Goal: Task Accomplishment & Management: Contribute content

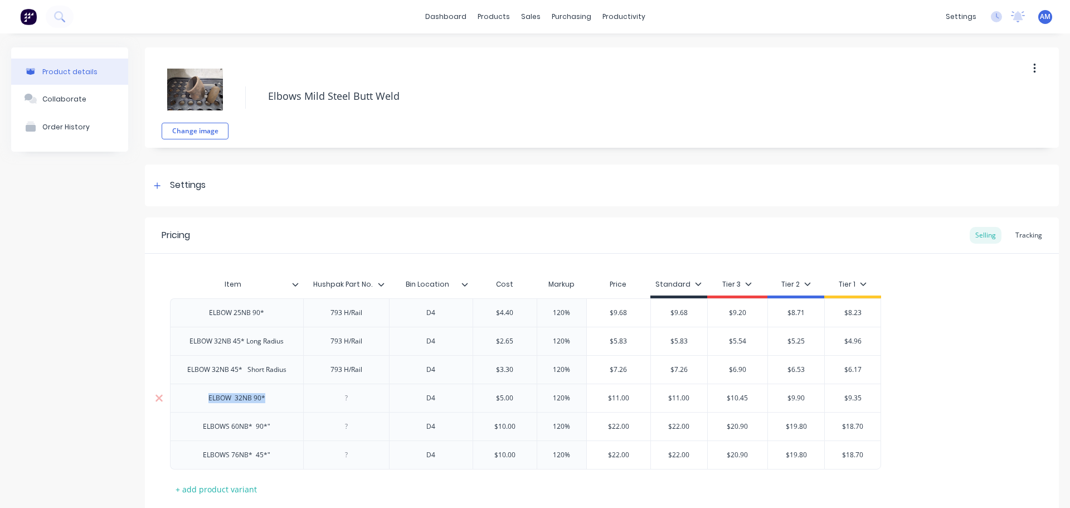
drag, startPoint x: 265, startPoint y: 402, endPoint x: 208, endPoint y: 398, distance: 57.6
click at [208, 398] on div "ELBOW 32NB 90*" at bounding box center [237, 398] width 75 height 14
copy div "ELBOW 32NB 90*"
type textarea "x"
drag, startPoint x: 371, startPoint y: 286, endPoint x: 327, endPoint y: 286, distance: 44.6
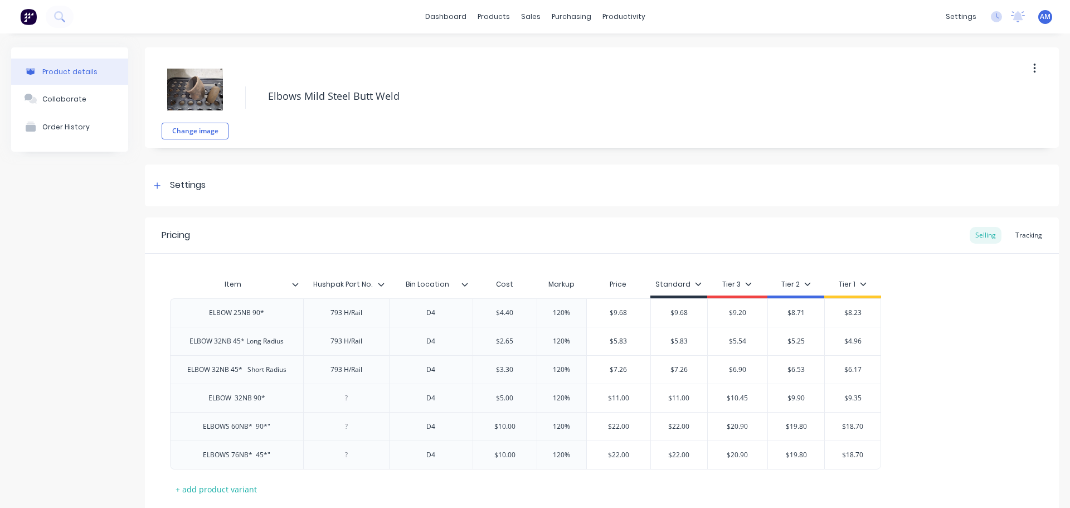
type input "Bin Location"
drag, startPoint x: 449, startPoint y: 289, endPoint x: 404, endPoint y: 285, distance: 45.3
click at [404, 285] on input "Bin Location" at bounding box center [427, 284] width 77 height 10
drag, startPoint x: 275, startPoint y: 402, endPoint x: 247, endPoint y: 398, distance: 28.1
click at [239, 398] on div "ELBOW 25NB 90* 793 H/Rail D4 $4.40 $4.40 120% $9.68 $9.68 $9.20 $8.71 $8.23 ELB…" at bounding box center [602, 383] width 864 height 171
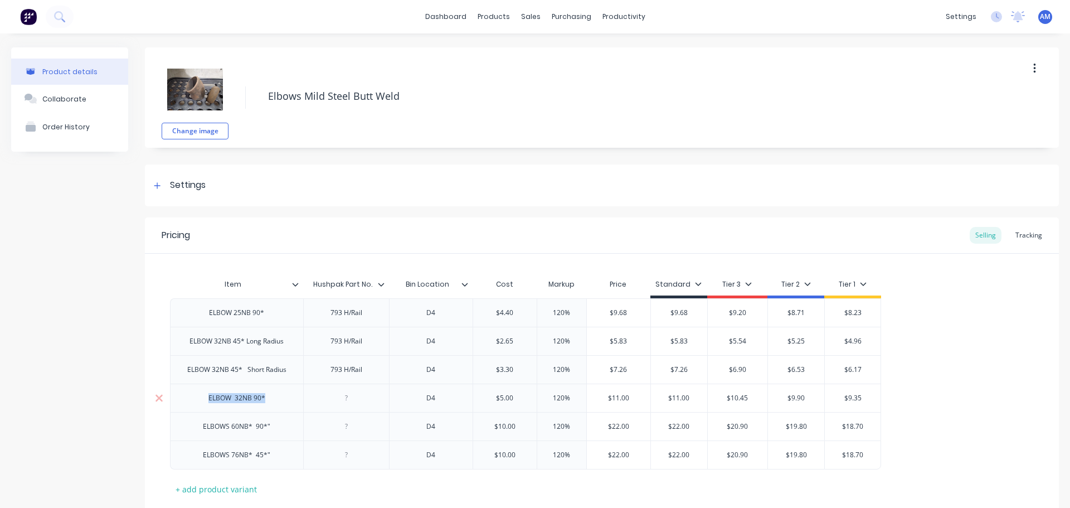
drag, startPoint x: 267, startPoint y: 399, endPoint x: 198, endPoint y: 402, distance: 69.2
click at [198, 402] on div "ELBOW 32NB 90*" at bounding box center [236, 397] width 133 height 28
copy div "ELBOW 32NB 90*"
type textarea "x"
type input "$5.00"
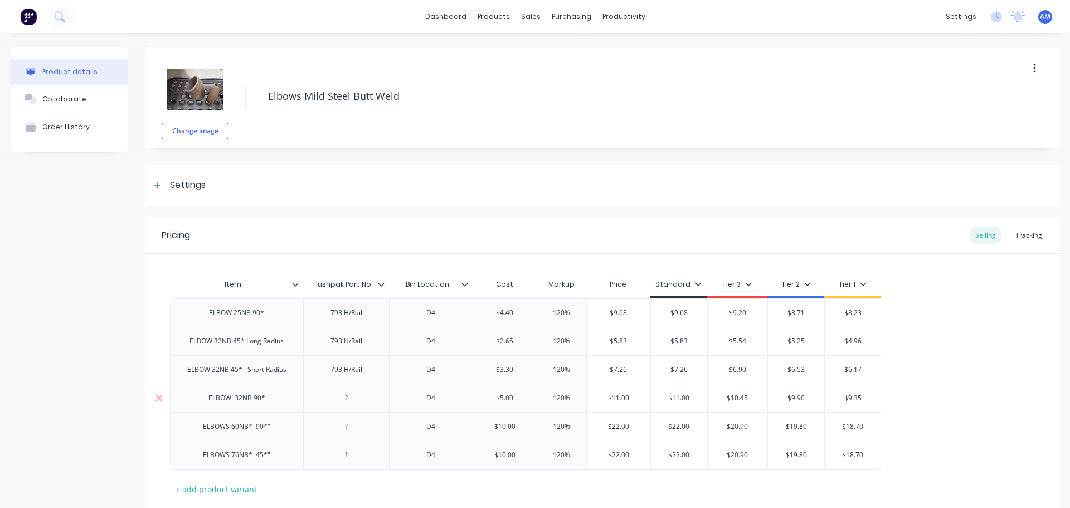
drag, startPoint x: 513, startPoint y: 398, endPoint x: 489, endPoint y: 398, distance: 23.4
click at [489, 398] on input "$5.00" at bounding box center [505, 398] width 64 height 10
drag, startPoint x: 269, startPoint y: 429, endPoint x: 203, endPoint y: 430, distance: 66.3
click at [203, 430] on div "ELBOWS 60NB* 90*"" at bounding box center [236, 426] width 85 height 14
copy div "ELBOWS 60NB* 90*""
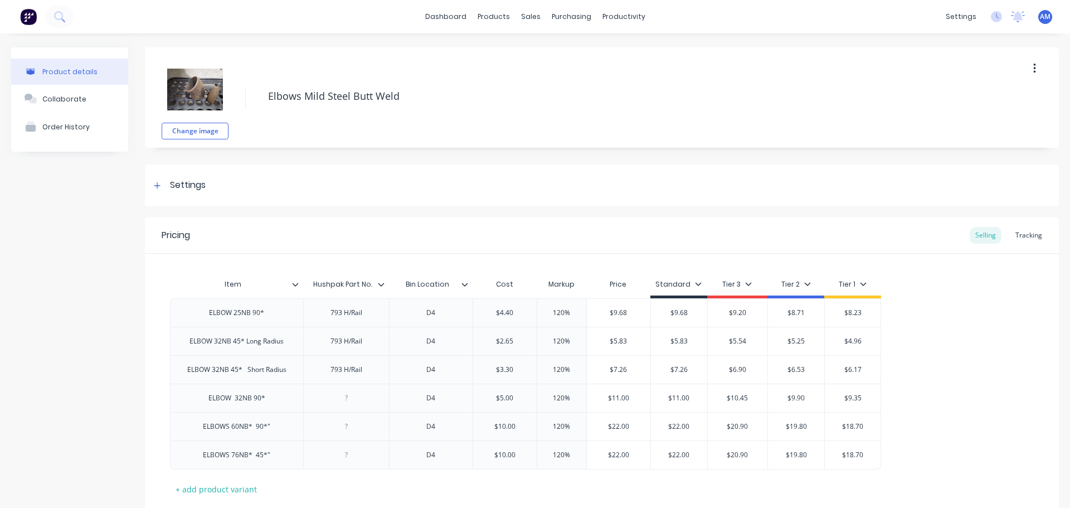
type textarea "x"
drag, startPoint x: 313, startPoint y: 283, endPoint x: 358, endPoint y: 286, distance: 45.8
type input "Bin Location"
drag, startPoint x: 414, startPoint y: 285, endPoint x: 459, endPoint y: 284, distance: 45.7
click at [459, 284] on input "Bin Location" at bounding box center [427, 284] width 77 height 10
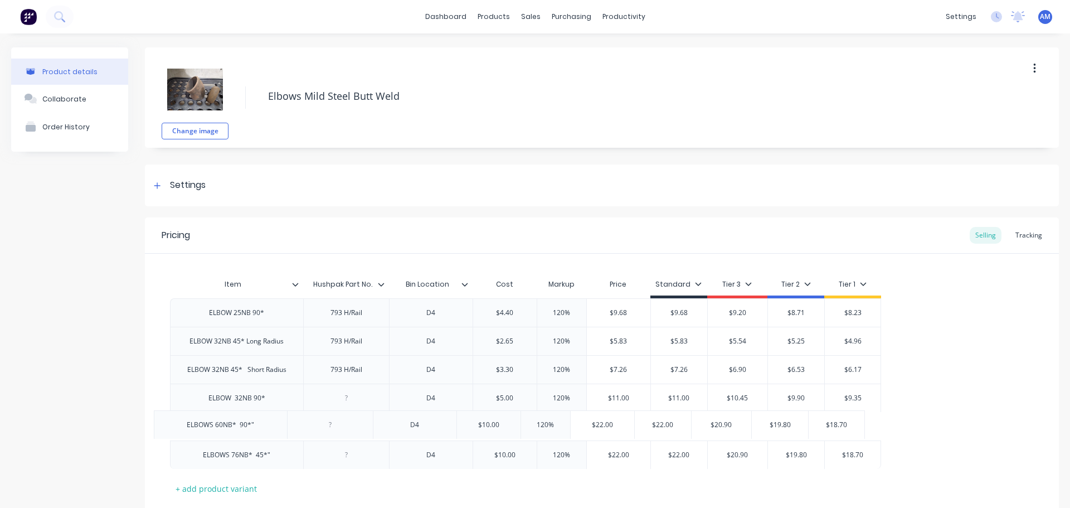
drag, startPoint x: 263, startPoint y: 433, endPoint x: 235, endPoint y: 431, distance: 27.9
click at [235, 431] on div "ELBOW 25NB 90* 793 H/Rail D4 $4.40 $4.40 120% $9.68 $9.68 $9.20 $8.71 $8.23 ELB…" at bounding box center [602, 383] width 864 height 171
drag, startPoint x: 269, startPoint y: 429, endPoint x: 200, endPoint y: 429, distance: 68.5
click at [200, 429] on div "ELBOWS 60NB* 90*"" at bounding box center [236, 426] width 85 height 14
copy div "ELBOWS 60NB* 90*""
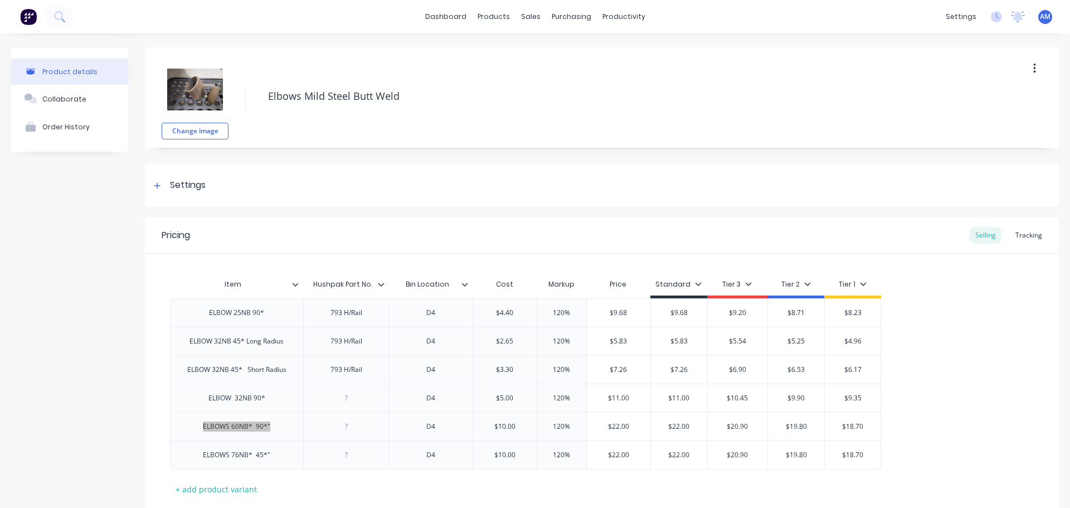
type textarea "x"
type input "$10.00"
drag, startPoint x: 518, startPoint y: 426, endPoint x: 490, endPoint y: 427, distance: 28.5
click at [490, 427] on input "$10.00" at bounding box center [505, 426] width 64 height 10
drag, startPoint x: 273, startPoint y: 459, endPoint x: 202, endPoint y: 464, distance: 70.4
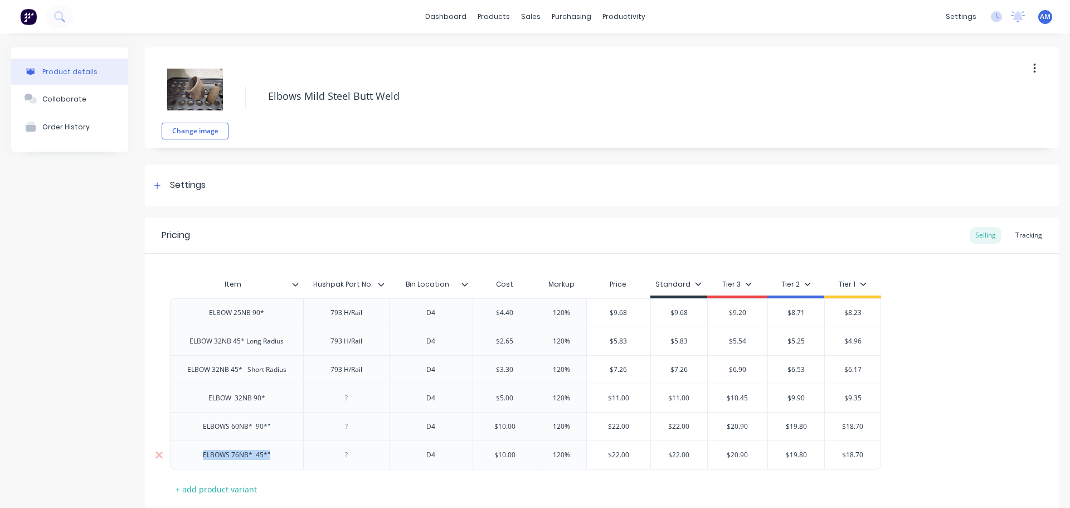
click at [203, 464] on div "ELBOWS 76NB* 45*"" at bounding box center [236, 454] width 133 height 29
copy div "ELBOWS 76NB* 45*""
type textarea "x"
drag, startPoint x: 311, startPoint y: 283, endPoint x: 348, endPoint y: 287, distance: 37.5
type input "Bin Location"
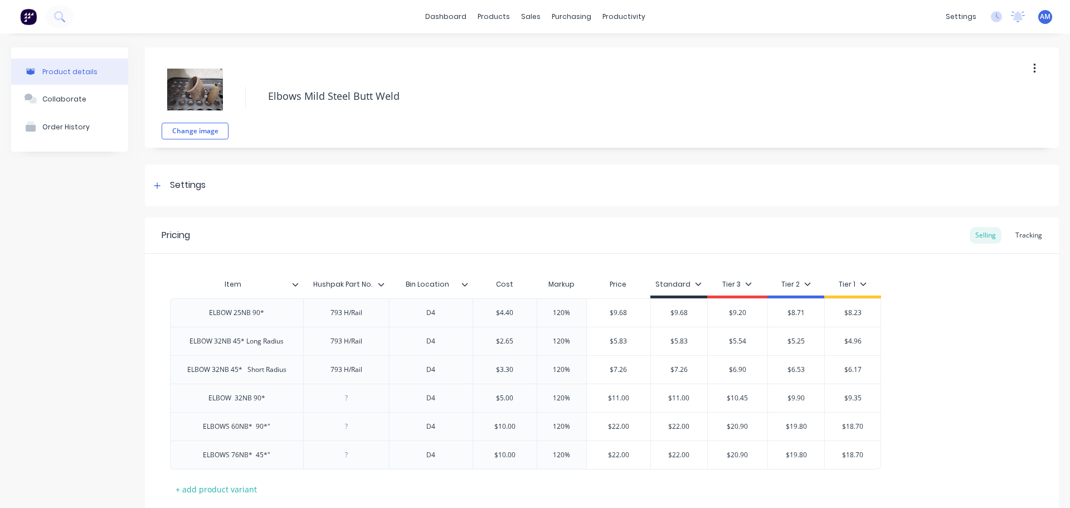
drag, startPoint x: 405, startPoint y: 283, endPoint x: 449, endPoint y: 286, distance: 44.2
click at [449, 286] on input "Bin Location" at bounding box center [427, 284] width 77 height 10
click at [1030, 237] on div "Tracking" at bounding box center [1029, 235] width 38 height 17
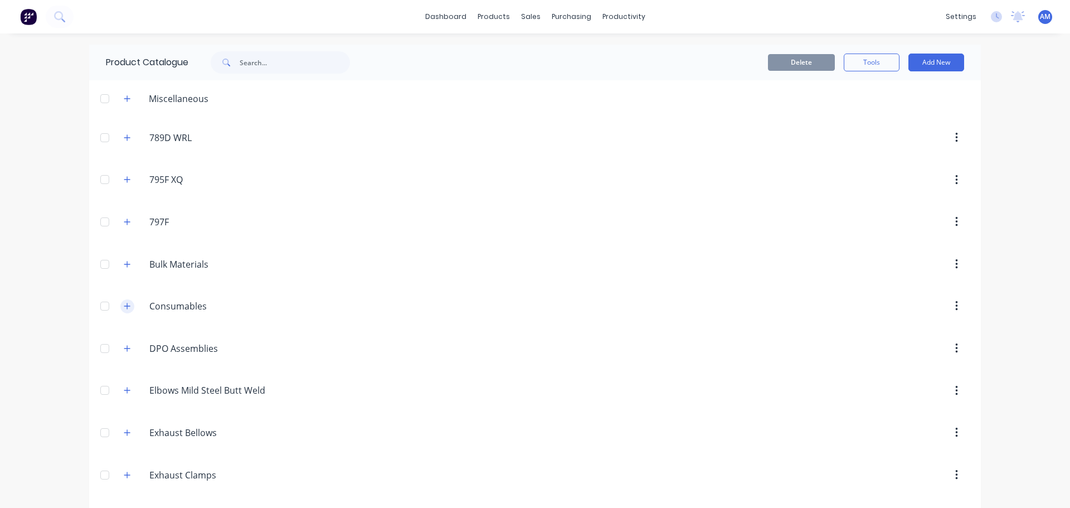
click at [124, 310] on icon "button" at bounding box center [127, 306] width 7 height 8
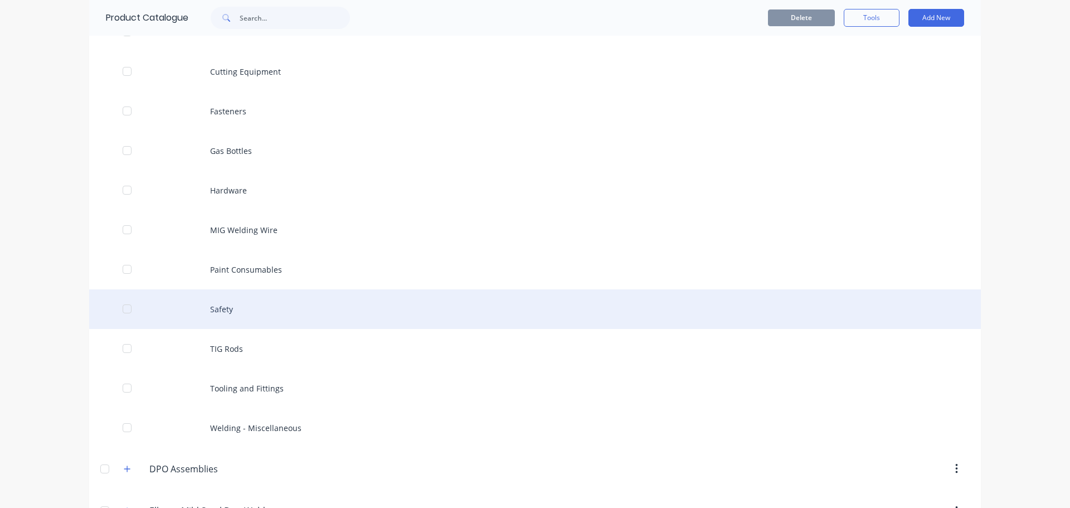
scroll to position [334, 0]
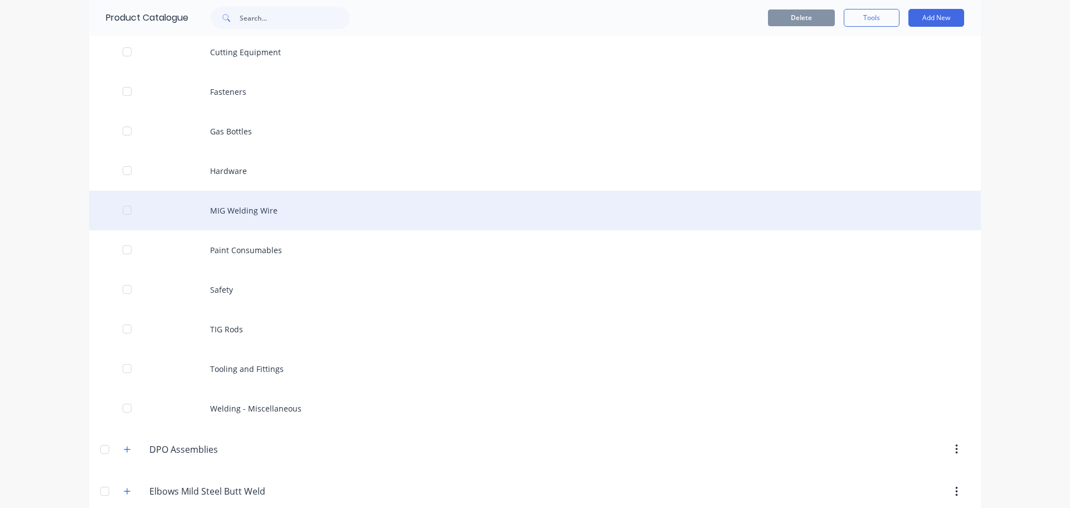
click at [240, 208] on div "MIG Welding Wire" at bounding box center [535, 211] width 892 height 40
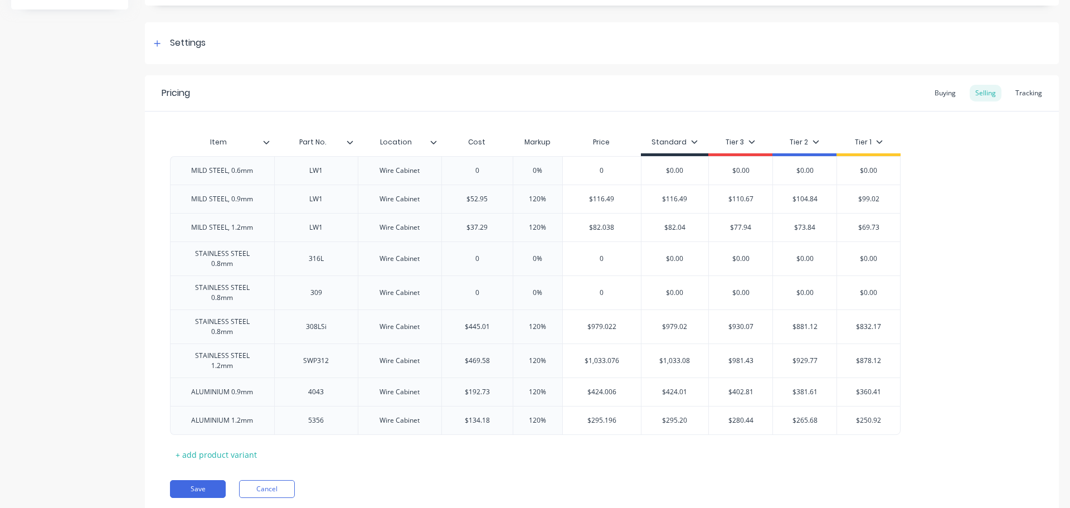
scroll to position [157, 0]
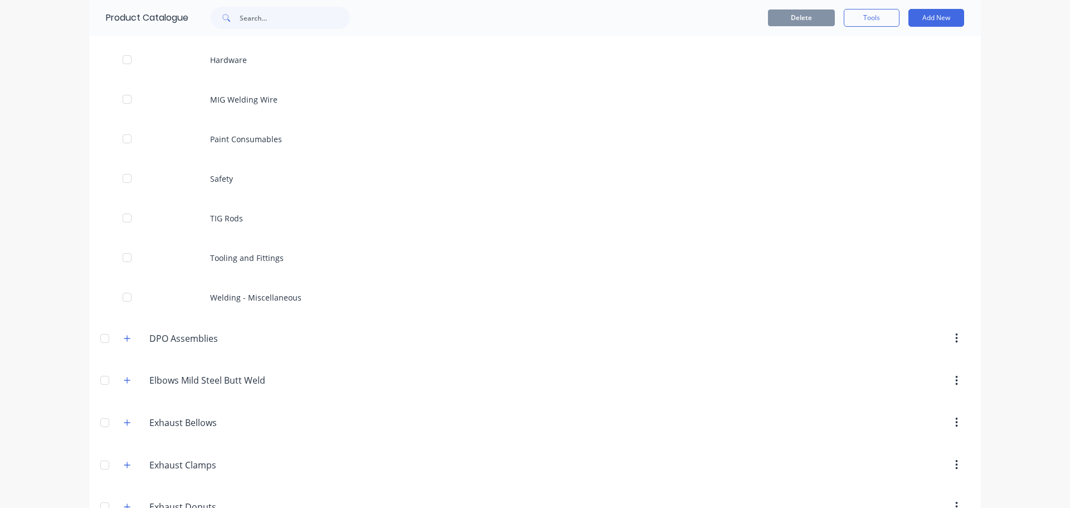
scroll to position [446, 0]
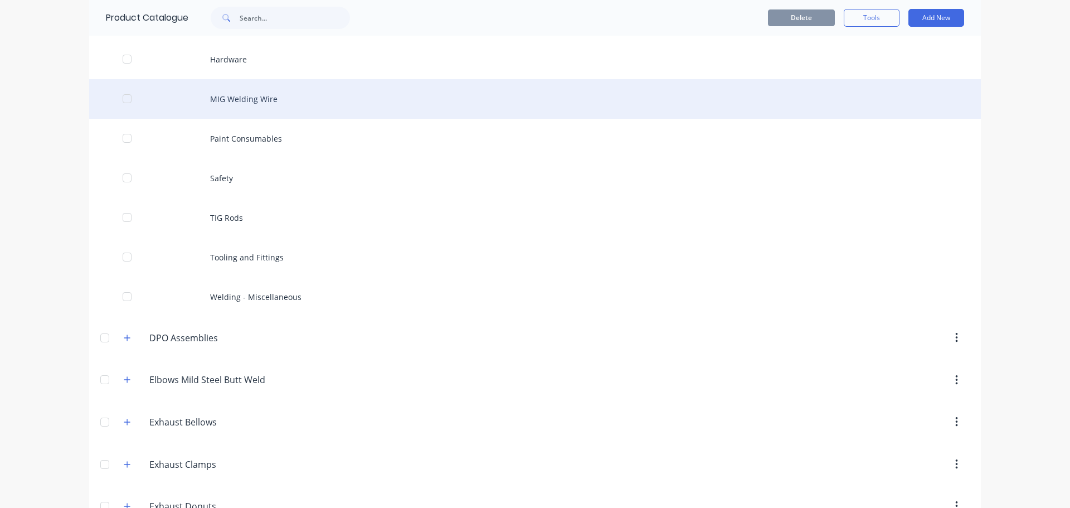
click at [251, 95] on div "MIG Welding Wire" at bounding box center [535, 99] width 892 height 40
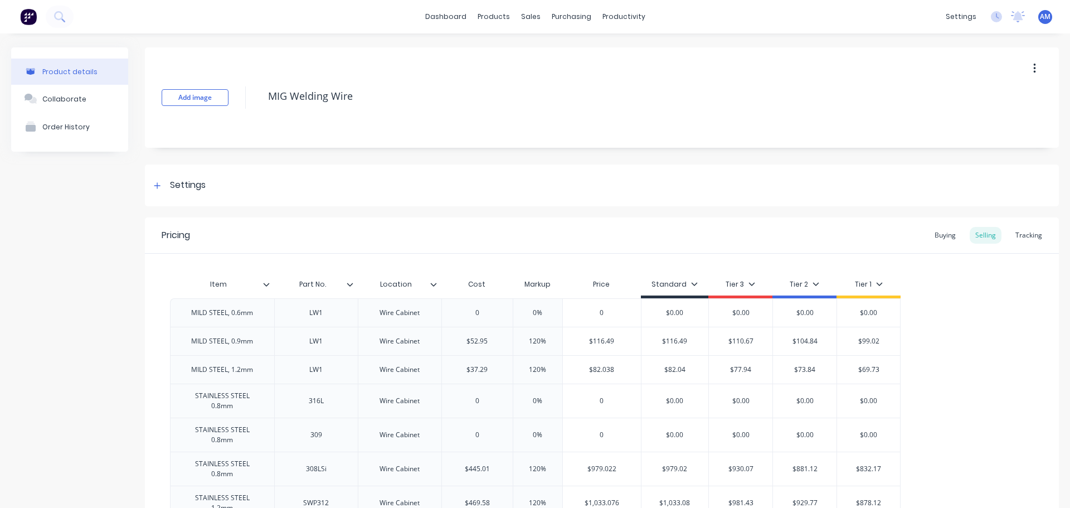
type textarea "x"
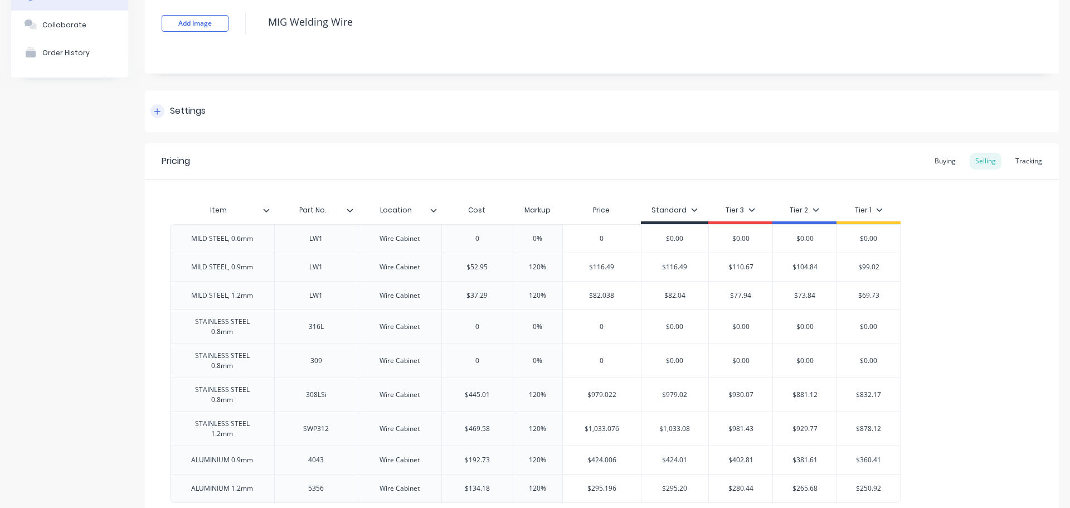
scroll to position [157, 0]
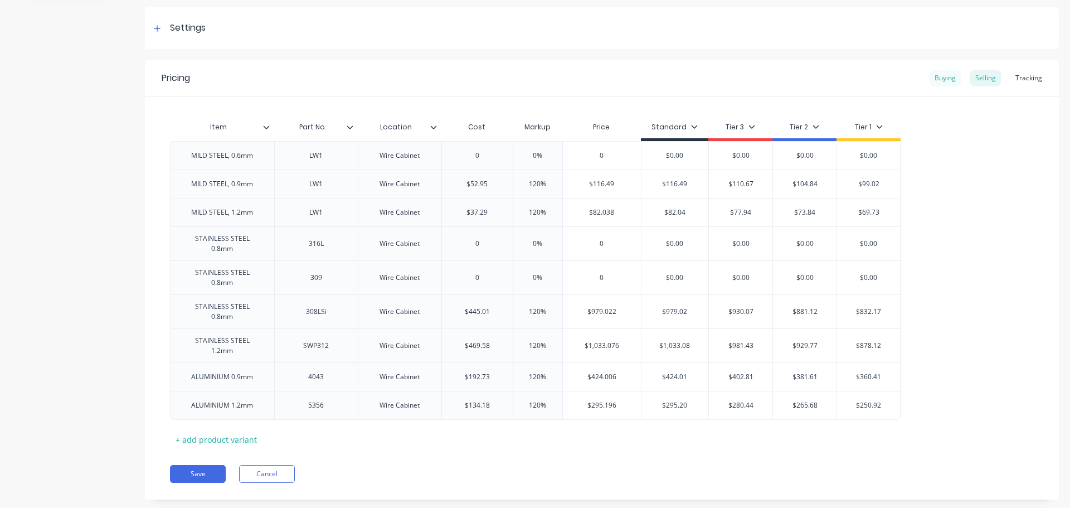
click at [934, 76] on div "Buying" at bounding box center [945, 78] width 32 height 17
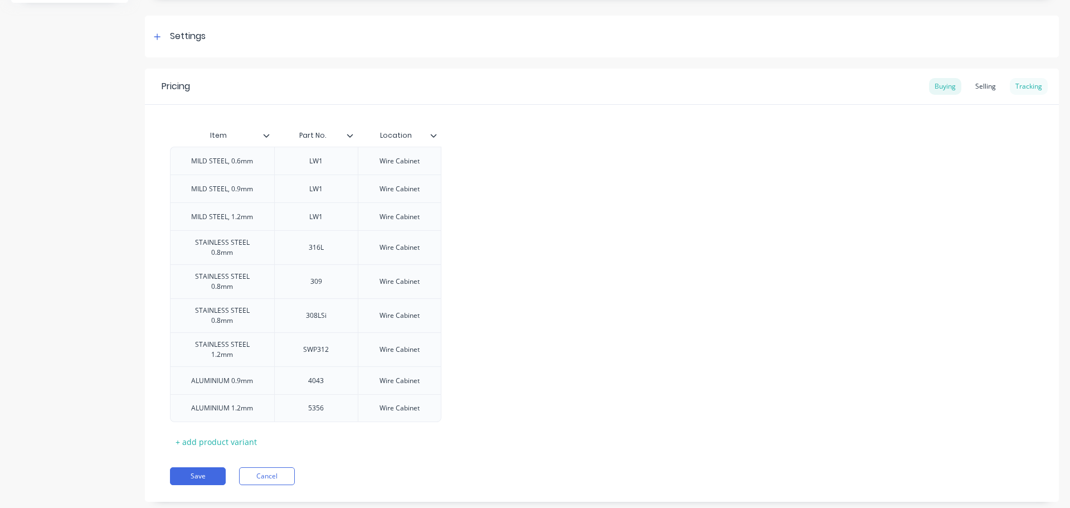
click at [1018, 88] on div "Tracking" at bounding box center [1029, 86] width 38 height 17
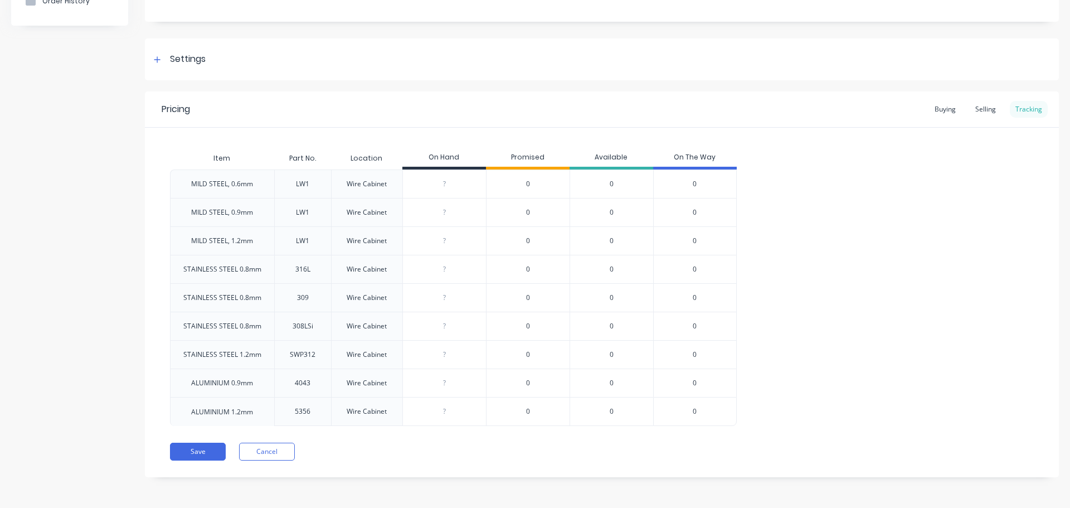
scroll to position [126, 0]
drag, startPoint x: 255, startPoint y: 182, endPoint x: 187, endPoint y: 183, distance: 68.0
click at [187, 183] on div "MILD STEEL, 0.6mm" at bounding box center [222, 184] width 80 height 28
copy div "MILD STEEL, 0.6mm"
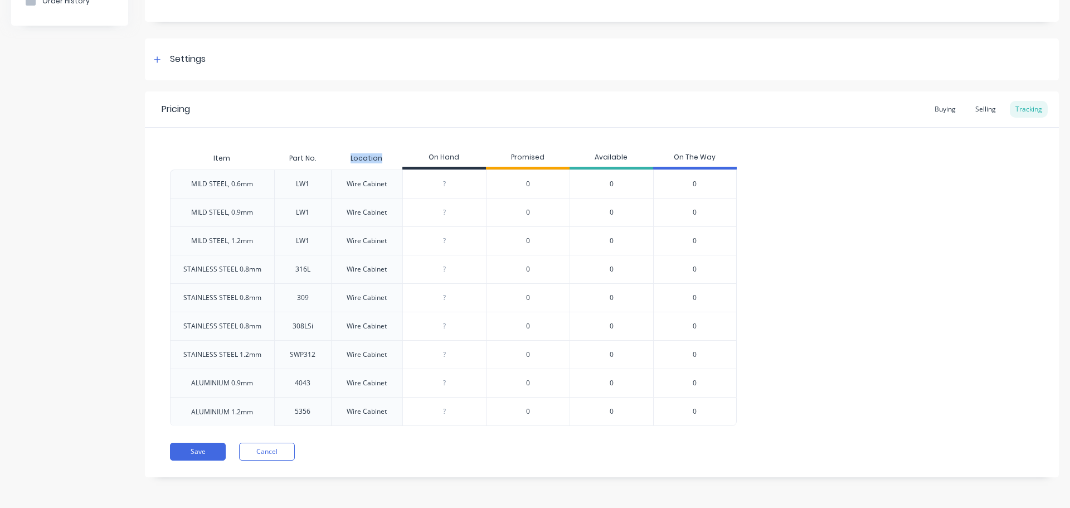
drag, startPoint x: 384, startPoint y: 158, endPoint x: 349, endPoint y: 155, distance: 34.6
click at [349, 155] on div "Location" at bounding box center [367, 158] width 50 height 28
copy div "Location"
drag, startPoint x: 316, startPoint y: 158, endPoint x: 287, endPoint y: 158, distance: 29.0
click at [287, 158] on div "Part No." at bounding box center [302, 158] width 45 height 28
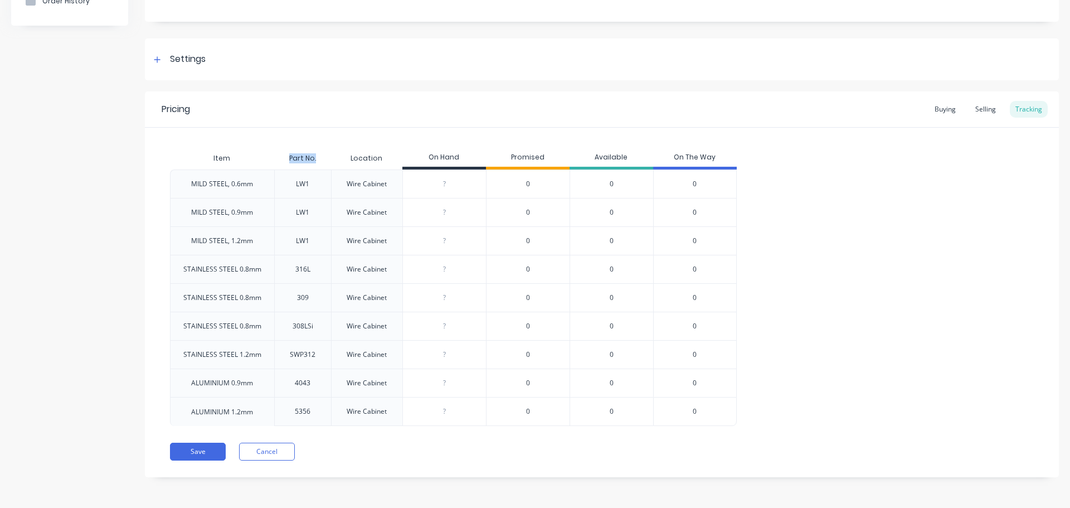
copy div "Part No."
drag, startPoint x: 254, startPoint y: 186, endPoint x: 188, endPoint y: 185, distance: 66.3
click at [188, 185] on div "MILD STEEL, 0.6mm" at bounding box center [222, 184] width 80 height 28
copy div "MILD STEEL, 0.6mm"
drag, startPoint x: 323, startPoint y: 181, endPoint x: 292, endPoint y: 181, distance: 31.2
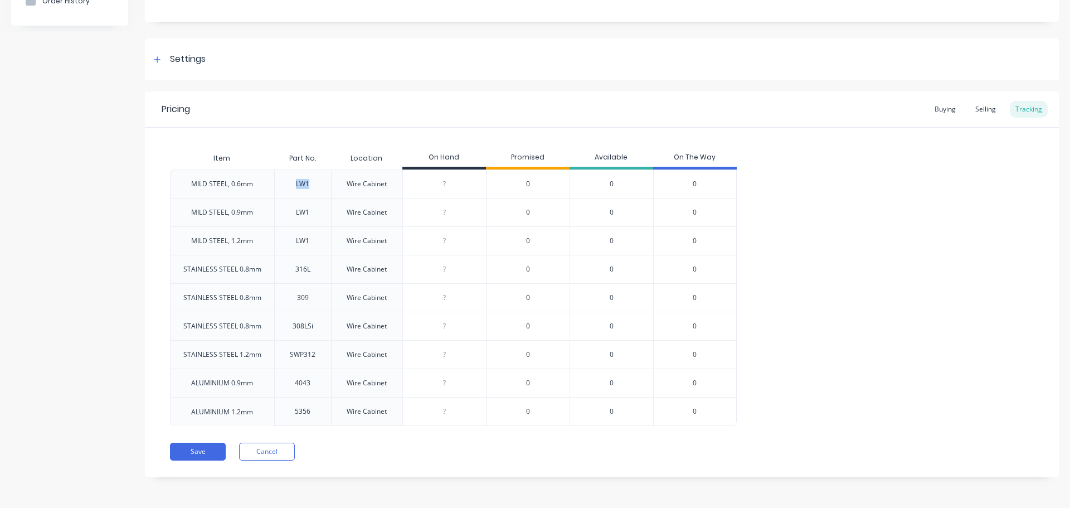
click at [292, 181] on div "LW1" at bounding box center [302, 183] width 57 height 28
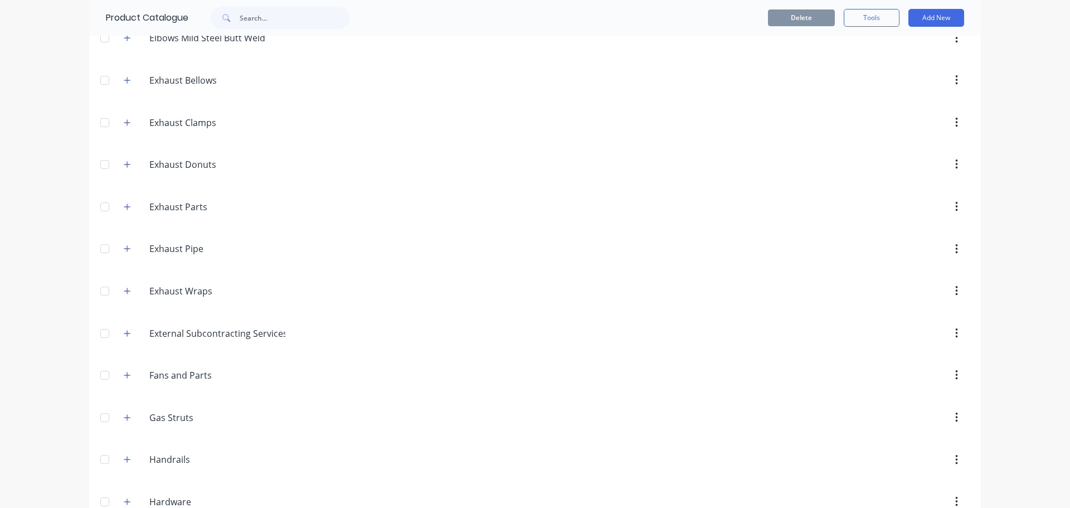
scroll to position [339, 0]
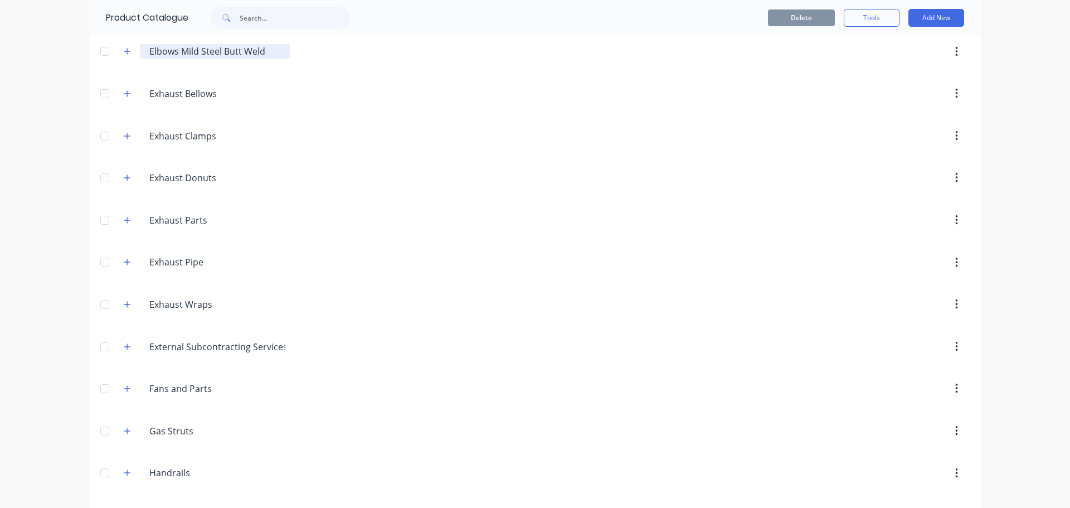
click at [240, 50] on input "Elbows Mild Steel Butt Weld" at bounding box center [215, 51] width 132 height 13
click at [124, 50] on icon "button" at bounding box center [127, 51] width 6 height 6
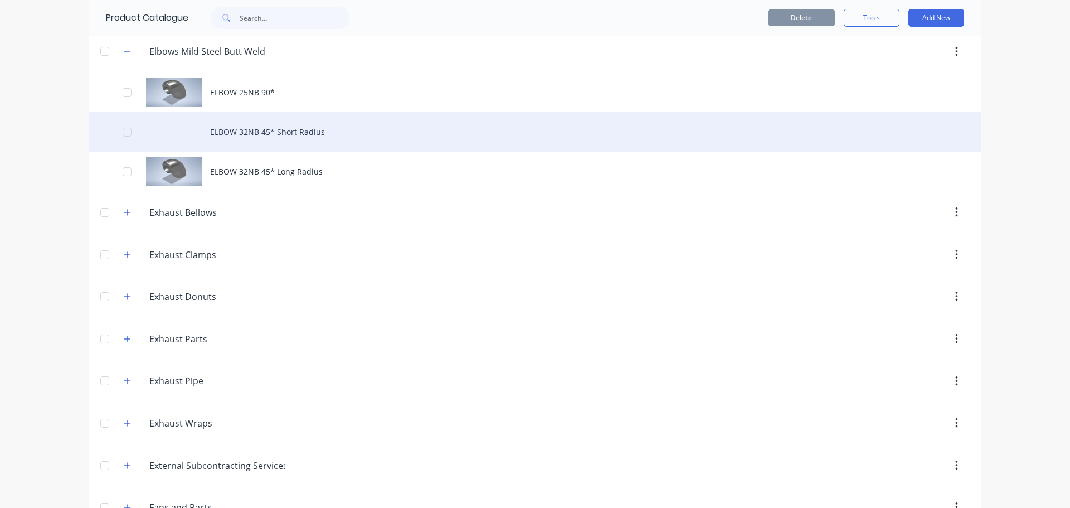
click at [271, 135] on div "ELBOW 32NB 45* Short Radius" at bounding box center [535, 132] width 892 height 40
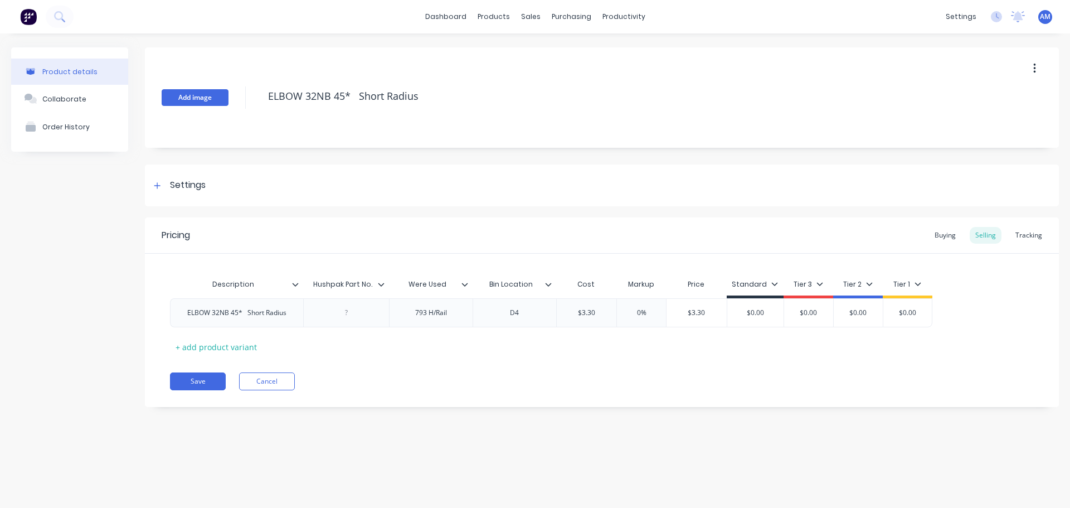
click at [206, 100] on button "Add image" at bounding box center [195, 97] width 67 height 17
click at [196, 383] on button "Save" at bounding box center [198, 381] width 56 height 18
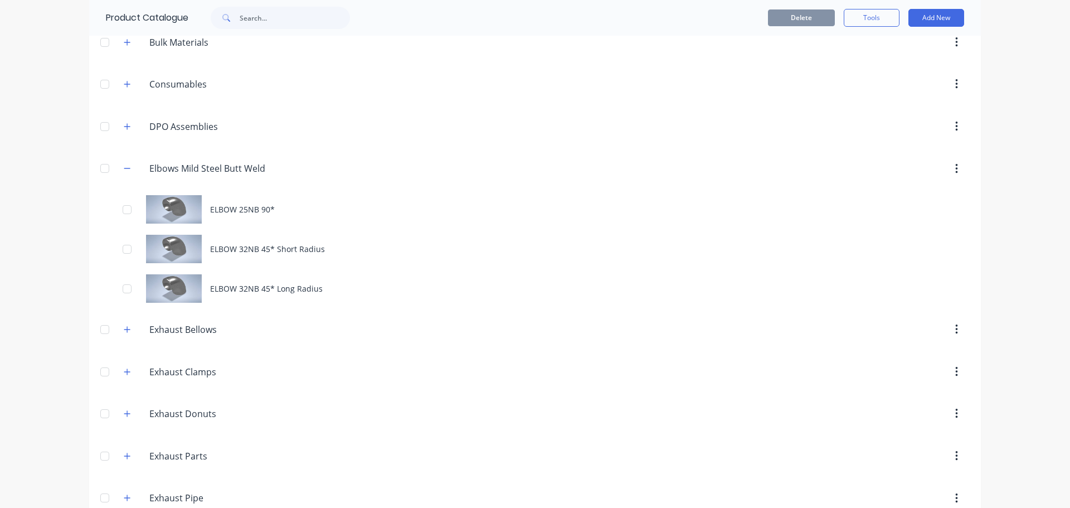
scroll to position [223, 0]
click at [929, 20] on button "Add New" at bounding box center [936, 18] width 56 height 18
click at [898, 67] on div "Product" at bounding box center [911, 69] width 86 height 16
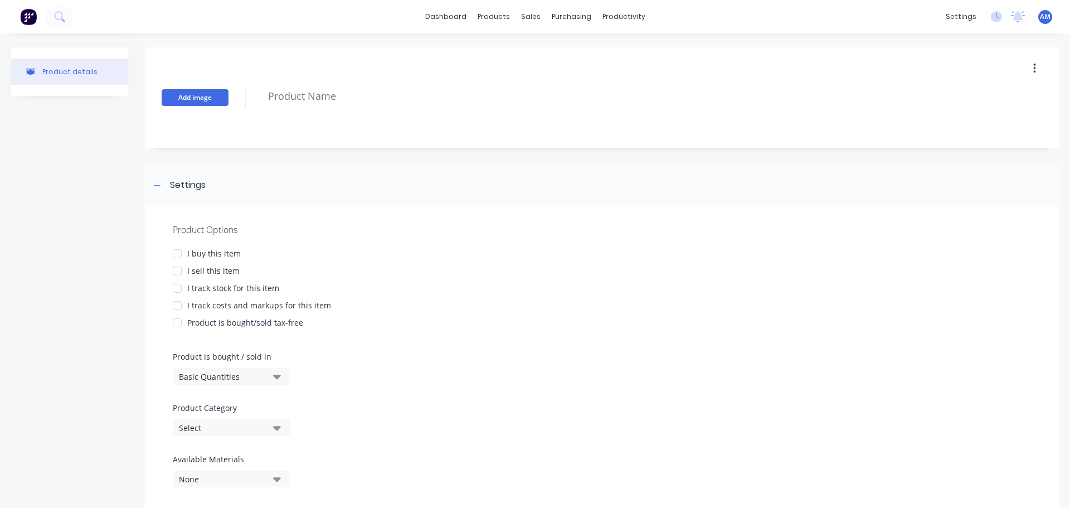
click at [187, 100] on button "Add image" at bounding box center [195, 97] width 67 height 17
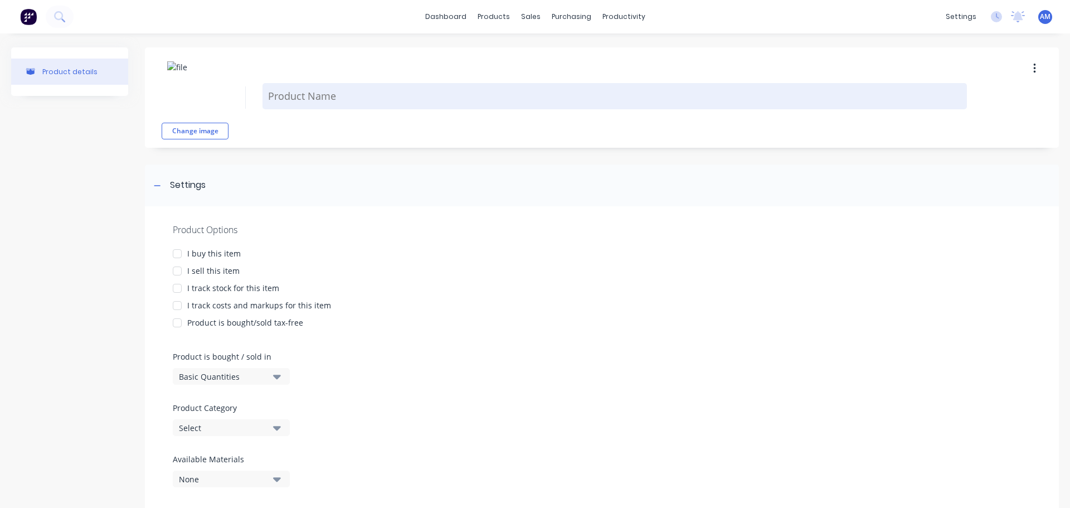
click at [291, 96] on textarea at bounding box center [614, 96] width 704 height 26
paste textarea "ELBOW 32NB 90*"
type textarea "x"
type textarea "ELBOW 32NB 90*"
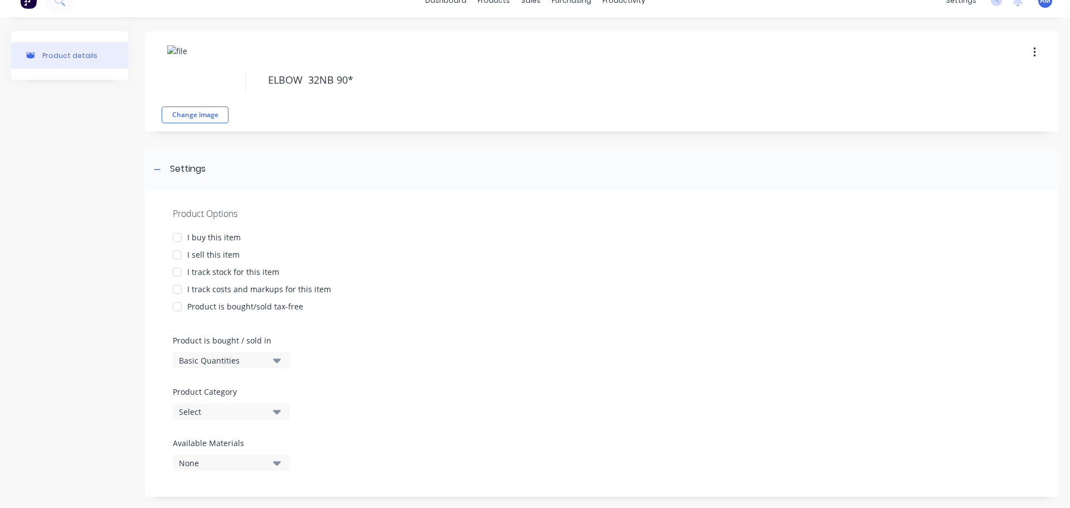
scroll to position [30, 0]
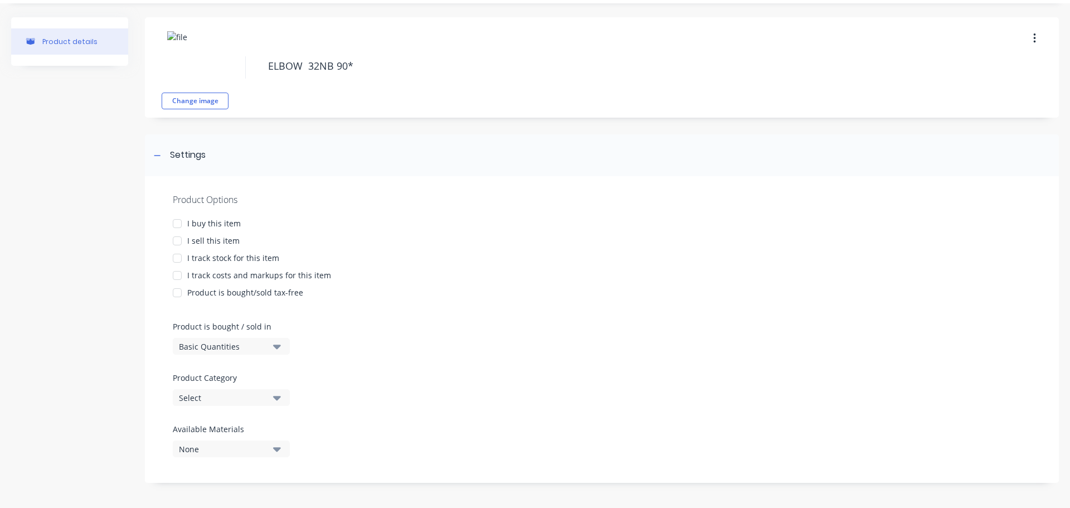
click at [177, 222] on div at bounding box center [177, 223] width 22 height 22
click at [177, 242] on div at bounding box center [177, 241] width 22 height 22
click at [175, 255] on div at bounding box center [177, 258] width 22 height 22
click at [176, 273] on div at bounding box center [177, 275] width 22 height 22
type textarea "x"
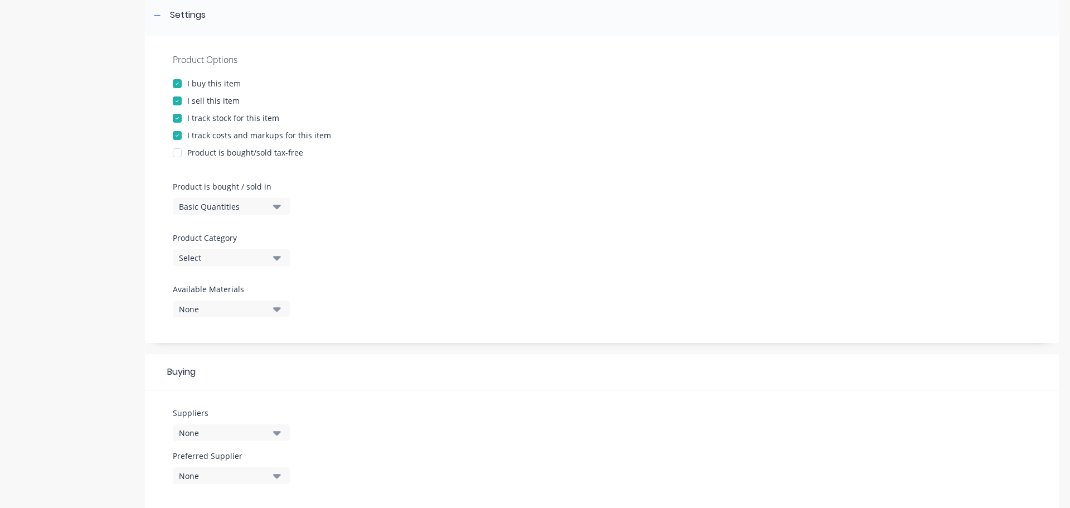
scroll to position [197, 0]
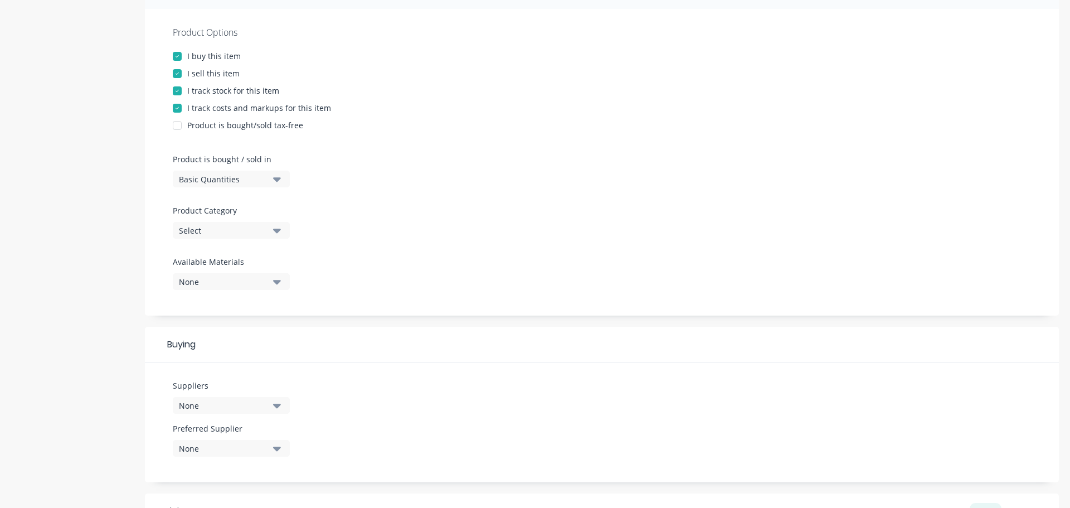
type textarea "ELBOW 32NB 90*"
type textarea "x"
type textarea "ELBOW 32NB 90*"
click at [274, 233] on icon "button" at bounding box center [277, 230] width 8 height 12
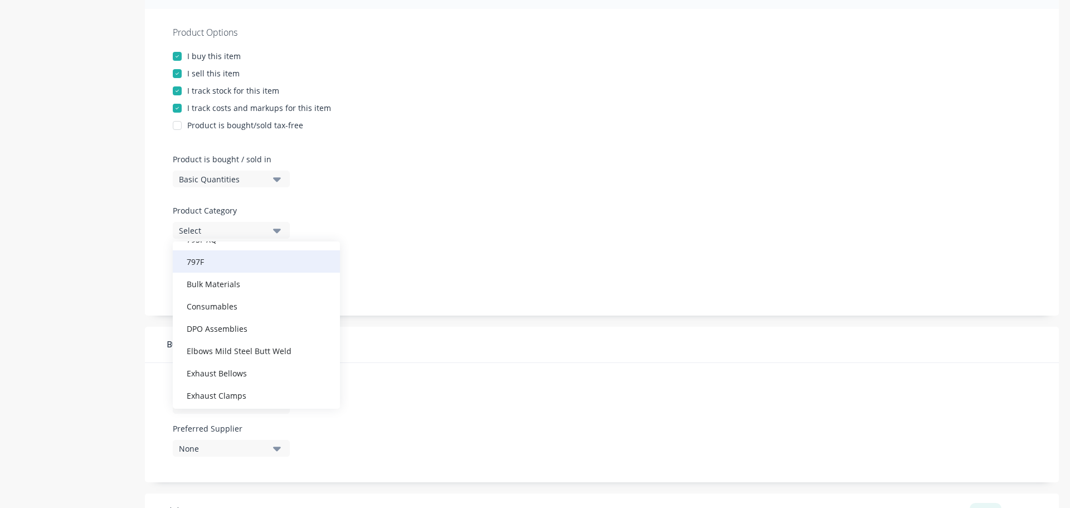
scroll to position [111, 0]
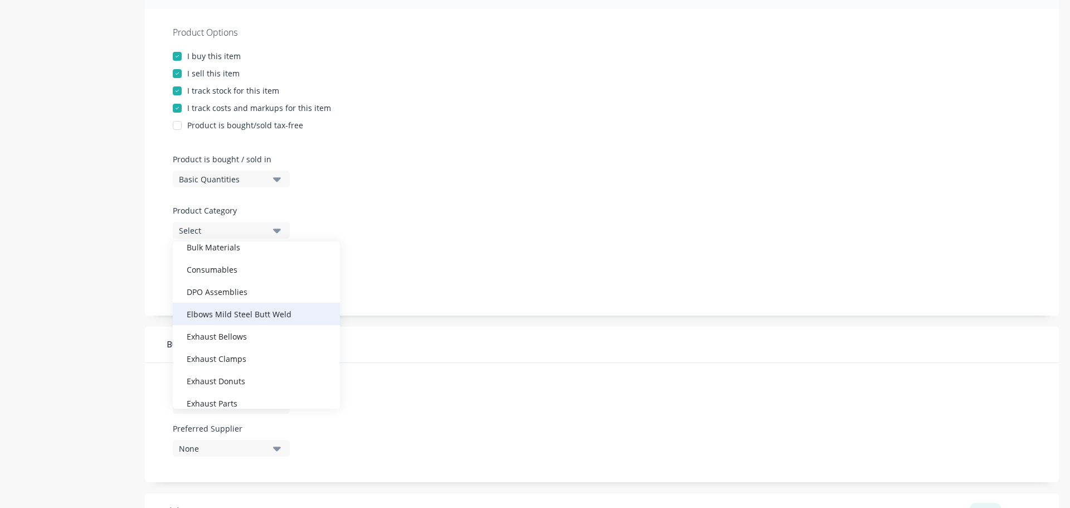
click at [264, 310] on div "Elbows Mild Steel Butt Weld" at bounding box center [256, 314] width 167 height 22
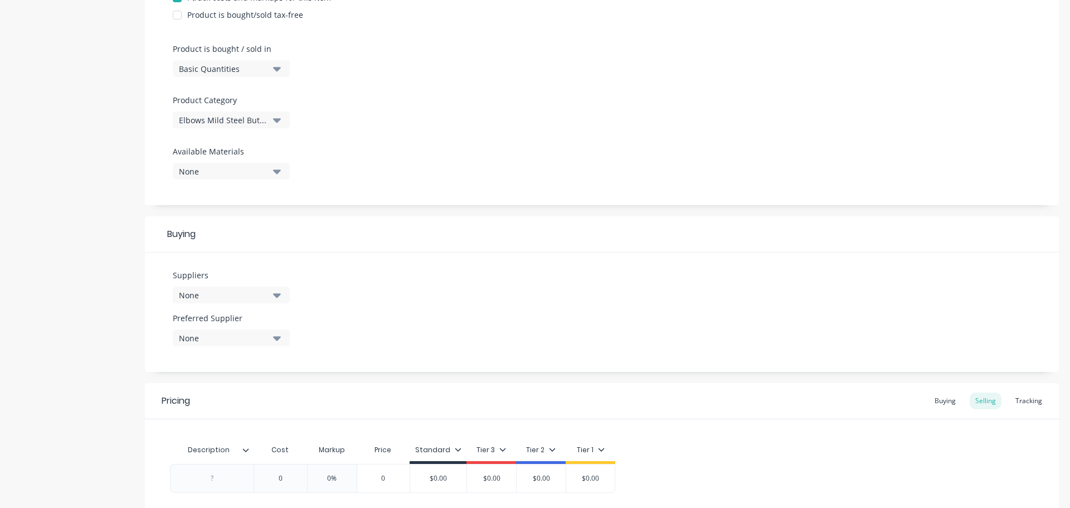
scroll to position [309, 0]
click at [274, 298] on icon "button" at bounding box center [277, 294] width 8 height 12
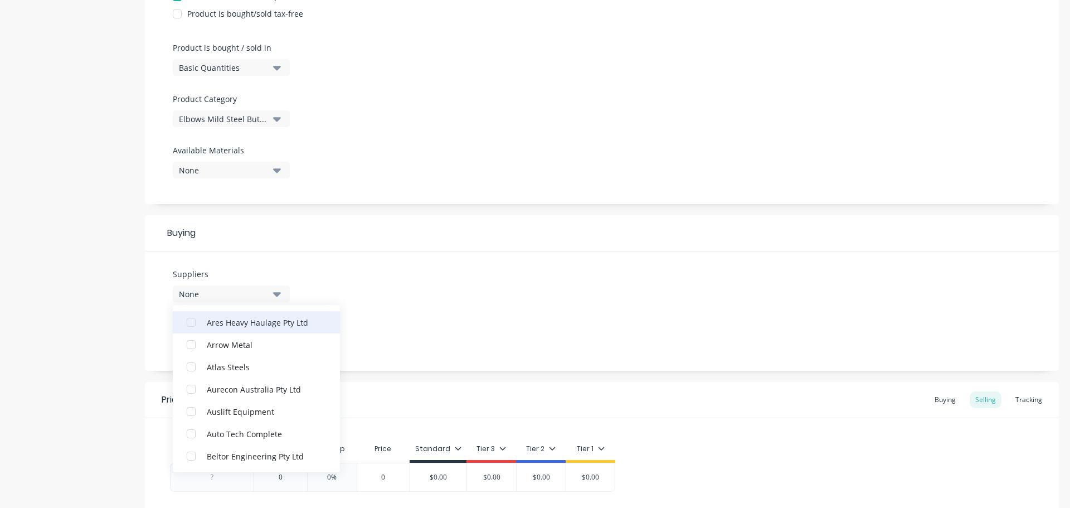
scroll to position [167, 0]
click at [253, 364] on div "Atlas Steels" at bounding box center [262, 366] width 111 height 12
click at [382, 291] on div "Suppliers 1 suppliers selected Atlas Steels Advance Anti-Slip Surfaces Pty Ltd …" at bounding box center [602, 310] width 914 height 119
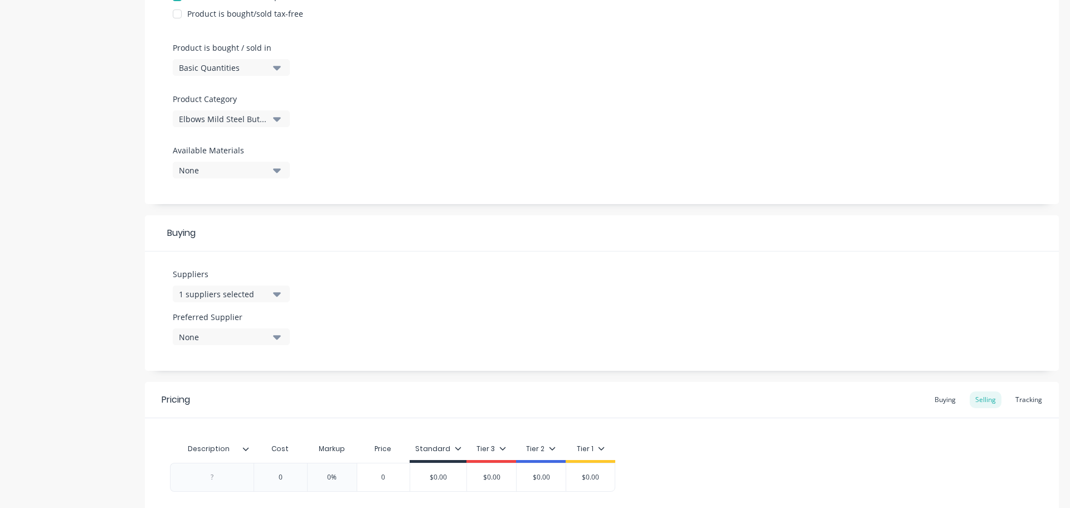
click at [278, 336] on icon "button" at bounding box center [277, 337] width 8 height 4
click at [238, 395] on div "Atlas Steels" at bounding box center [262, 398] width 111 height 12
type textarea "x"
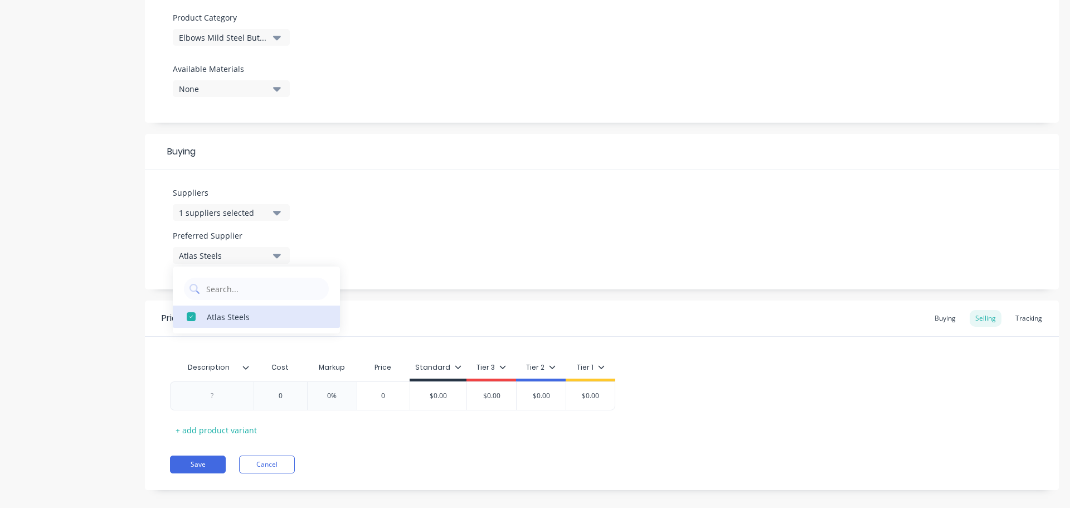
scroll to position [403, 0]
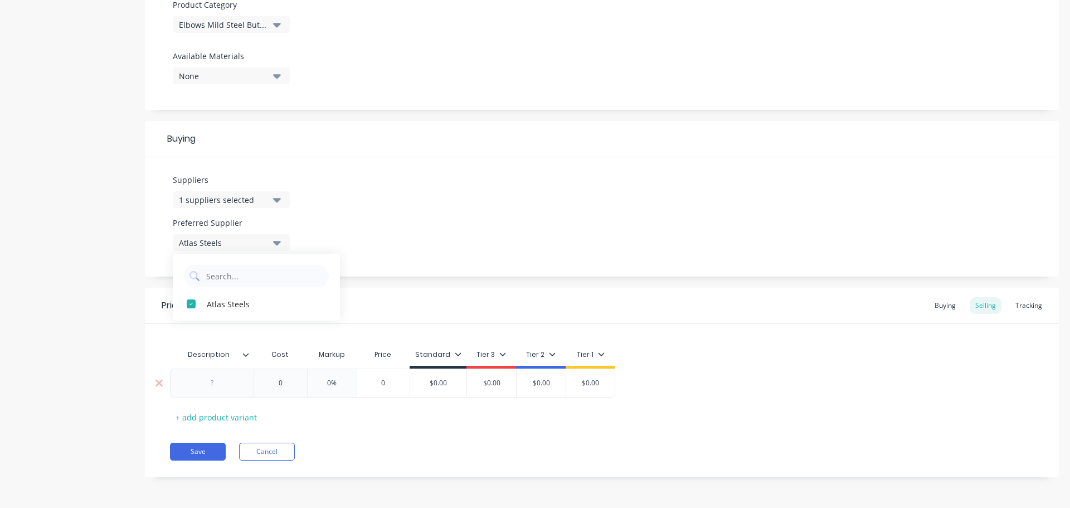
click at [217, 385] on div at bounding box center [212, 383] width 56 height 14
paste div
click at [245, 354] on icon at bounding box center [245, 354] width 7 height 7
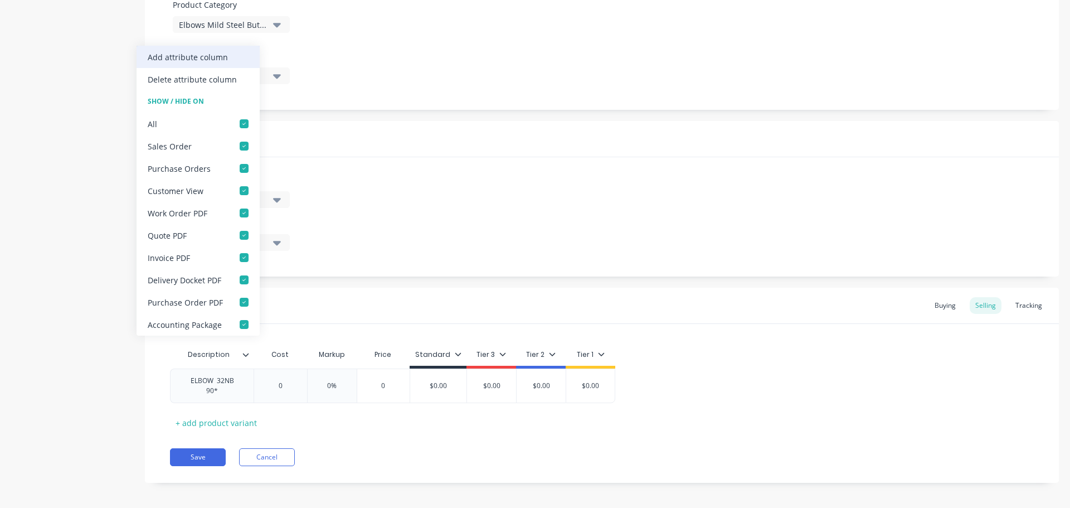
click at [236, 58] on div "Add attribute column" at bounding box center [198, 57] width 123 height 22
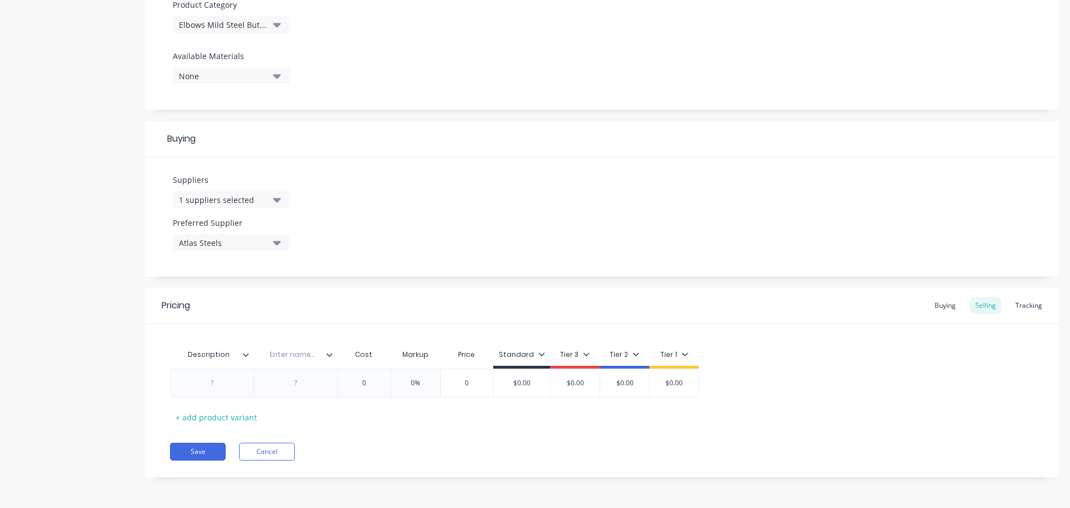
click at [246, 356] on icon at bounding box center [246, 354] width 6 height 3
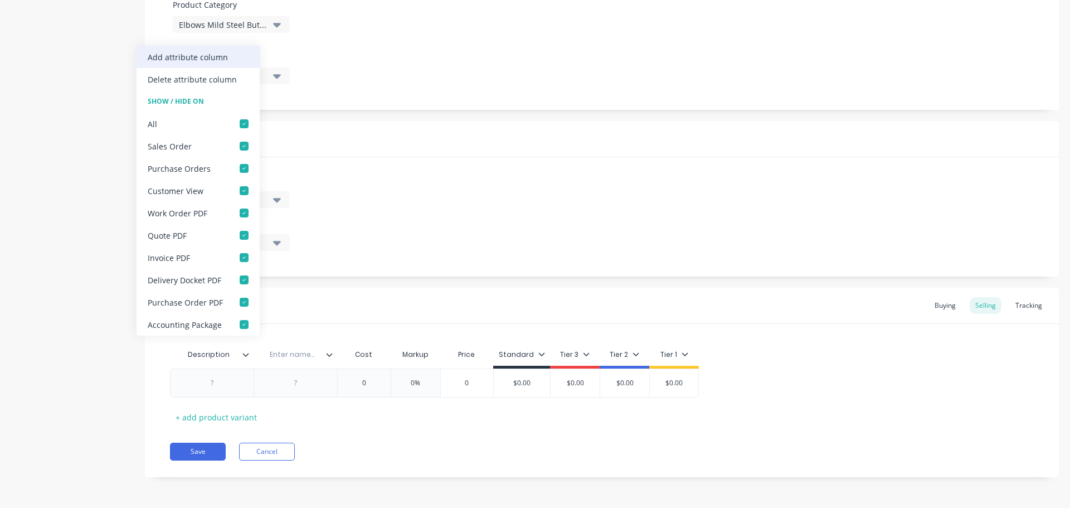
click at [226, 59] on div "Add attribute column" at bounding box center [198, 57] width 123 height 22
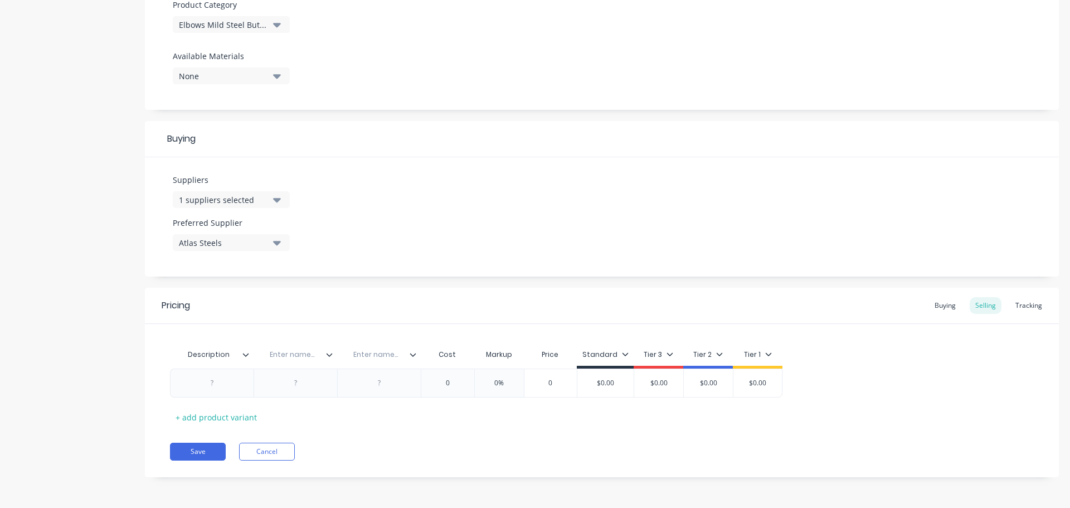
click at [328, 357] on icon at bounding box center [329, 354] width 7 height 7
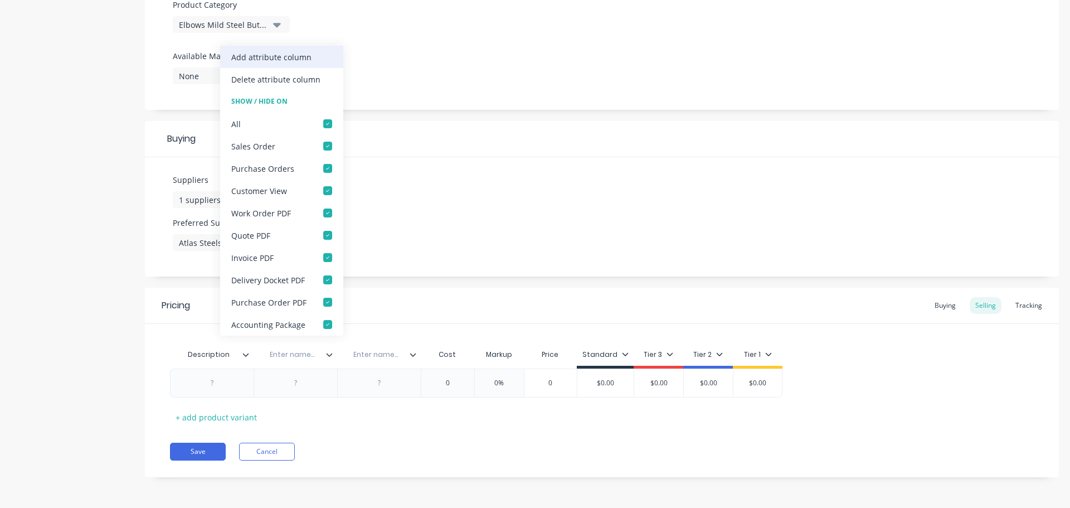
click at [298, 60] on div "Add attribute column" at bounding box center [271, 57] width 80 height 12
type textarea "x"
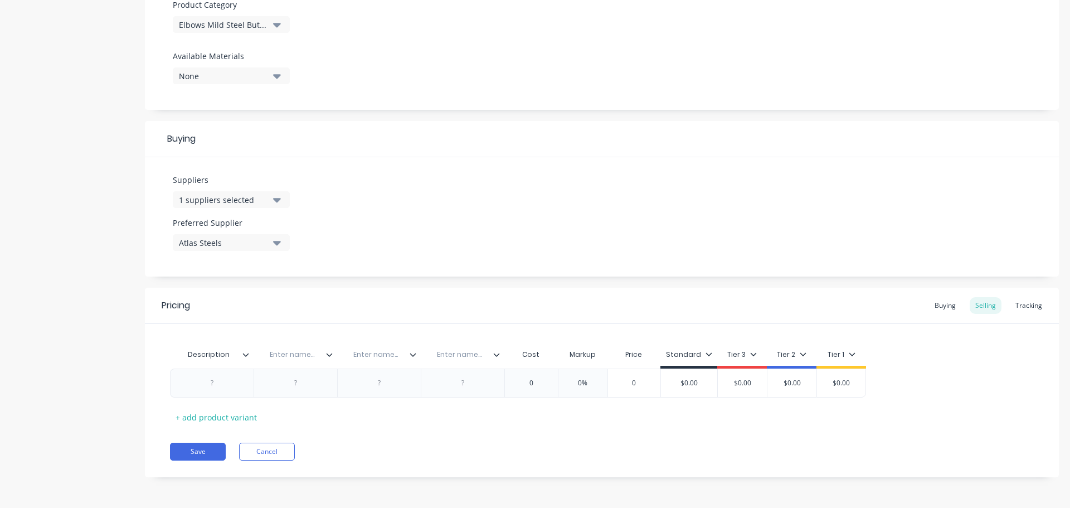
click at [286, 353] on input "text" at bounding box center [292, 354] width 77 height 10
paste input "Hushpak Part No."
type input "Hushpak Part No."
type textarea "x"
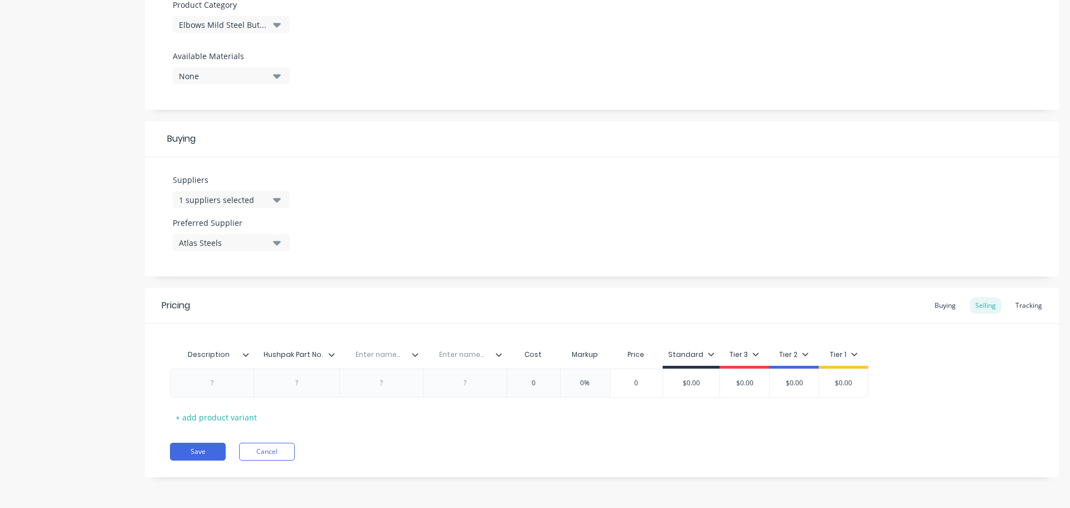
click at [459, 356] on input "text" at bounding box center [461, 354] width 77 height 10
paste input "Bin Location"
type input "Bin Location"
type textarea "x"
type input "Were Used"
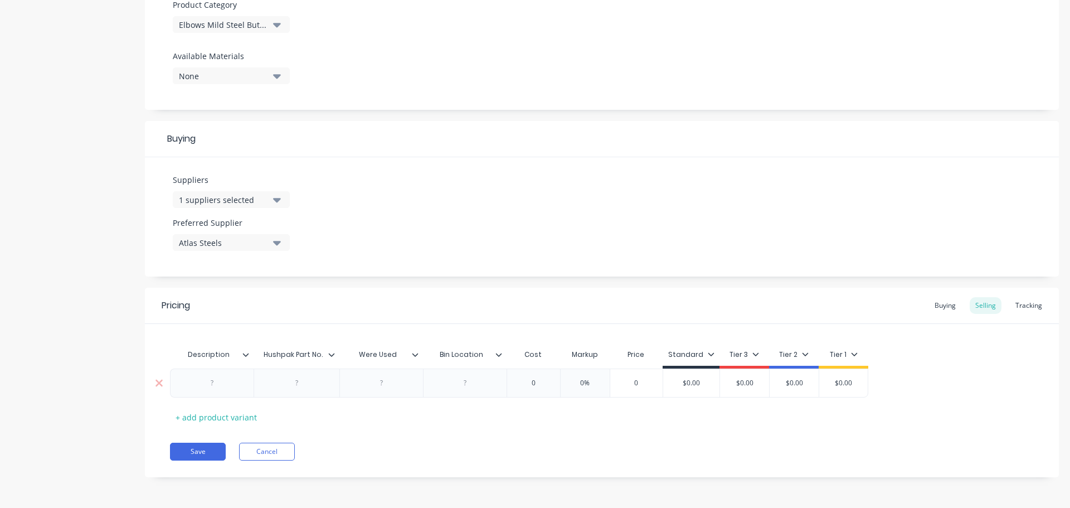
click at [218, 384] on div at bounding box center [212, 383] width 56 height 14
type textarea "x"
drag, startPoint x: 466, startPoint y: 386, endPoint x: 477, endPoint y: 388, distance: 11.4
click at [466, 386] on div at bounding box center [465, 385] width 56 height 14
type textarea "x"
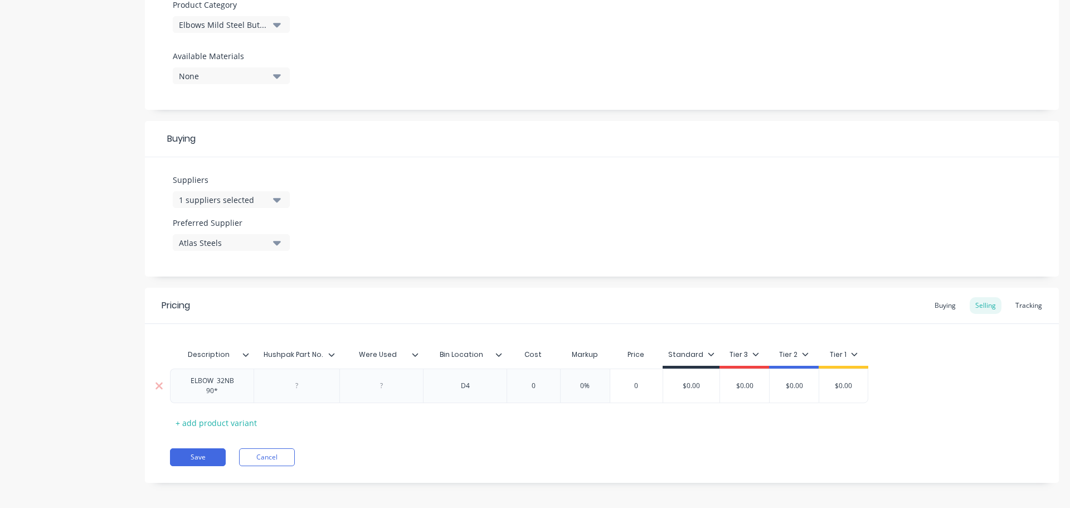
type input "0"
click at [537, 390] on input "0" at bounding box center [533, 386] width 56 height 10
paste input "$5.00"
type textarea "x"
type input "0$5.00"
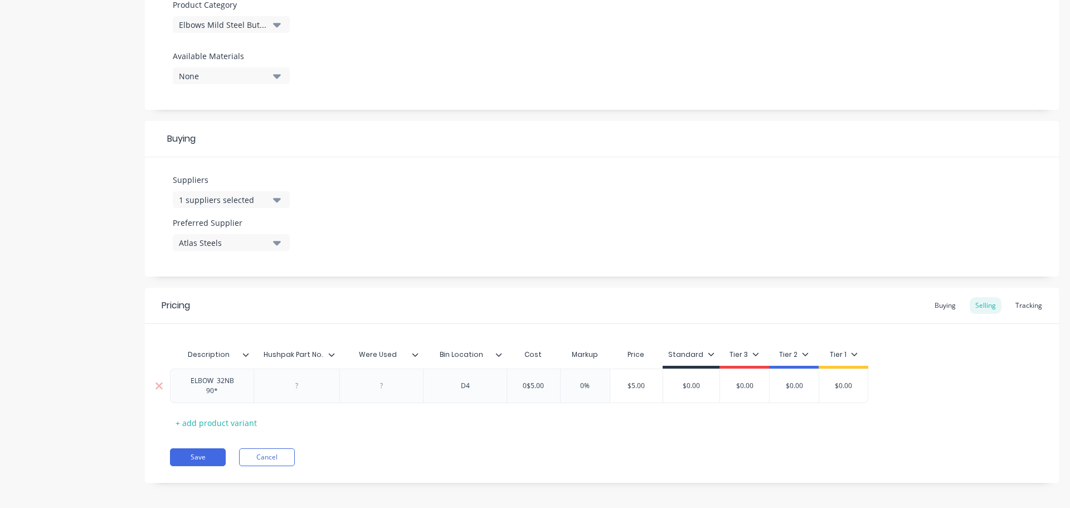
type input "0%"
type textarea "x"
type input "0%1"
type textarea "x"
type input "0%12"
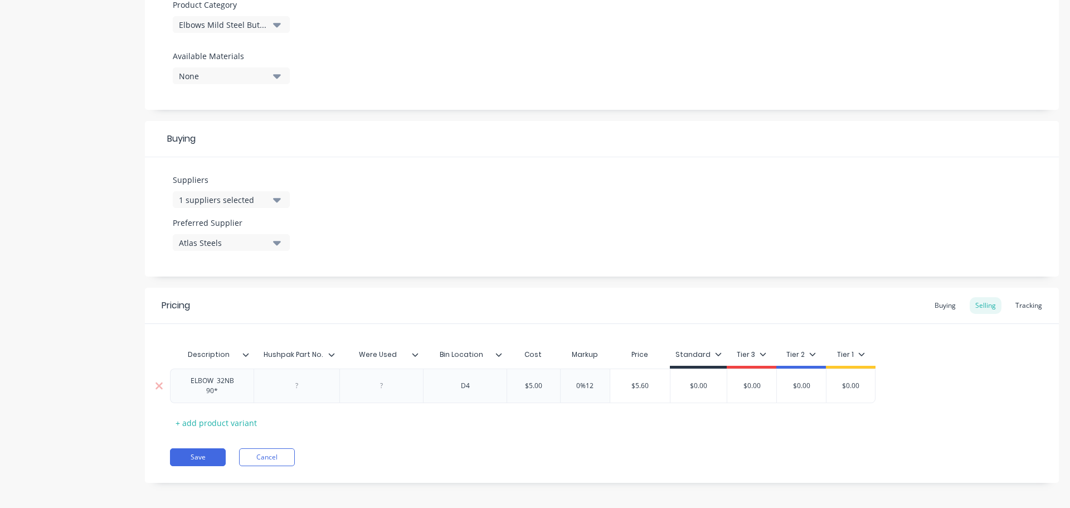
type textarea "x"
type input "0%120"
type input "$11.00"
click at [203, 454] on button "Save" at bounding box center [198, 457] width 56 height 18
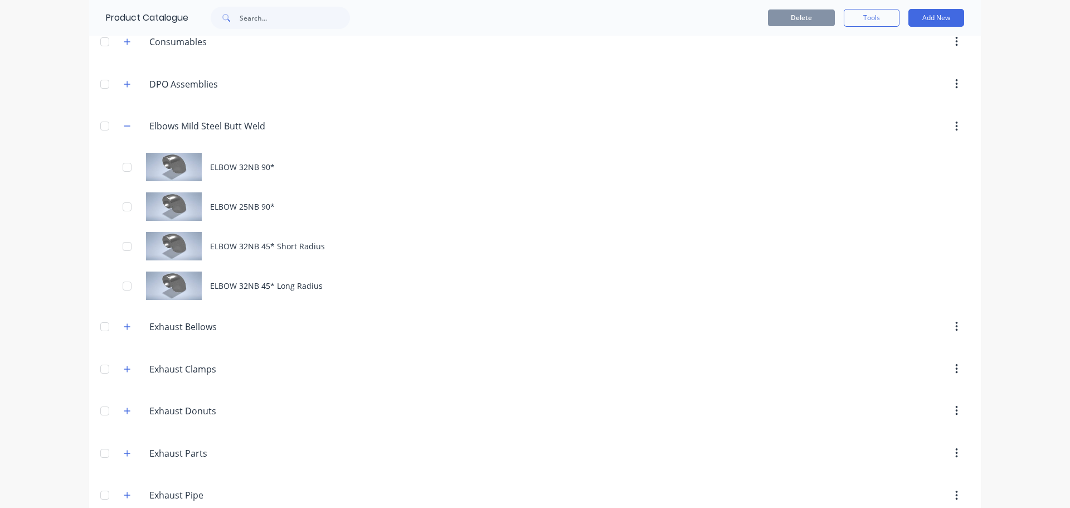
scroll to position [279, 0]
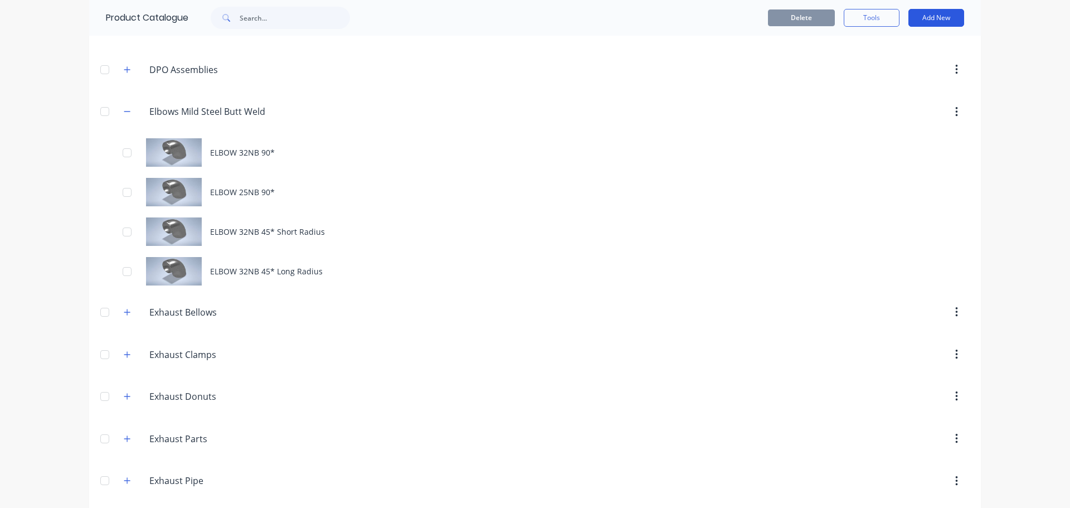
click at [932, 18] on button "Add New" at bounding box center [936, 18] width 56 height 18
click at [889, 67] on div "Product" at bounding box center [911, 69] width 86 height 16
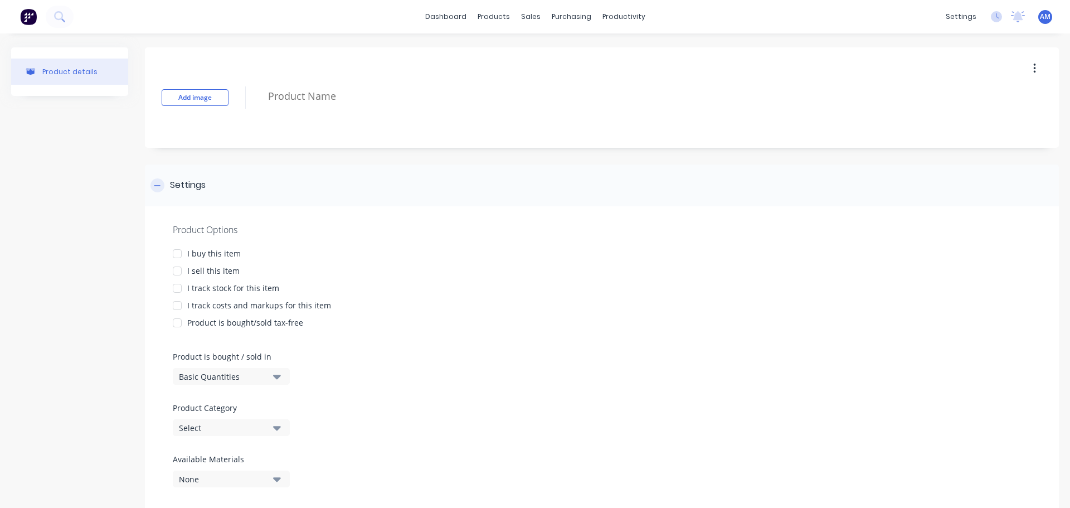
scroll to position [30, 0]
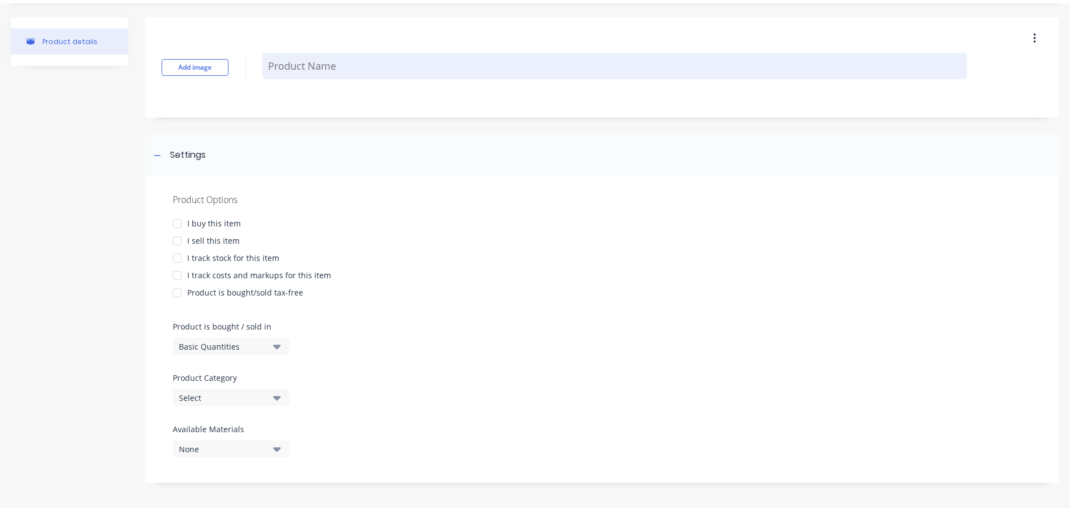
click at [307, 68] on textarea at bounding box center [614, 66] width 704 height 26
paste textarea "ELBOWS 60NB* 90*""
type textarea "x"
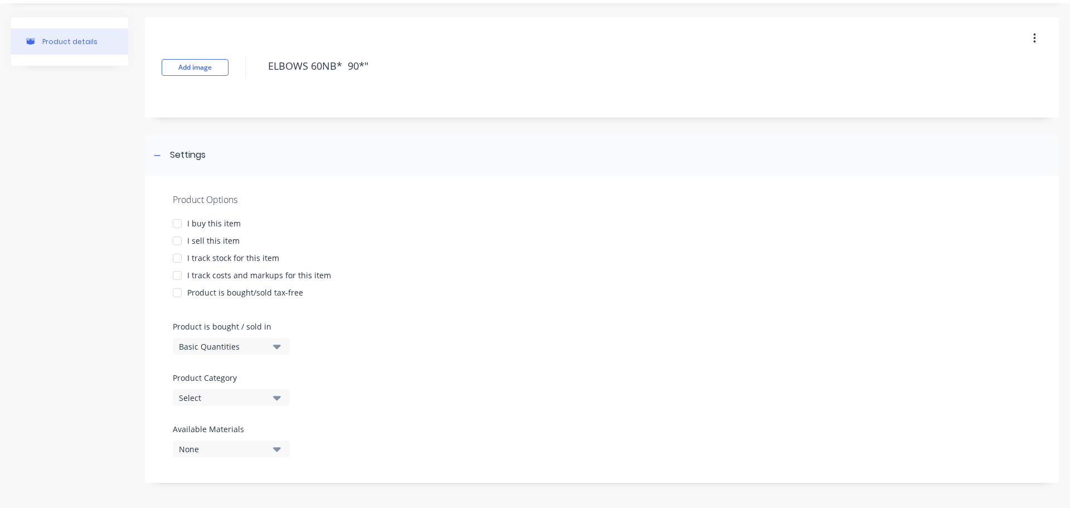
type textarea "ELBOWS 60NB* 90*""
type textarea "x"
type textarea "ELBOWS 60NB* 90*""
click at [274, 394] on icon "button" at bounding box center [277, 397] width 8 height 12
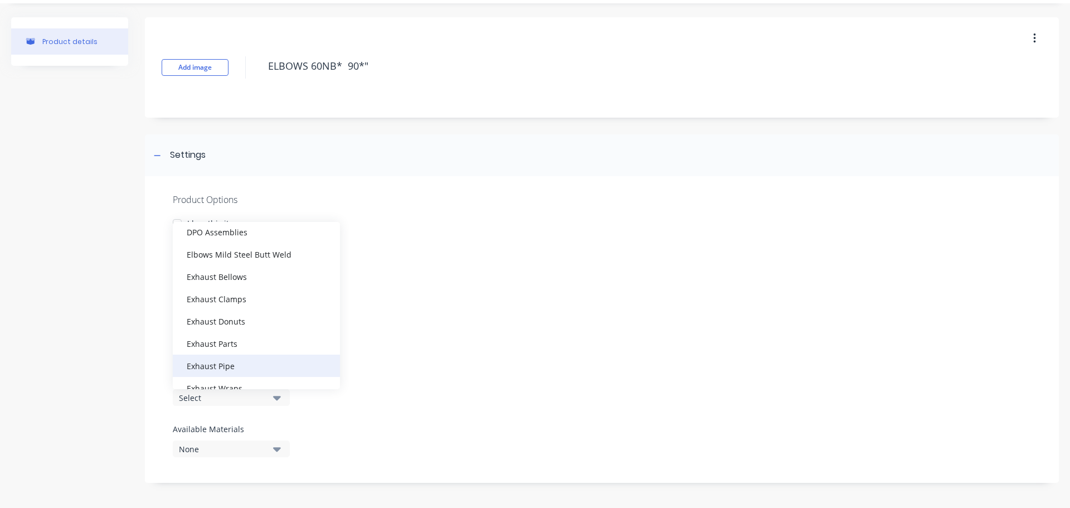
scroll to position [167, 0]
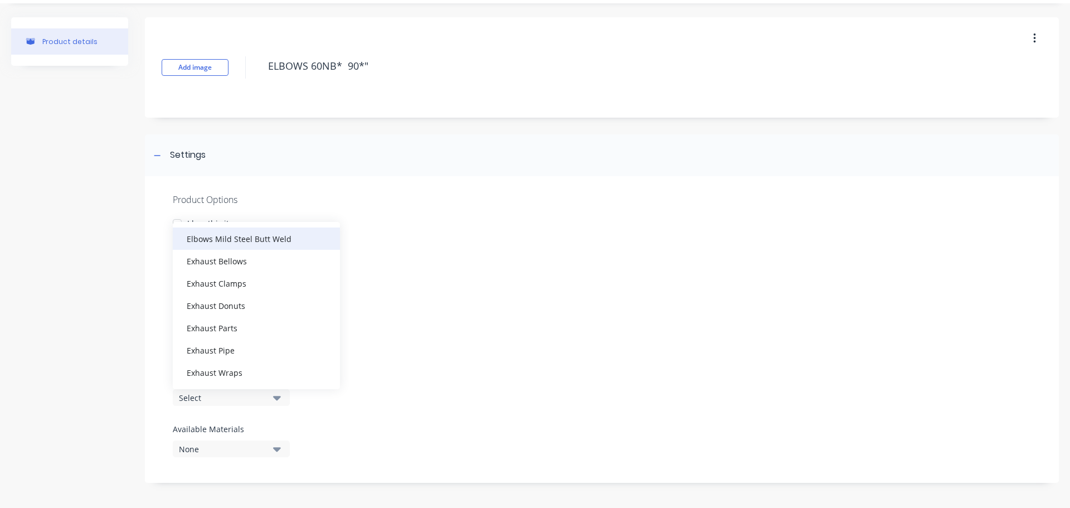
click at [255, 234] on div "Elbows Mild Steel Butt Weld" at bounding box center [256, 238] width 167 height 22
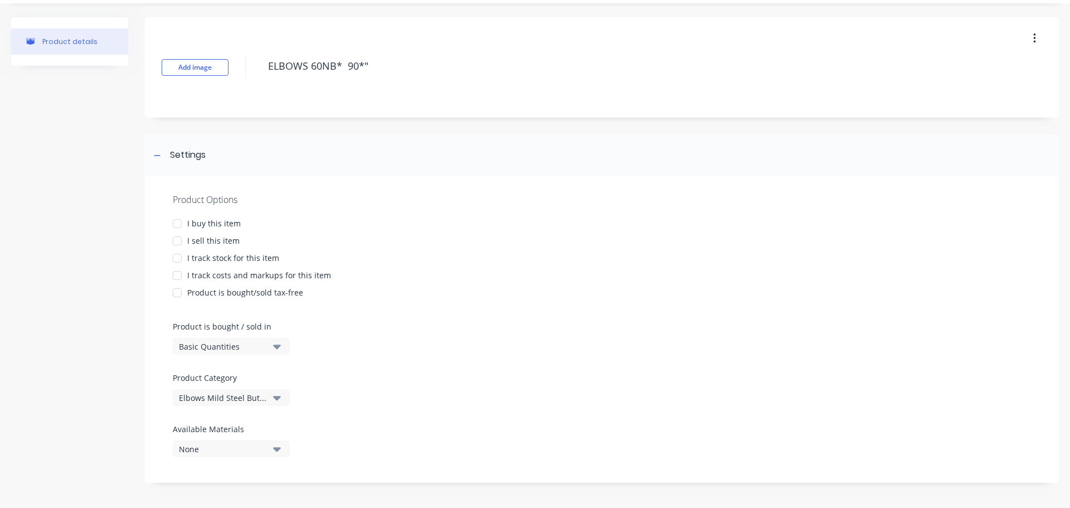
click at [177, 226] on div at bounding box center [177, 223] width 22 height 22
click at [179, 245] on div at bounding box center [177, 241] width 22 height 22
click at [179, 262] on div at bounding box center [177, 258] width 22 height 22
click at [179, 273] on div at bounding box center [177, 275] width 22 height 22
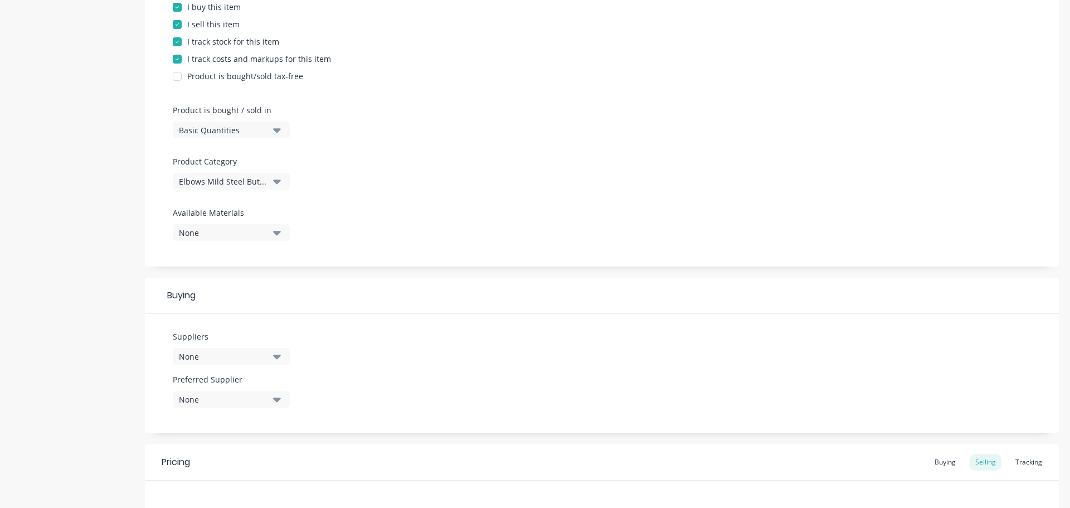
scroll to position [253, 0]
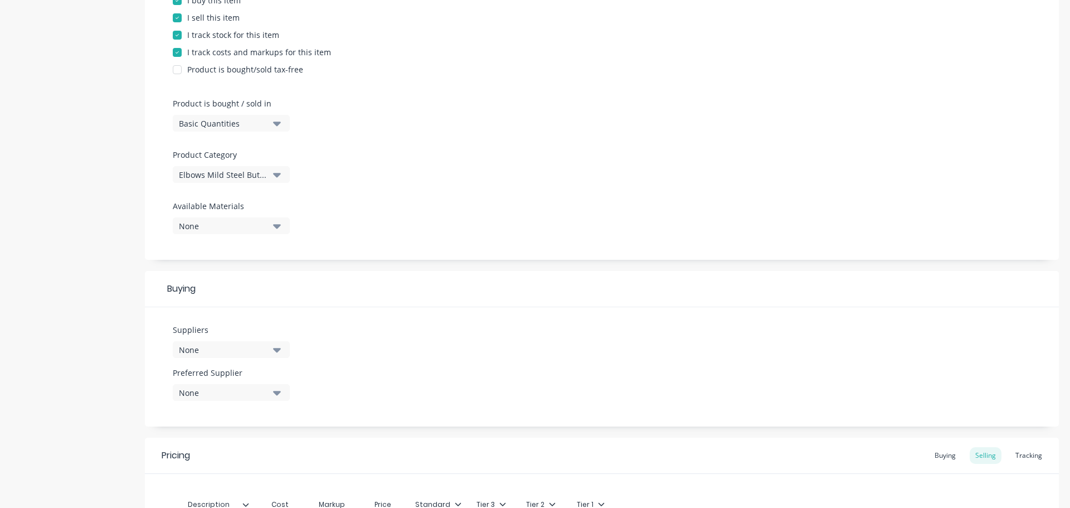
click at [276, 345] on icon "button" at bounding box center [277, 349] width 8 height 12
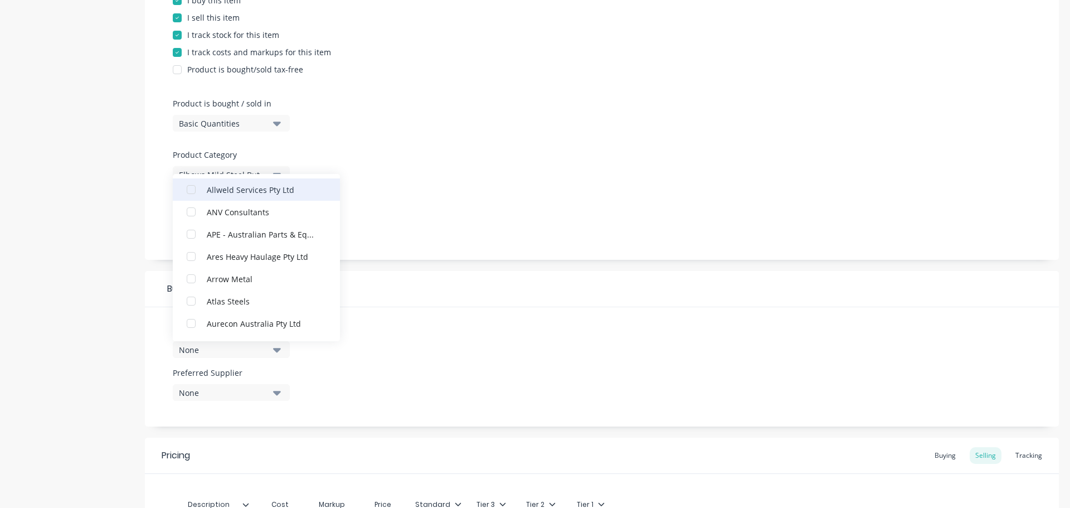
scroll to position [111, 0]
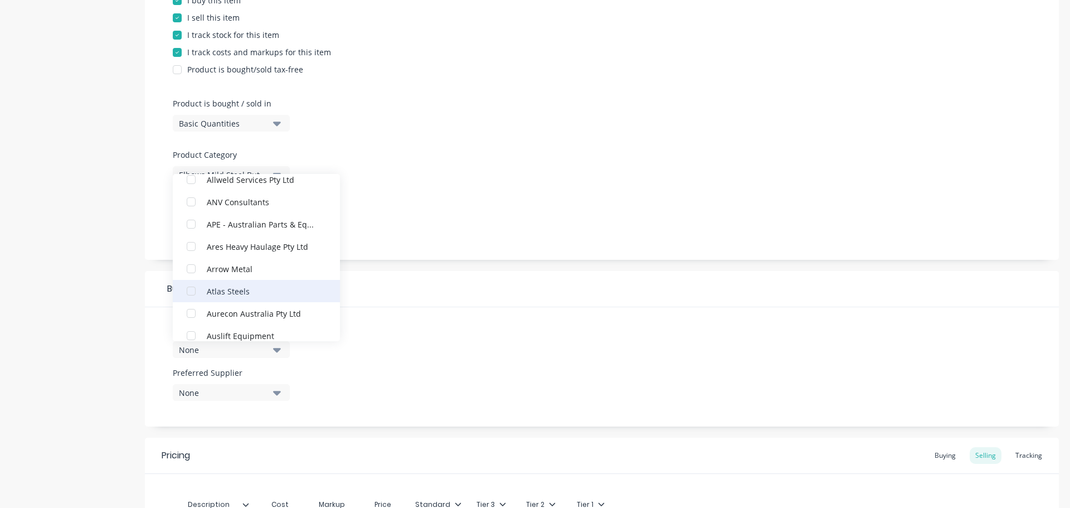
click at [249, 293] on div "Atlas Steels" at bounding box center [262, 291] width 111 height 12
click at [277, 393] on icon "button" at bounding box center [277, 393] width 8 height 4
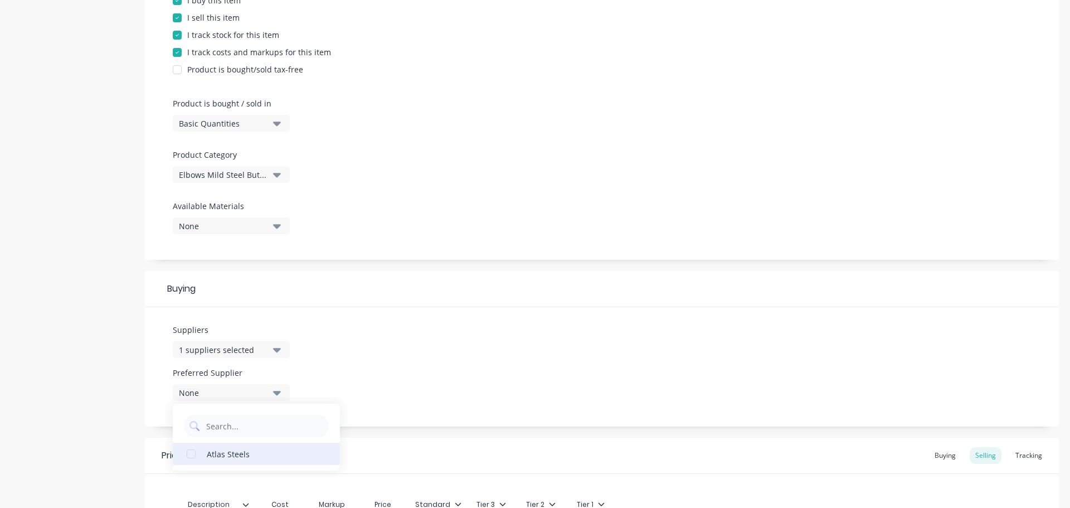
click at [247, 454] on div "Atlas Steels" at bounding box center [262, 454] width 111 height 12
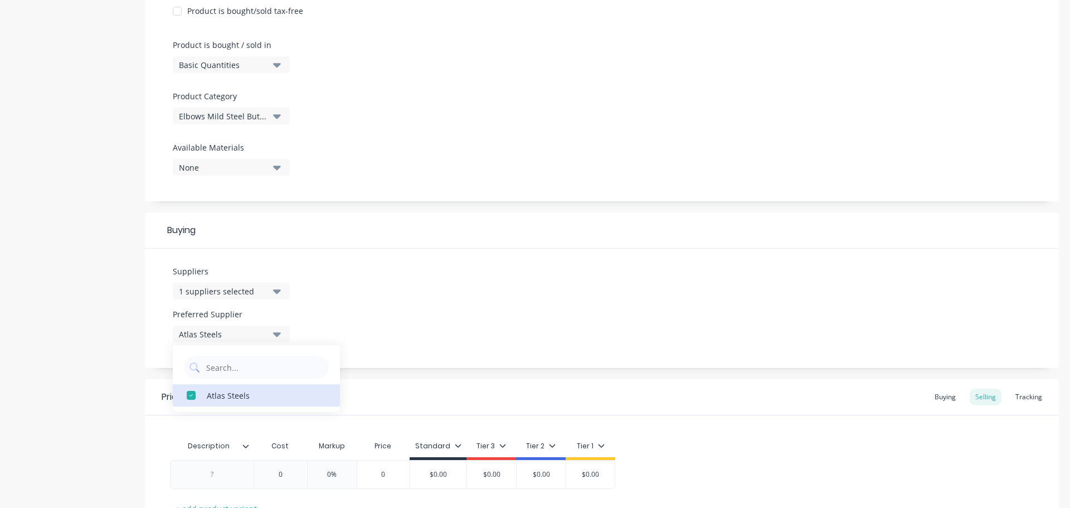
scroll to position [403, 0]
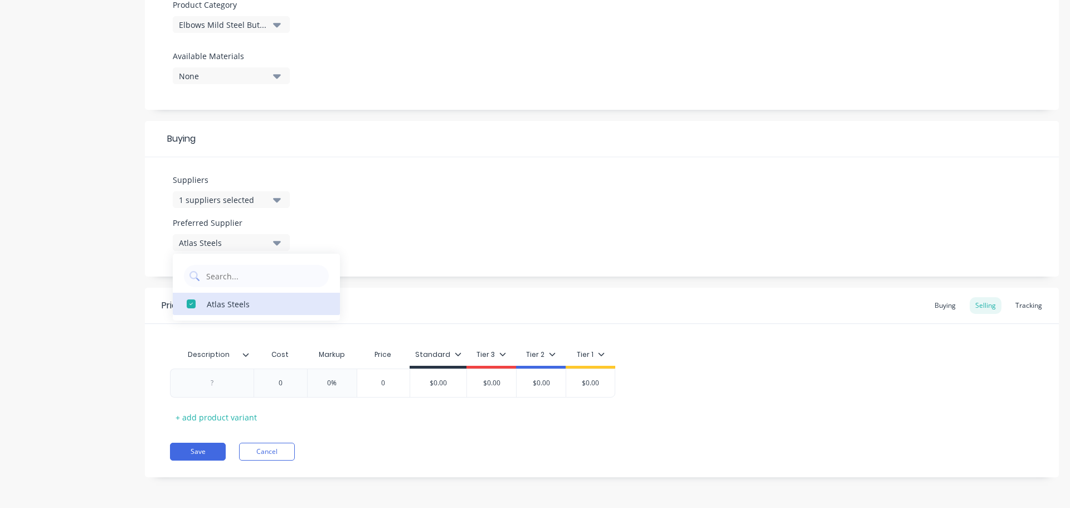
click at [247, 358] on div at bounding box center [250, 354] width 7 height 10
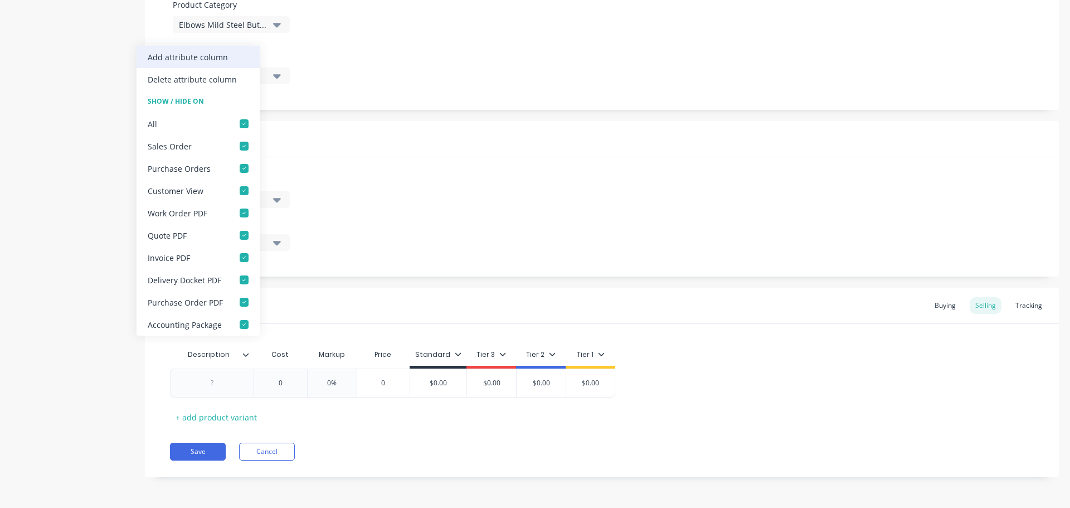
click at [228, 54] on div "Add attribute column" at bounding box center [198, 57] width 123 height 22
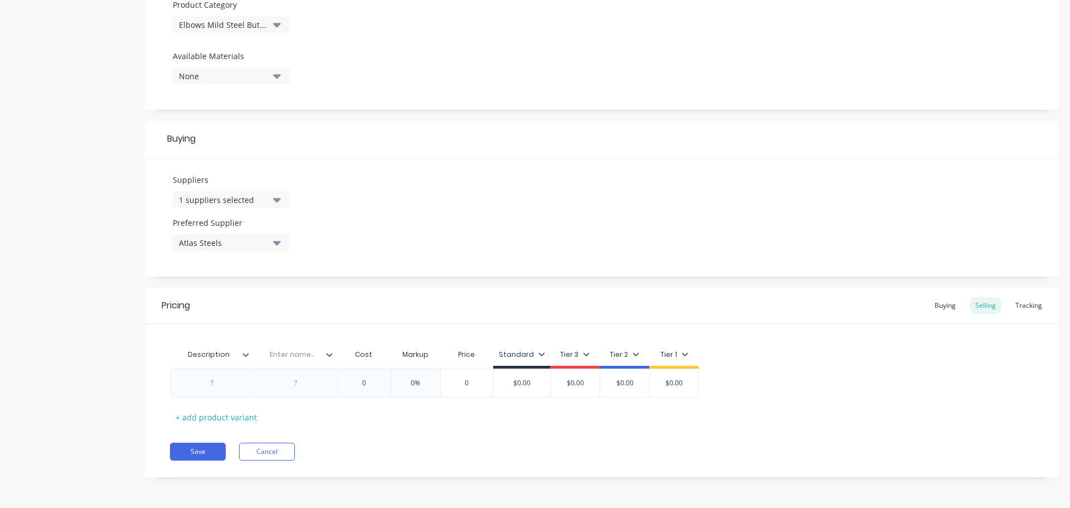
click at [247, 355] on icon at bounding box center [245, 354] width 7 height 7
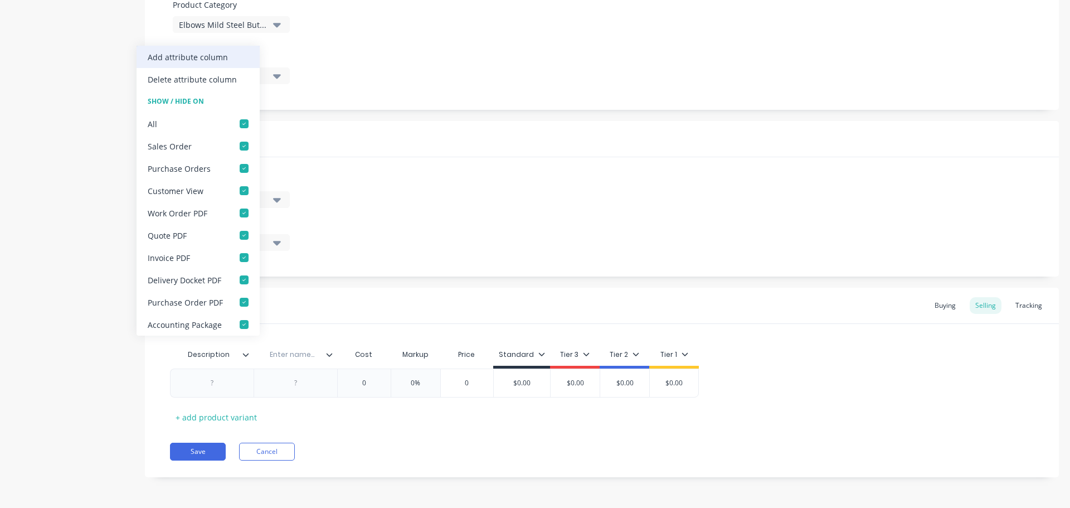
click at [225, 59] on div "Add attribute column" at bounding box center [188, 57] width 80 height 12
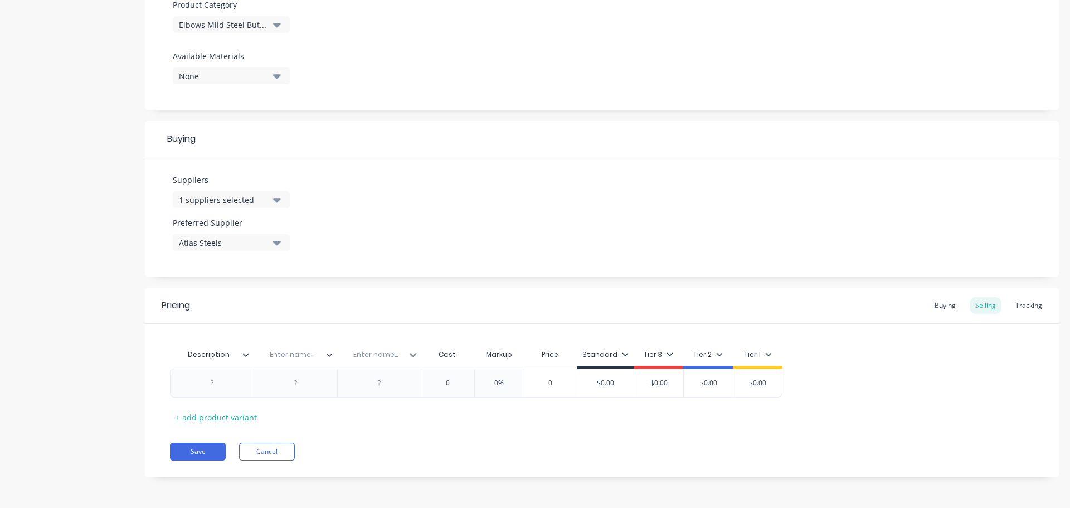
click at [245, 357] on icon at bounding box center [245, 354] width 7 height 7
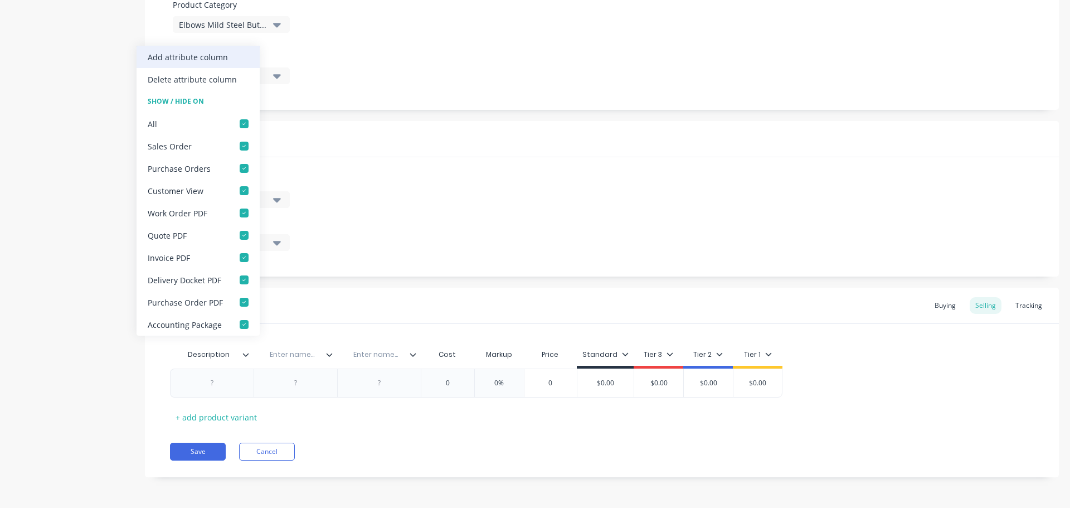
click at [216, 55] on div "Add attribute column" at bounding box center [188, 57] width 80 height 12
type textarea "x"
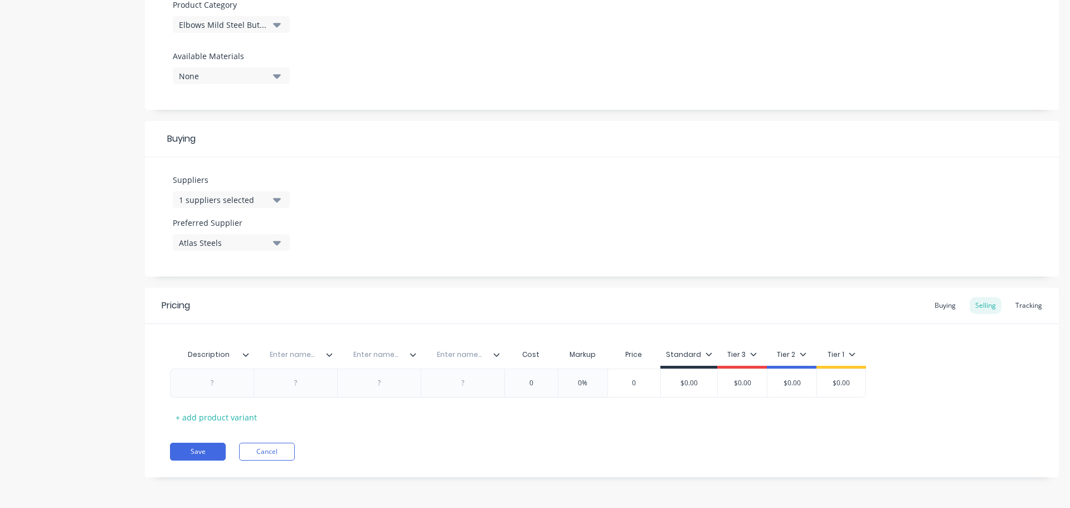
click at [304, 354] on input "text" at bounding box center [292, 354] width 77 height 10
paste input "Hushpak Part No."
type input "Hushpak Part No."
type textarea "x"
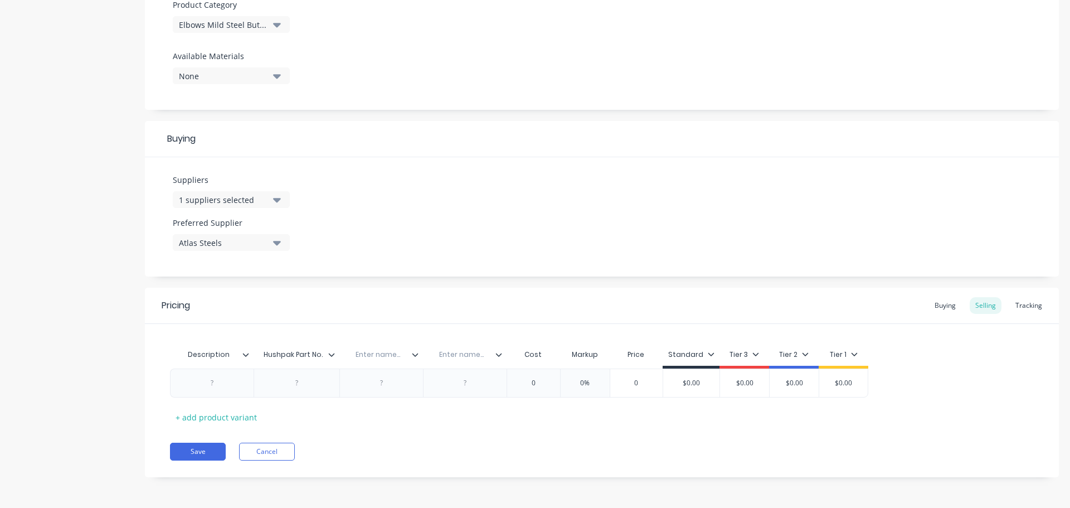
click at [466, 356] on input "text" at bounding box center [461, 354] width 77 height 10
paste input "Bin Location"
type input "Bin Location"
type textarea "x"
click at [381, 356] on input "text" at bounding box center [377, 354] width 77 height 10
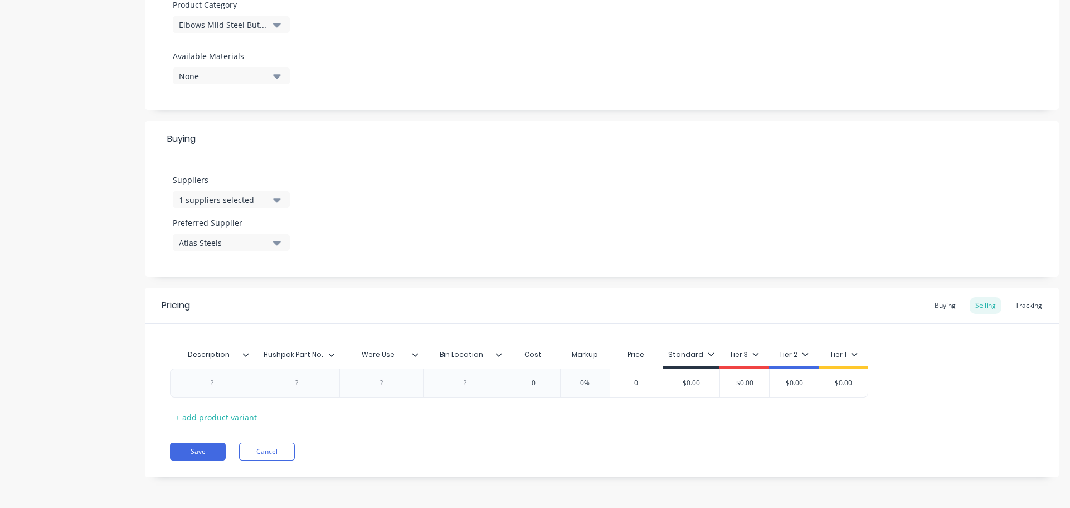
type input "Were Used"
type textarea "x"
click at [213, 387] on div at bounding box center [212, 383] width 56 height 14
paste div
type textarea "x"
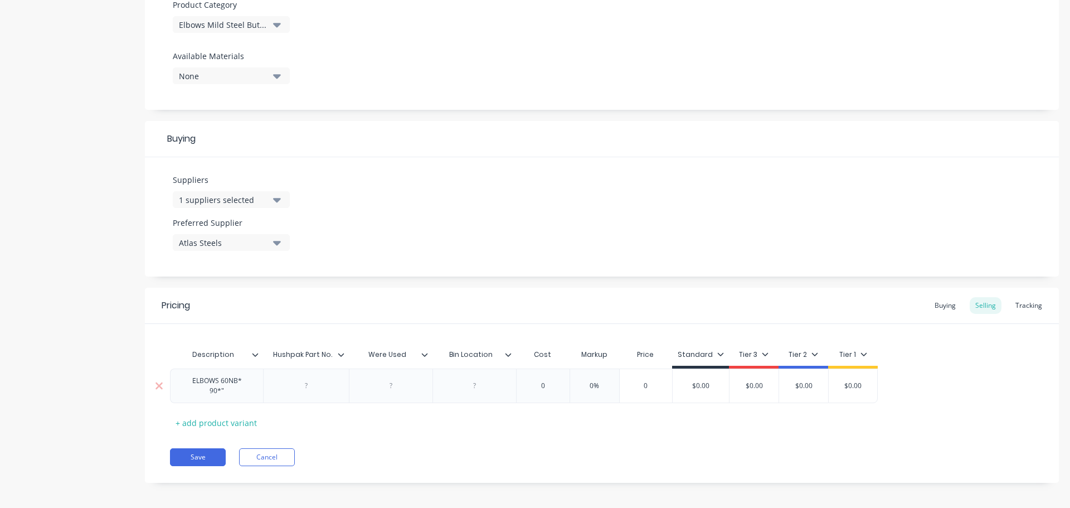
click at [470, 388] on div at bounding box center [475, 385] width 56 height 14
type textarea "x"
type input "0"
click at [543, 389] on input "0" at bounding box center [543, 386] width 56 height 10
paste input "$10.00"
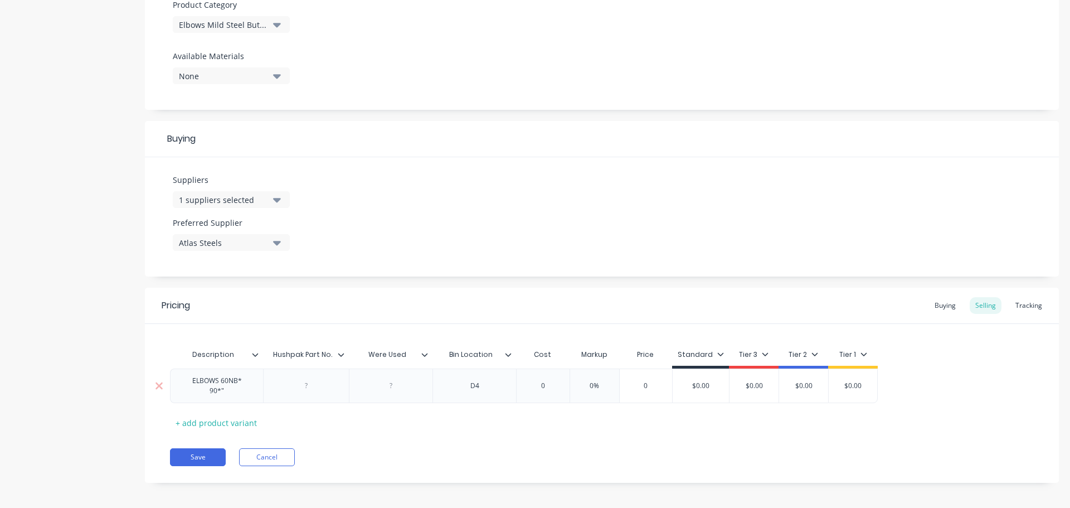
type textarea "x"
type input "0$10.00"
type input "0%"
click at [605, 387] on input "0%" at bounding box center [598, 386] width 56 height 10
type textarea "x"
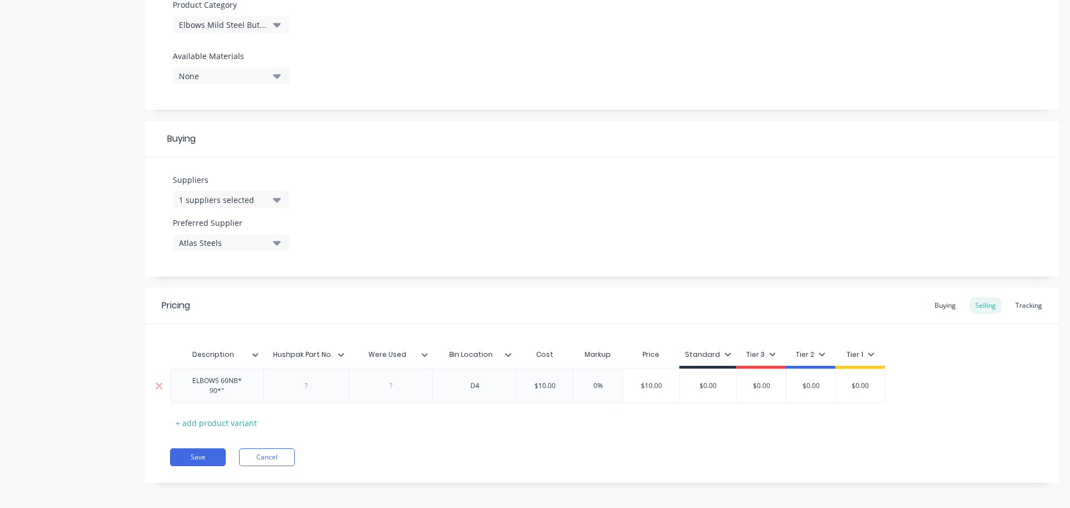
type input "0%1"
type textarea "x"
type input "0%12"
type textarea "x"
type input "0%120"
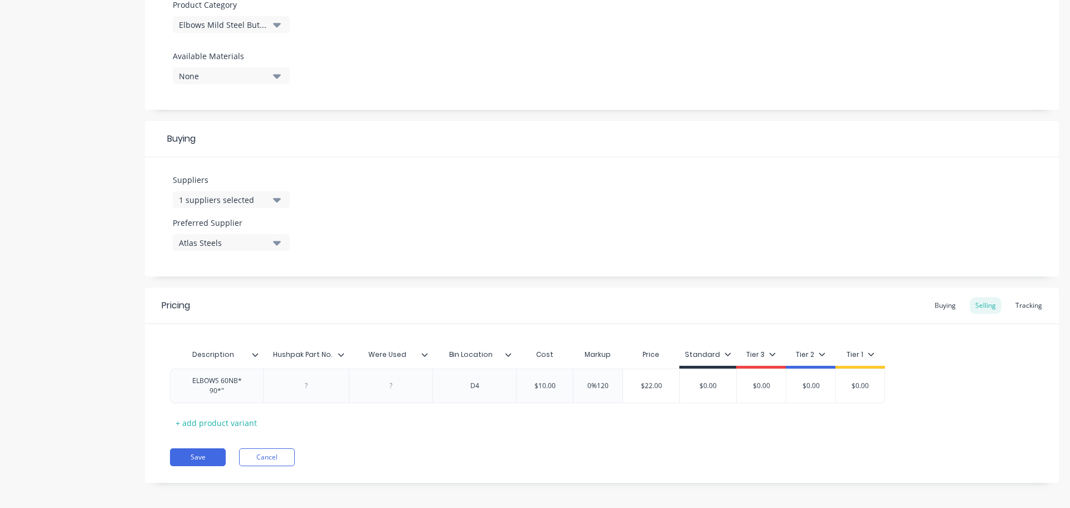
type input "$22.00"
click at [202, 458] on button "Save" at bounding box center [198, 457] width 56 height 18
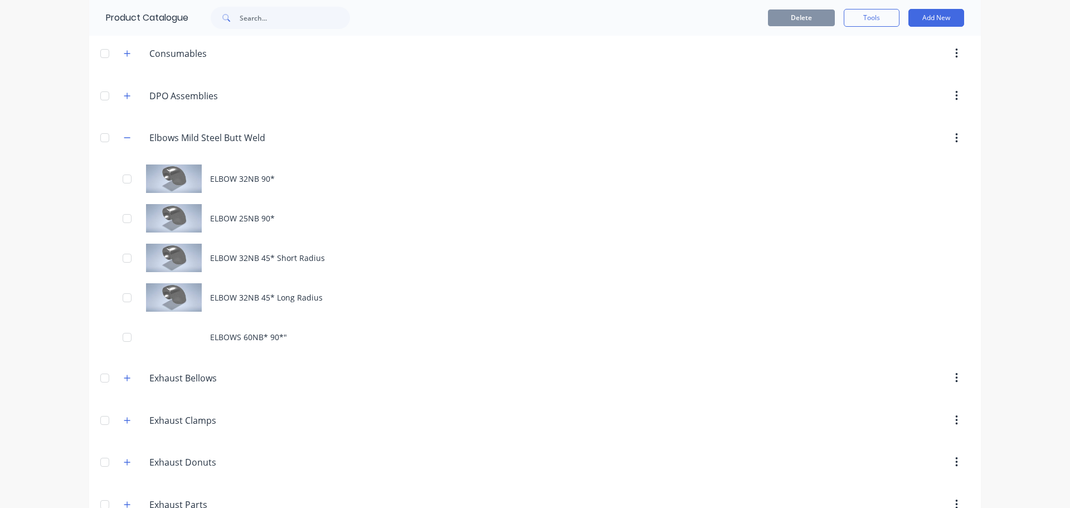
scroll to position [279, 0]
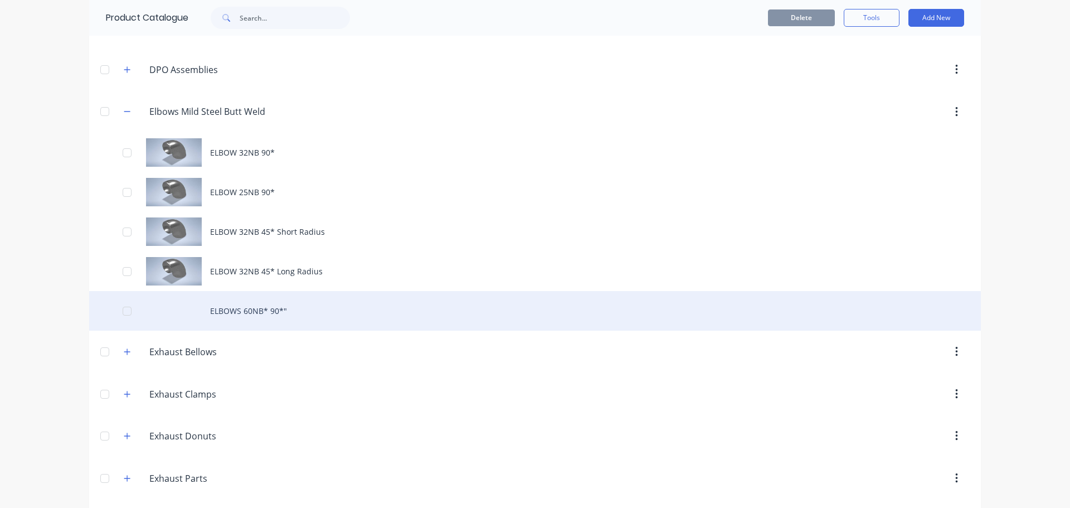
click at [256, 307] on div "ELBOWS 60NB* 90*"" at bounding box center [535, 311] width 892 height 40
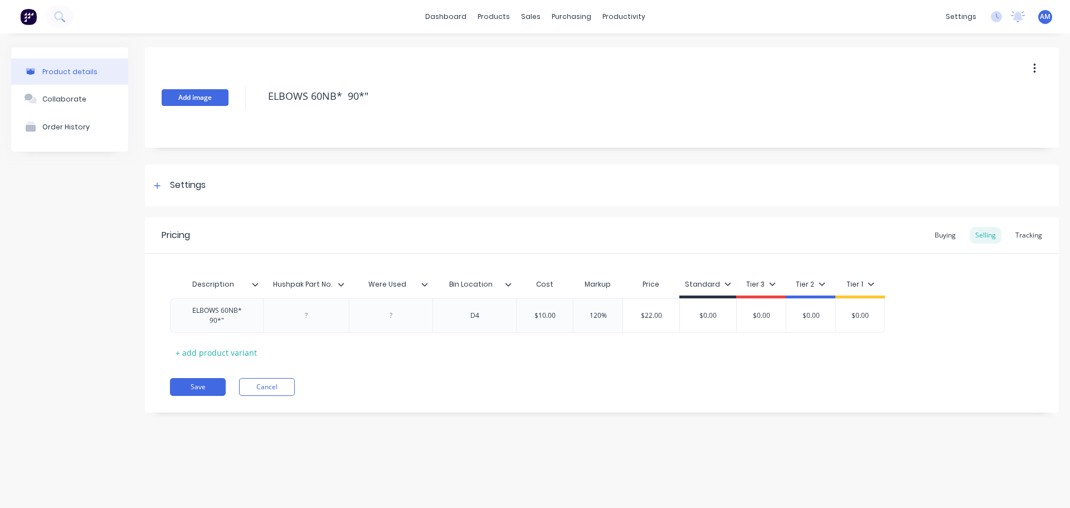
click at [218, 91] on button "Add image" at bounding box center [195, 97] width 67 height 17
click at [198, 389] on button "Save" at bounding box center [198, 387] width 56 height 18
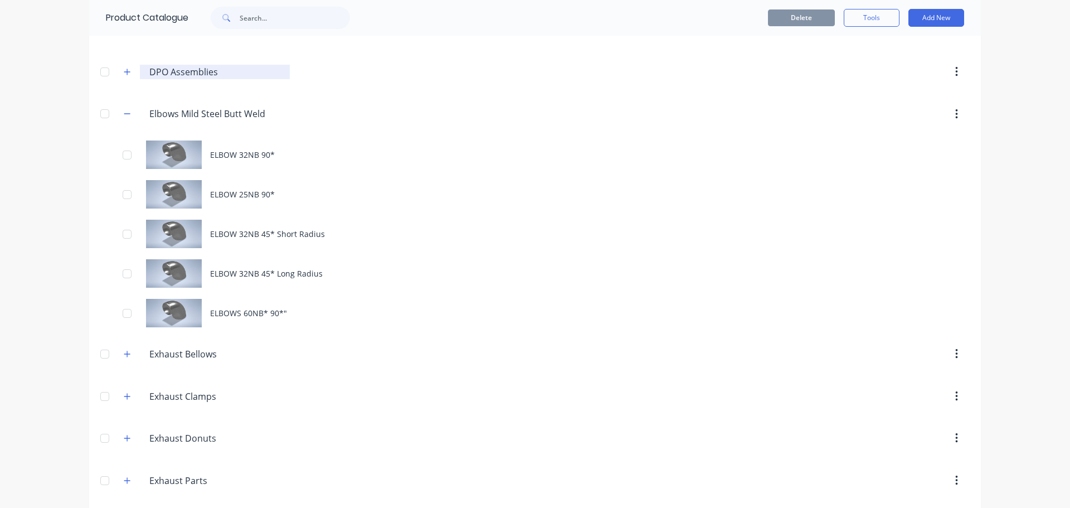
scroll to position [279, 0]
click at [935, 14] on button "Add New" at bounding box center [936, 18] width 56 height 18
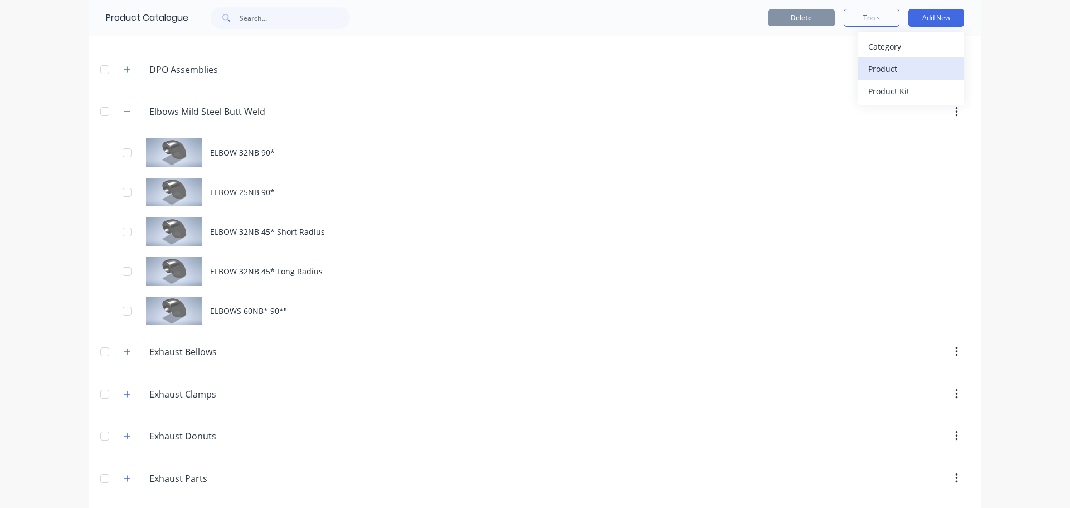
click at [908, 69] on div "Product" at bounding box center [911, 69] width 86 height 16
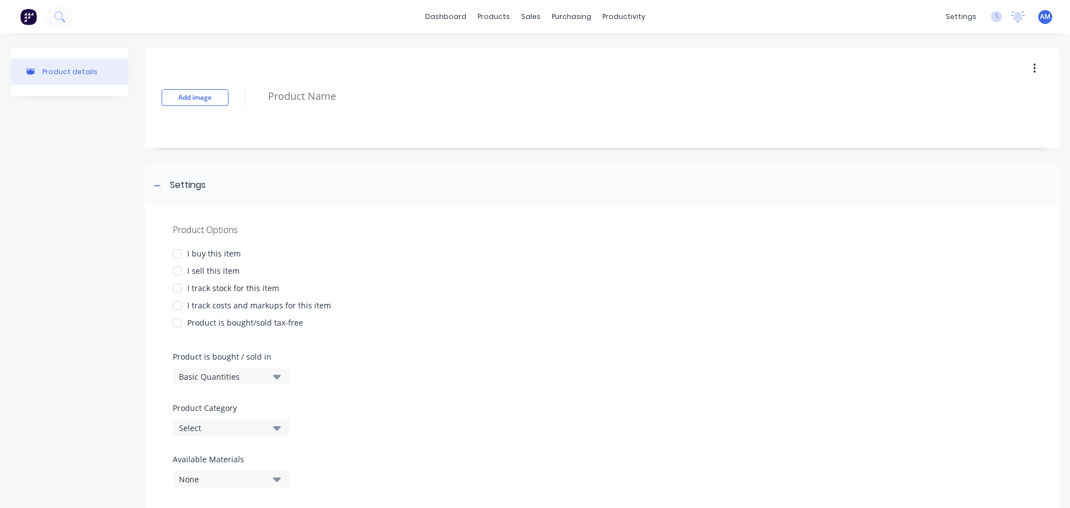
click at [177, 255] on div at bounding box center [177, 253] width 22 height 22
click at [176, 271] on div at bounding box center [177, 271] width 22 height 22
click at [175, 293] on div at bounding box center [177, 288] width 22 height 22
click at [173, 310] on div at bounding box center [177, 305] width 22 height 22
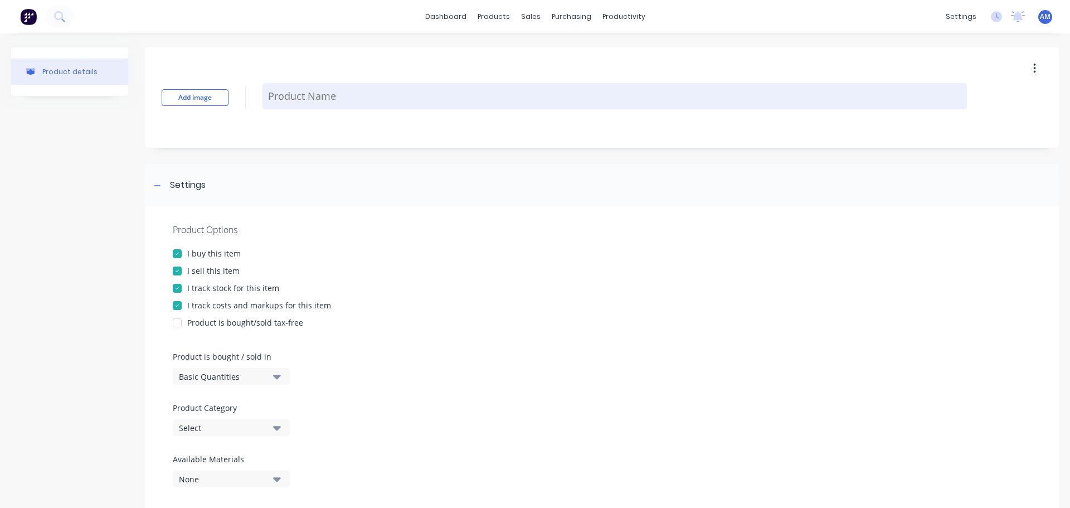
click at [345, 96] on textarea at bounding box center [614, 96] width 704 height 26
paste textarea "ELBOWS 76NB* 45*""
type textarea "x"
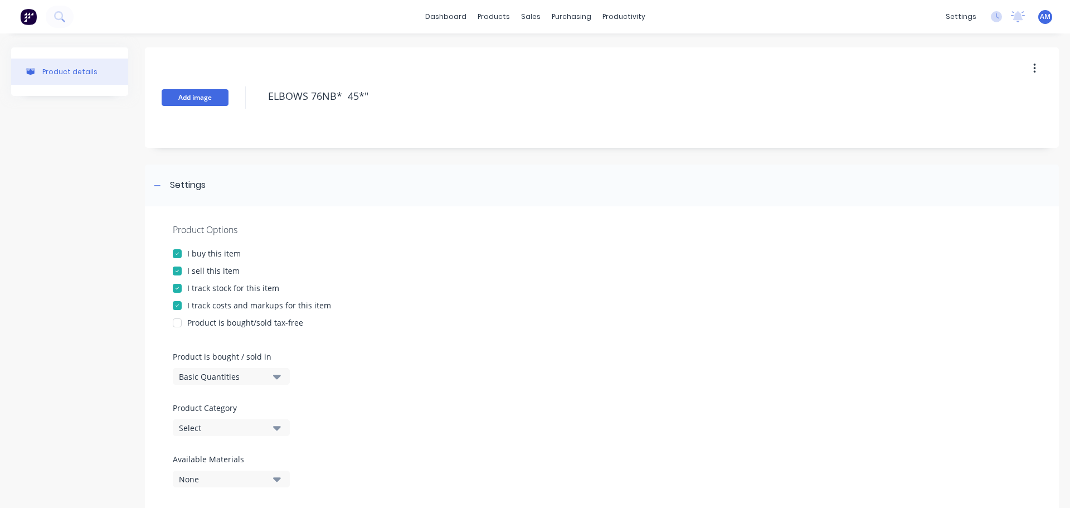
type textarea "ELBOWS 76NB* 45*""
type textarea "x"
type textarea "ELBOWS 76NB* 45*""
click at [214, 100] on button "Add image" at bounding box center [195, 97] width 67 height 17
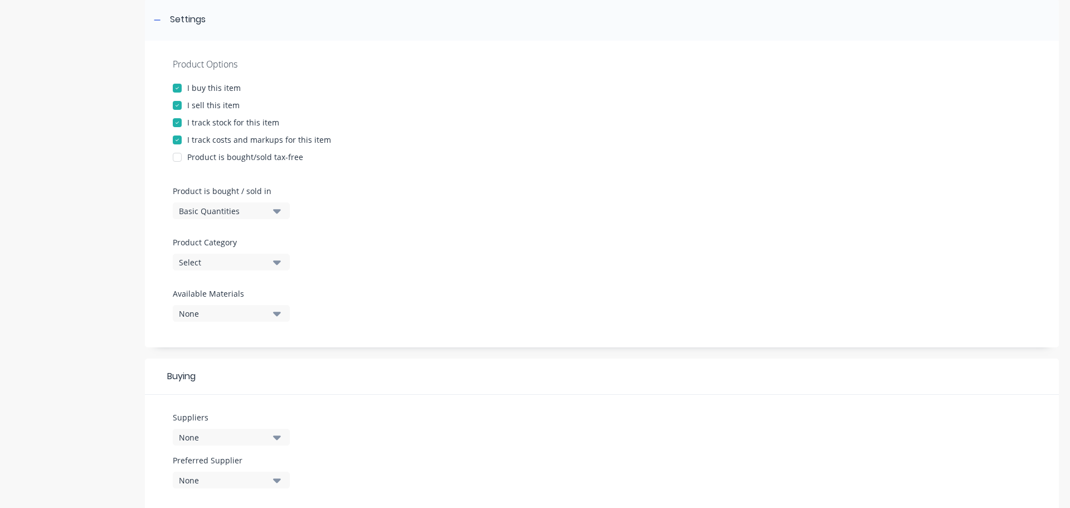
scroll to position [223, 0]
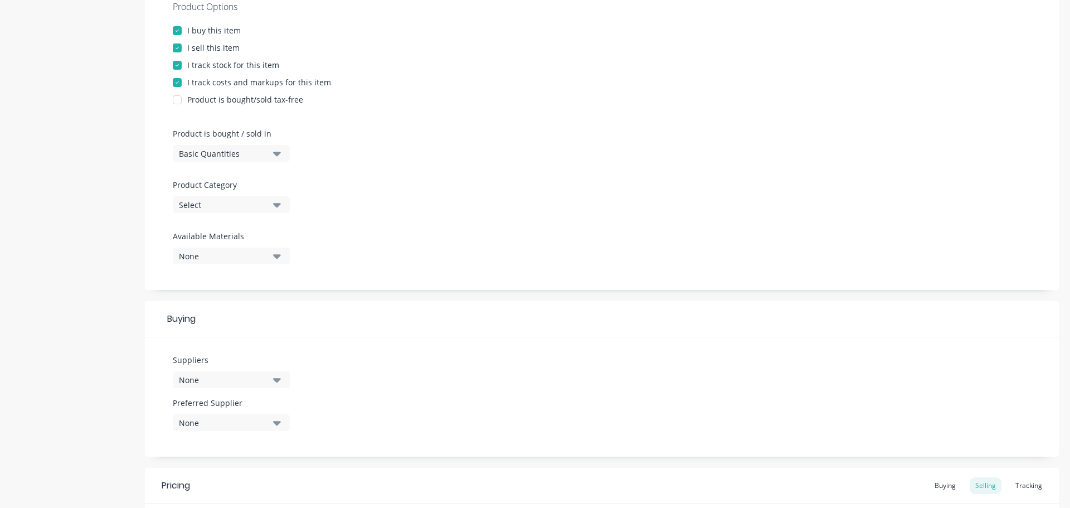
click at [279, 204] on icon "button" at bounding box center [277, 205] width 8 height 4
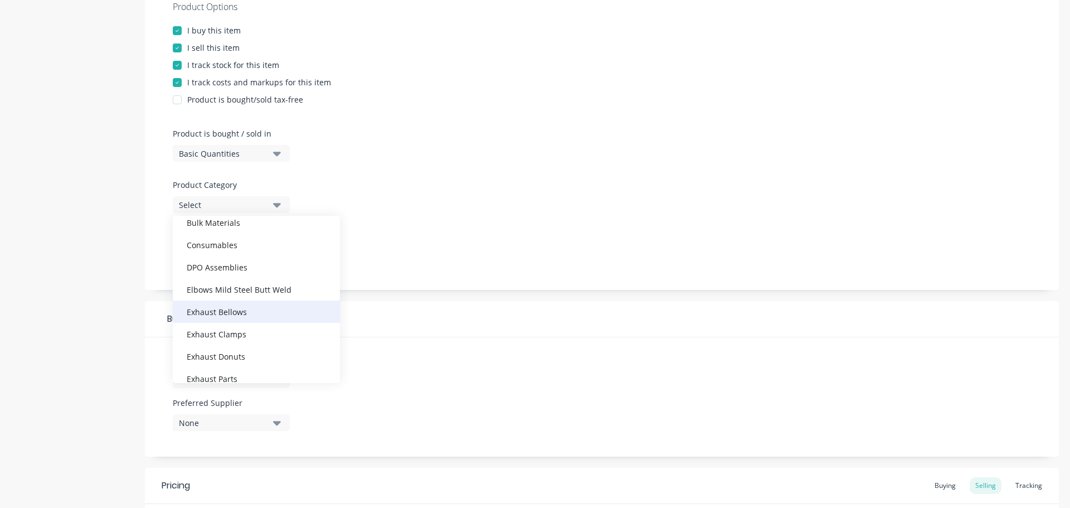
scroll to position [111, 0]
click at [257, 283] on div "Elbows Mild Steel Butt Weld" at bounding box center [256, 288] width 167 height 22
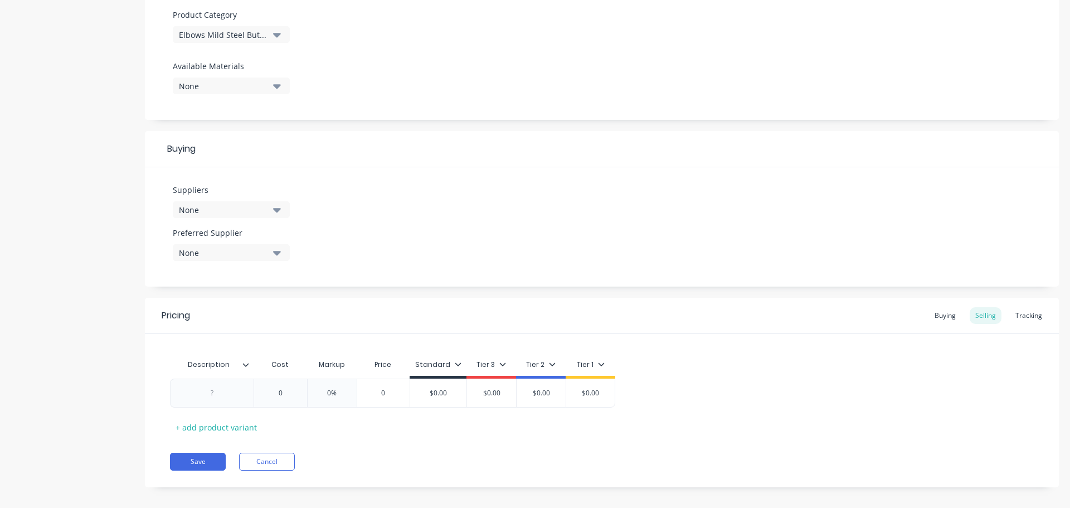
scroll to position [403, 0]
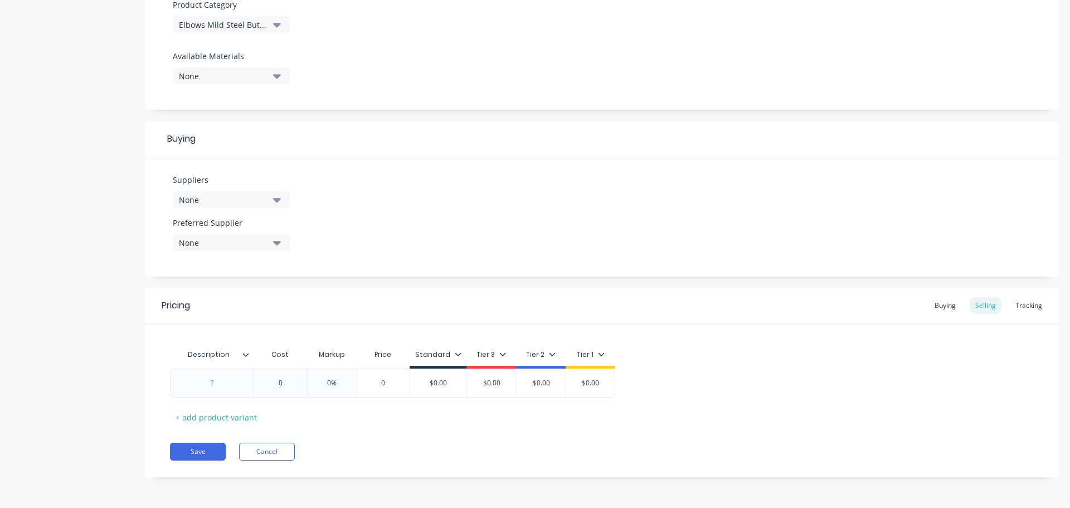
click at [245, 357] on icon at bounding box center [245, 354] width 7 height 7
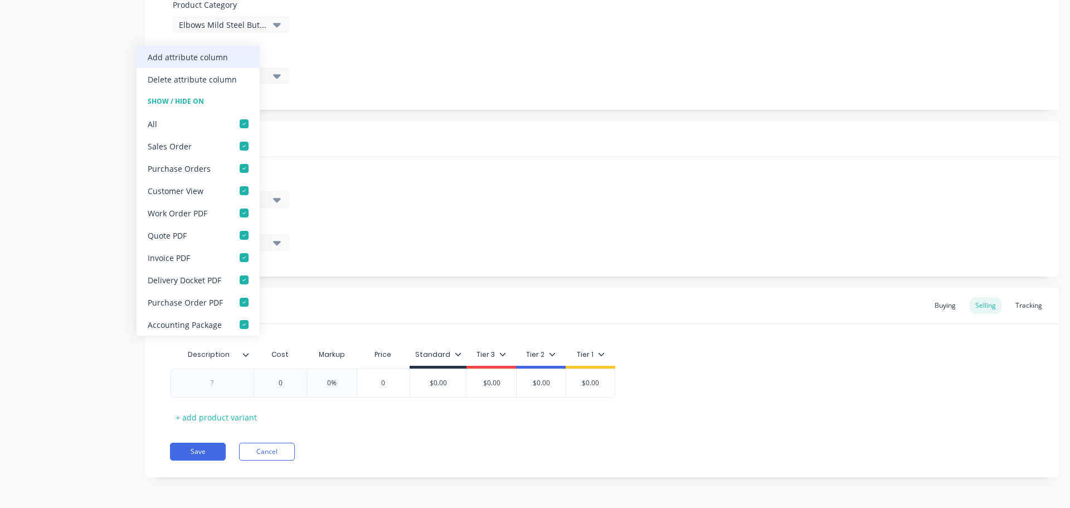
click at [229, 59] on div "Add attribute column" at bounding box center [198, 57] width 123 height 22
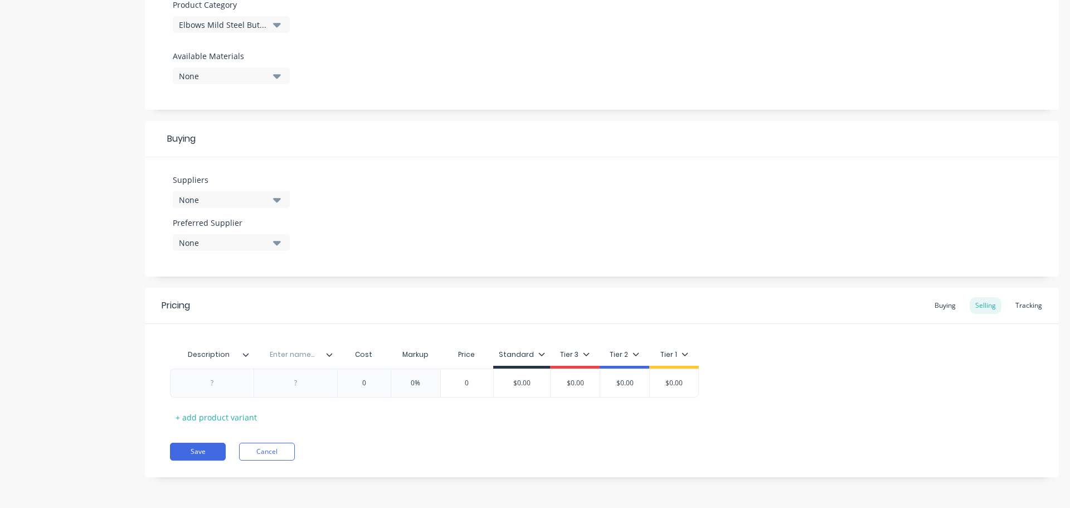
click at [333, 361] on div "Enter name..." at bounding box center [296, 355] width 84 height 28
click at [332, 357] on icon at bounding box center [329, 354] width 7 height 7
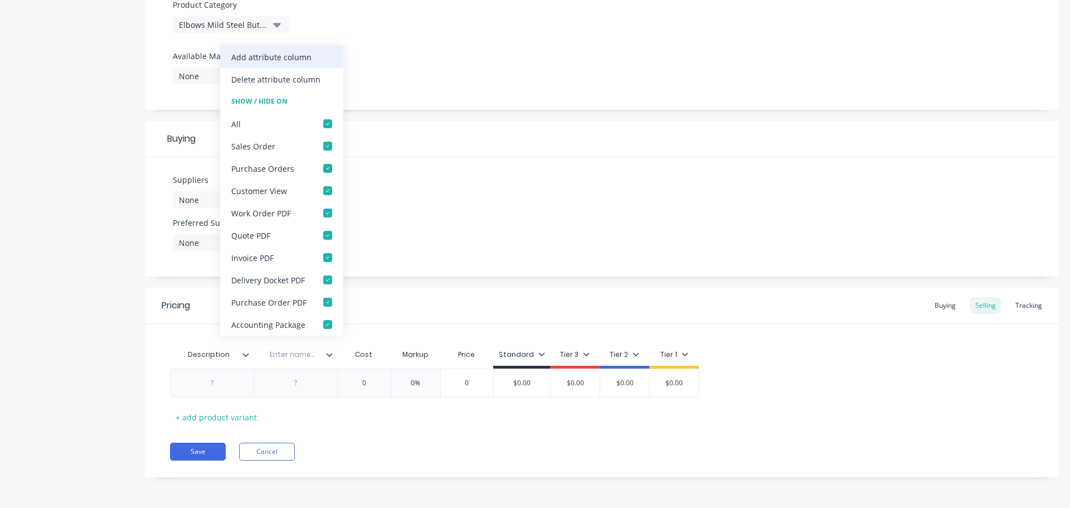
click at [296, 57] on div "Add attribute column" at bounding box center [271, 57] width 80 height 12
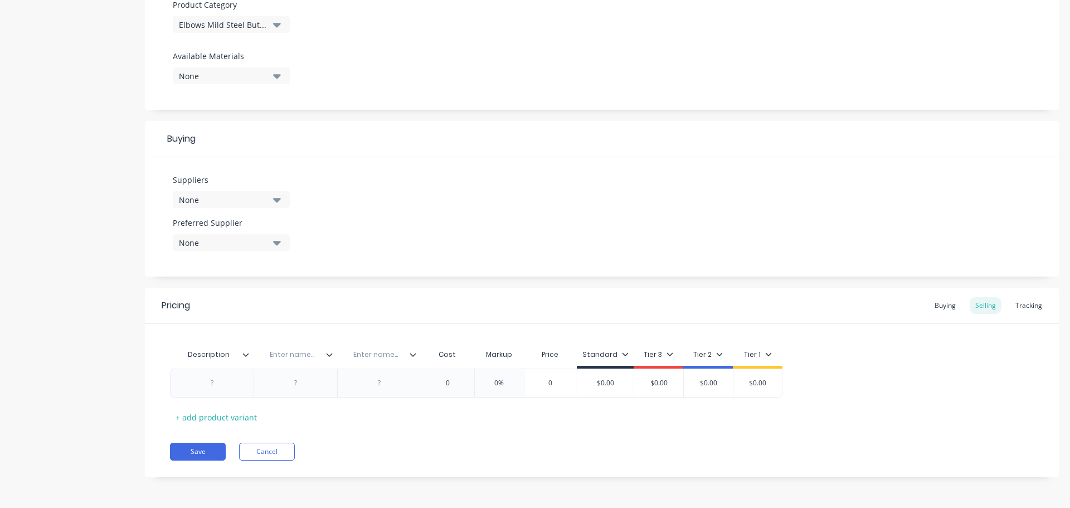
click at [416, 358] on div at bounding box center [417, 354] width 7 height 10
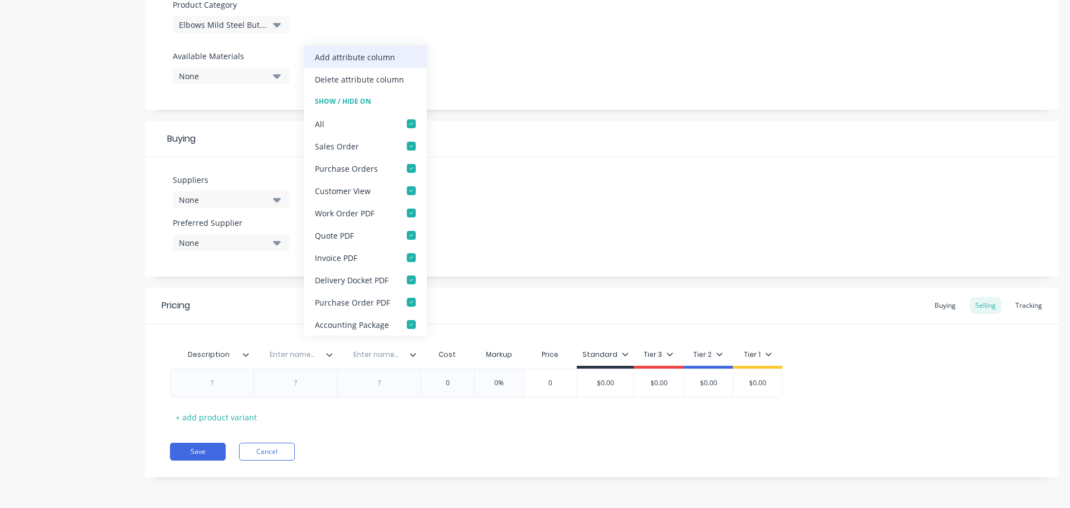
click at [380, 56] on div "Add attribute column" at bounding box center [355, 57] width 80 height 12
type textarea "x"
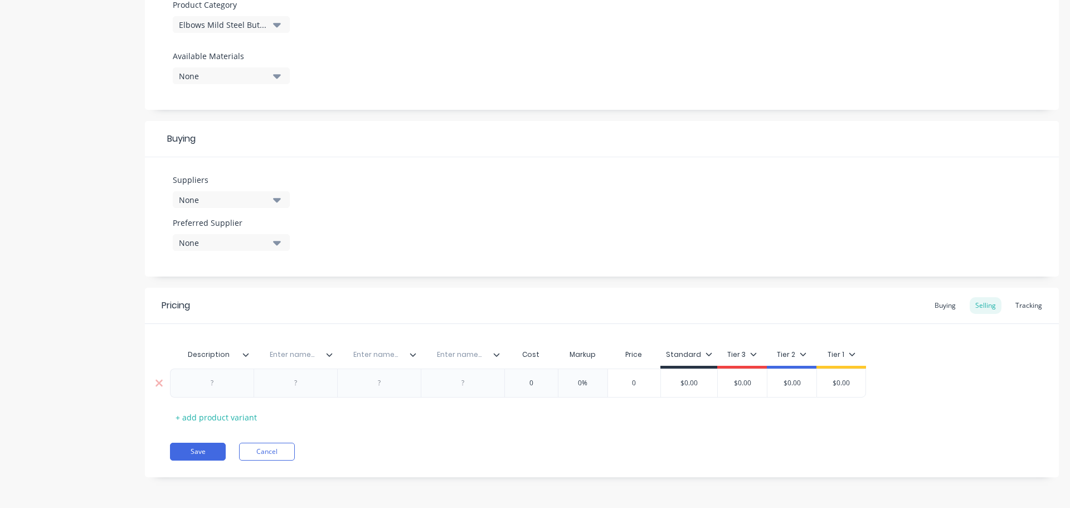
click at [212, 385] on div at bounding box center [212, 383] width 56 height 14
paste div
type textarea "x"
click at [303, 357] on input "text" at bounding box center [301, 354] width 77 height 10
paste input "Hushpak Part No."
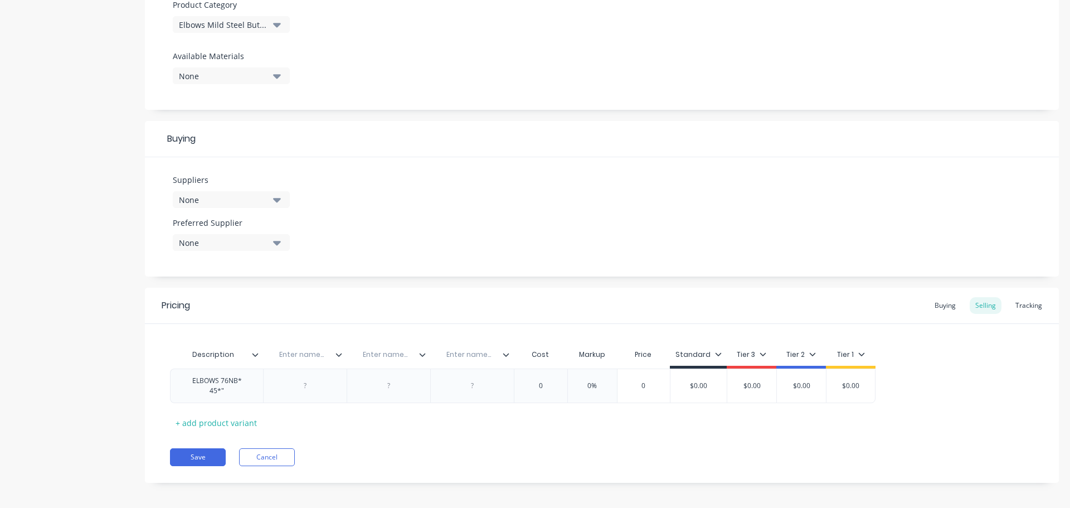
type input "Hushpak Part No."
type textarea "x"
click at [472, 357] on input "text" at bounding box center [470, 354] width 77 height 10
paste input "Bin Location"
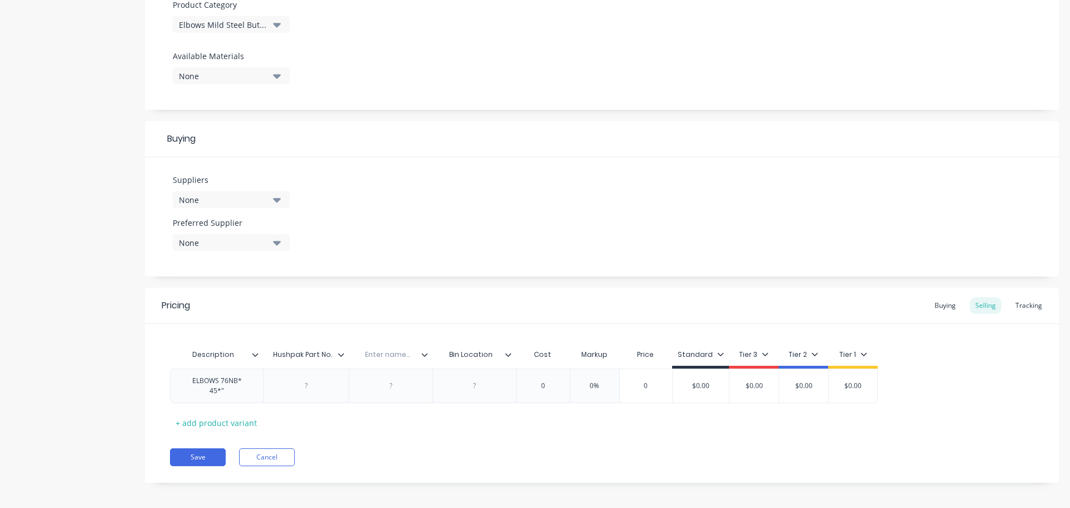
type input "Bin Location"
type textarea "x"
click at [390, 356] on input "text" at bounding box center [387, 354] width 77 height 10
type input "Were"
type textarea "x"
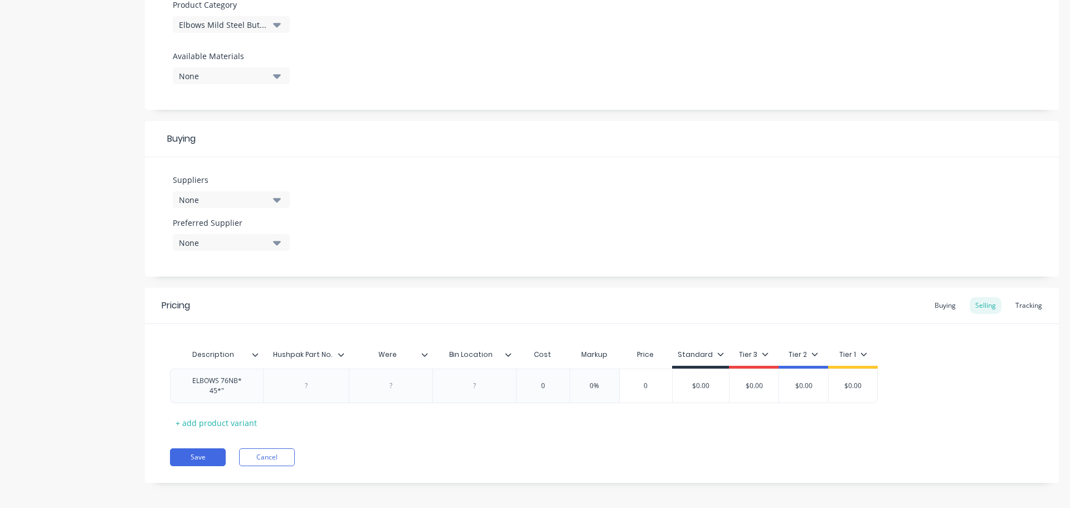
click at [404, 356] on input "Were" at bounding box center [387, 354] width 77 height 10
type input "Were Used"
type textarea "x"
drag, startPoint x: 473, startPoint y: 390, endPoint x: 480, endPoint y: 390, distance: 7.2
click at [474, 390] on div at bounding box center [475, 385] width 56 height 14
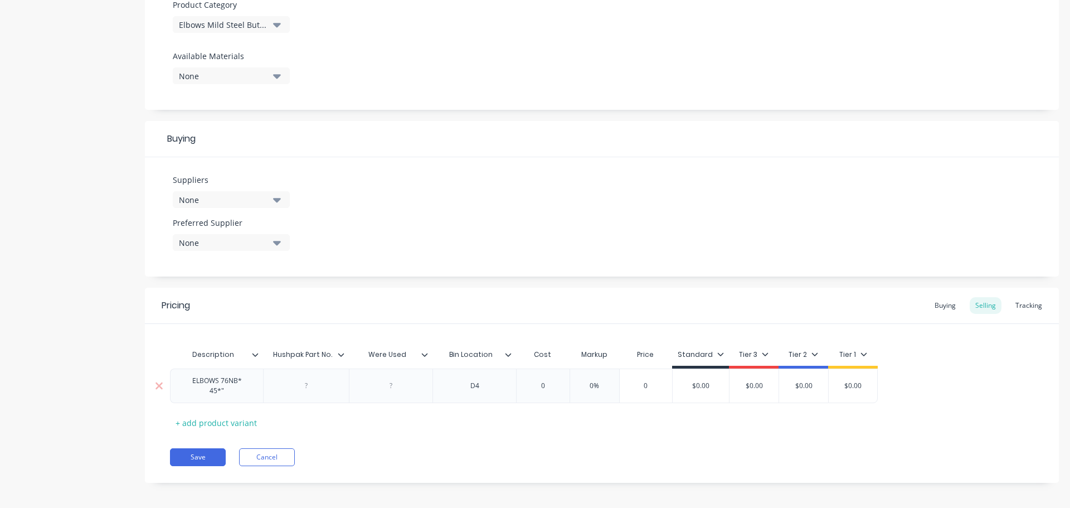
type textarea "x"
type input "0"
click at [547, 383] on input "0" at bounding box center [543, 386] width 56 height 10
type textarea "x"
type input "01"
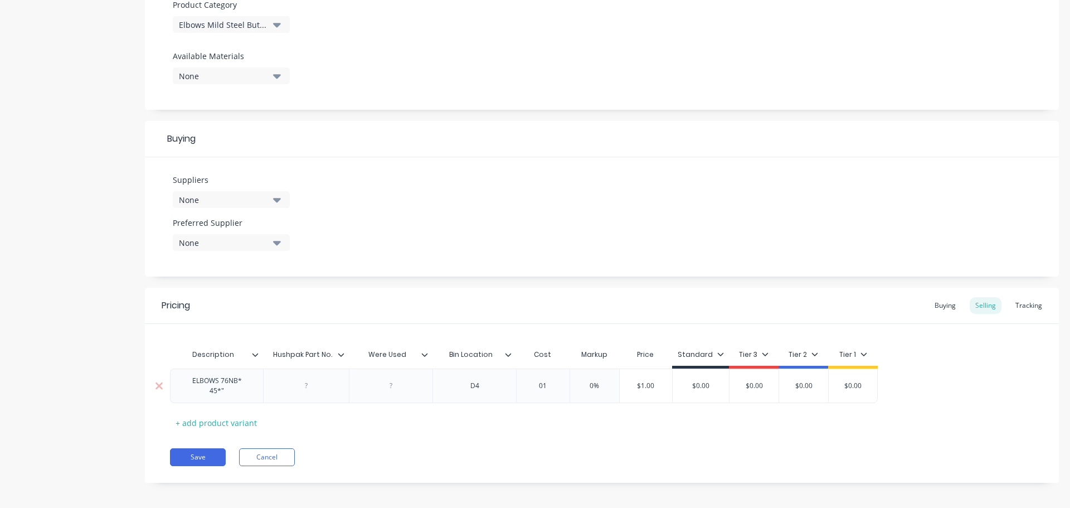
type textarea "x"
type input "010.00"
type input "0%"
type textarea "x"
type input "0%1"
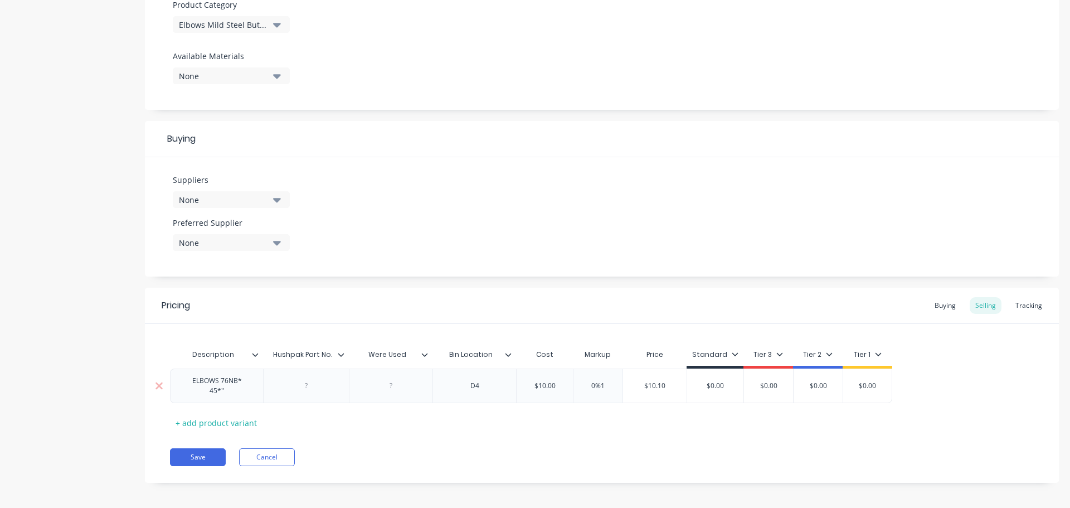
type textarea "x"
type input "0%12"
type textarea "x"
type input "0%120"
type input "$22.00"
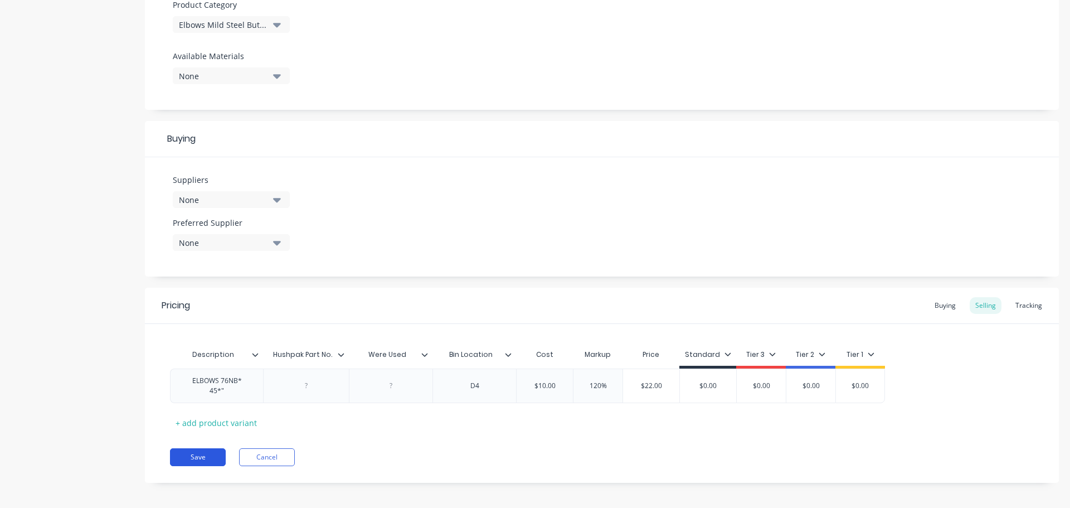
click at [191, 454] on button "Save" at bounding box center [198, 457] width 56 height 18
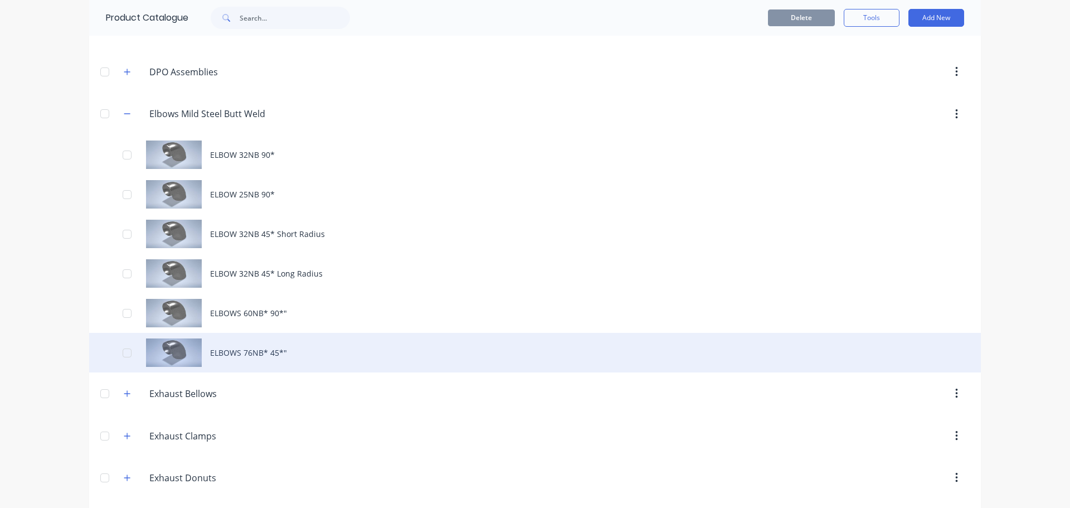
scroll to position [279, 0]
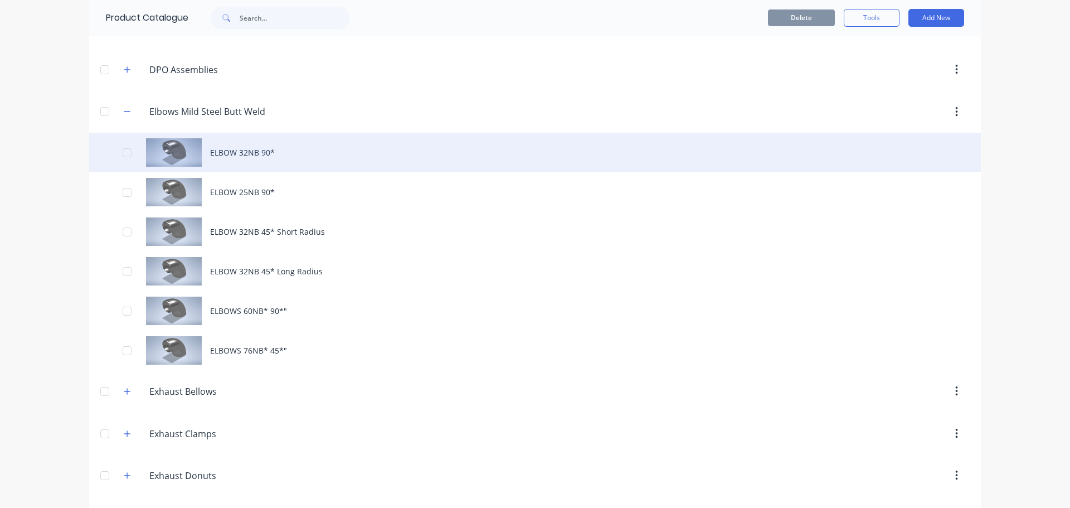
click at [262, 155] on div "ELBOW 32NB 90*" at bounding box center [535, 153] width 892 height 40
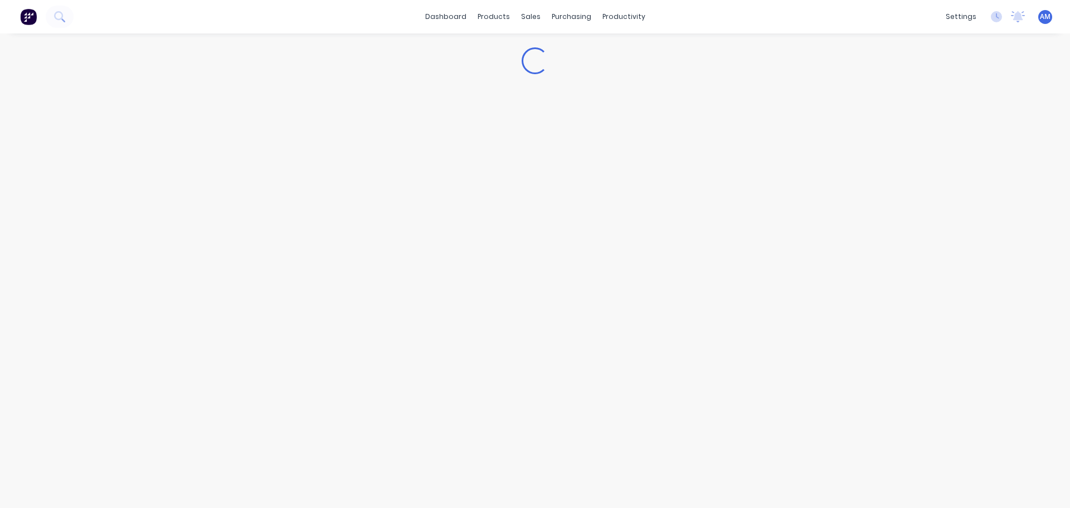
type textarea "x"
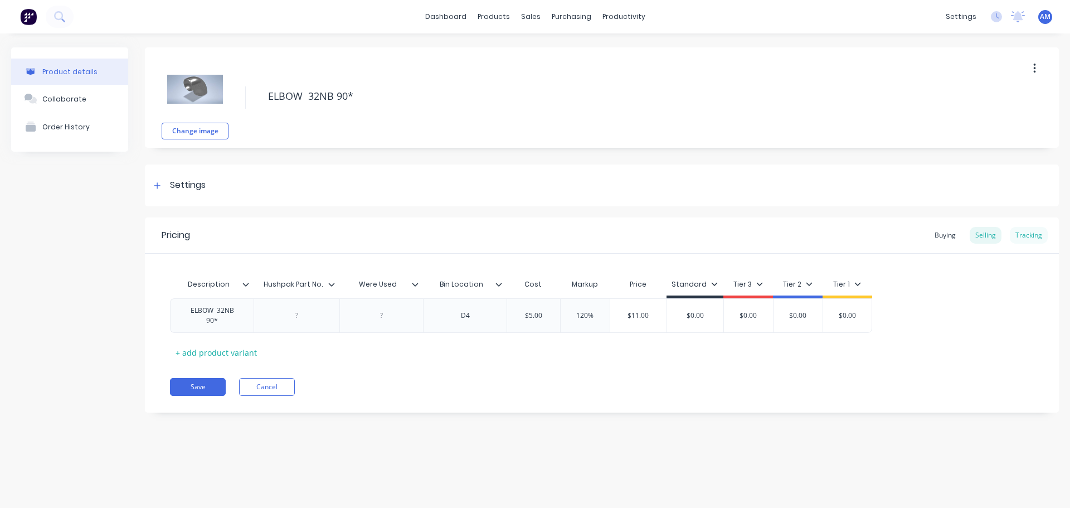
click at [1033, 234] on div "Tracking" at bounding box center [1029, 235] width 38 height 17
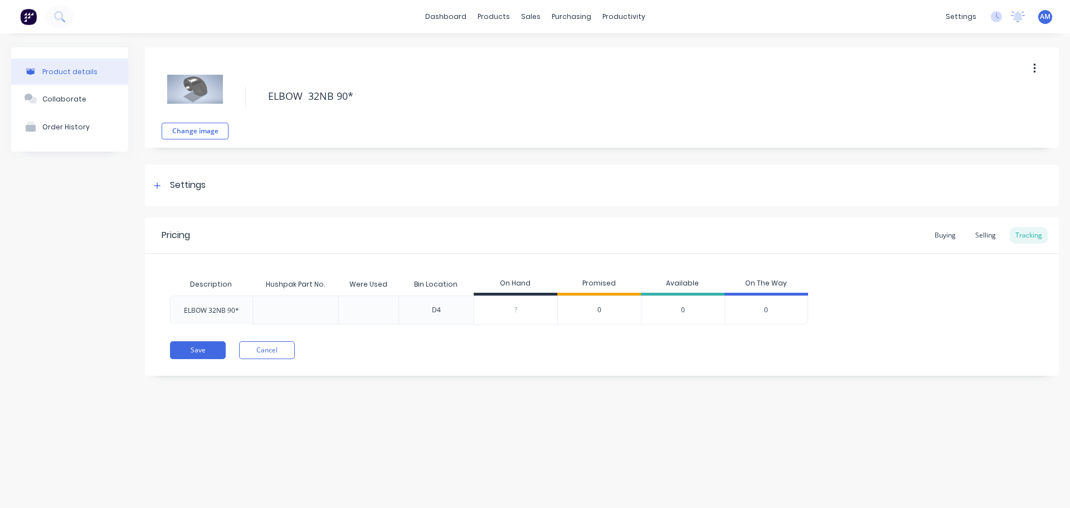
click at [515, 314] on input "0" at bounding box center [515, 310] width 83 height 10
type input "90"
type textarea "x"
type input "9"
type textarea "x"
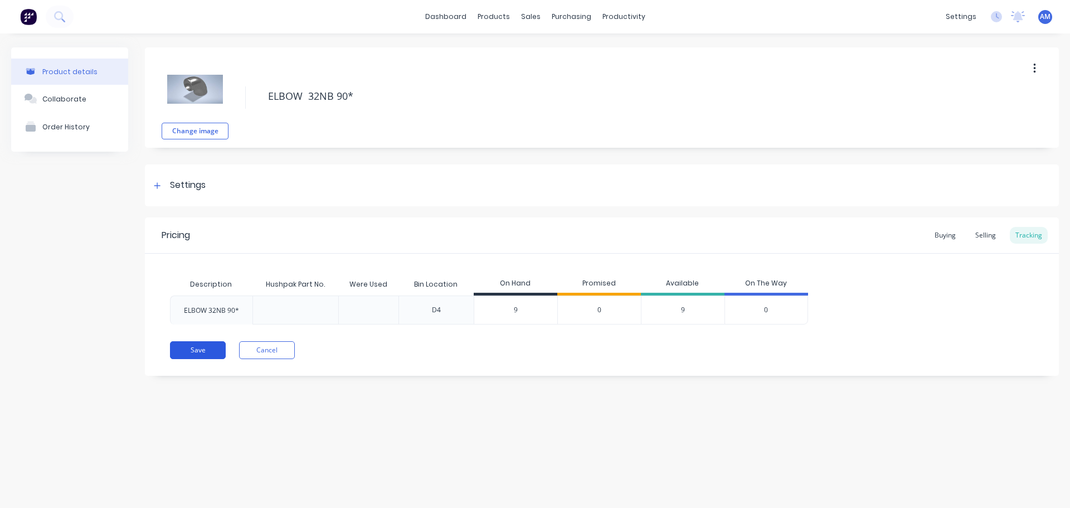
type input "9"
click at [189, 353] on button "Save" at bounding box center [198, 350] width 56 height 18
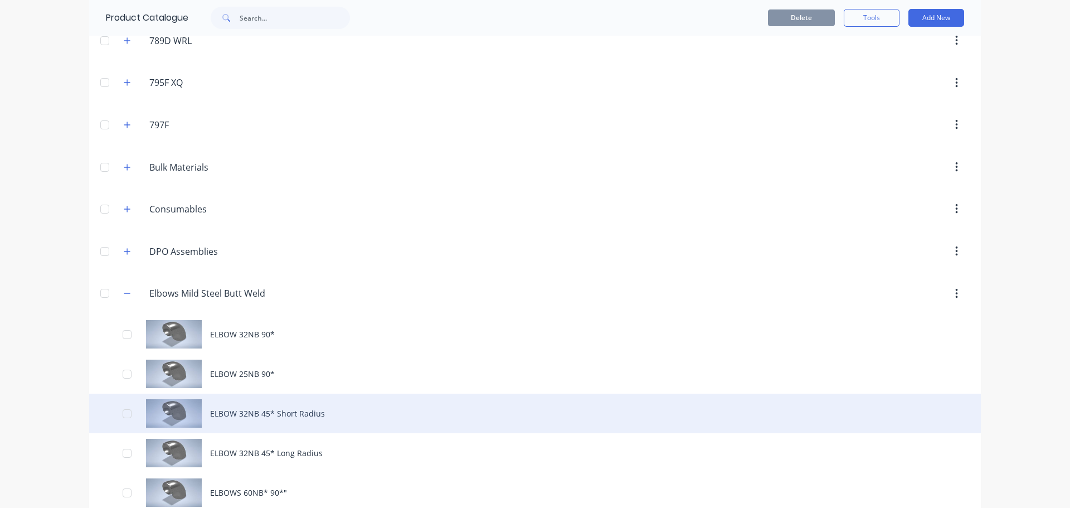
scroll to position [111, 0]
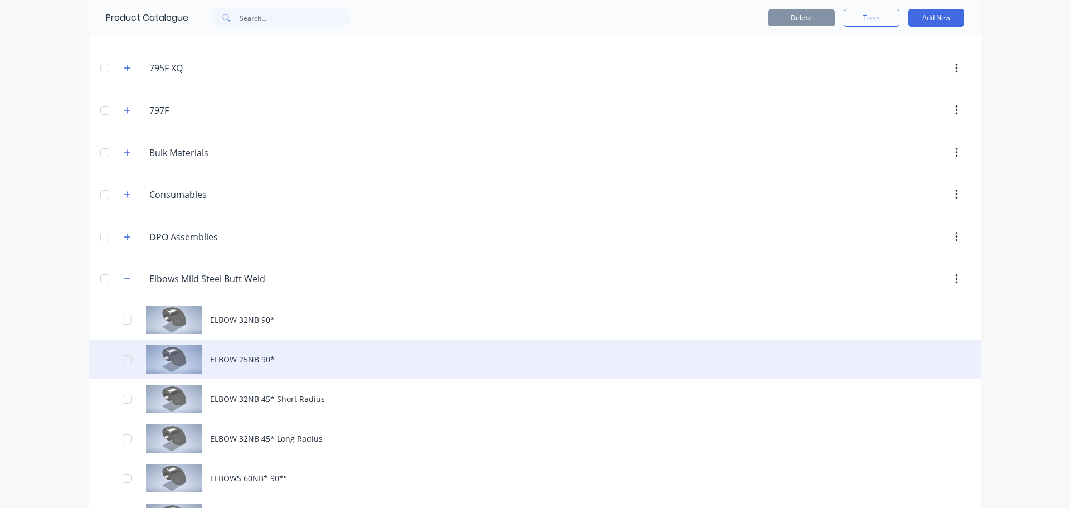
click at [270, 366] on div "ELBOW 25NB 90*" at bounding box center [535, 359] width 892 height 40
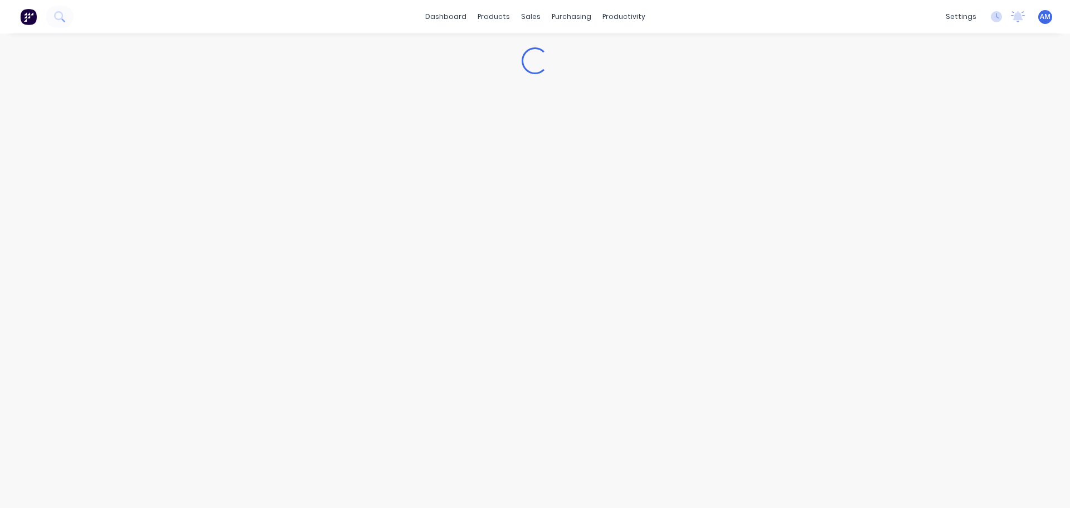
type textarea "x"
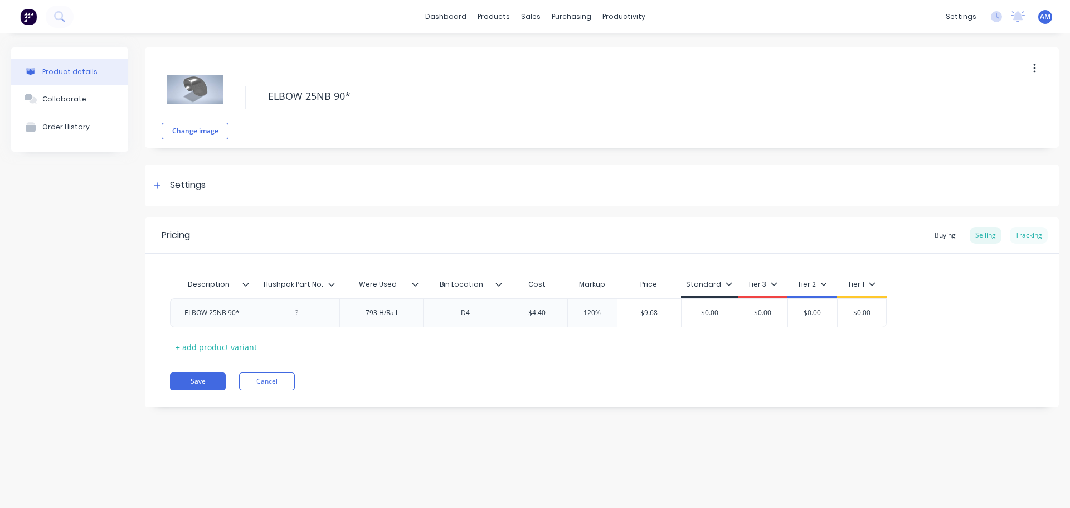
click at [1034, 229] on div "Tracking" at bounding box center [1029, 235] width 38 height 17
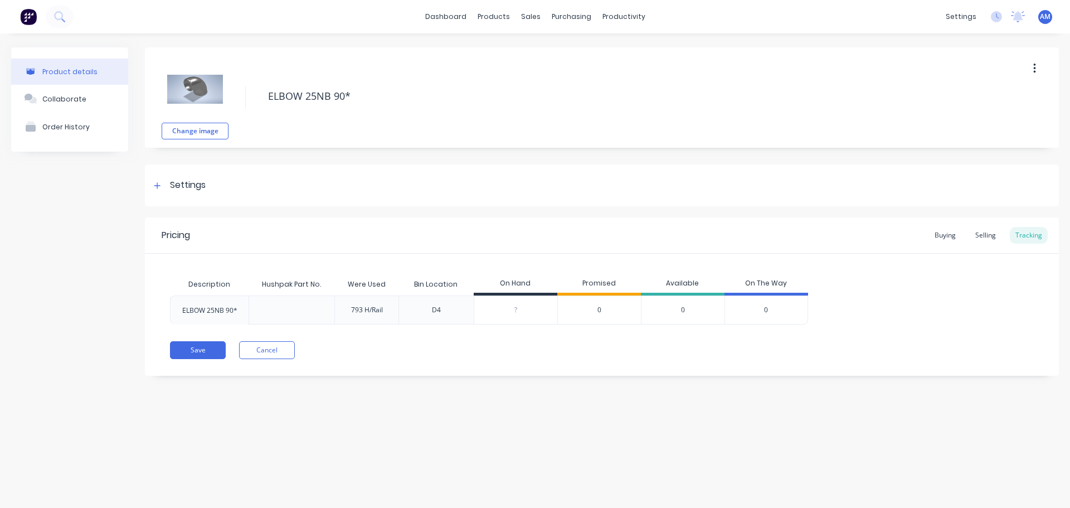
click at [519, 312] on input "0" at bounding box center [515, 310] width 83 height 10
type input "01"
type textarea "x"
type input "019"
type textarea "x"
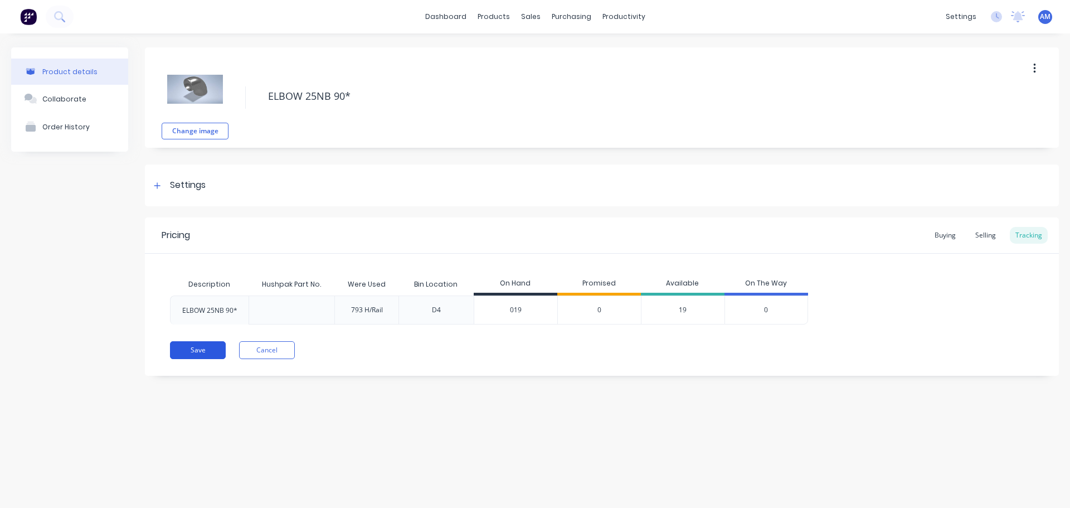
type input "019"
click at [210, 351] on button "Save" at bounding box center [198, 350] width 56 height 18
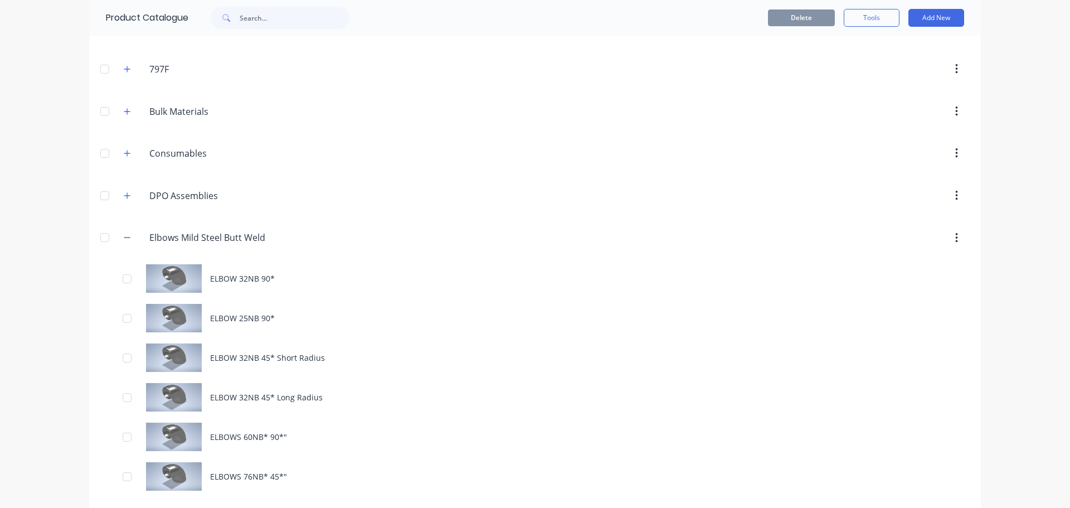
scroll to position [167, 0]
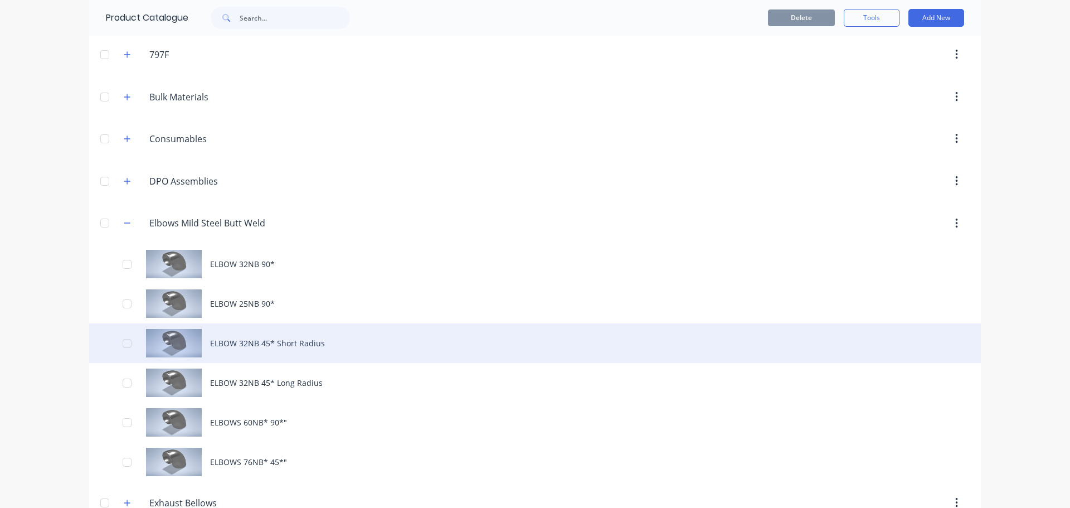
click at [283, 337] on div "ELBOW 32NB 45* Short Radius" at bounding box center [535, 343] width 892 height 40
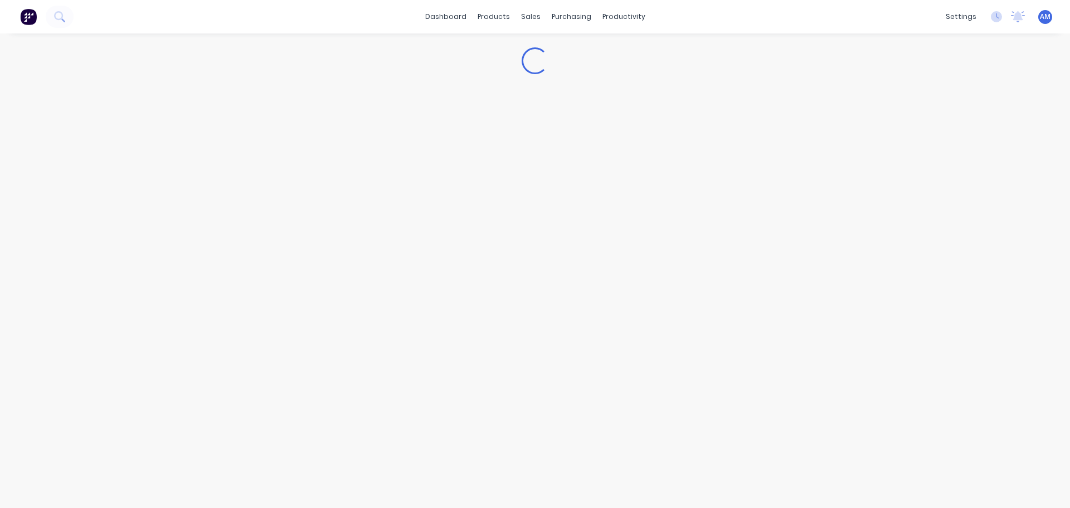
type textarea "x"
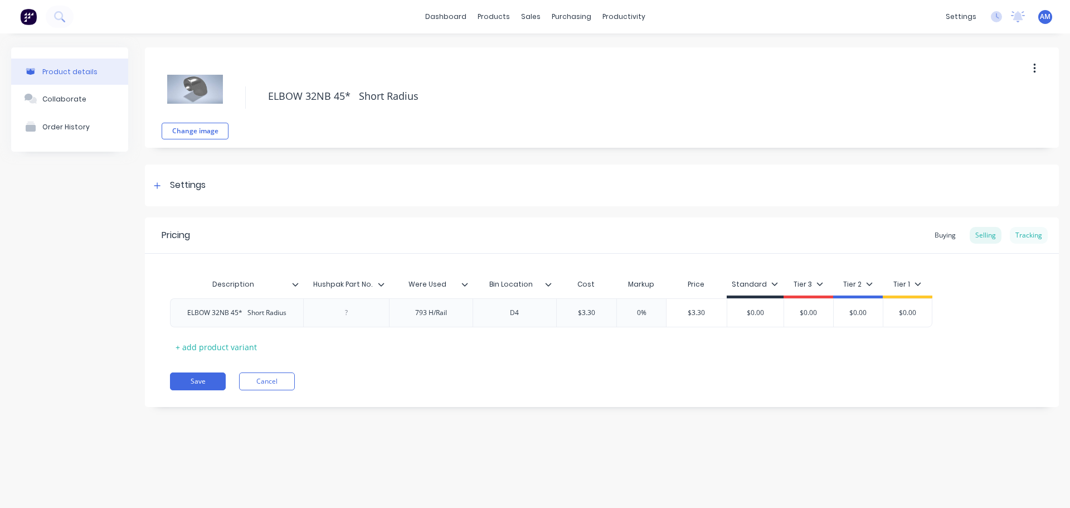
click at [1037, 235] on div "Tracking" at bounding box center [1029, 235] width 38 height 17
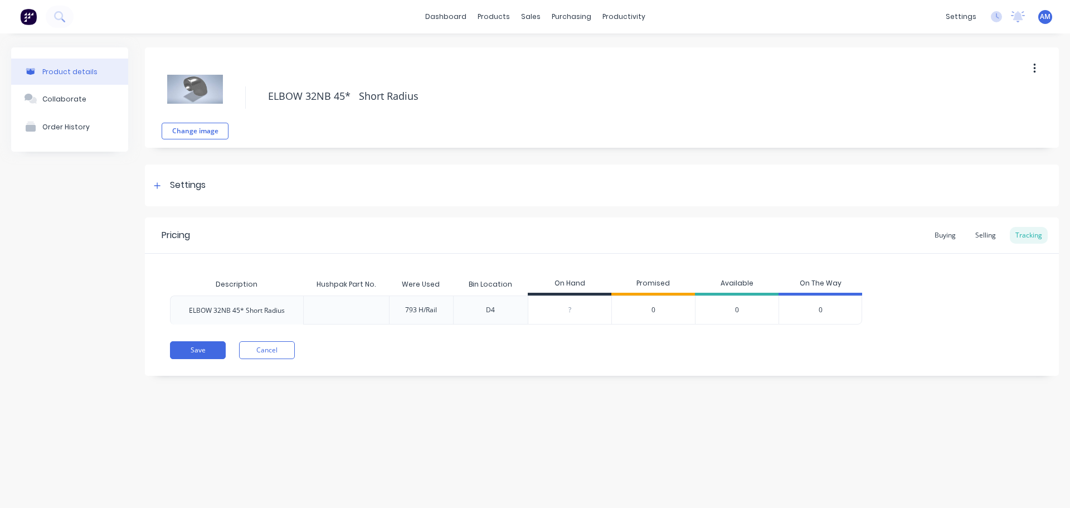
click at [575, 309] on input "0" at bounding box center [569, 310] width 83 height 10
type input "011"
type textarea "x"
type input "011"
click at [198, 352] on button "Save" at bounding box center [198, 350] width 56 height 18
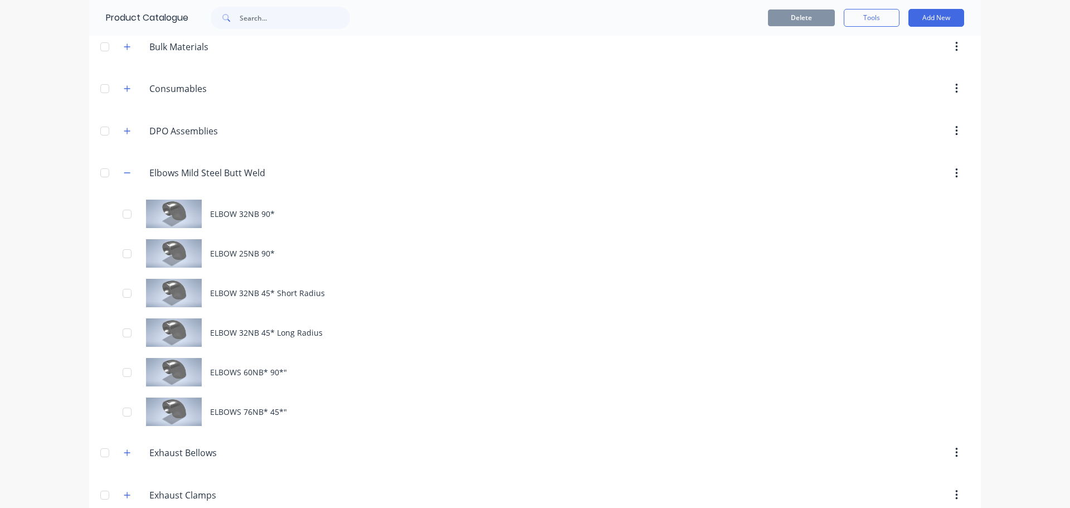
scroll to position [223, 0]
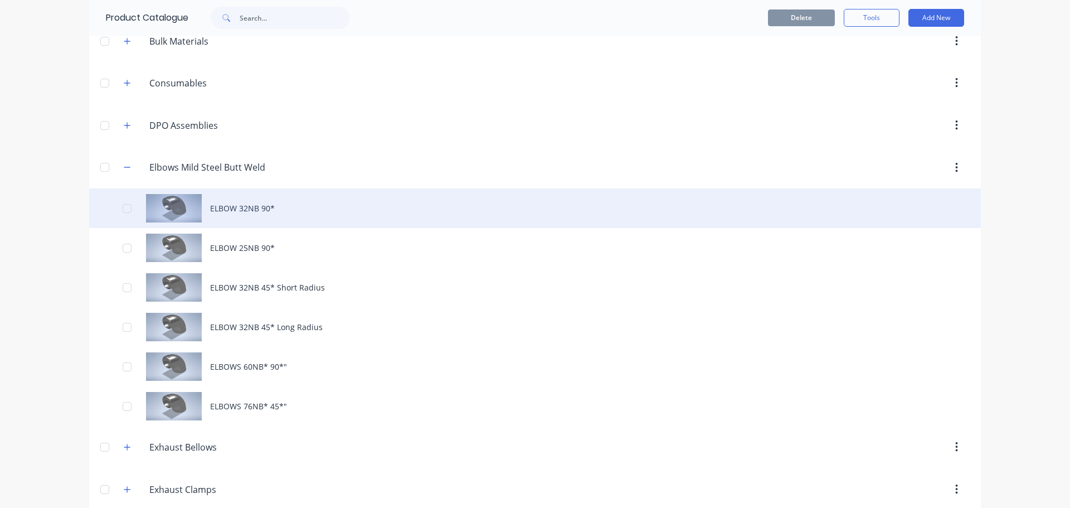
click at [249, 205] on div "ELBOW 32NB 90*" at bounding box center [535, 208] width 892 height 40
type textarea "x"
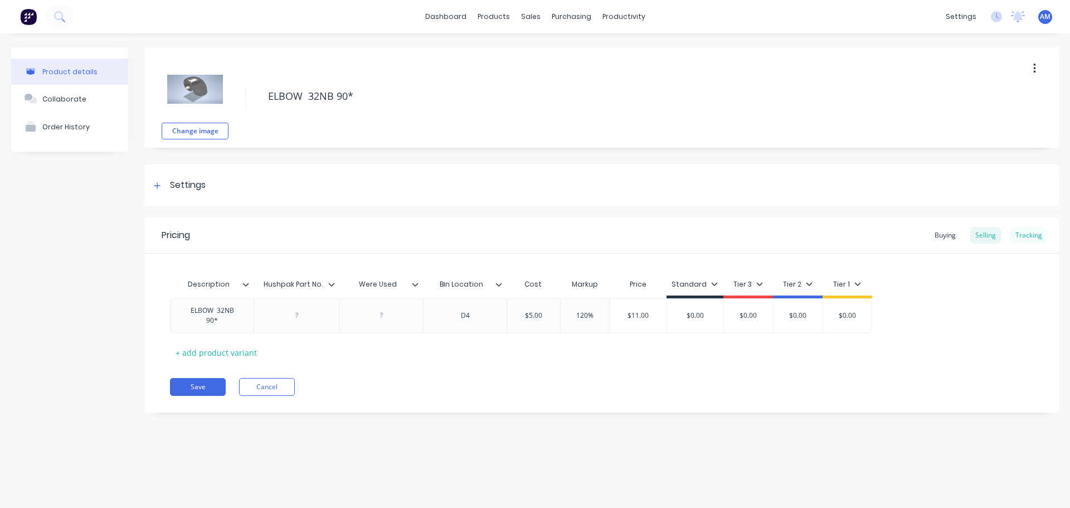
click at [1033, 232] on div "Tracking" at bounding box center [1029, 235] width 38 height 17
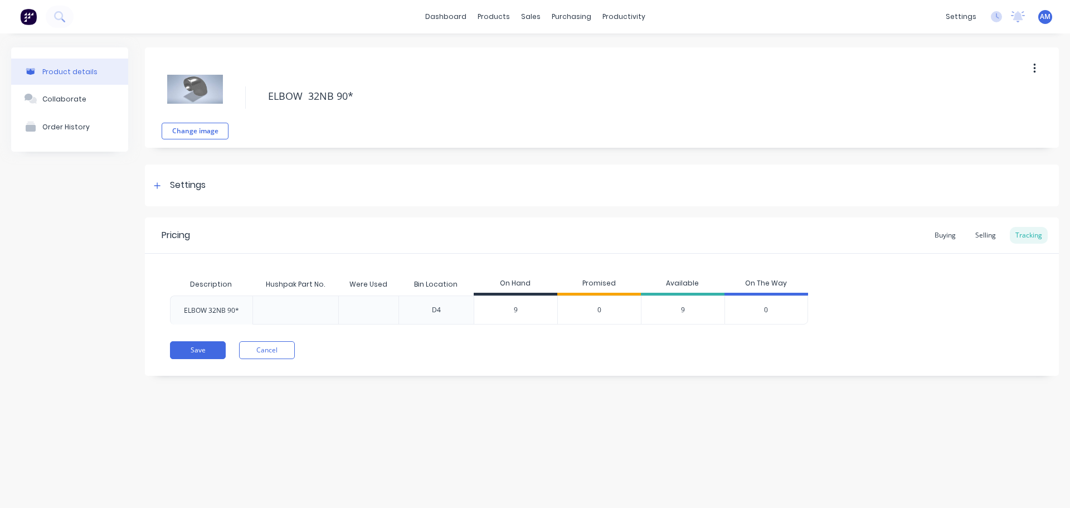
type input "9"
click at [522, 314] on input "9" at bounding box center [515, 310] width 83 height 10
type textarea "x"
type input "2"
type textarea "x"
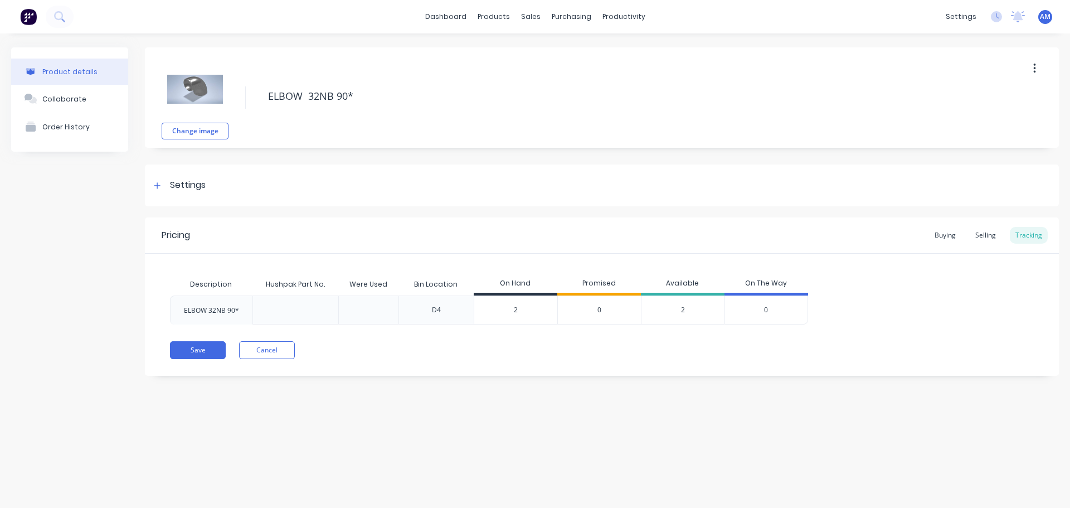
type input "26"
type textarea "x"
type input "26"
click at [202, 354] on button "Save" at bounding box center [198, 350] width 56 height 18
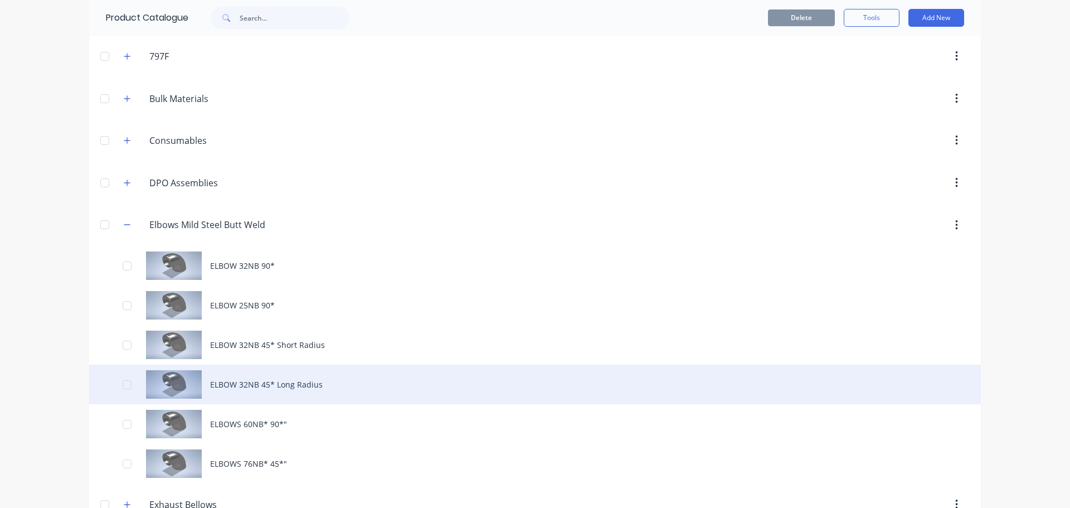
scroll to position [167, 0]
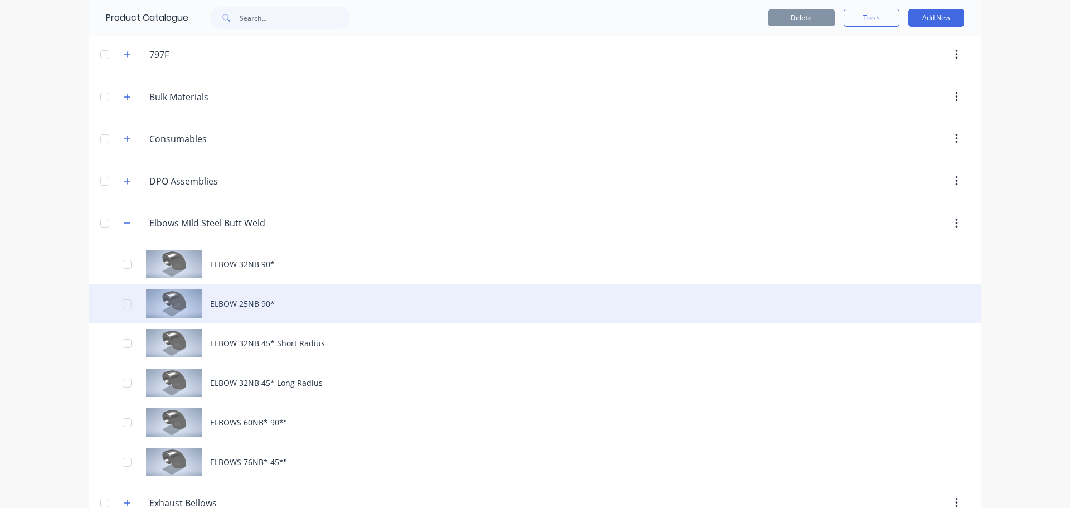
click at [269, 305] on div "ELBOW 25NB 90*" at bounding box center [535, 304] width 892 height 40
type textarea "x"
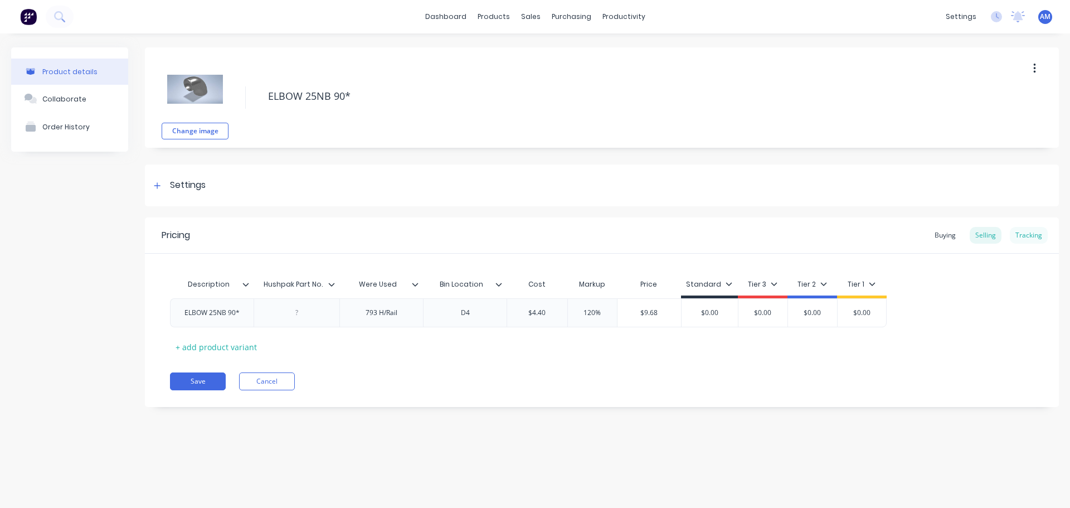
click at [1032, 234] on div "Tracking" at bounding box center [1029, 235] width 38 height 17
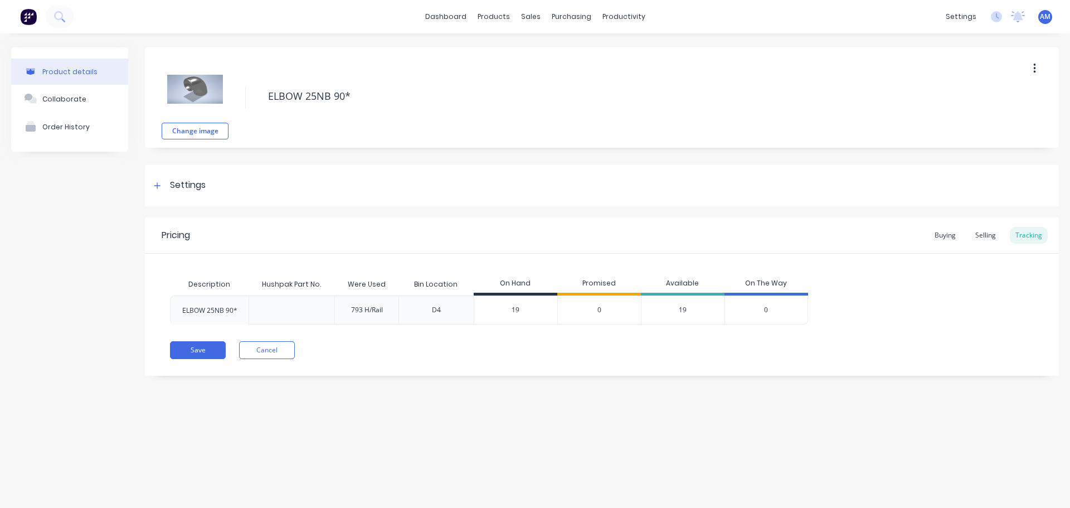
drag, startPoint x: 524, startPoint y: 313, endPoint x: 510, endPoint y: 311, distance: 14.1
click at [510, 311] on input "19" at bounding box center [515, 310] width 83 height 10
type input "9"
type textarea "x"
type input "9"
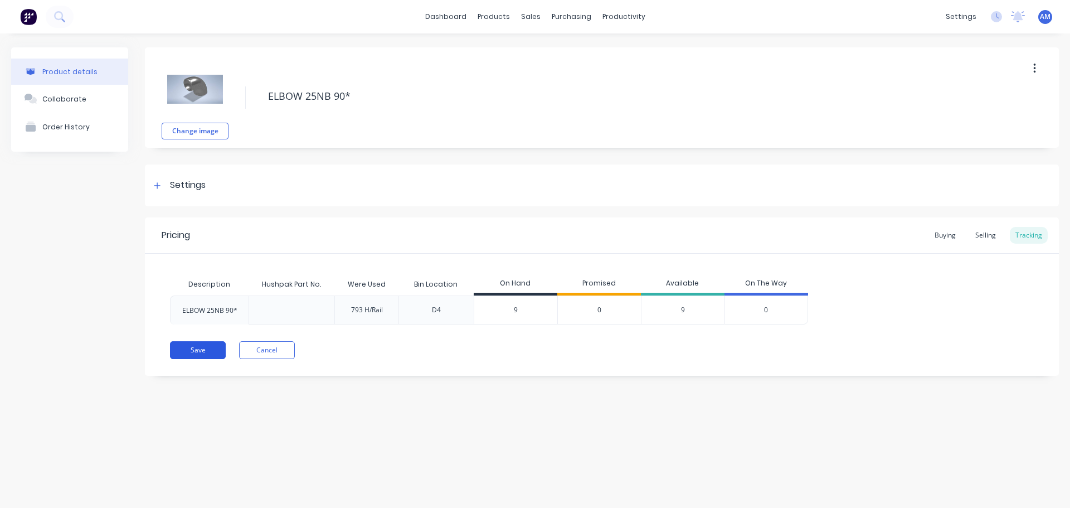
click at [198, 350] on button "Save" at bounding box center [198, 350] width 56 height 18
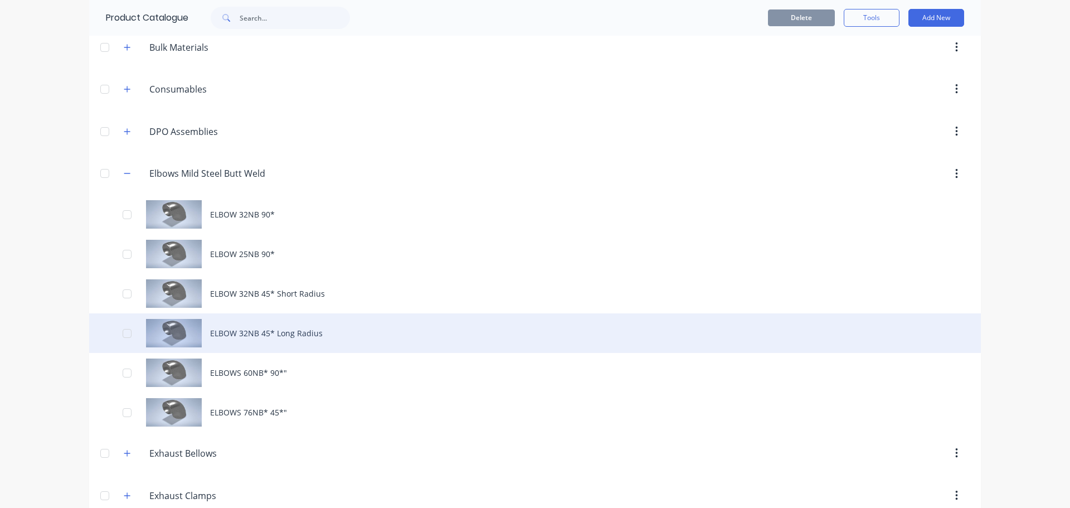
scroll to position [223, 0]
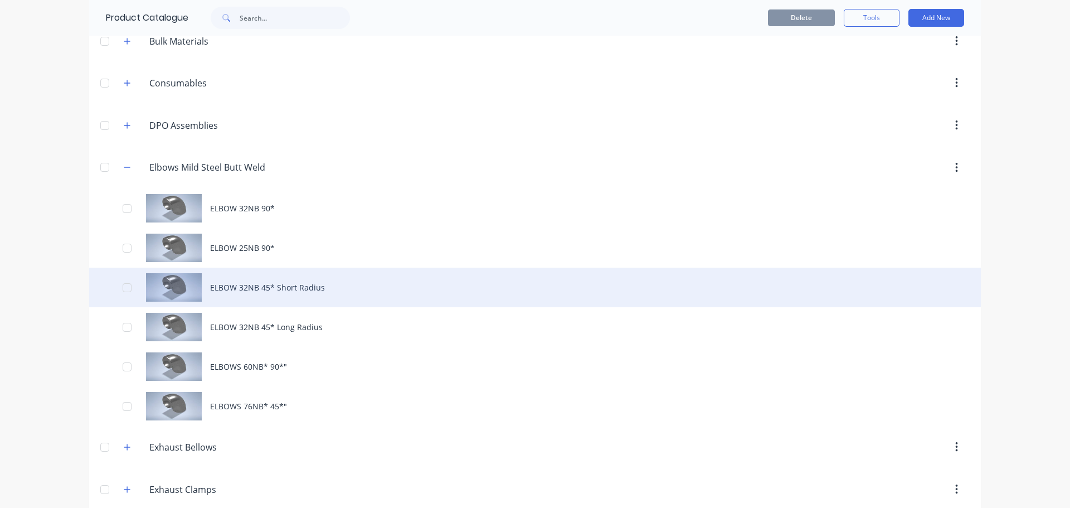
click at [278, 285] on div "ELBOW 32NB 45* Short Radius" at bounding box center [535, 288] width 892 height 40
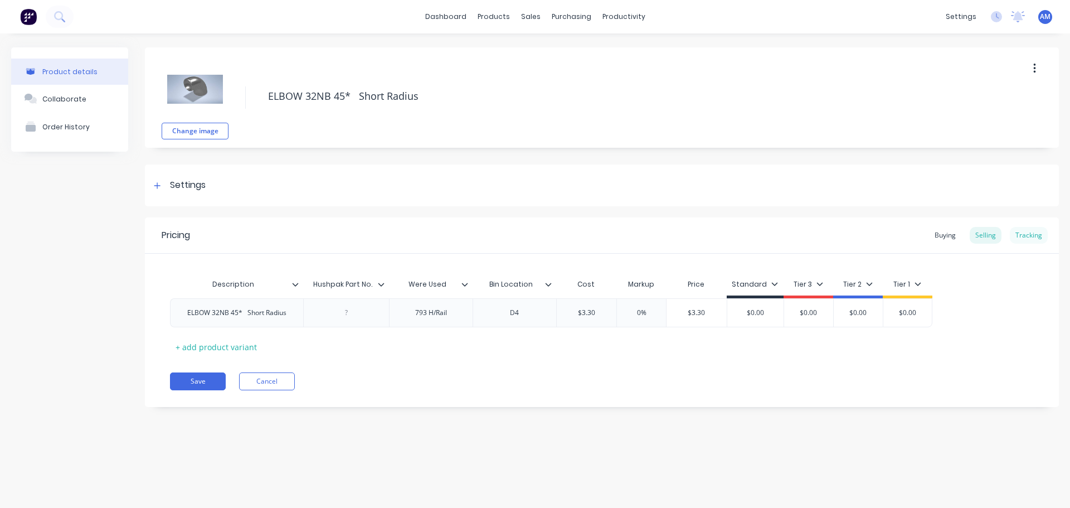
click at [1035, 231] on div "Tracking" at bounding box center [1029, 235] width 38 height 17
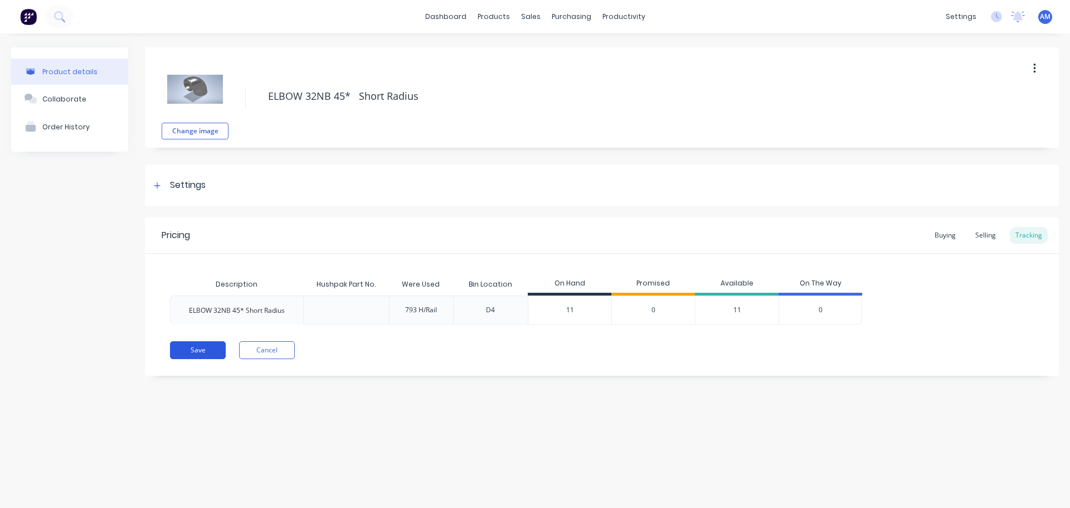
click at [186, 352] on button "Save" at bounding box center [198, 350] width 56 height 18
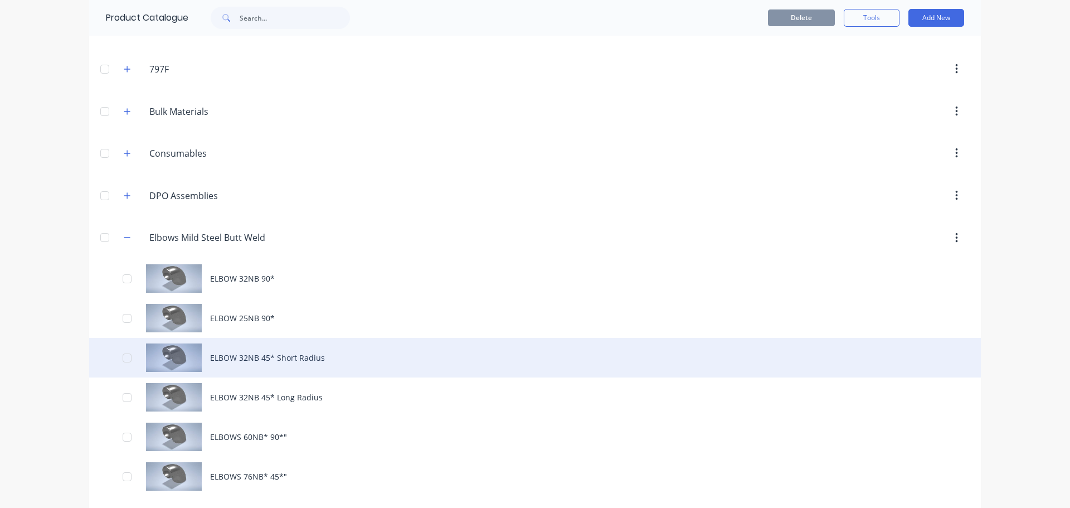
scroll to position [167, 0]
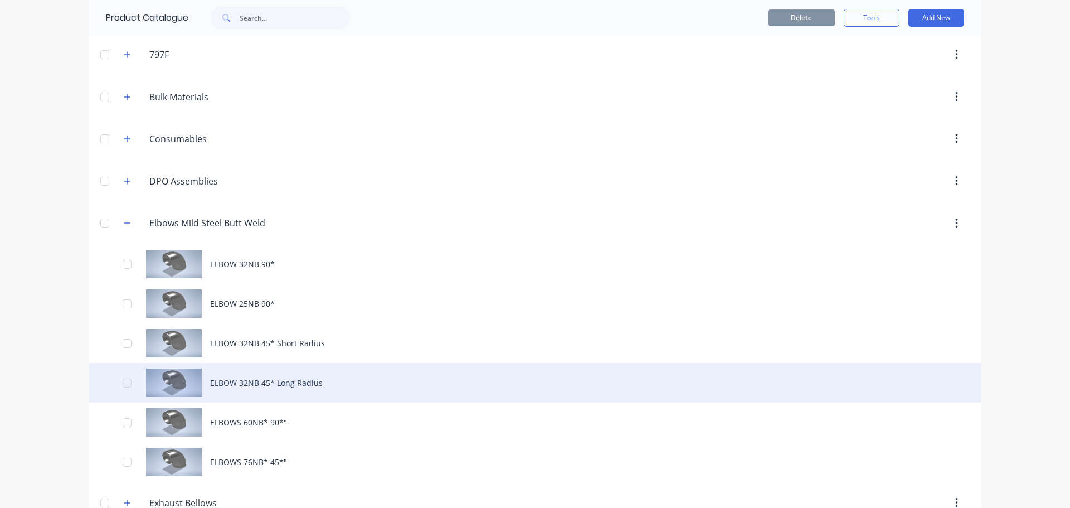
click at [253, 382] on div "ELBOW 32NB 45* Long Radius" at bounding box center [535, 383] width 892 height 40
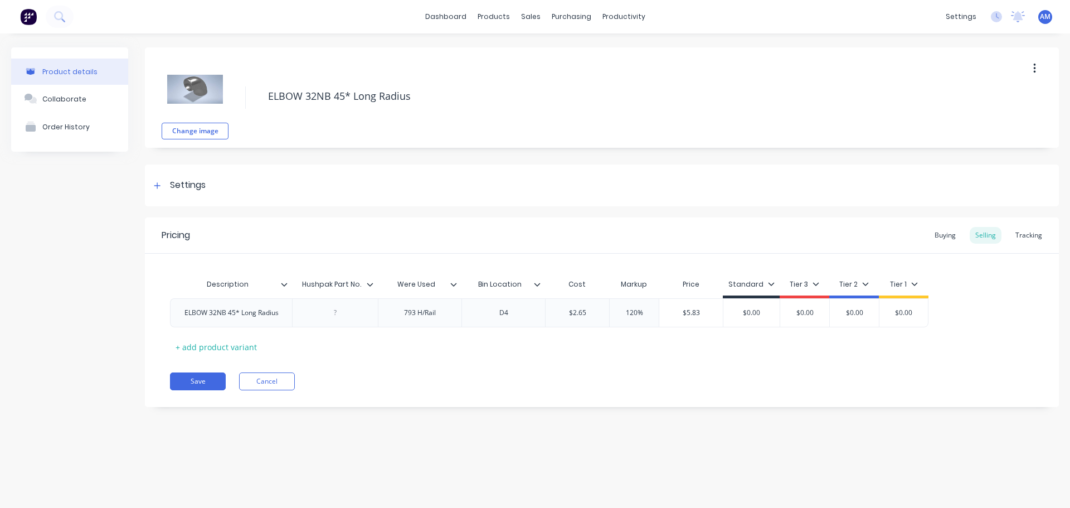
type textarea "x"
click at [1026, 235] on div "Tracking" at bounding box center [1029, 235] width 38 height 17
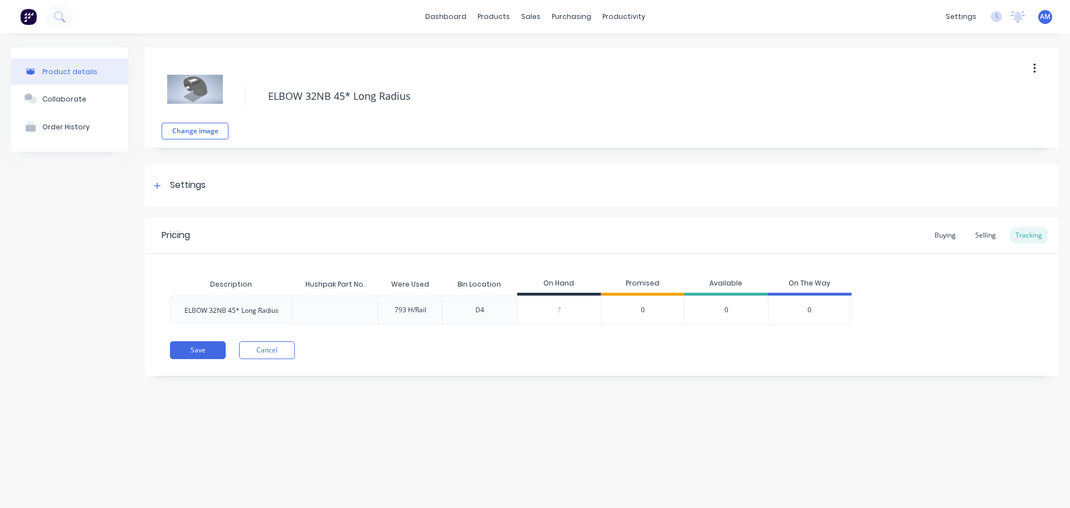
click at [561, 310] on input "0" at bounding box center [559, 310] width 83 height 10
type input "019"
type textarea "x"
type input "019"
click at [199, 347] on button "Save" at bounding box center [198, 350] width 56 height 18
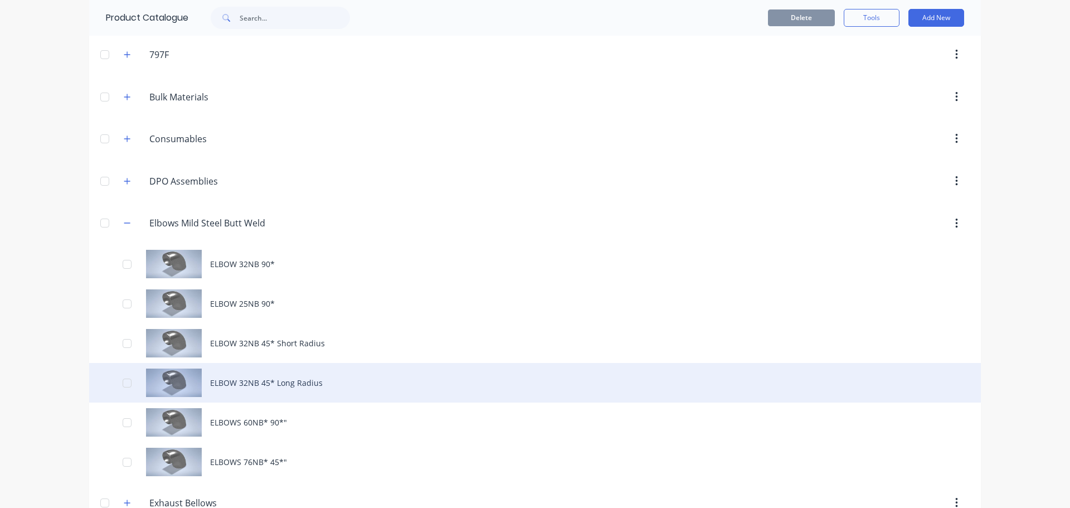
scroll to position [279, 0]
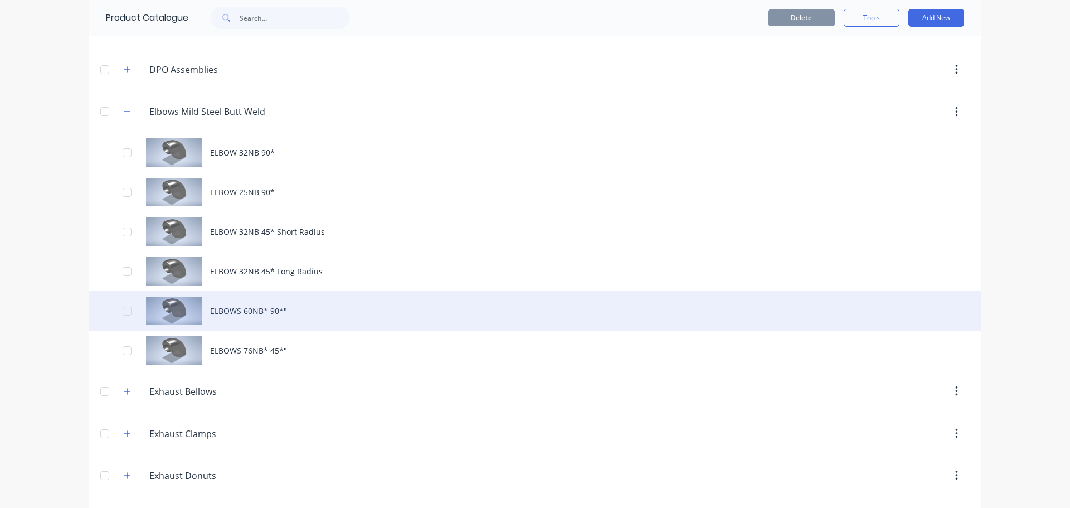
click at [240, 313] on div "ELBOWS 60NB* 90*"" at bounding box center [535, 311] width 892 height 40
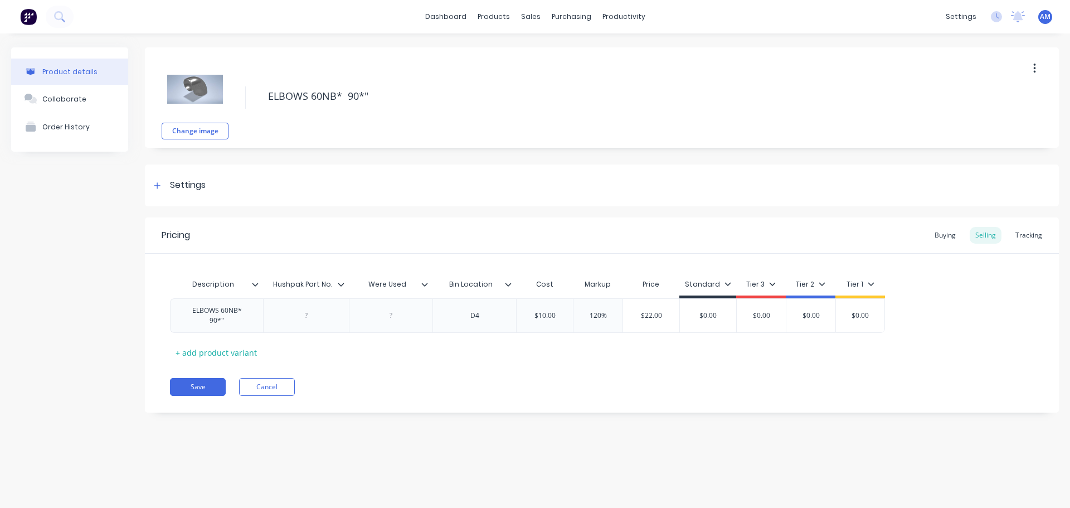
type textarea "x"
click at [1027, 231] on div "Tracking" at bounding box center [1029, 235] width 38 height 17
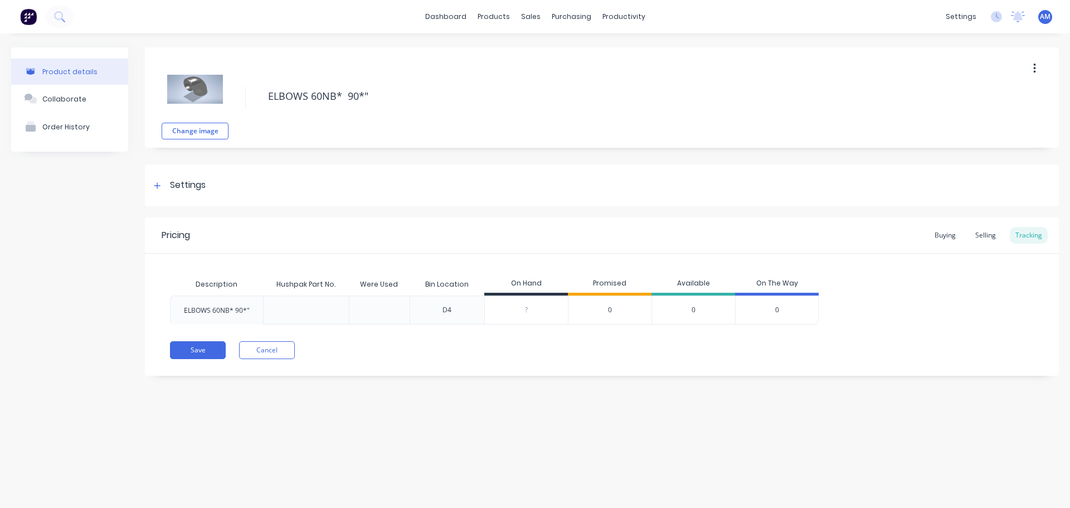
click at [531, 315] on div "?" at bounding box center [526, 310] width 83 height 28
type input "01"
type textarea "x"
type input "01"
click at [201, 346] on button "Save" at bounding box center [198, 350] width 56 height 18
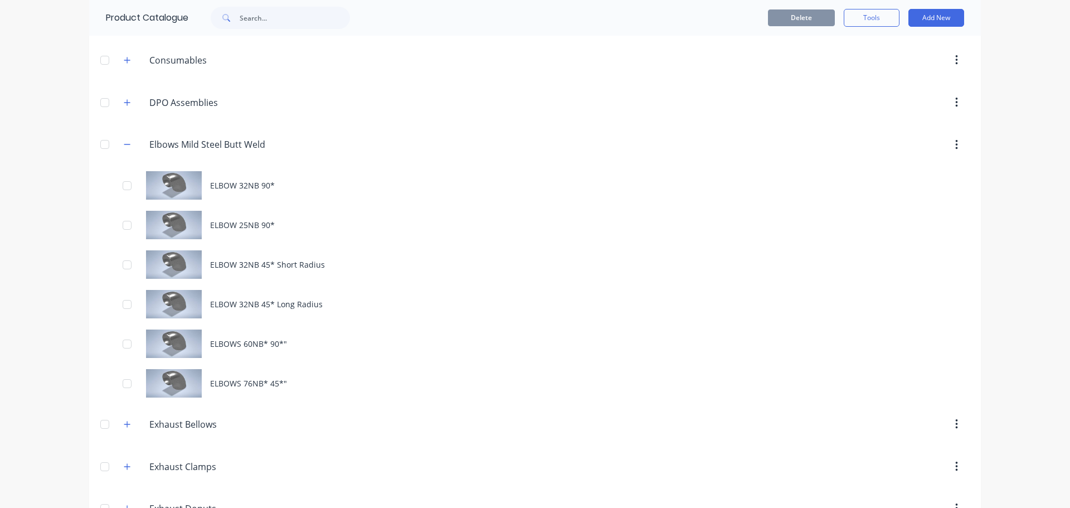
scroll to position [279, 0]
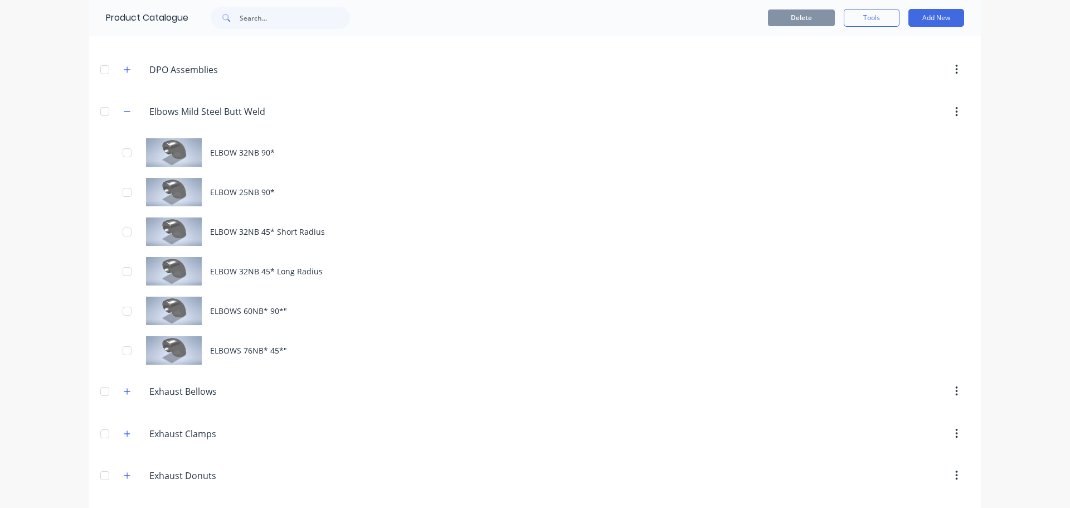
click at [246, 351] on div "ELBOWS 76NB* 45*"" at bounding box center [535, 350] width 892 height 40
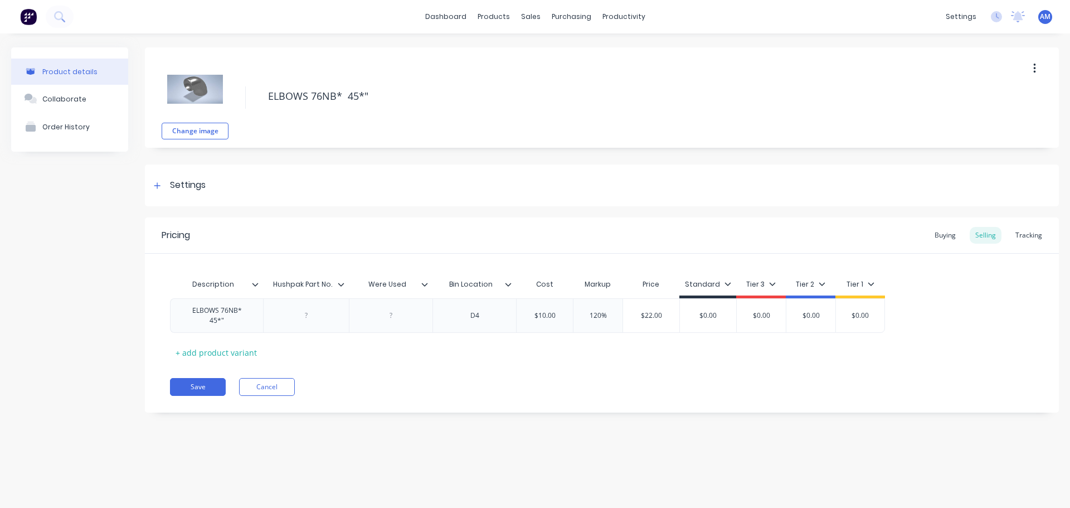
type textarea "x"
click at [1025, 234] on div "Tracking" at bounding box center [1029, 235] width 38 height 17
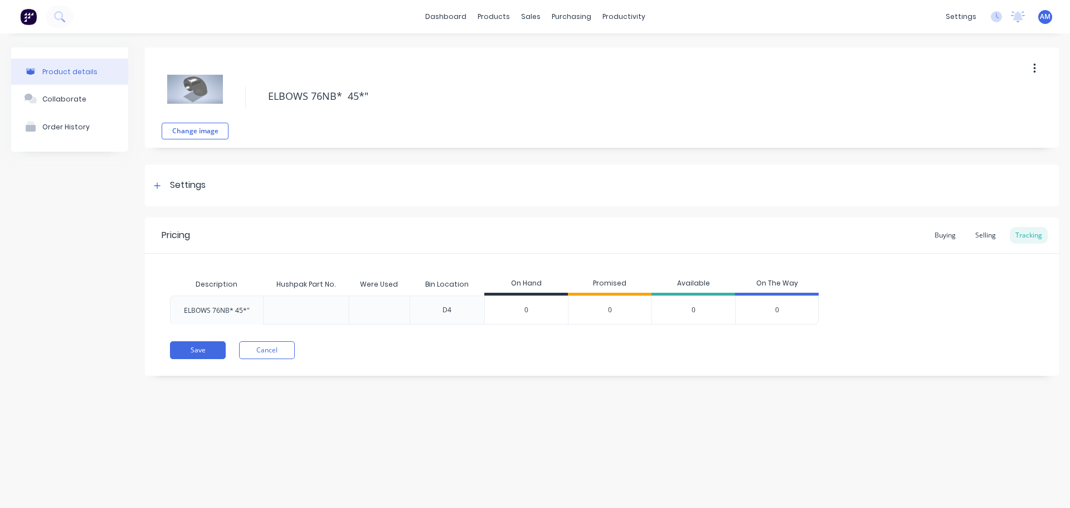
click at [535, 307] on input "0" at bounding box center [526, 310] width 83 height 10
type input "02"
type textarea "x"
type input "02"
click at [183, 347] on button "Save" at bounding box center [198, 350] width 56 height 18
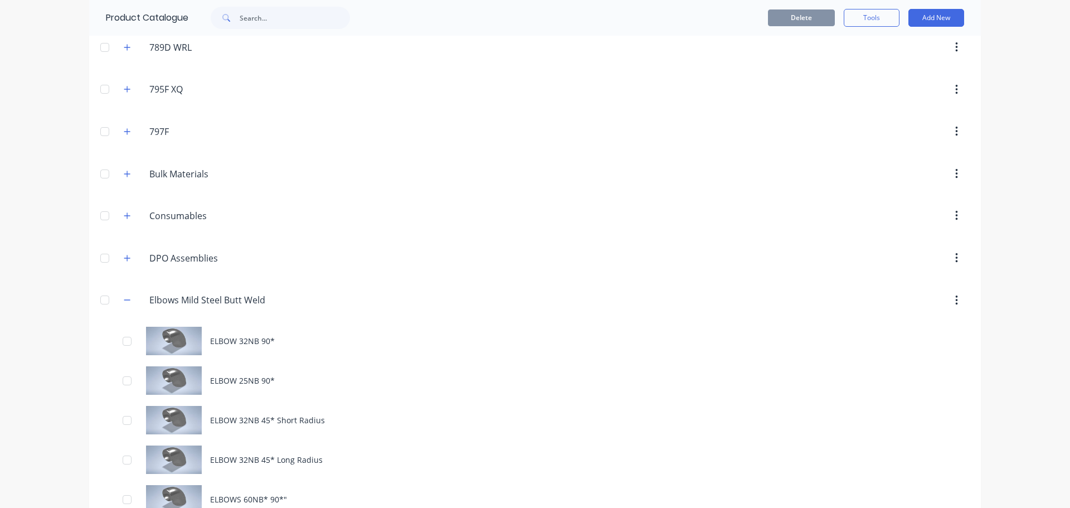
scroll to position [223, 0]
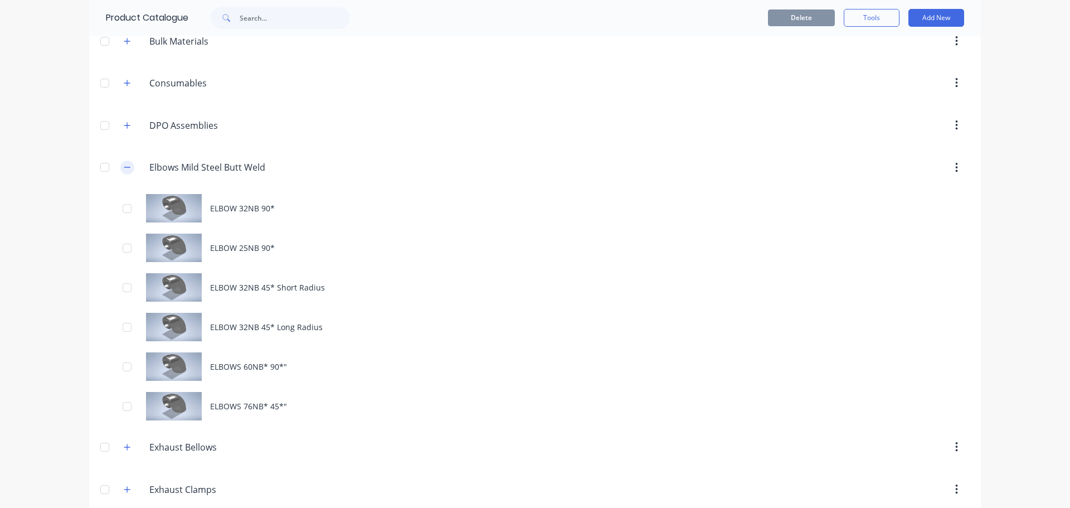
click at [124, 167] on icon "button" at bounding box center [127, 167] width 6 height 1
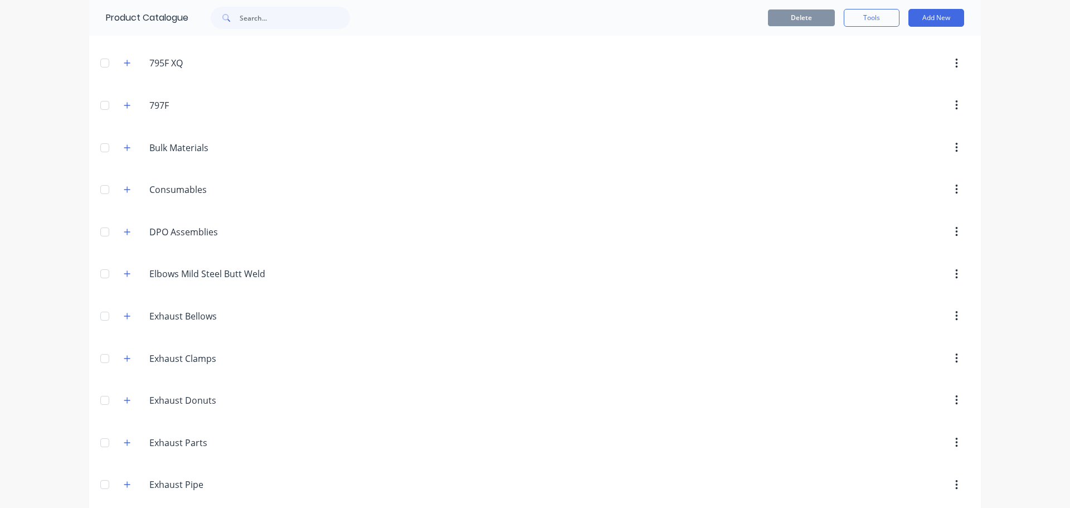
scroll to position [56, 0]
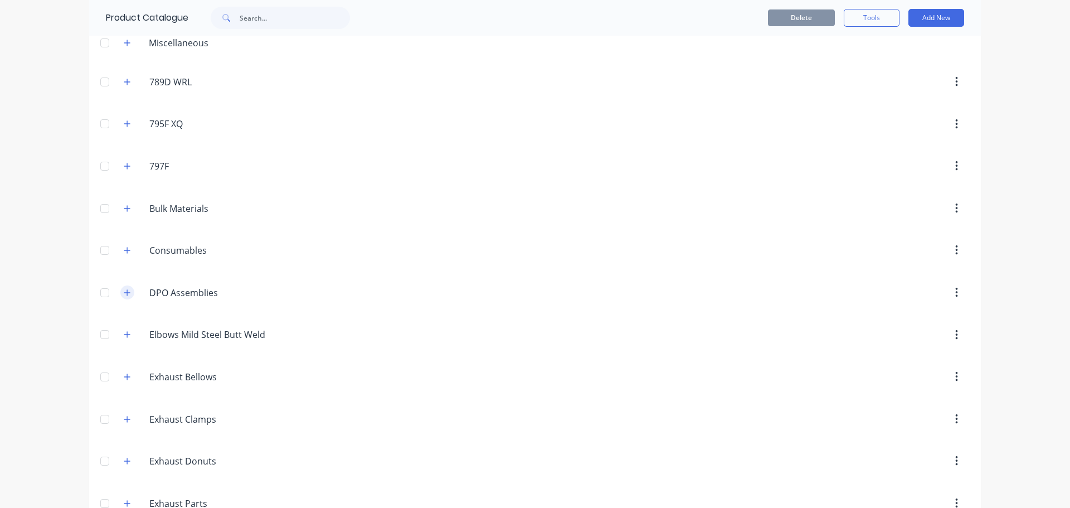
click at [125, 292] on icon "button" at bounding box center [127, 293] width 7 height 8
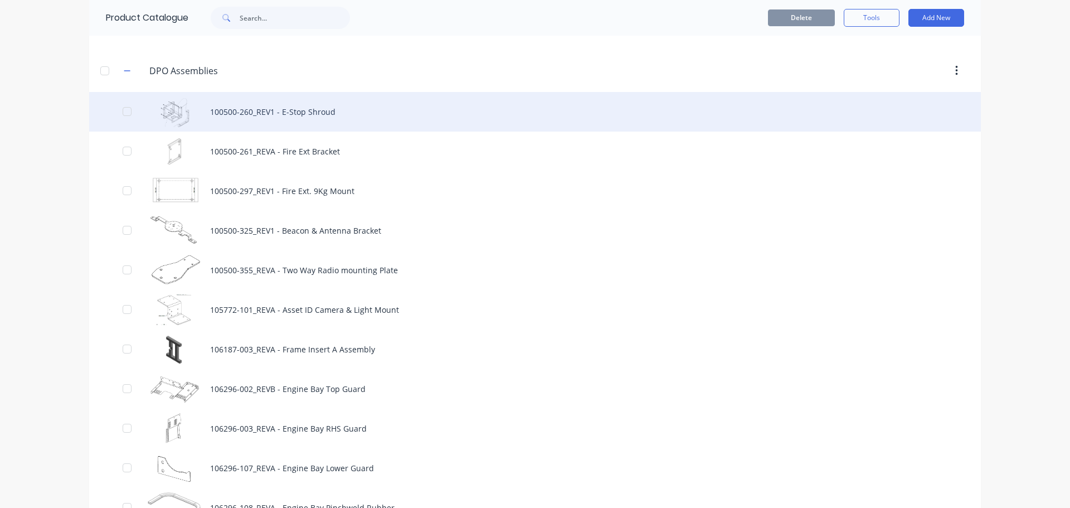
scroll to position [279, 0]
click at [276, 105] on div "100500-260_REV1 - E-Stop Shroud" at bounding box center [535, 111] width 892 height 40
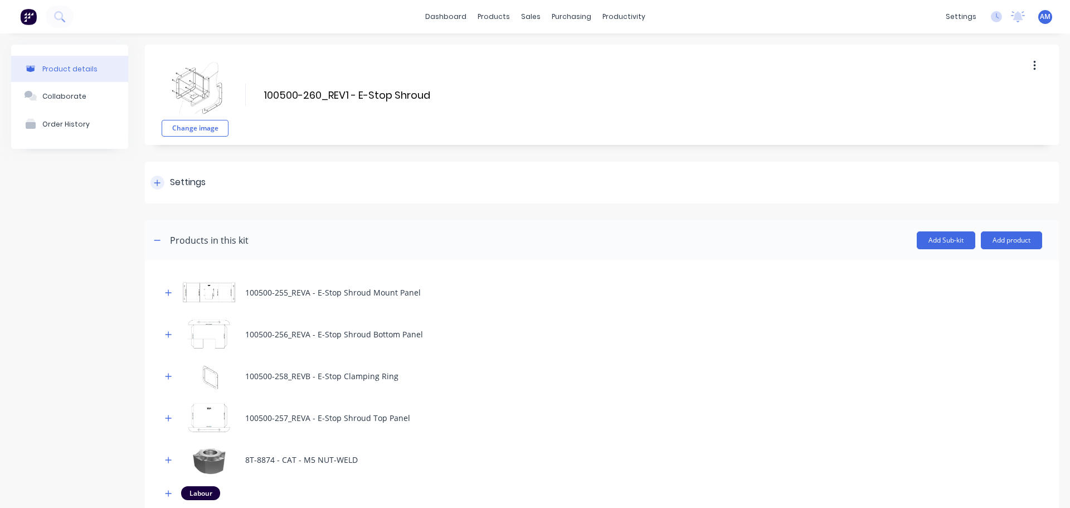
click at [157, 177] on div at bounding box center [157, 183] width 14 height 14
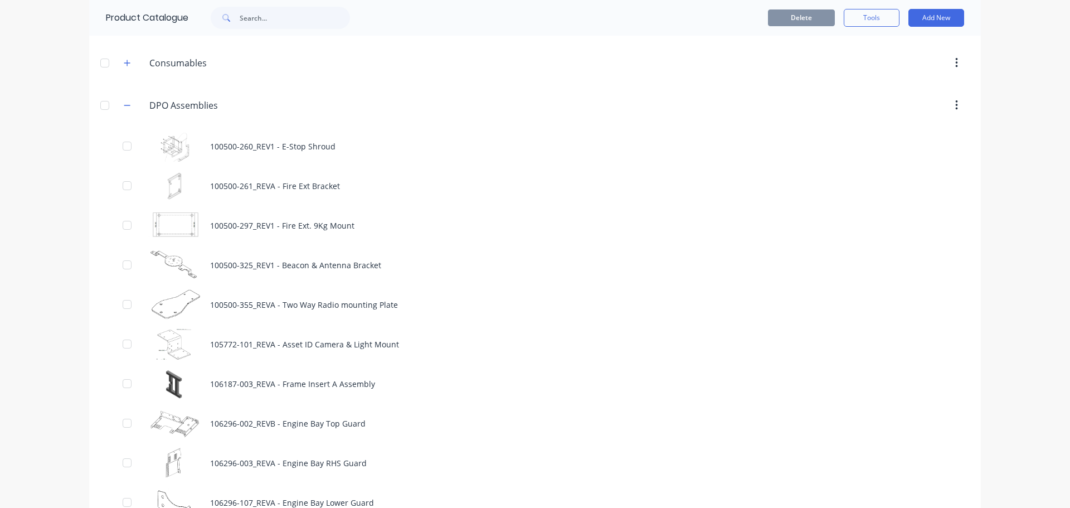
scroll to position [187, 0]
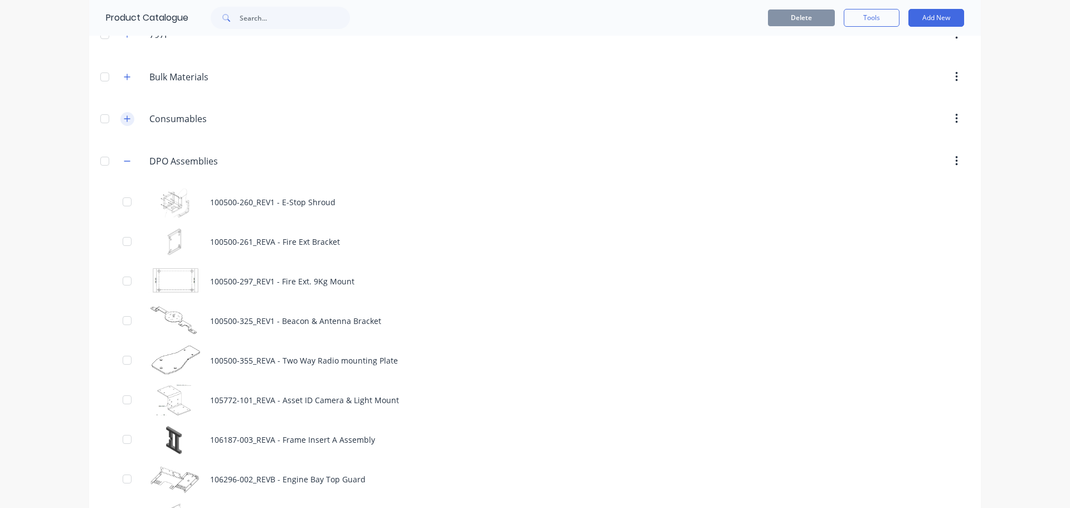
click at [124, 116] on icon "button" at bounding box center [127, 119] width 7 height 8
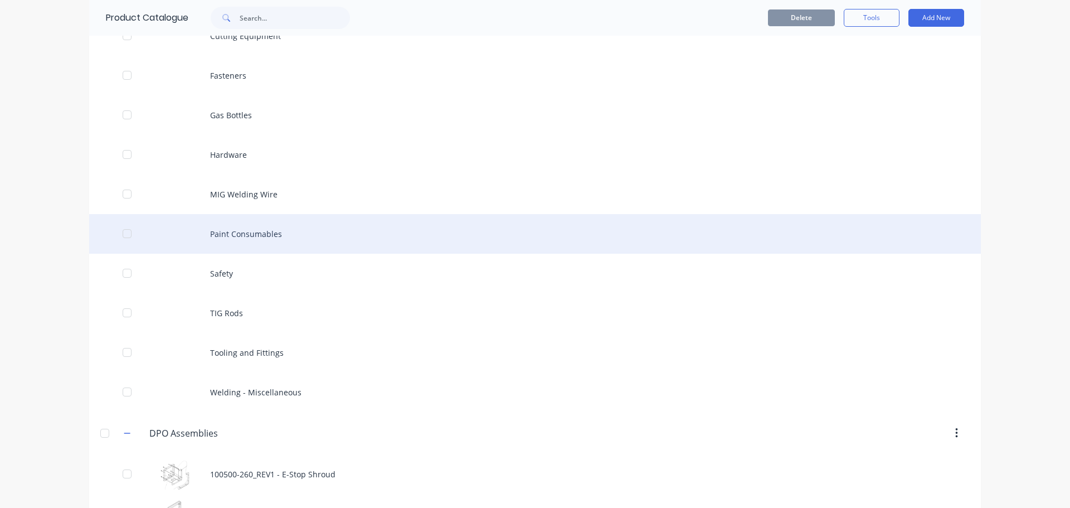
scroll to position [410, 0]
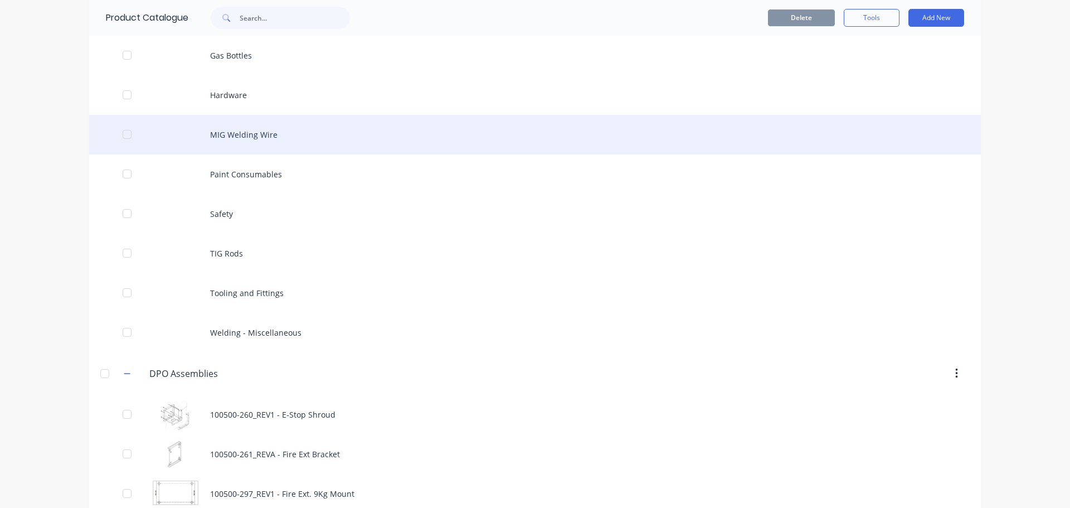
click at [268, 135] on div "MIG Welding Wire" at bounding box center [535, 135] width 892 height 40
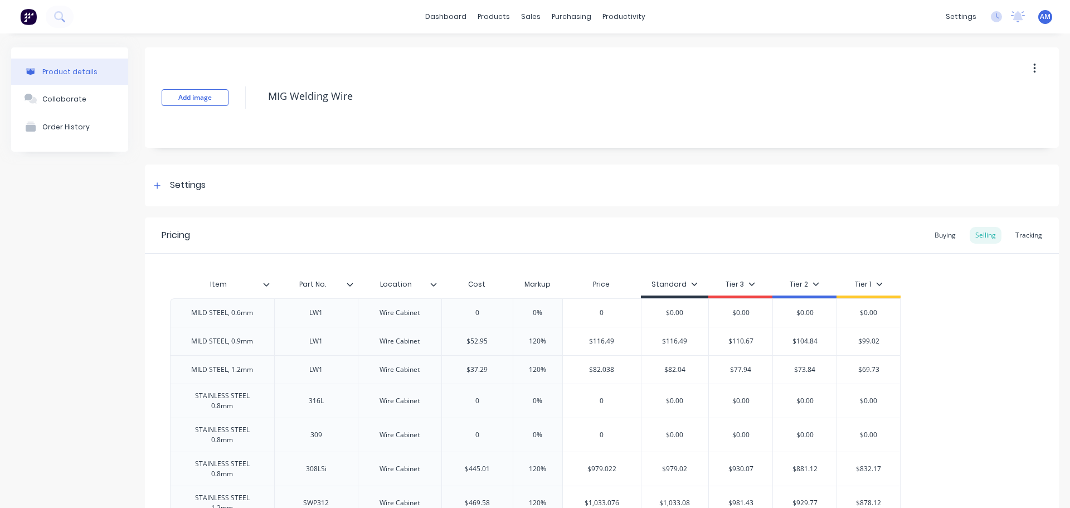
type textarea "x"
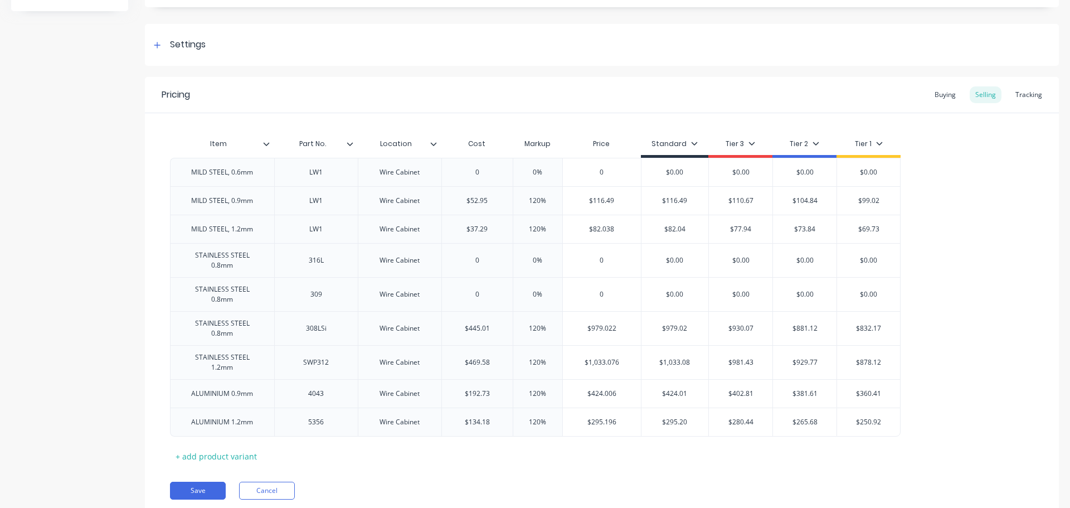
scroll to position [157, 0]
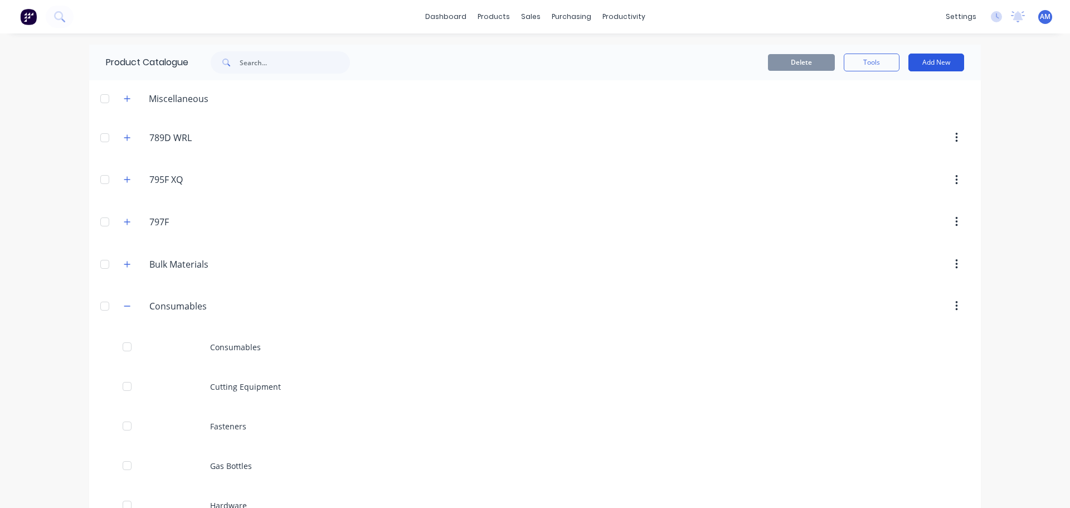
click at [923, 62] on button "Add New" at bounding box center [936, 63] width 56 height 18
click at [891, 92] on div "Category" at bounding box center [911, 91] width 86 height 16
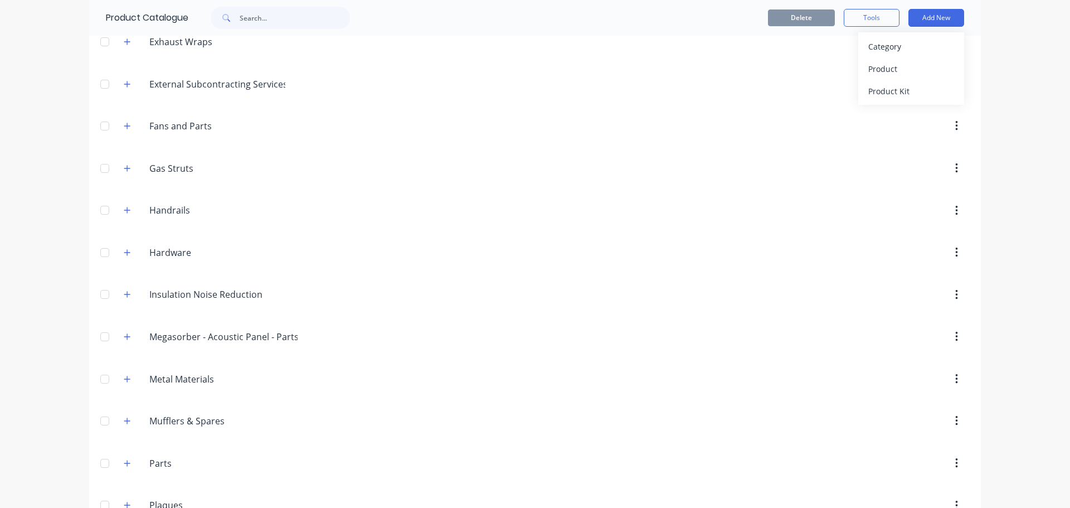
scroll to position [3838, 0]
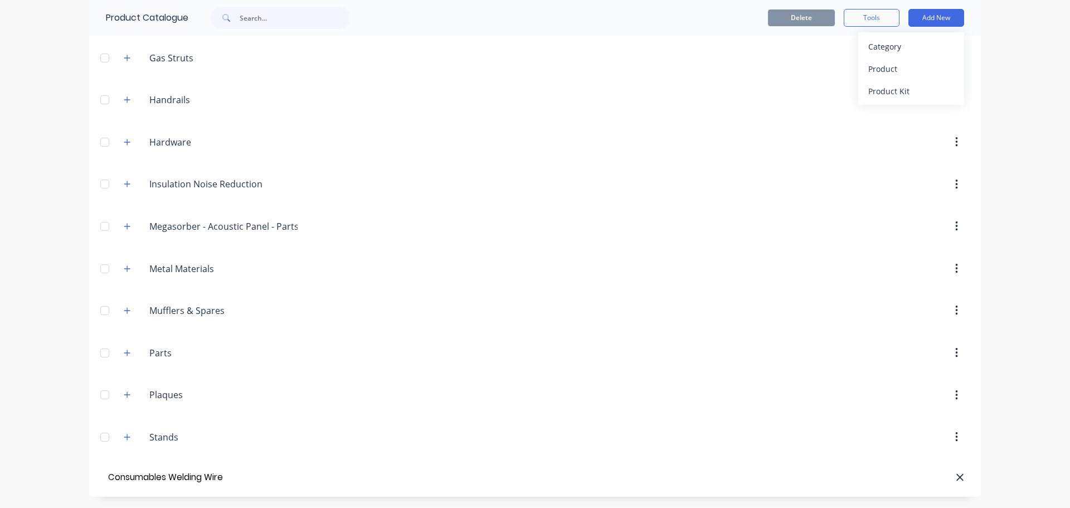
type input "Consumables Welding Wire"
click at [402, 306] on div at bounding box center [630, 310] width 680 height 20
drag, startPoint x: 459, startPoint y: 290, endPoint x: 488, endPoint y: 274, distance: 33.0
drag, startPoint x: 488, startPoint y: 274, endPoint x: 471, endPoint y: 275, distance: 16.2
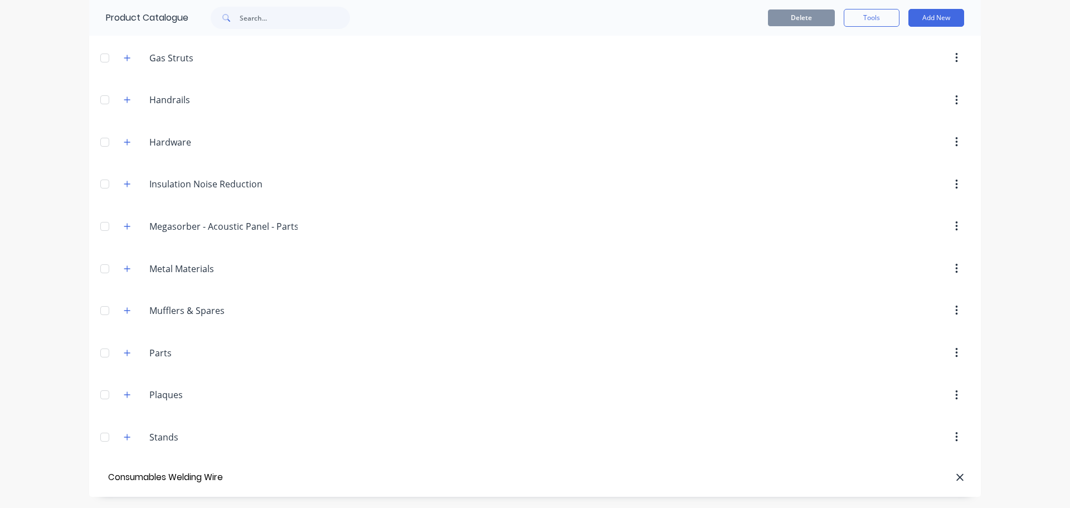
click at [477, 275] on div at bounding box center [630, 269] width 680 height 20
click at [312, 425] on header "Stands Stands" at bounding box center [535, 437] width 892 height 42
click at [232, 482] on div at bounding box center [598, 476] width 732 height 11
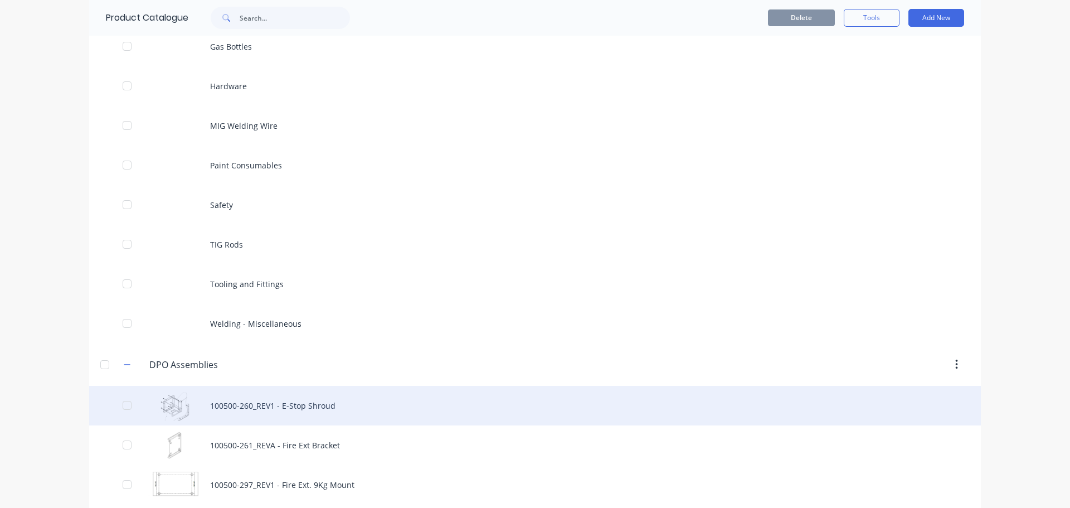
scroll to position [400, 0]
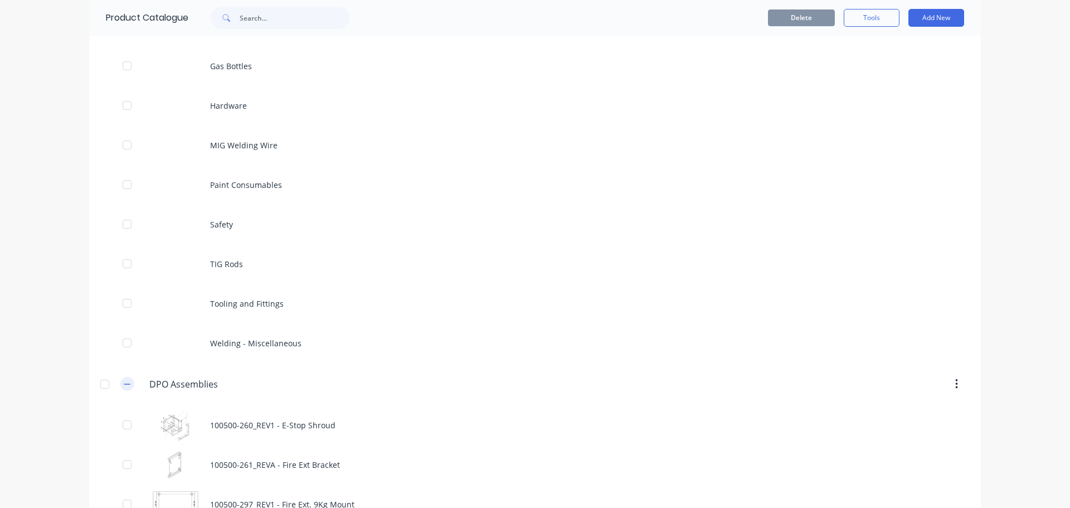
click at [120, 385] on button "button" at bounding box center [127, 384] width 14 height 14
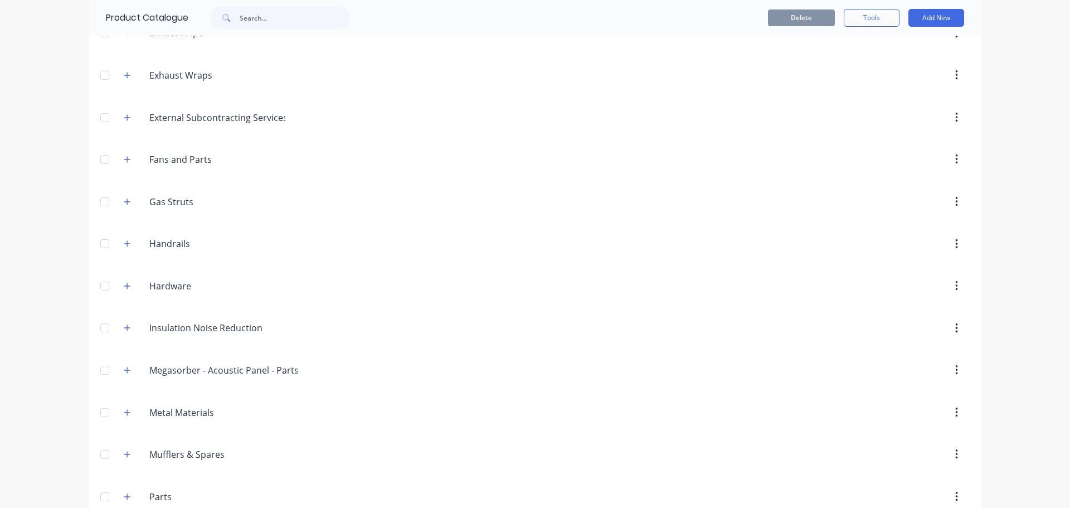
scroll to position [1108, 0]
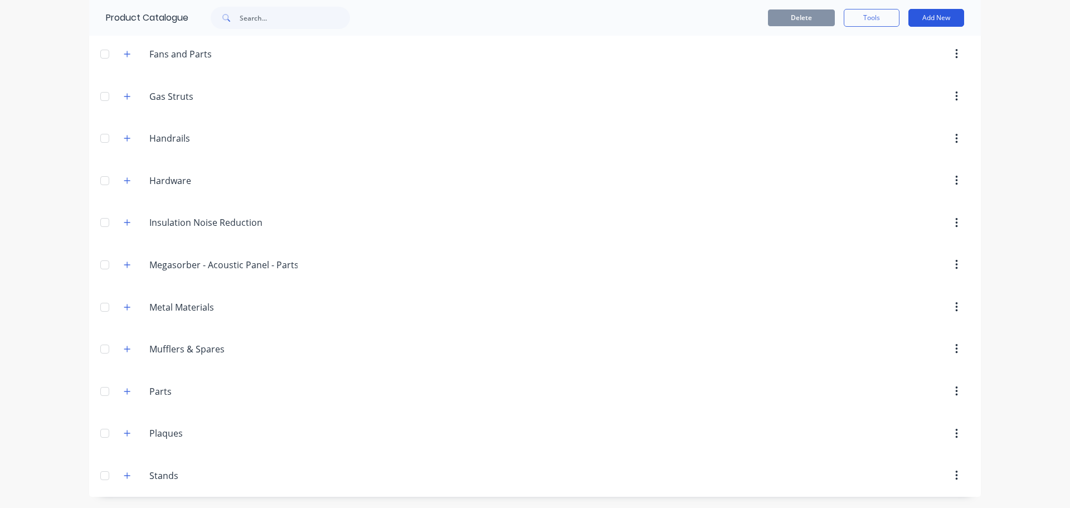
click at [930, 16] on button "Add New" at bounding box center [936, 18] width 56 height 18
click at [884, 46] on div "Category" at bounding box center [911, 46] width 86 height 16
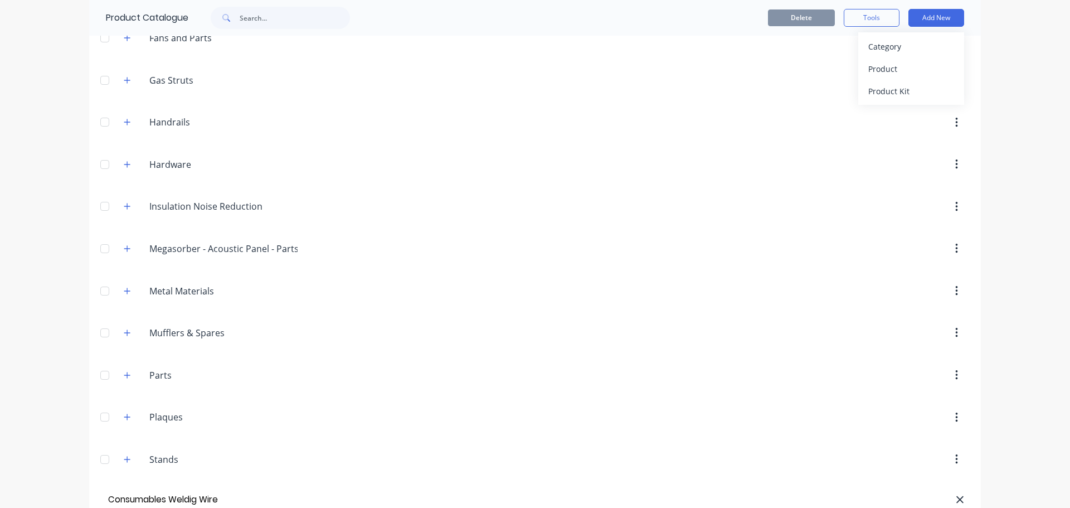
click at [187, 500] on input "Consumables Weldig Wire" at bounding box center [169, 500] width 126 height 16
type input "Consumables Welding Wire"
click at [232, 498] on div at bounding box center [598, 499] width 732 height 11
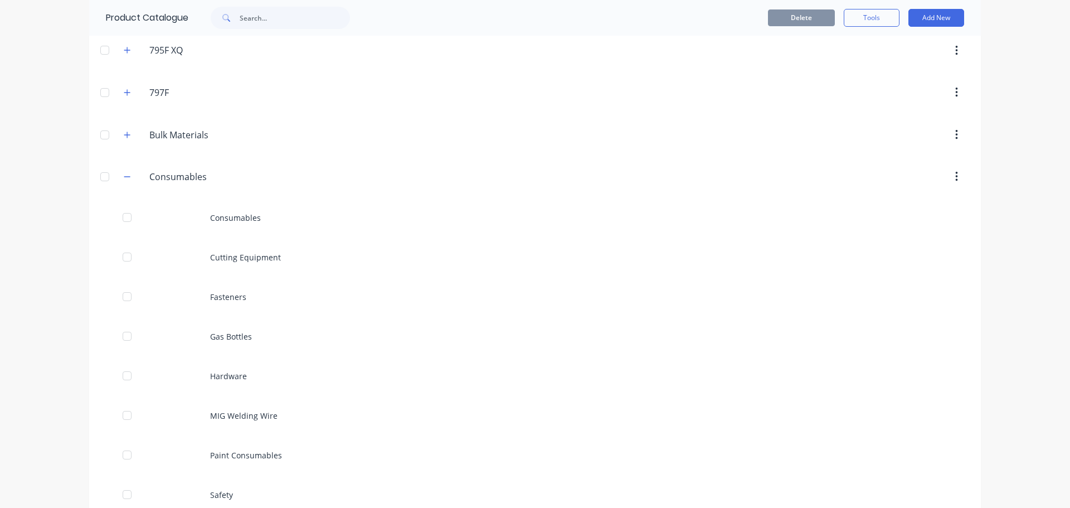
scroll to position [0, 0]
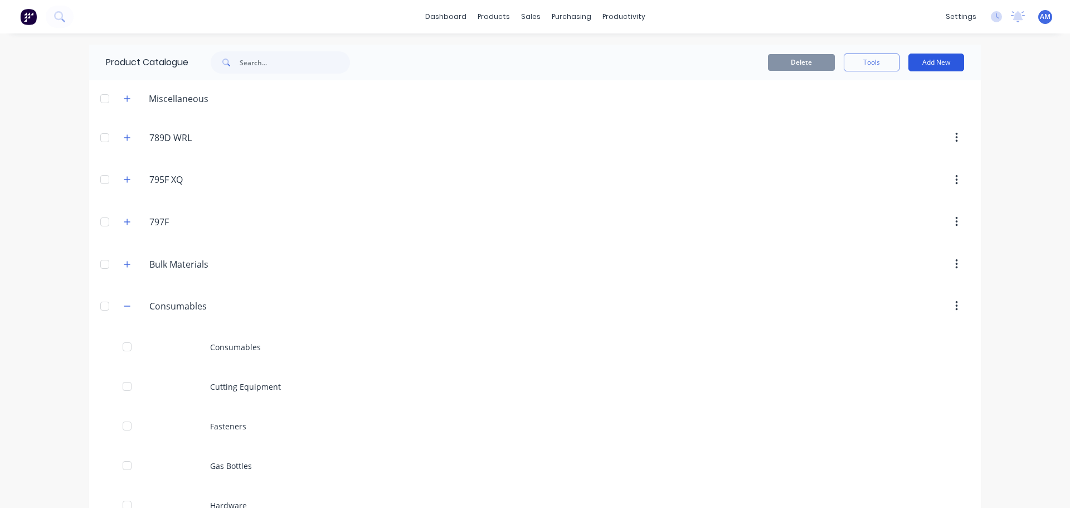
click at [923, 62] on button "Add New" at bounding box center [936, 63] width 56 height 18
click at [877, 94] on div "Category" at bounding box center [911, 91] width 86 height 16
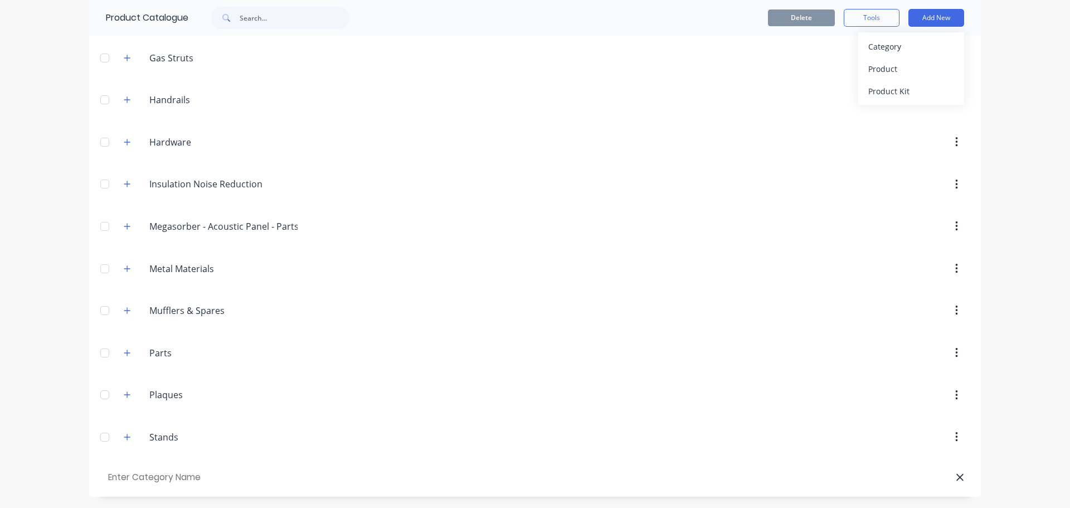
type input "w"
type input "Welding Wire"
click at [882, 68] on div "Product" at bounding box center [911, 69] width 86 height 16
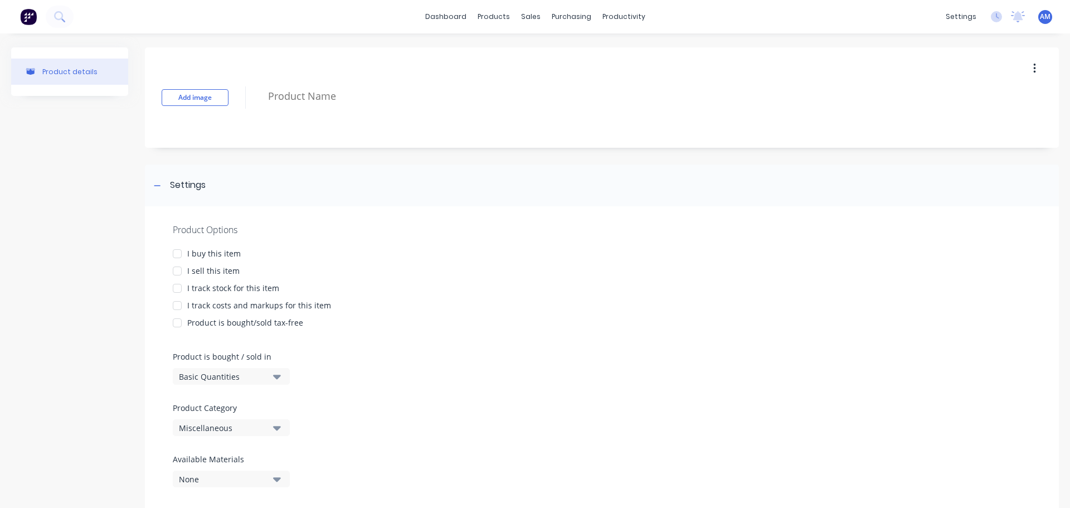
click at [179, 253] on div at bounding box center [177, 253] width 22 height 22
click at [176, 273] on div at bounding box center [177, 271] width 22 height 22
click at [176, 291] on div at bounding box center [177, 288] width 22 height 22
click at [176, 303] on div at bounding box center [177, 305] width 22 height 22
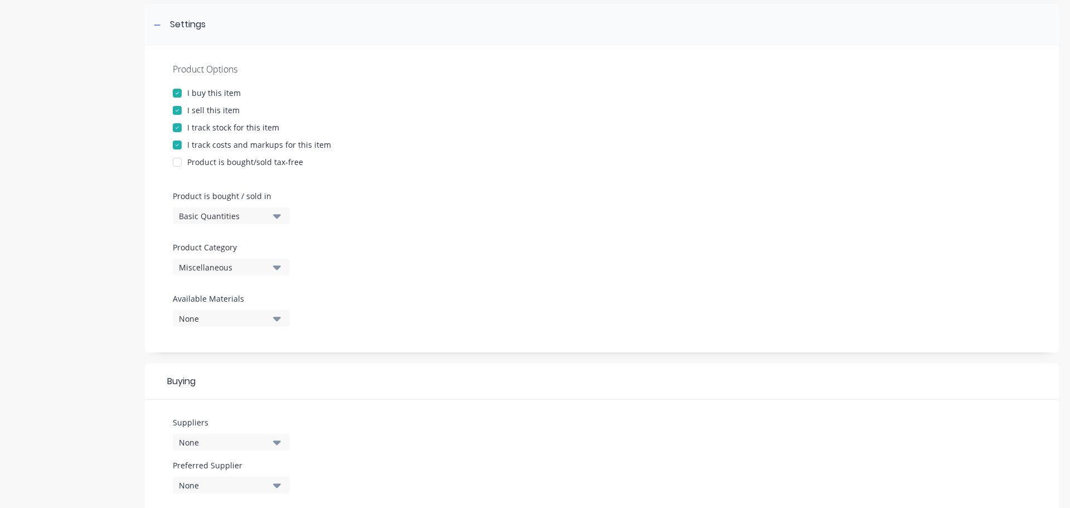
scroll to position [167, 0]
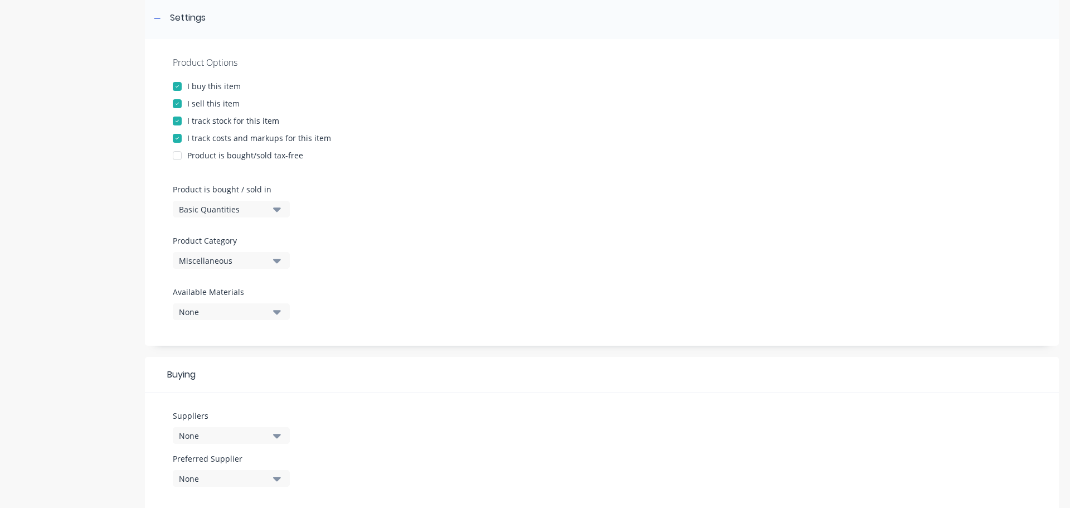
click at [280, 261] on icon "button" at bounding box center [277, 260] width 8 height 12
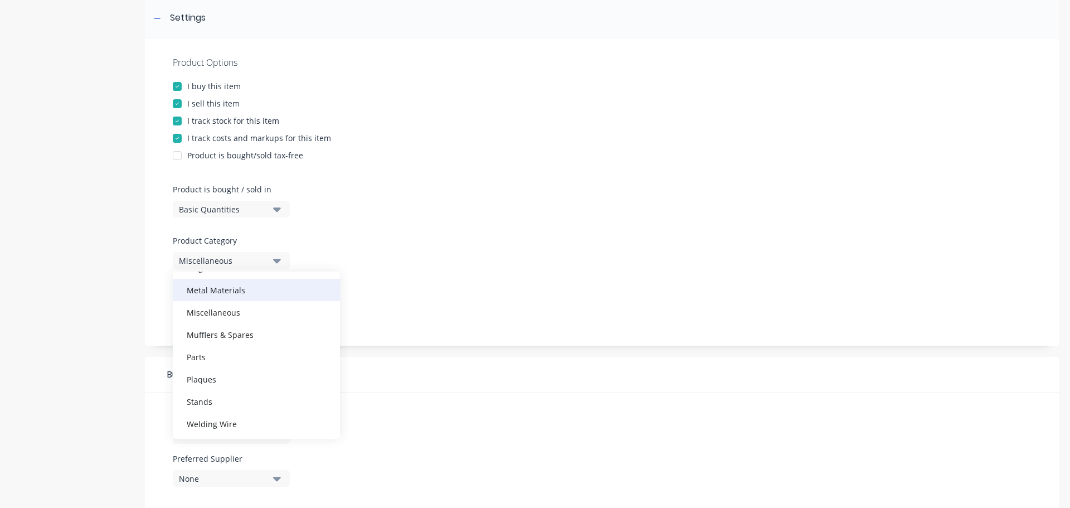
scroll to position [479, 0]
click at [241, 420] on div "Welding Wire" at bounding box center [256, 422] width 167 height 22
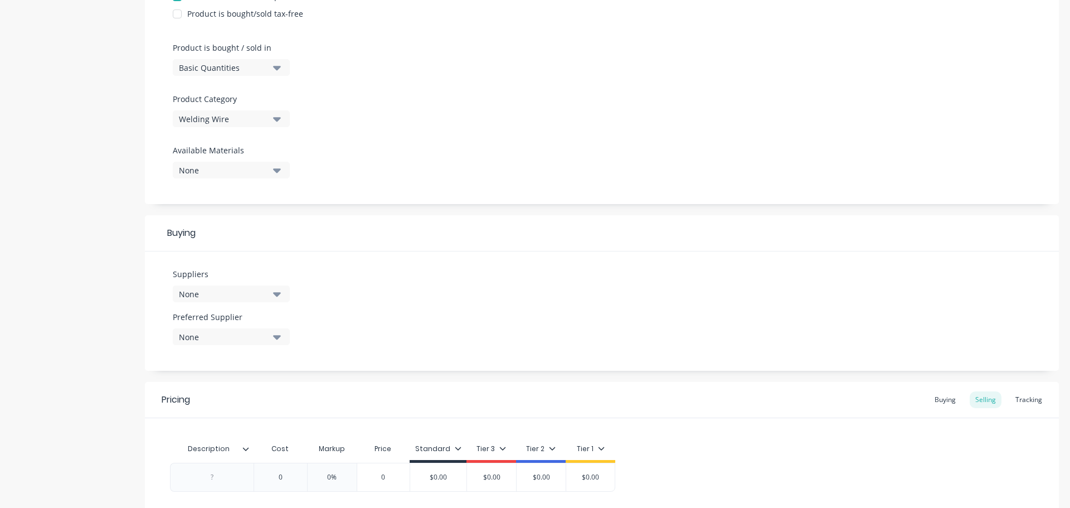
scroll to position [334, 0]
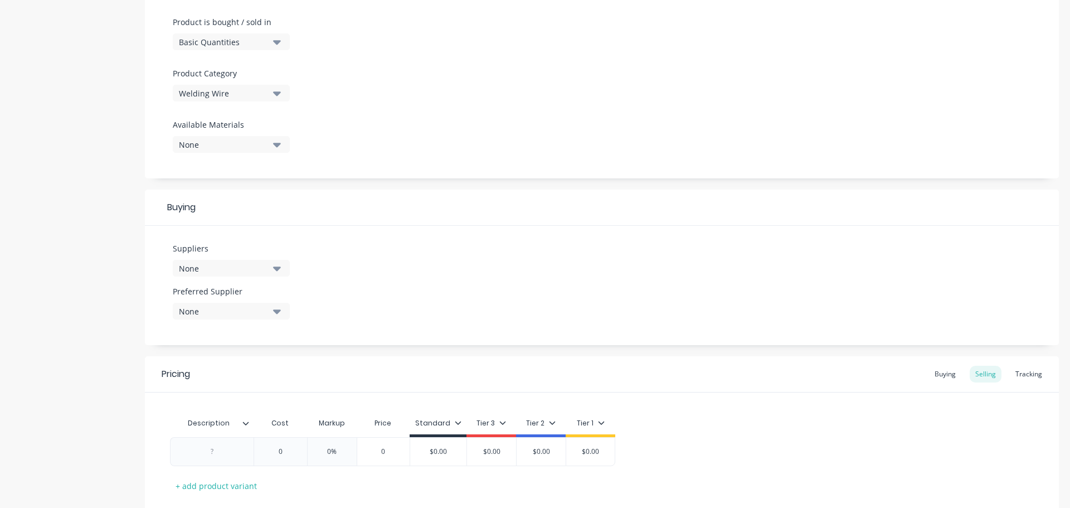
click at [279, 268] on icon "button" at bounding box center [277, 268] width 8 height 4
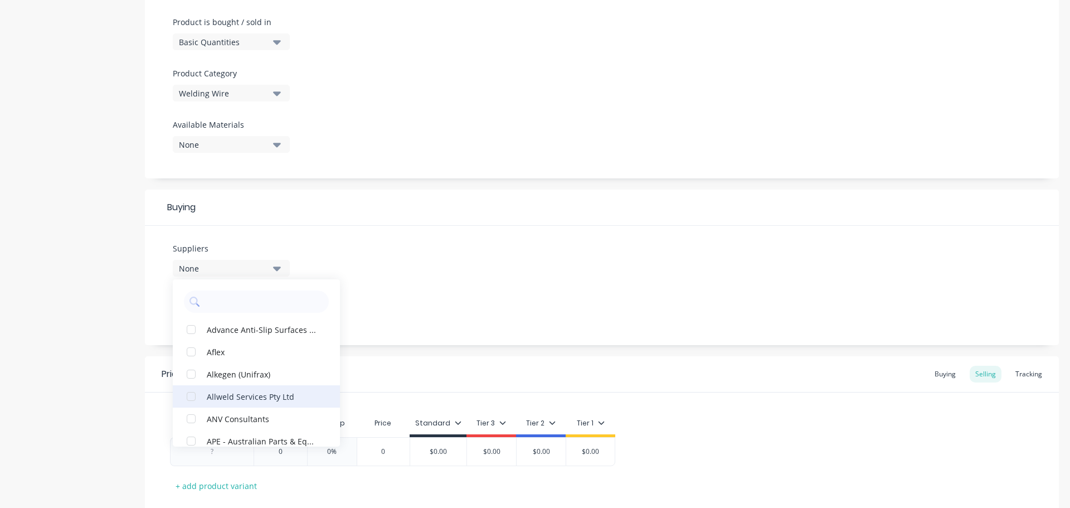
click at [254, 399] on div "Allweld Services Pty Ltd" at bounding box center [262, 396] width 111 height 12
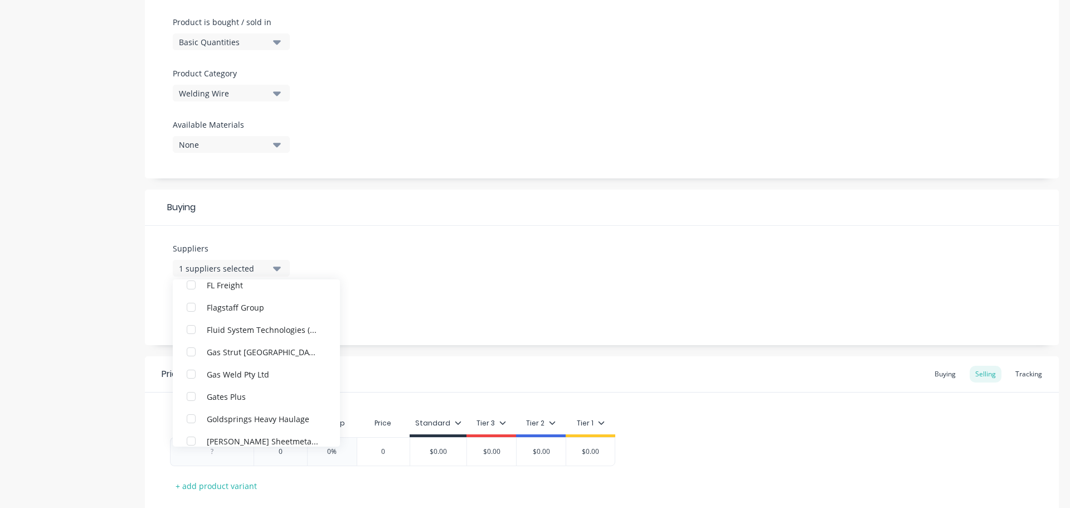
scroll to position [947, 0]
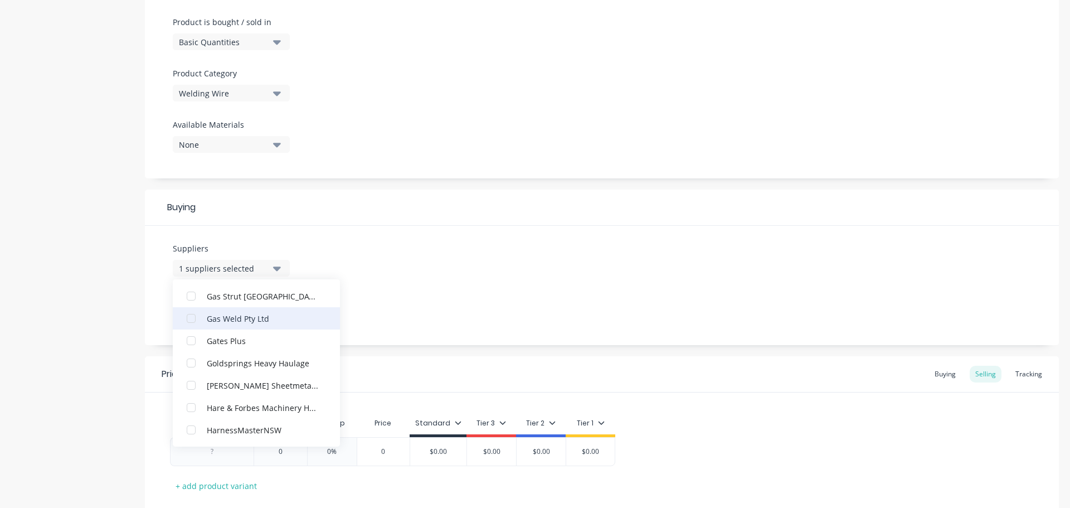
click at [245, 316] on div "Gas Weld Pty Ltd" at bounding box center [262, 318] width 111 height 12
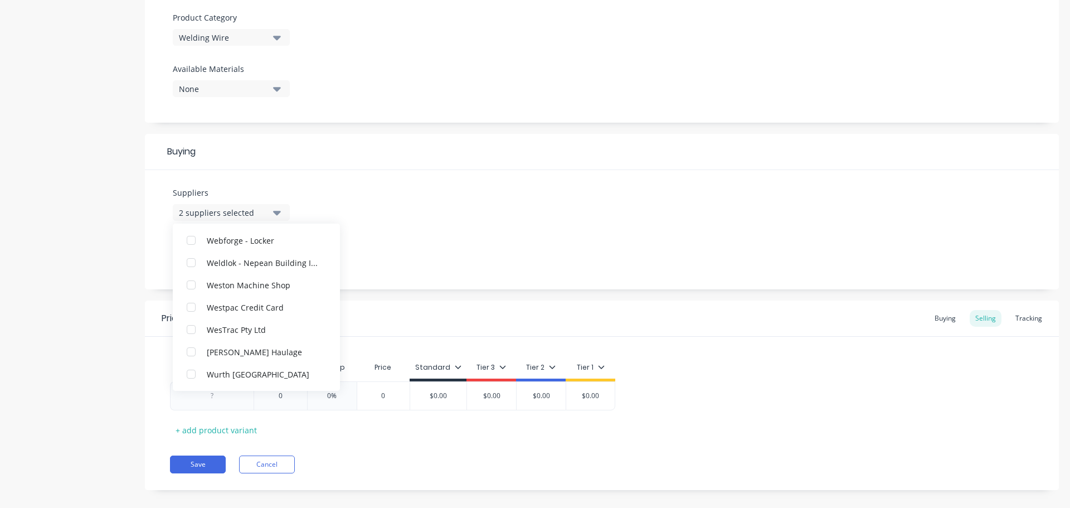
click at [426, 263] on div "Suppliers 2 suppliers selected Allweld Services Pty Ltd Gas Weld Pty Ltd Advanc…" at bounding box center [602, 229] width 914 height 119
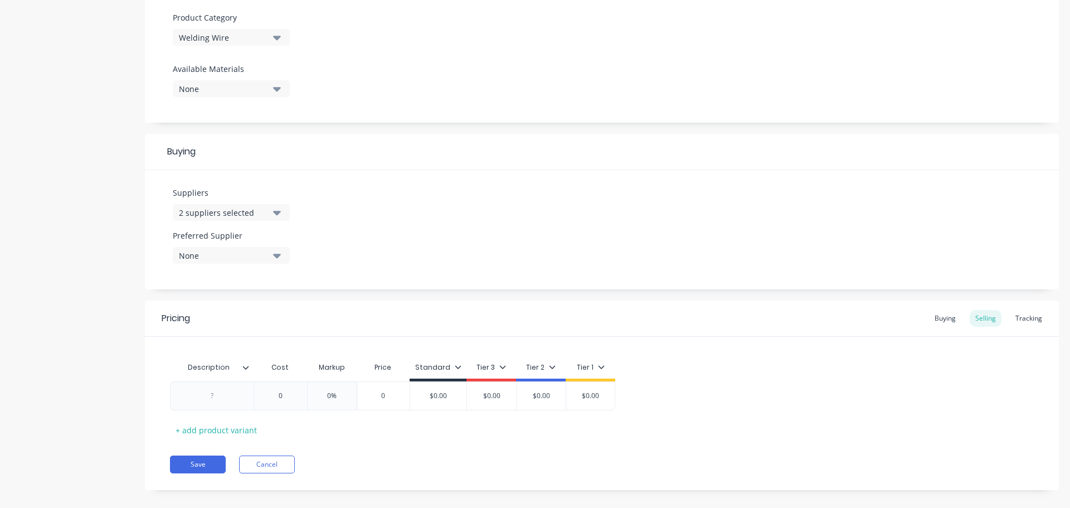
scroll to position [56, 0]
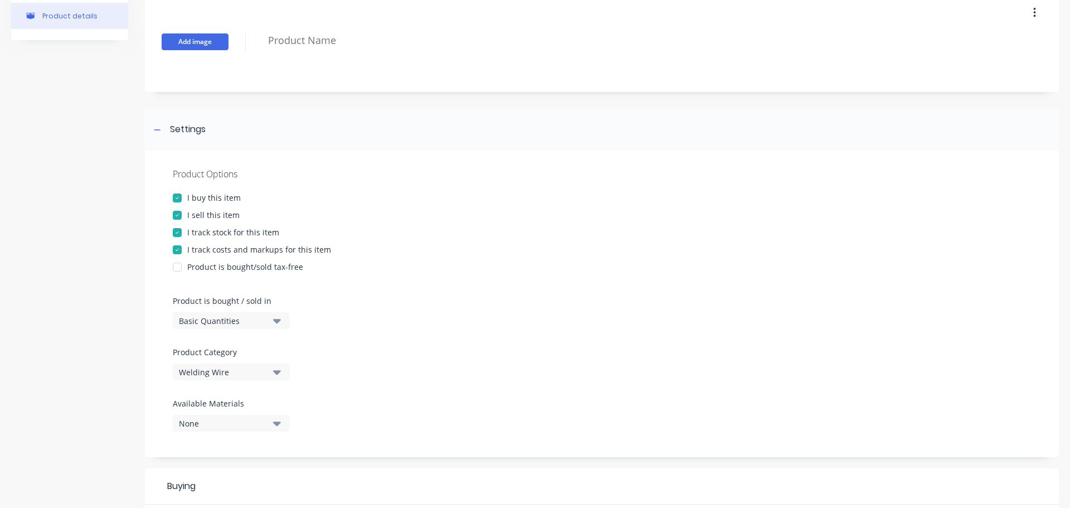
click at [205, 40] on button "Add image" at bounding box center [195, 41] width 67 height 17
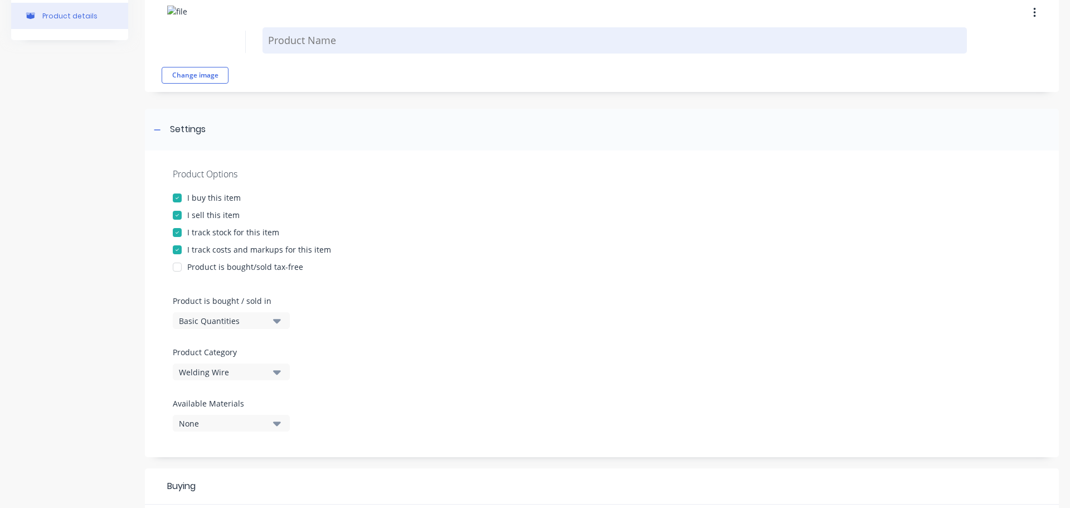
click at [308, 39] on textarea at bounding box center [614, 40] width 704 height 26
paste textarea "MILD STEEL, 0.6mm"
type textarea "x"
type textarea "MILD STEEL, 0.6mm"
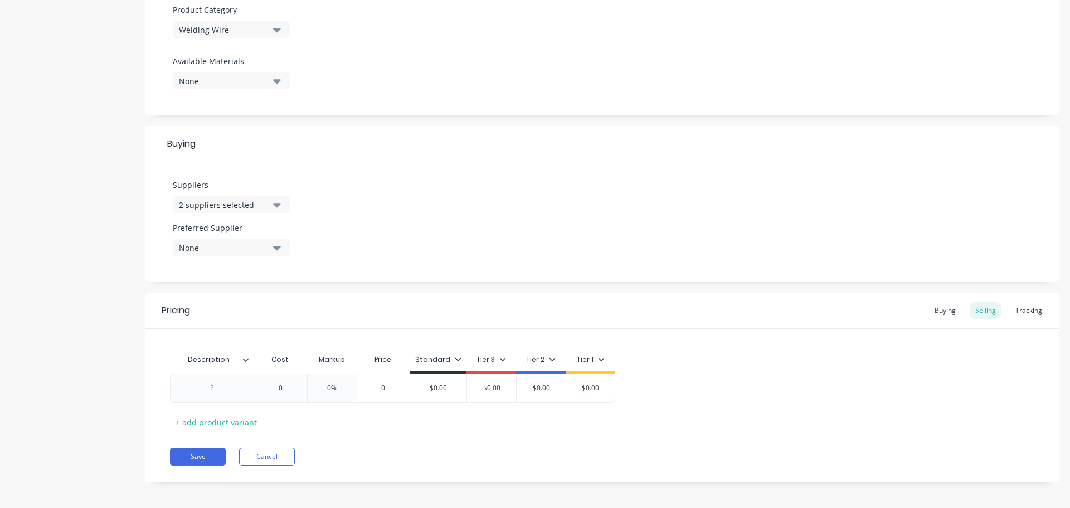
scroll to position [403, 0]
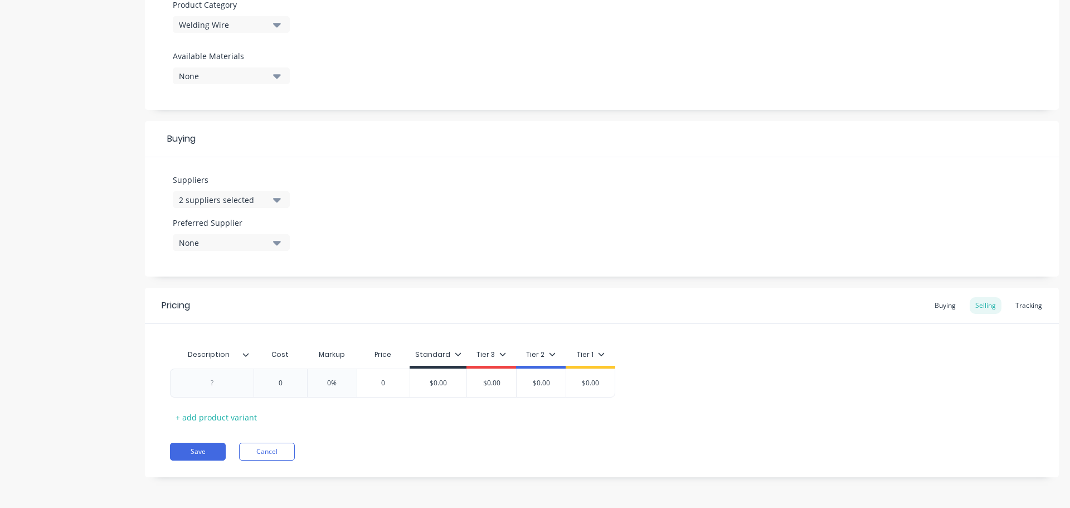
click at [246, 355] on icon at bounding box center [246, 354] width 6 height 3
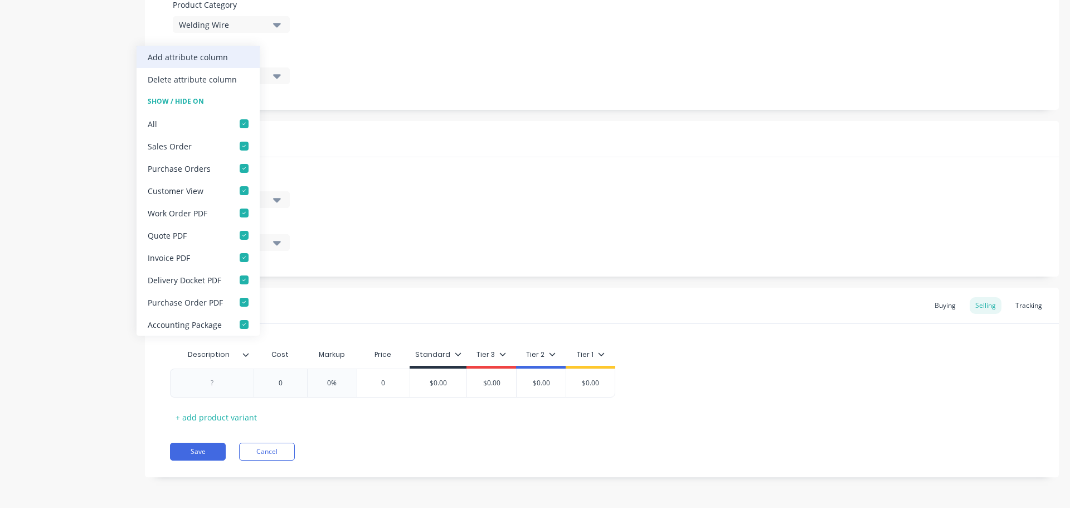
click at [217, 56] on div "Add attribute column" at bounding box center [188, 57] width 80 height 12
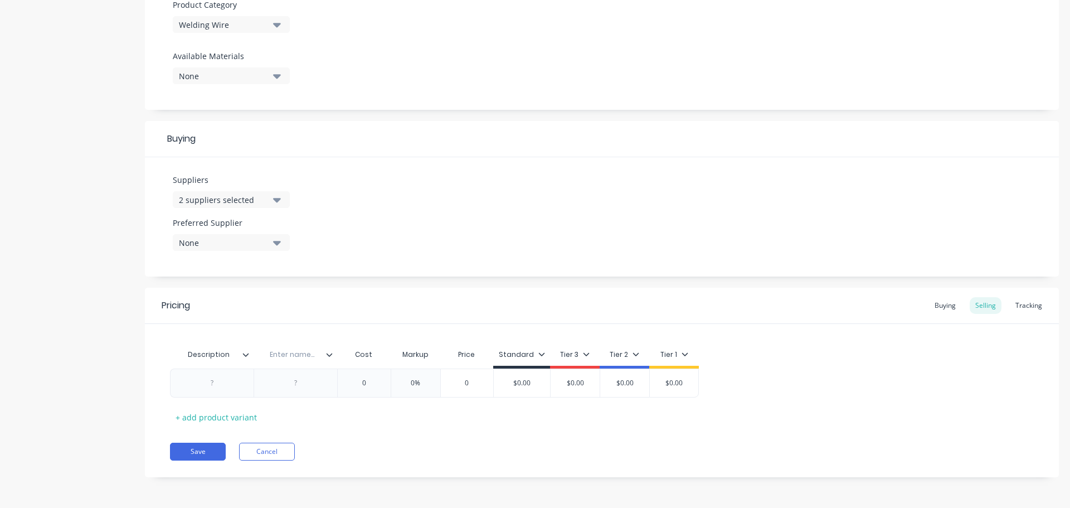
click at [329, 357] on icon at bounding box center [329, 354] width 7 height 7
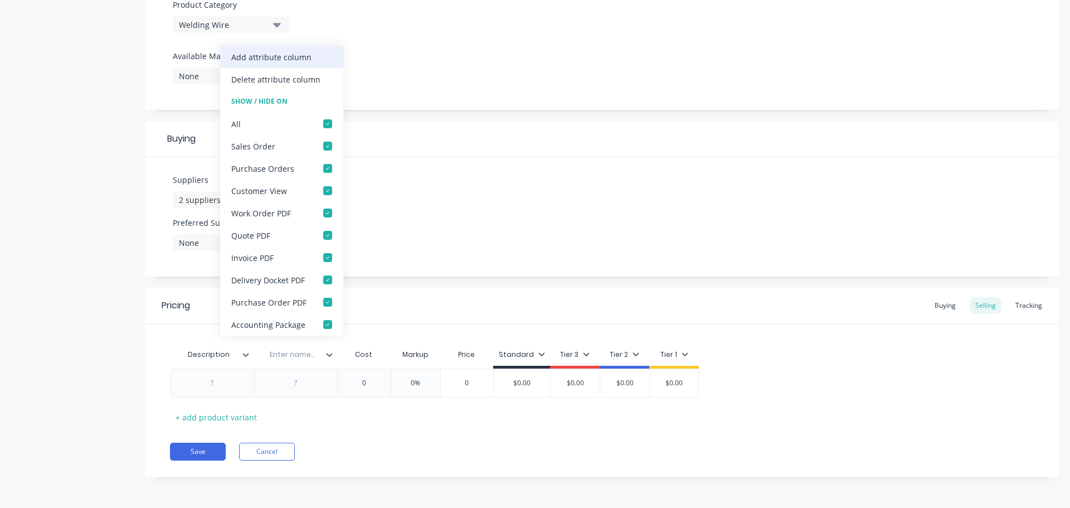
click at [294, 56] on div "Add attribute column" at bounding box center [271, 57] width 80 height 12
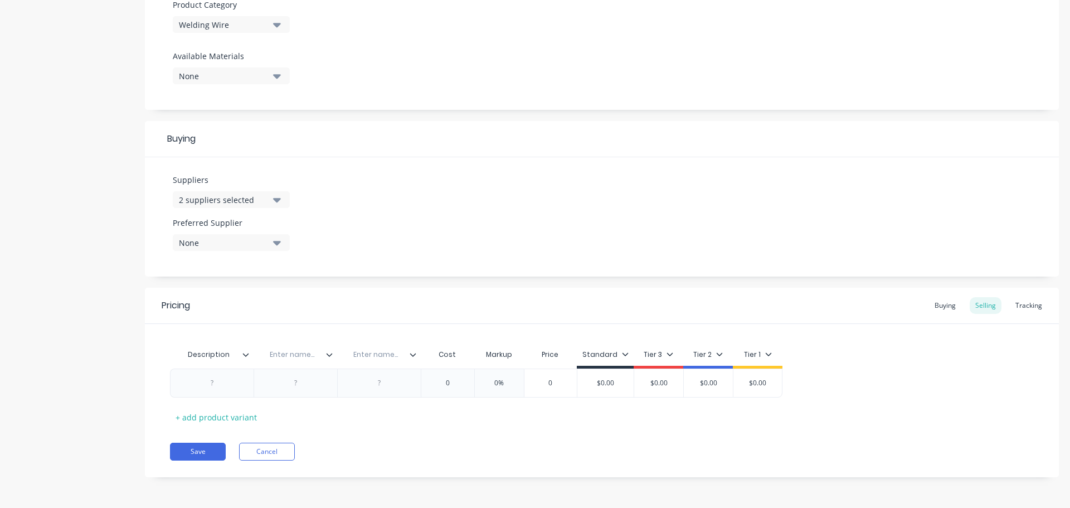
click at [411, 357] on icon at bounding box center [413, 354] width 7 height 7
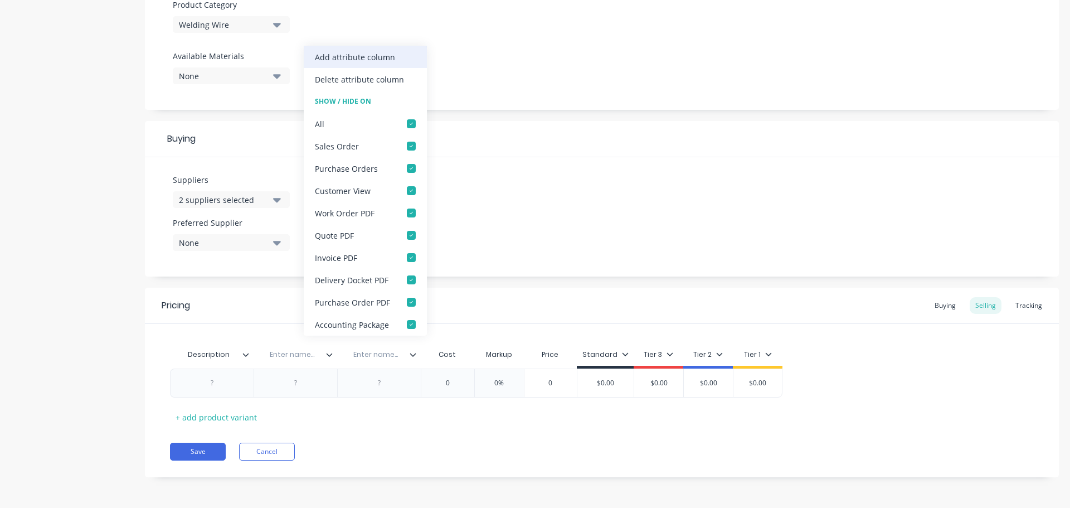
click at [371, 57] on div "Add attribute column" at bounding box center [355, 57] width 80 height 12
type textarea "x"
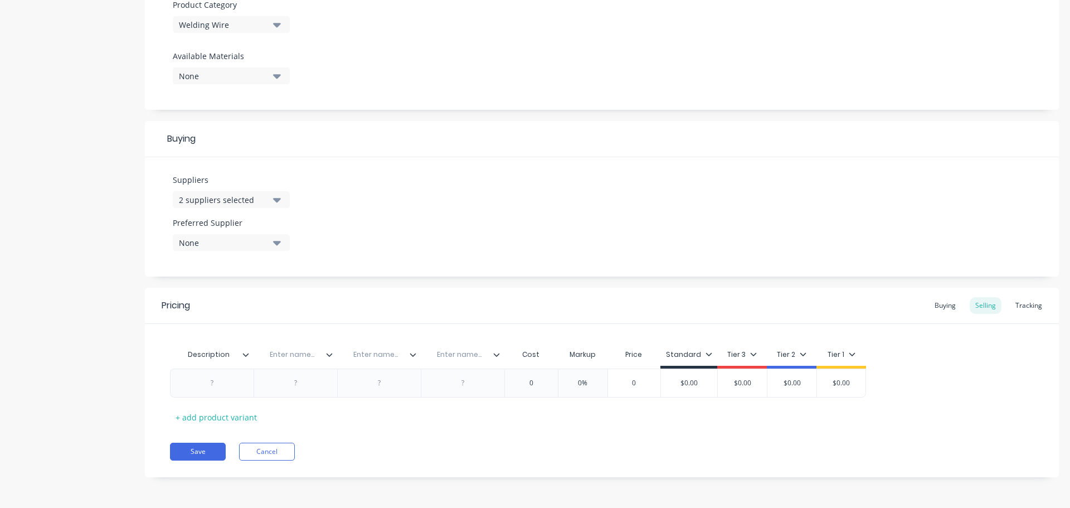
type textarea "MILD STEEL, 0.6mm"
type textarea "x"
type textarea "MILD STEEL, 0.6mm"
click at [288, 356] on input "text" at bounding box center [292, 354] width 77 height 10
type input "Part No."
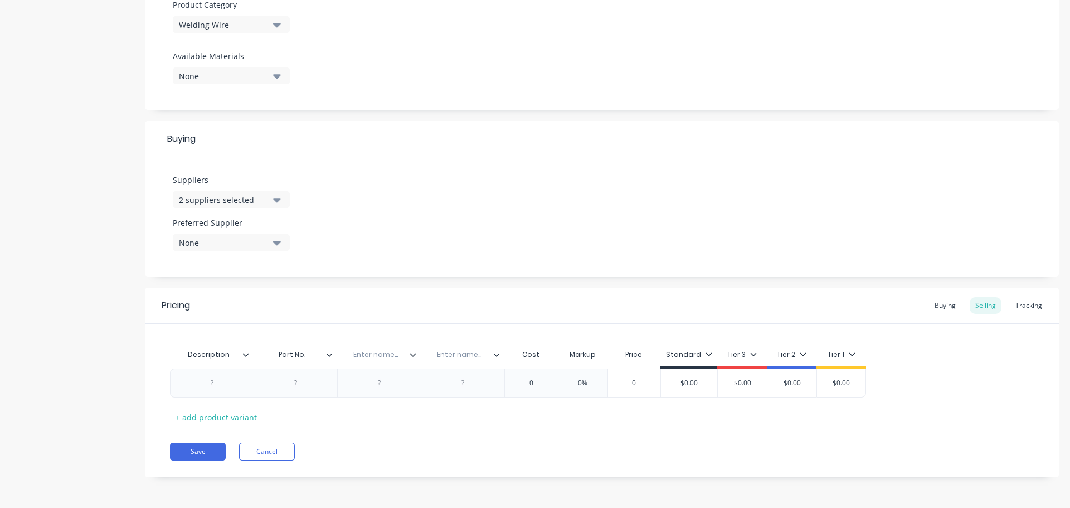
type textarea "x"
click at [460, 356] on input "text" at bounding box center [459, 354] width 77 height 10
paste input "Location"
type input "Location"
type textarea "x"
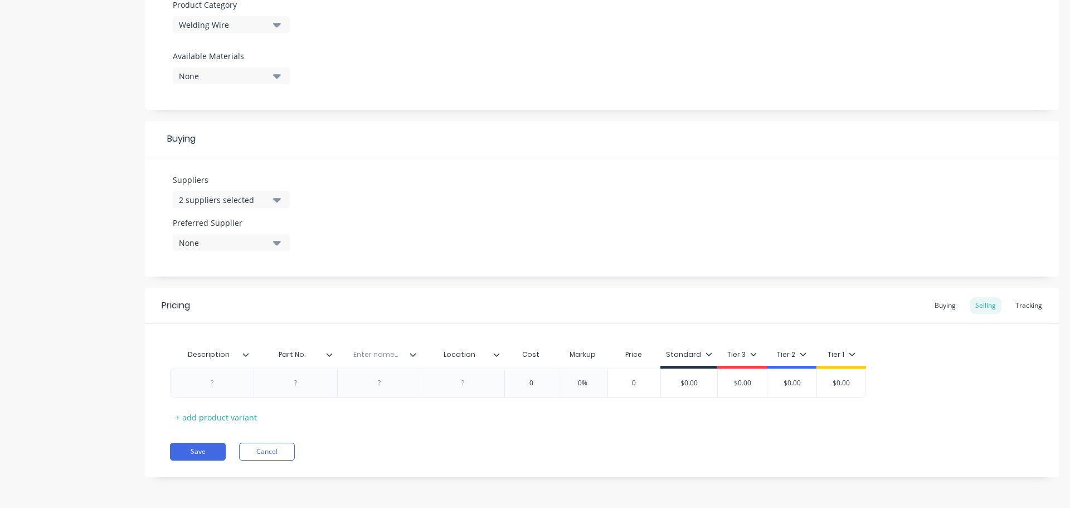
drag, startPoint x: 303, startPoint y: 354, endPoint x: 268, endPoint y: 354, distance: 35.7
type input "C."
type textarea "x"
click at [386, 353] on input "text" at bounding box center [375, 354] width 77 height 10
paste input "Location"
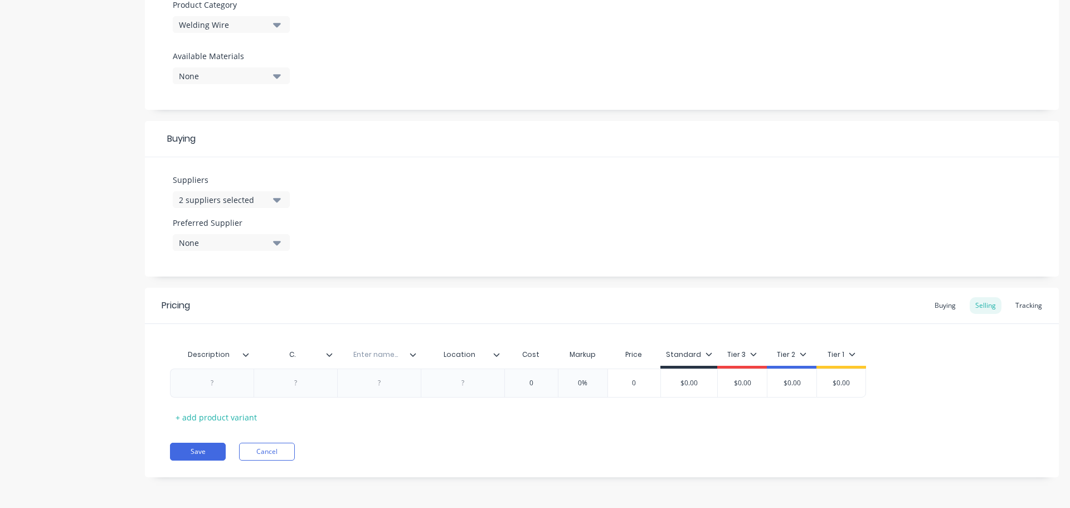
type input "Location"
drag, startPoint x: 399, startPoint y: 354, endPoint x: 359, endPoint y: 353, distance: 39.6
click at [359, 353] on input "Location" at bounding box center [375, 354] width 77 height 10
type textarea "x"
type input "C."
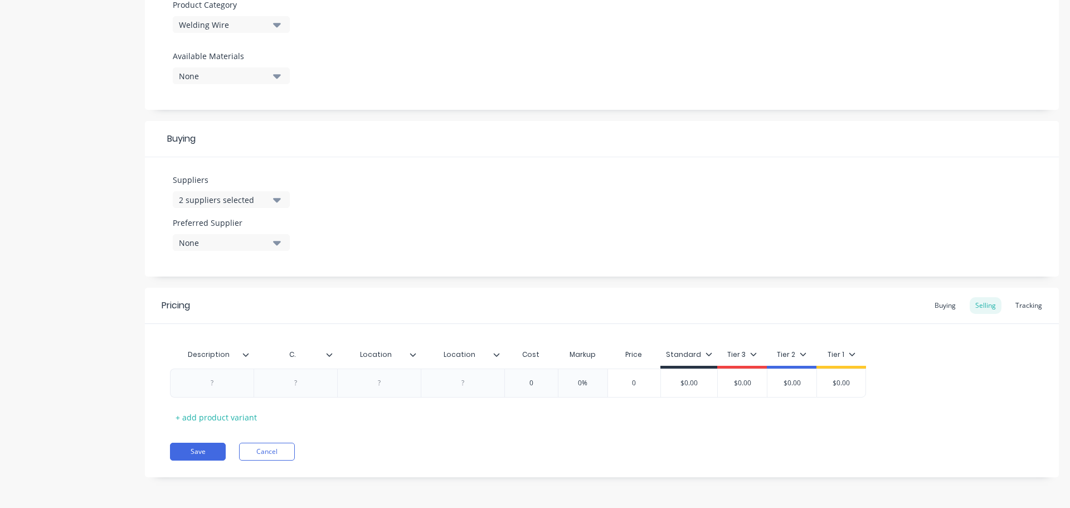
drag, startPoint x: 297, startPoint y: 354, endPoint x: 278, endPoint y: 353, distance: 19.5
type textarea "x"
drag, startPoint x: 296, startPoint y: 356, endPoint x: 278, endPoint y: 355, distance: 18.4
click at [278, 355] on input "C." at bounding box center [292, 354] width 77 height 10
paste input "Part No"
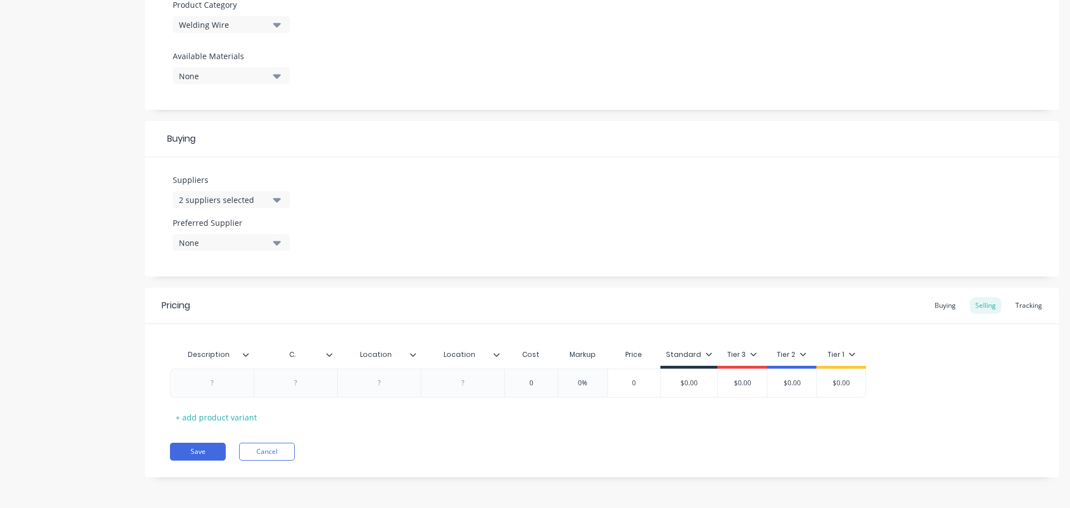
type input "Part No."
type textarea "x"
drag, startPoint x: 392, startPoint y: 354, endPoint x: 334, endPoint y: 353, distance: 58.0
paste input "Part No."
click at [360, 355] on input "Part No." at bounding box center [375, 354] width 77 height 10
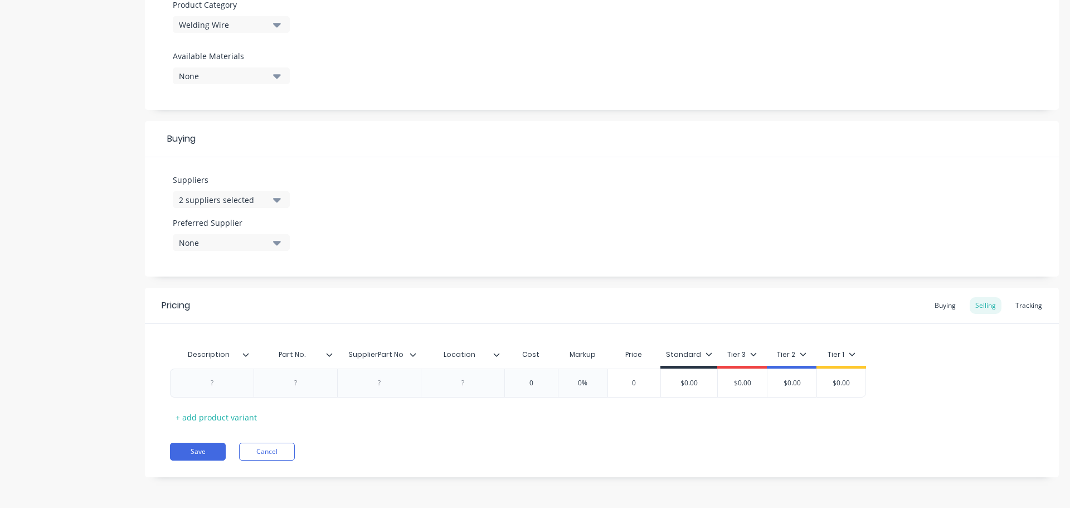
type input "Supplier Part No."
type textarea "x"
click at [212, 387] on div at bounding box center [212, 383] width 56 height 14
paste div
type textarea "x"
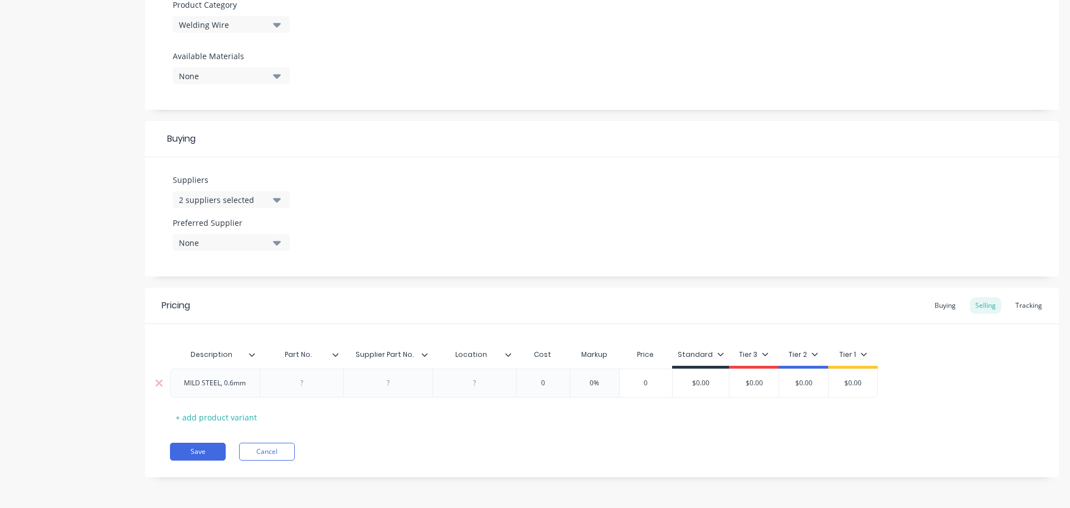
click at [388, 382] on div at bounding box center [388, 383] width 56 height 14
paste div
click at [479, 383] on div at bounding box center [475, 383] width 56 height 14
click at [278, 199] on icon "button" at bounding box center [277, 200] width 8 height 4
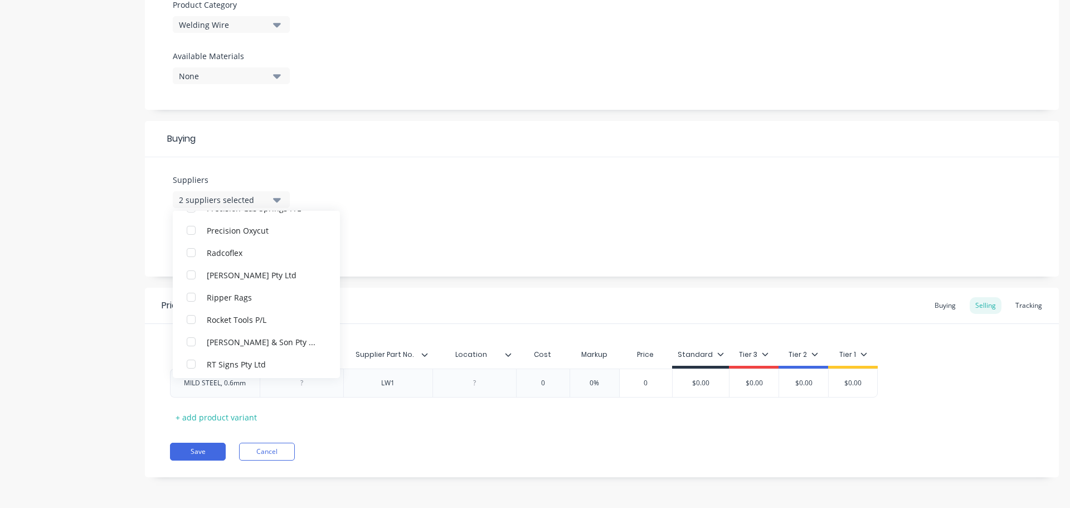
scroll to position [2396, 0]
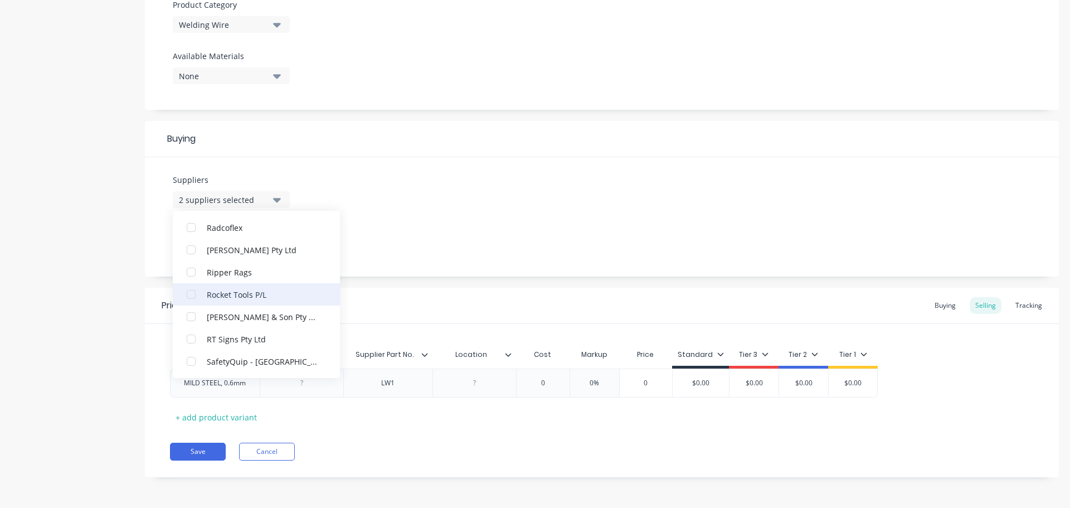
click at [243, 290] on div "Rocket Tools P/L" at bounding box center [262, 294] width 111 height 12
click at [374, 276] on div "Suppliers 3 suppliers selected Allweld Services Pty Ltd Gas Weld Pty Ltd Rocket…" at bounding box center [602, 216] width 914 height 119
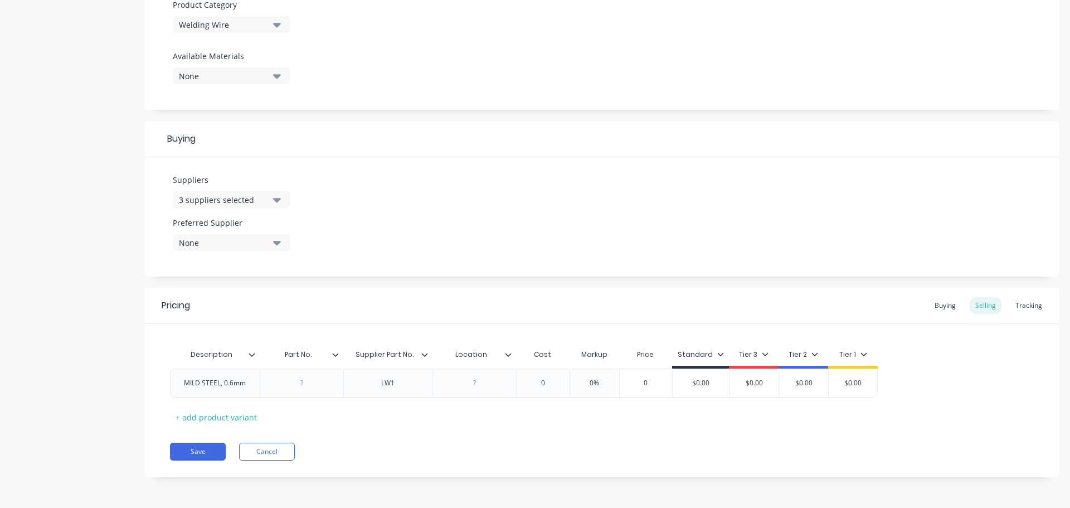
click at [280, 244] on icon "button" at bounding box center [277, 242] width 8 height 12
click at [239, 353] on div "Rocket Tools P/L" at bounding box center [262, 348] width 111 height 12
click at [356, 257] on div "Suppliers 3 suppliers selected Preferred Supplier Rocket Tools P/L Rocket Tools…" at bounding box center [602, 216] width 914 height 119
click at [200, 452] on button "Save" at bounding box center [198, 451] width 56 height 18
type textarea "x"
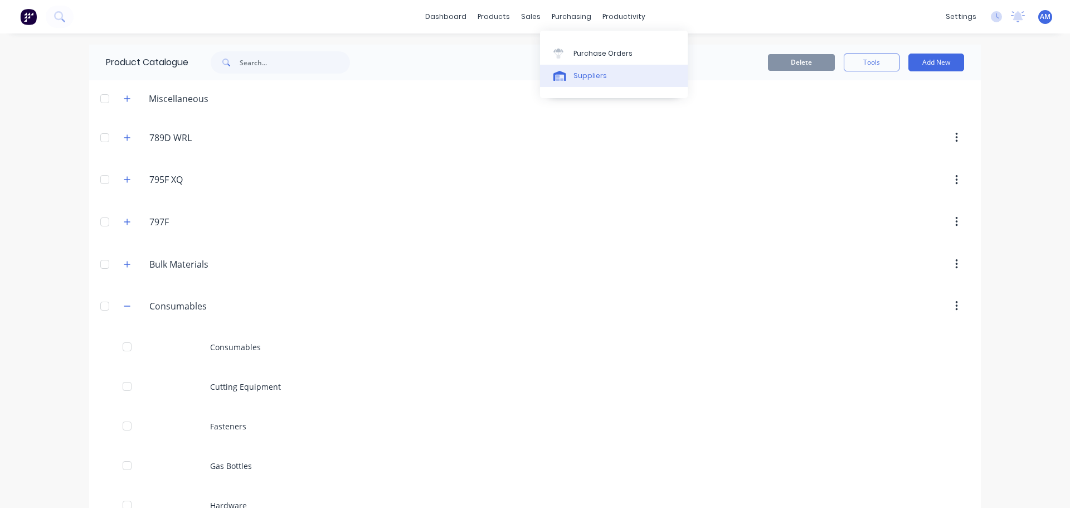
click at [586, 74] on div "Suppliers" at bounding box center [589, 76] width 33 height 10
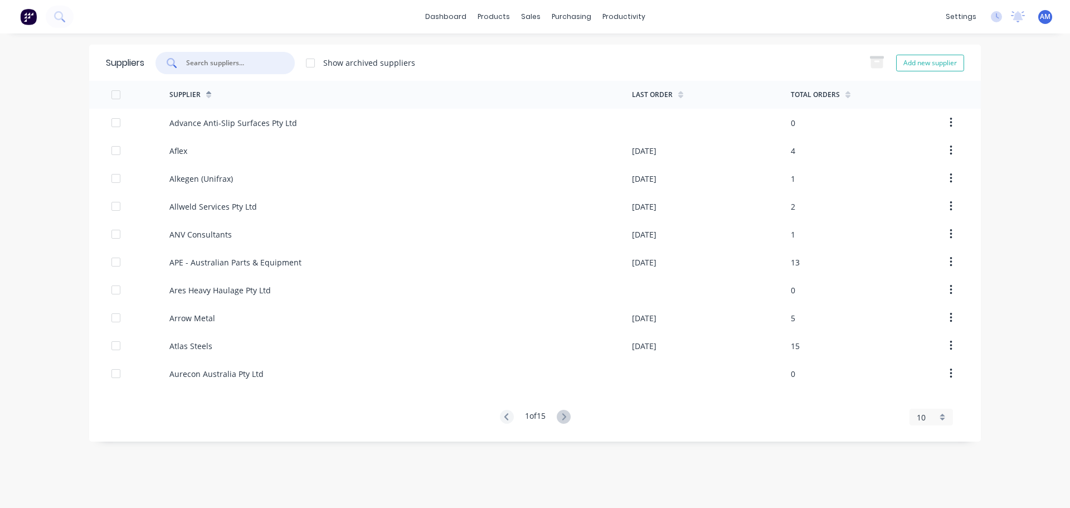
click at [227, 64] on input "text" at bounding box center [231, 62] width 93 height 11
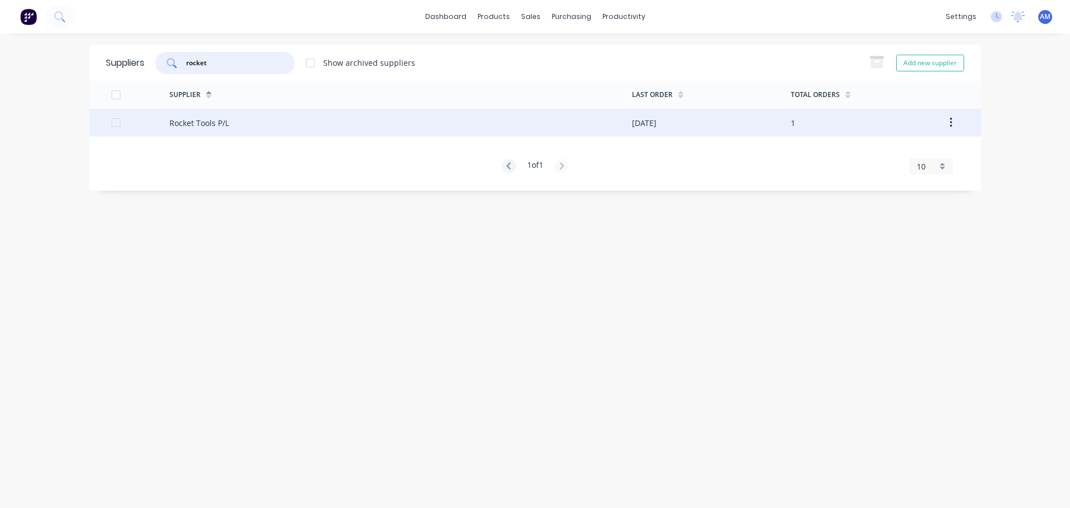
type input "rocket"
click at [269, 125] on div "Rocket Tools P/L" at bounding box center [400, 123] width 463 height 28
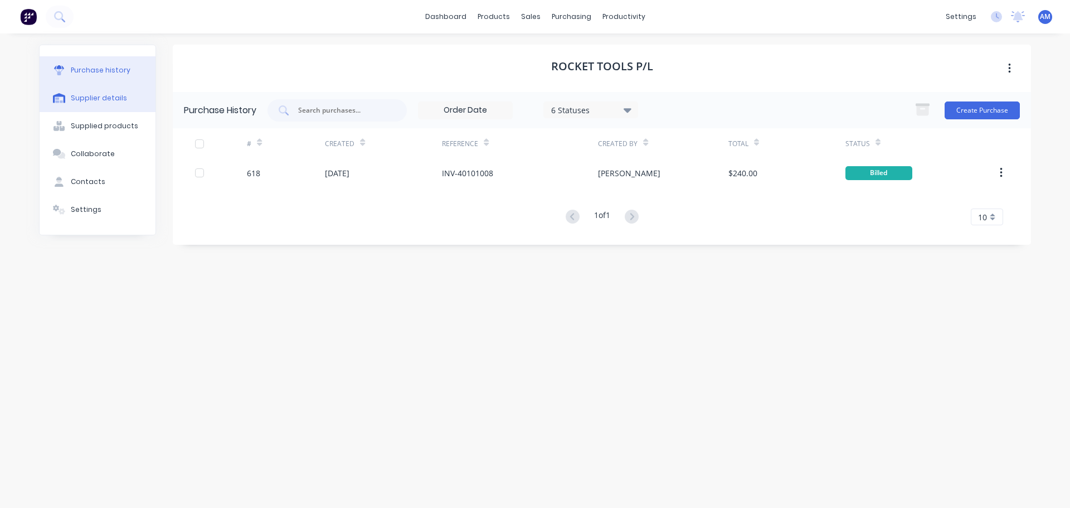
click at [103, 103] on div "Supplier details" at bounding box center [99, 98] width 56 height 10
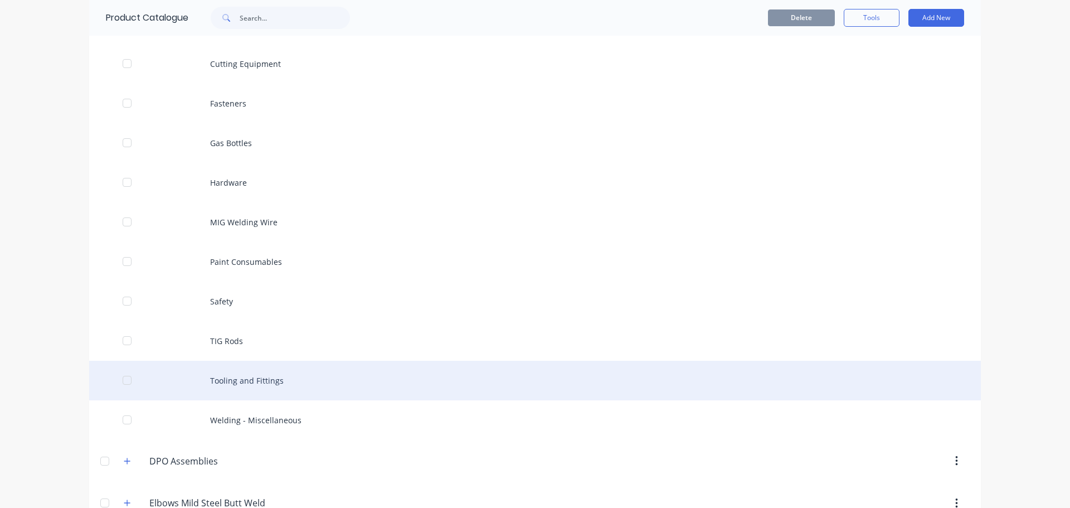
scroll to position [111, 0]
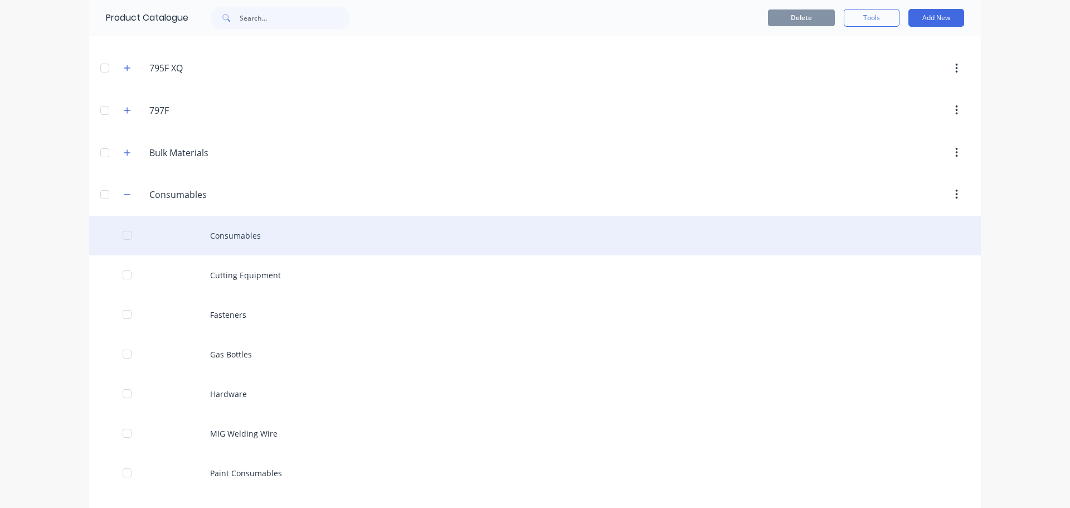
click at [236, 235] on div "Consumables" at bounding box center [535, 236] width 892 height 40
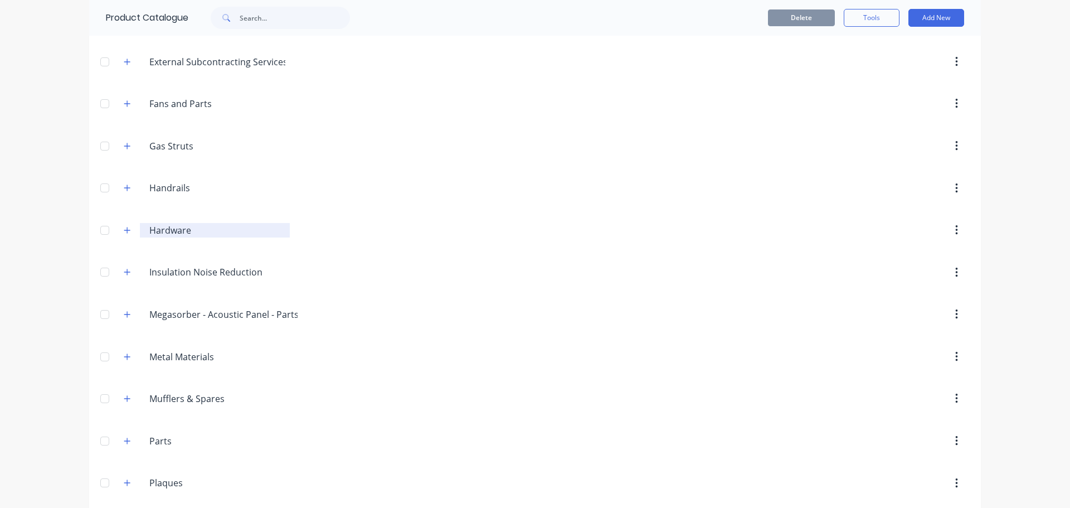
scroll to position [1190, 0]
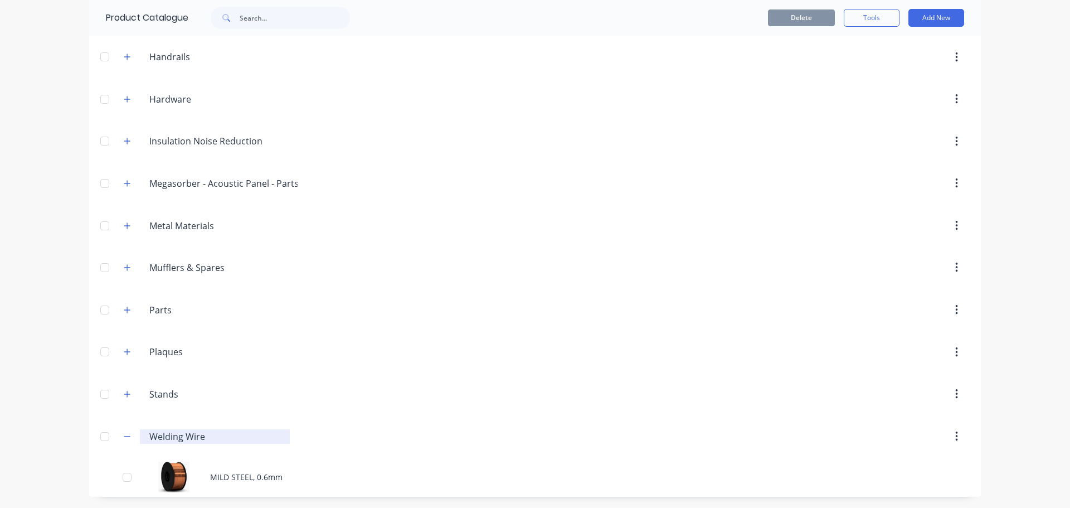
click at [184, 436] on input "Welding Wire" at bounding box center [215, 436] width 132 height 13
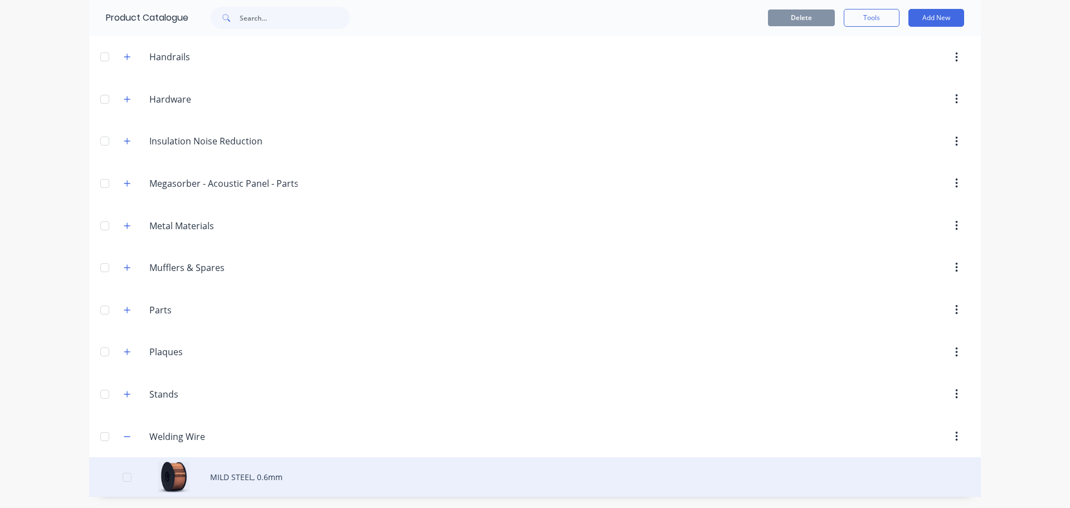
click at [231, 473] on div "MILD STEEL, 0.6mm" at bounding box center [535, 477] width 892 height 40
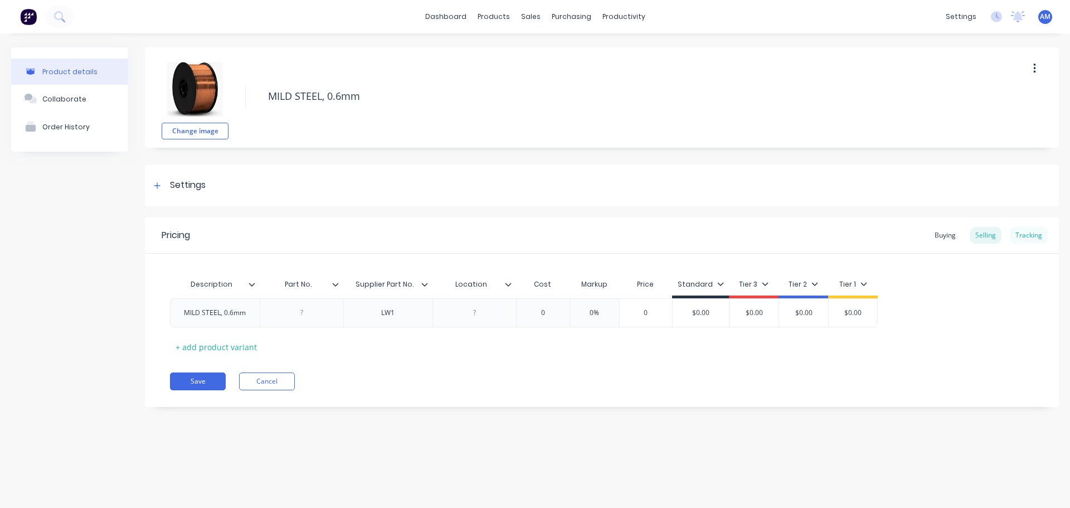
click at [1033, 233] on div "Tracking" at bounding box center [1029, 235] width 38 height 17
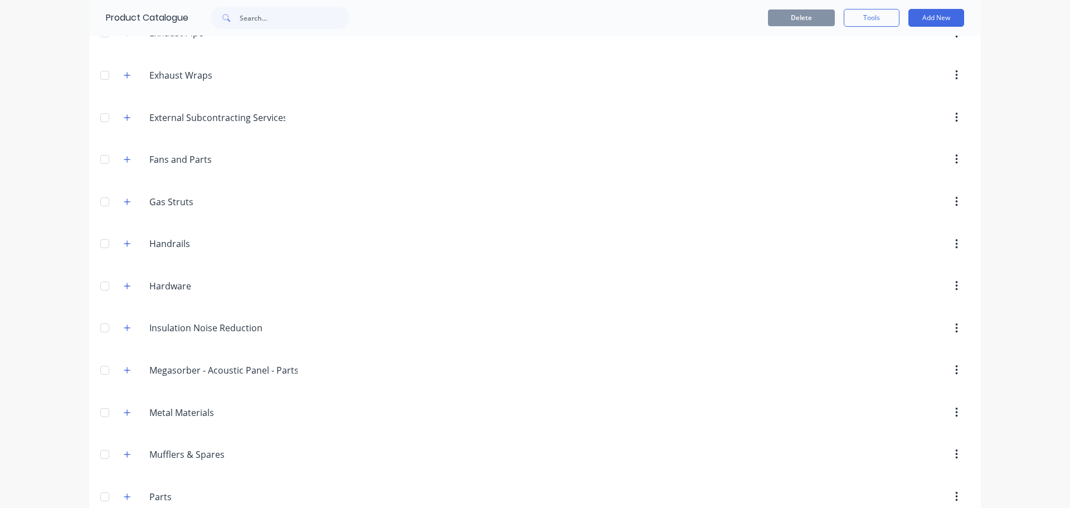
scroll to position [1190, 0]
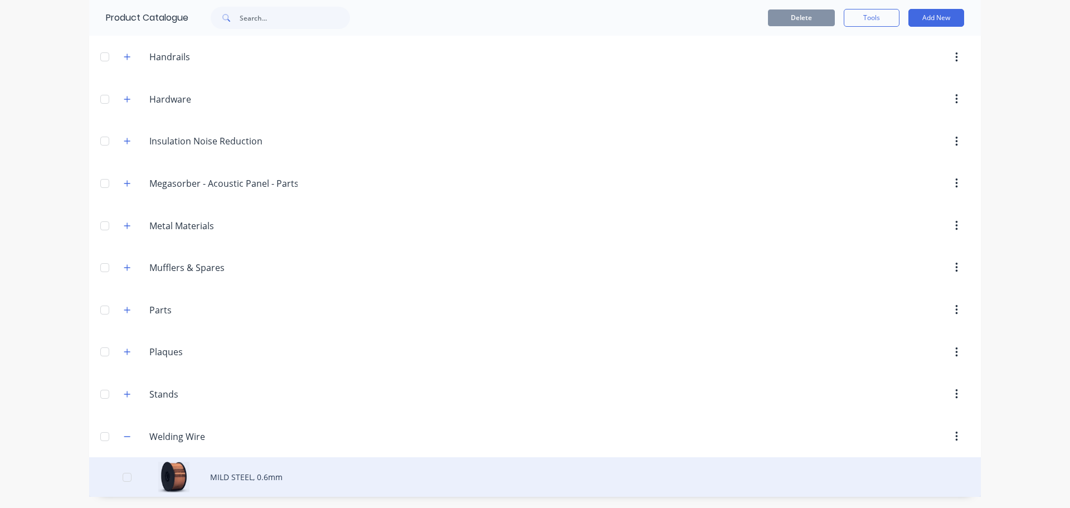
click at [248, 473] on div "MILD STEEL, 0.6mm" at bounding box center [535, 477] width 892 height 40
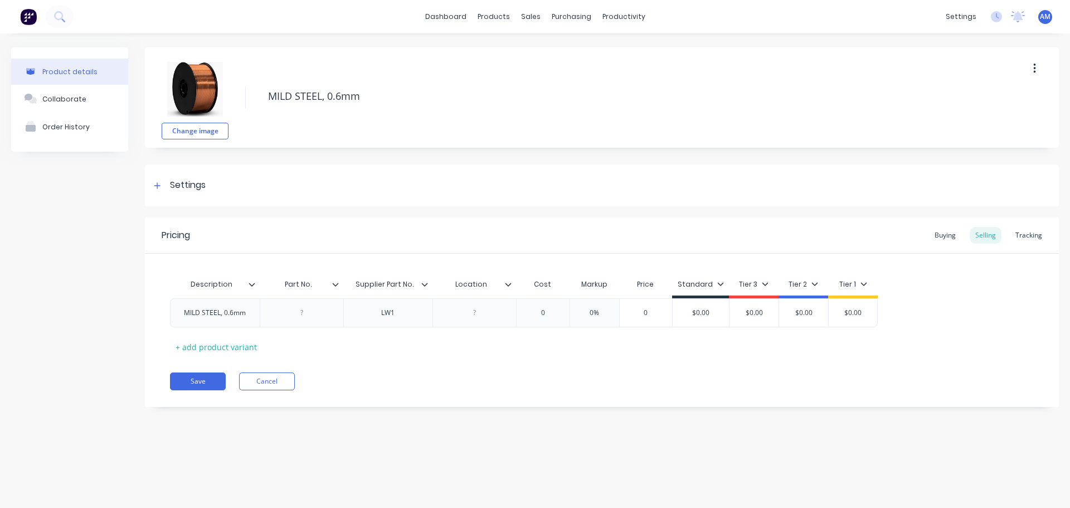
type textarea "x"
click at [189, 186] on div "Settings" at bounding box center [188, 185] width 36 height 14
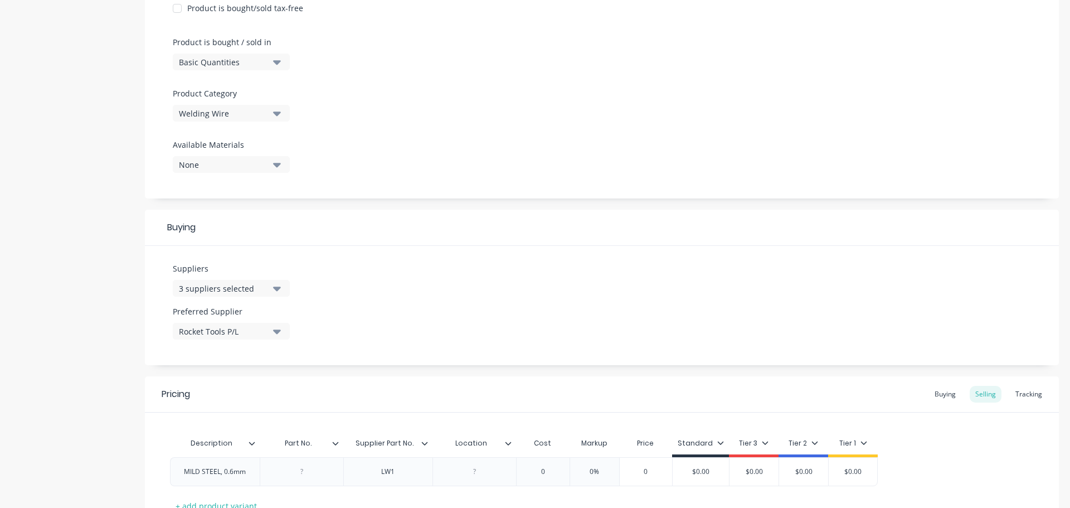
scroll to position [334, 0]
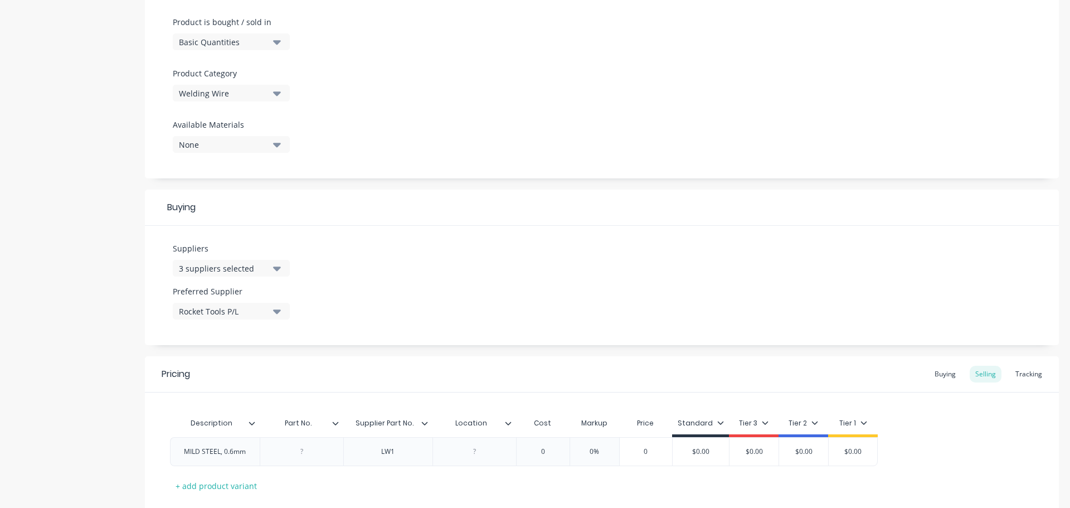
click at [279, 265] on icon "button" at bounding box center [277, 268] width 8 height 12
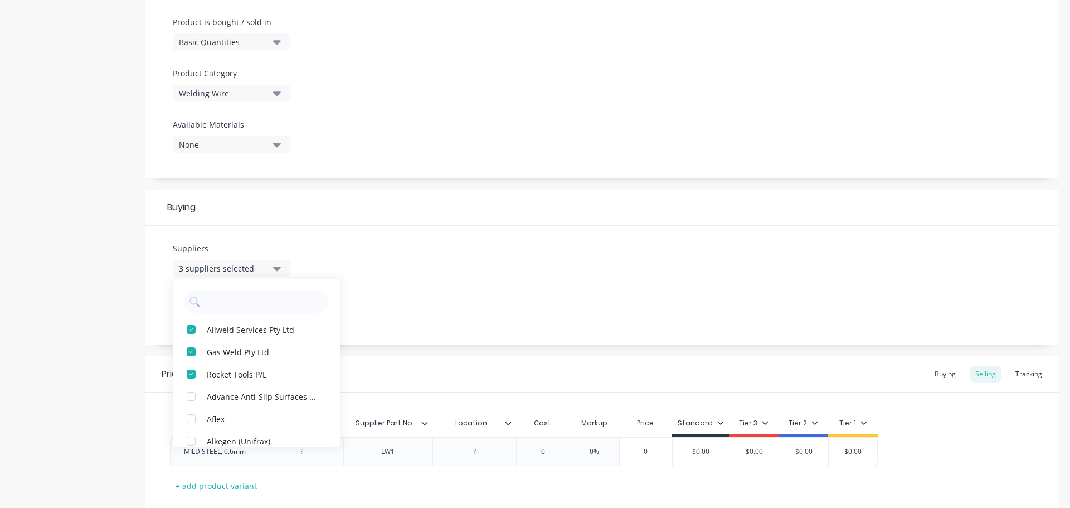
click at [369, 295] on div "Suppliers 3 suppliers selected Allweld Services Pty Ltd Gas Weld Pty Ltd Rocket…" at bounding box center [602, 285] width 914 height 119
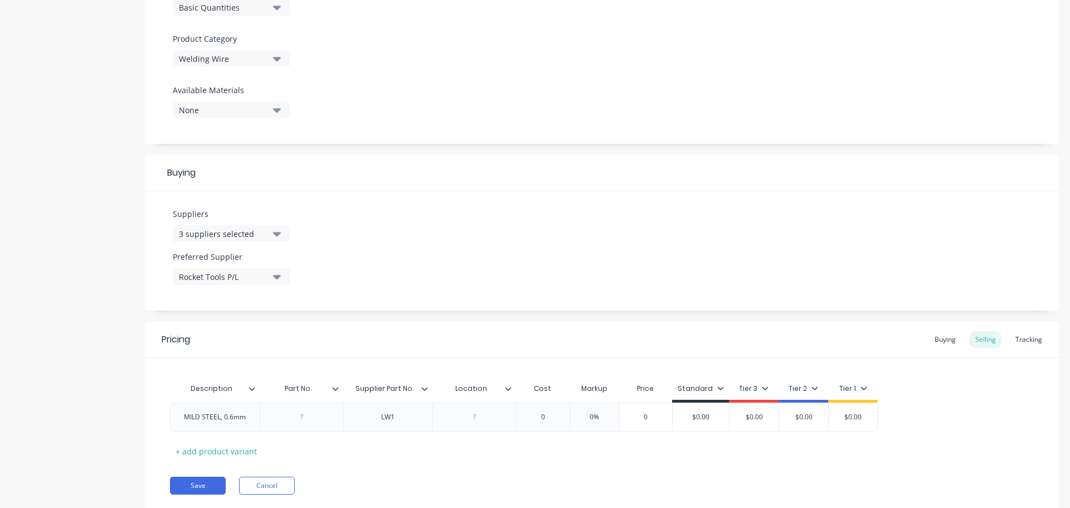
scroll to position [403, 0]
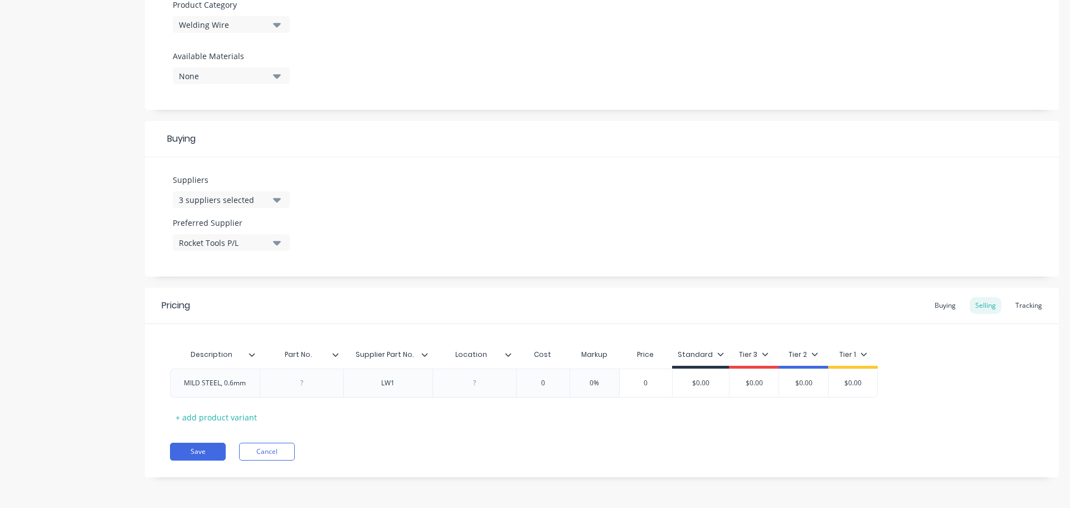
click at [275, 242] on icon "button" at bounding box center [277, 243] width 8 height 4
click at [941, 305] on div "Buying" at bounding box center [945, 305] width 32 height 17
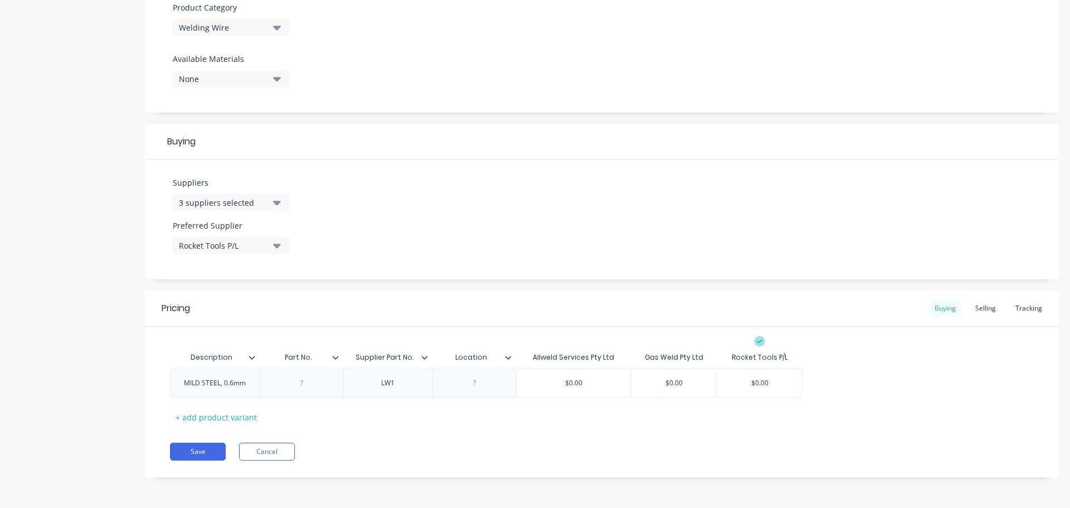
scroll to position [400, 0]
click at [473, 382] on div at bounding box center [475, 383] width 56 height 14
click at [202, 451] on button "Save" at bounding box center [198, 451] width 56 height 18
type textarea "x"
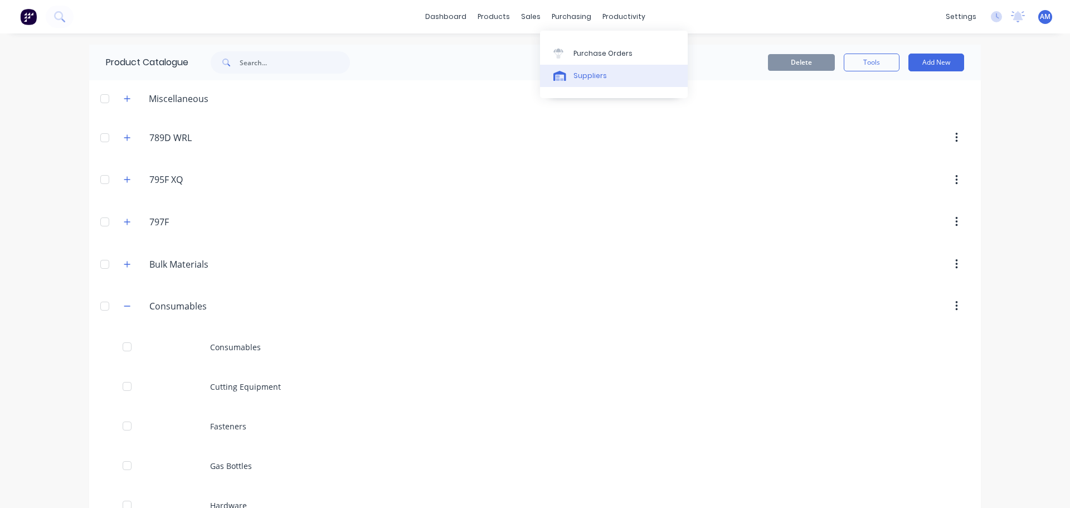
click at [600, 77] on div "Suppliers" at bounding box center [589, 76] width 33 height 10
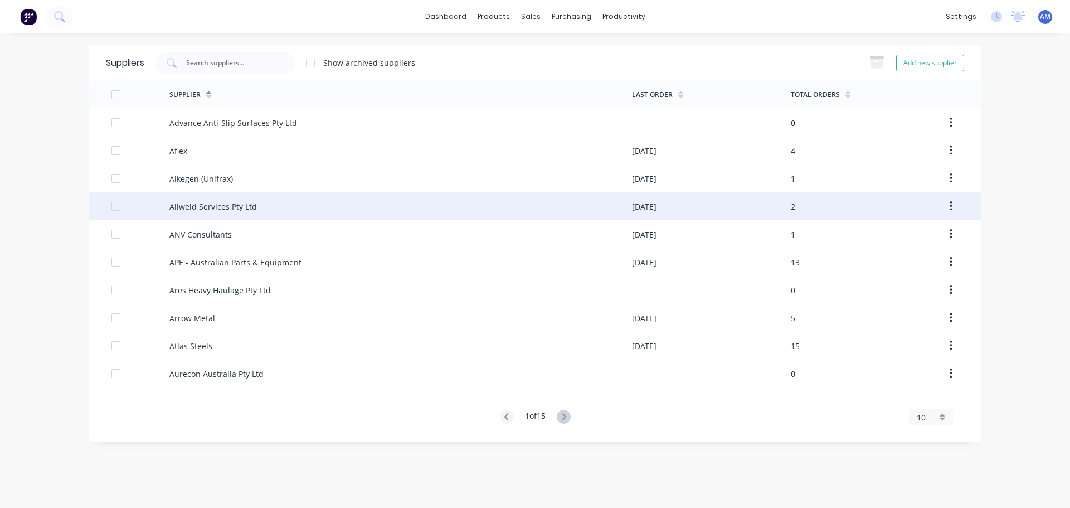
click at [229, 210] on div "Allweld Services Pty Ltd" at bounding box center [212, 207] width 87 height 12
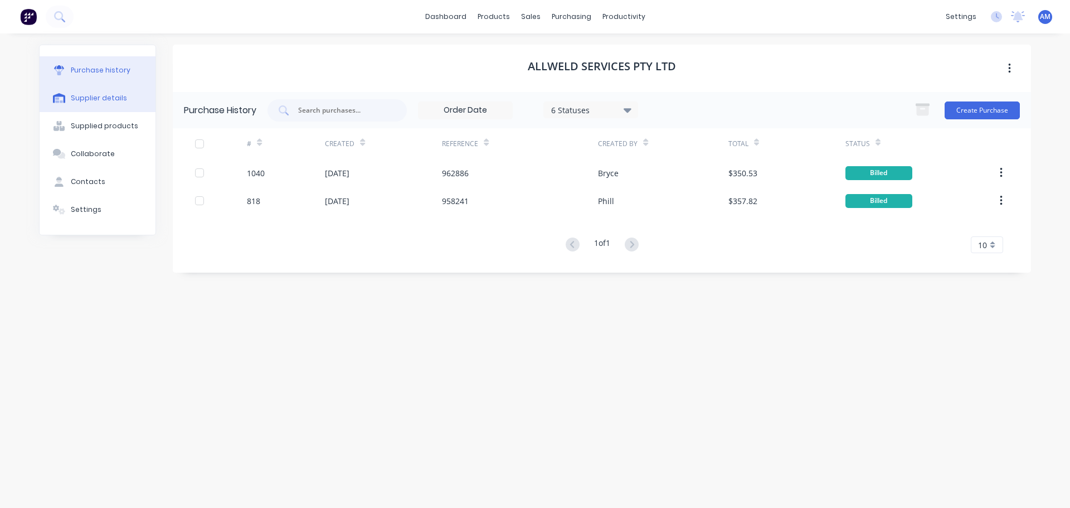
click at [113, 96] on div "Supplier details" at bounding box center [99, 98] width 56 height 10
select select "AU"
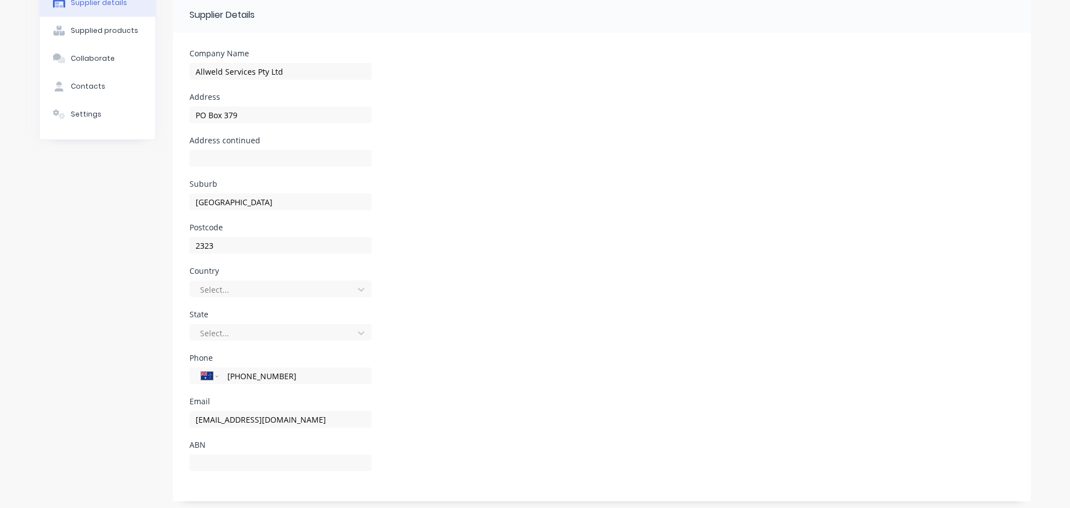
scroll to position [100, 0]
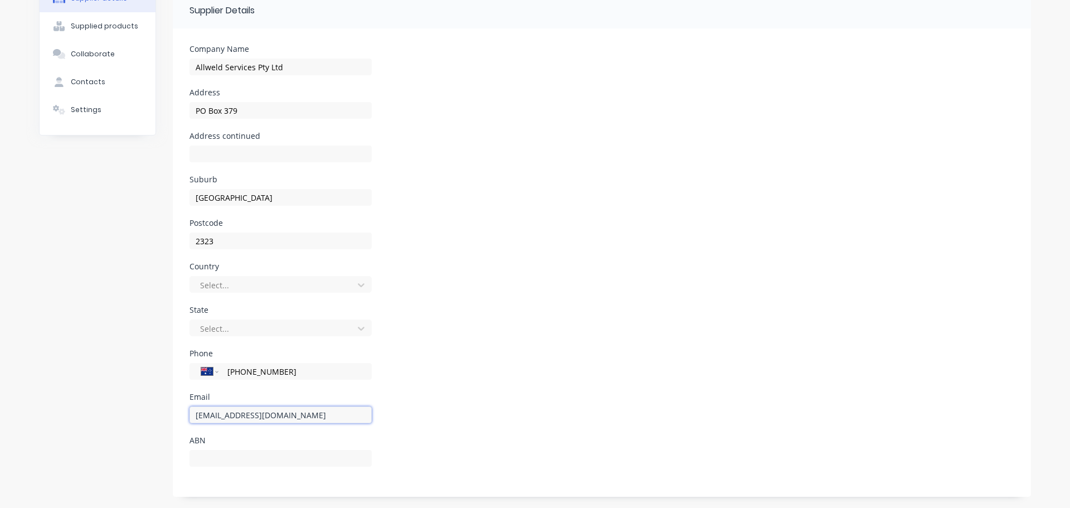
drag, startPoint x: 300, startPoint y: 418, endPoint x: 192, endPoint y: 416, distance: 108.1
click at [192, 416] on input "sales@allweldservices.com.au" at bounding box center [280, 414] width 182 height 17
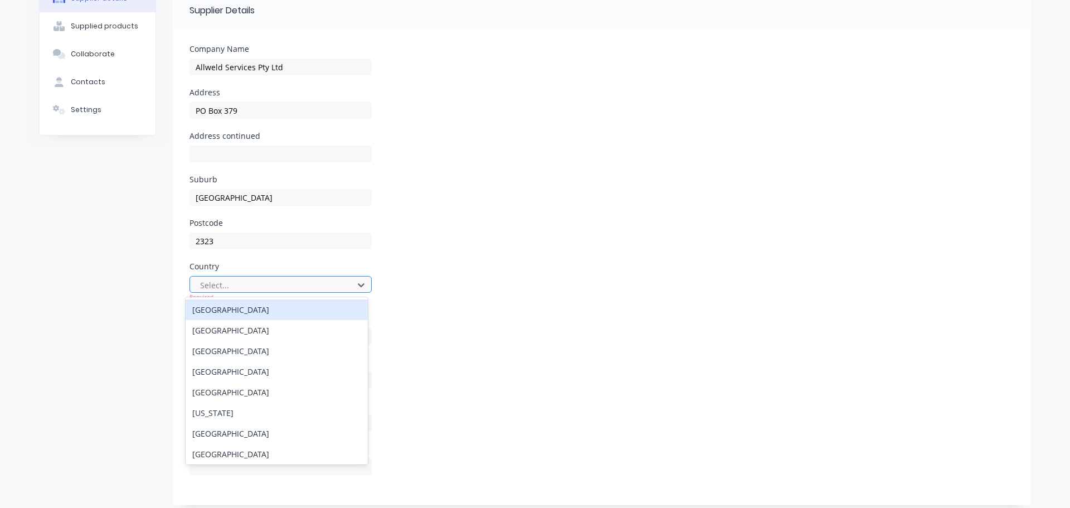
click at [342, 303] on div "Australia" at bounding box center [277, 309] width 182 height 21
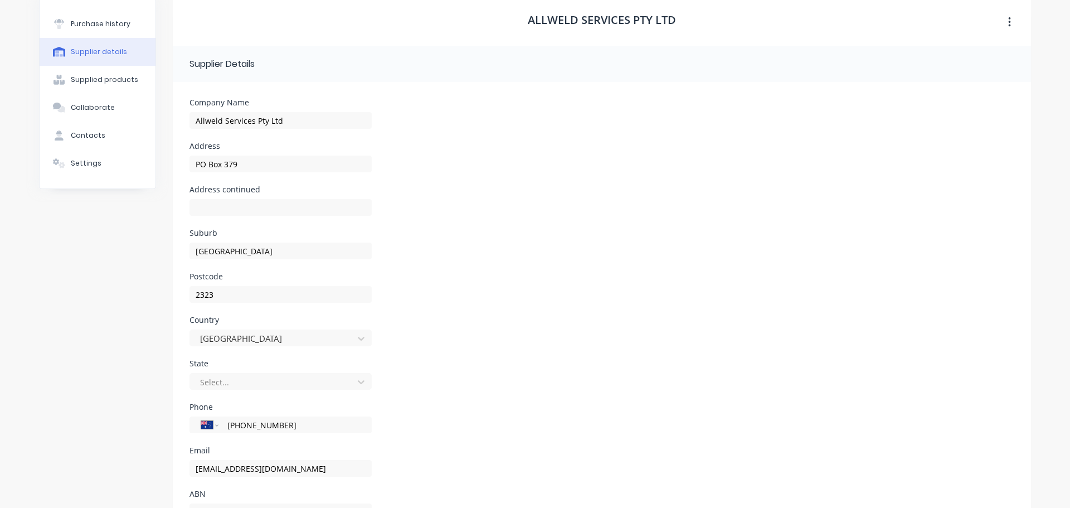
scroll to position [0, 0]
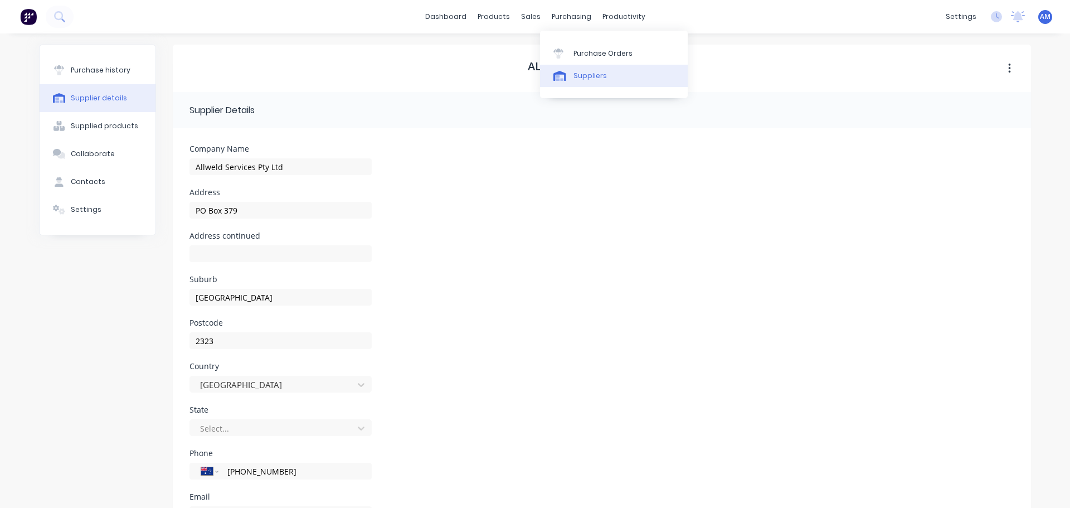
click at [581, 71] on div "Suppliers" at bounding box center [589, 76] width 33 height 10
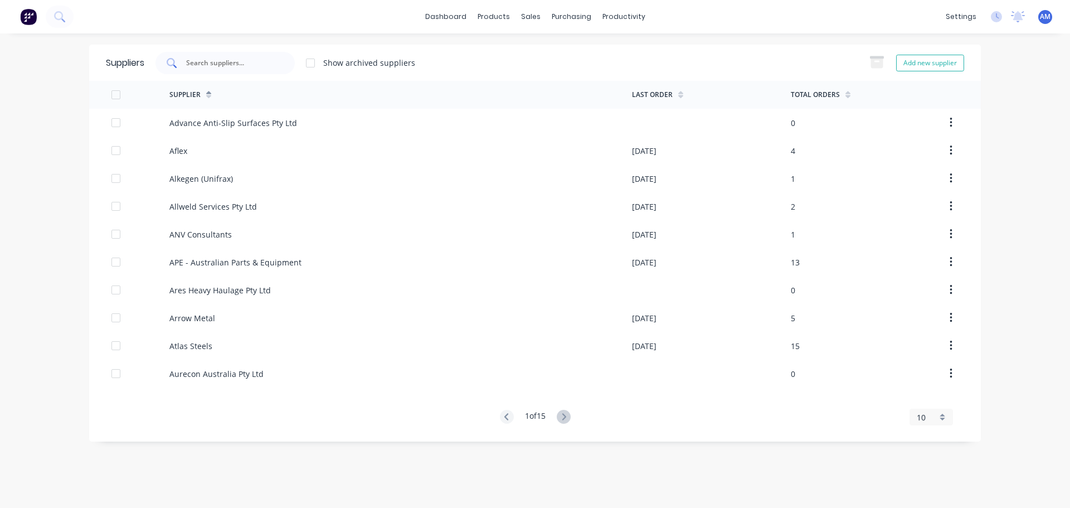
click at [242, 62] on input "text" at bounding box center [231, 62] width 93 height 11
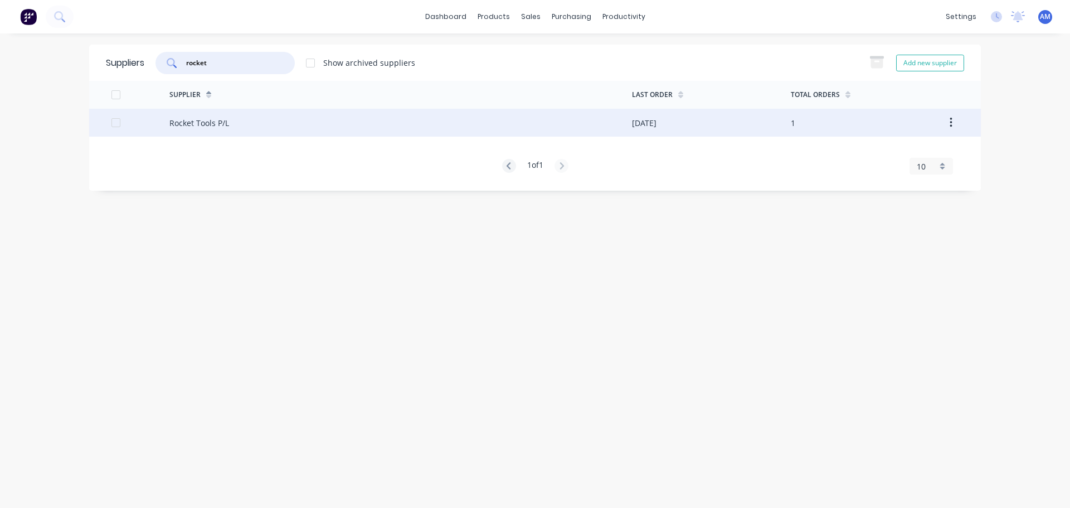
type input "rocket"
click at [260, 119] on div "Rocket Tools P/L" at bounding box center [400, 123] width 463 height 28
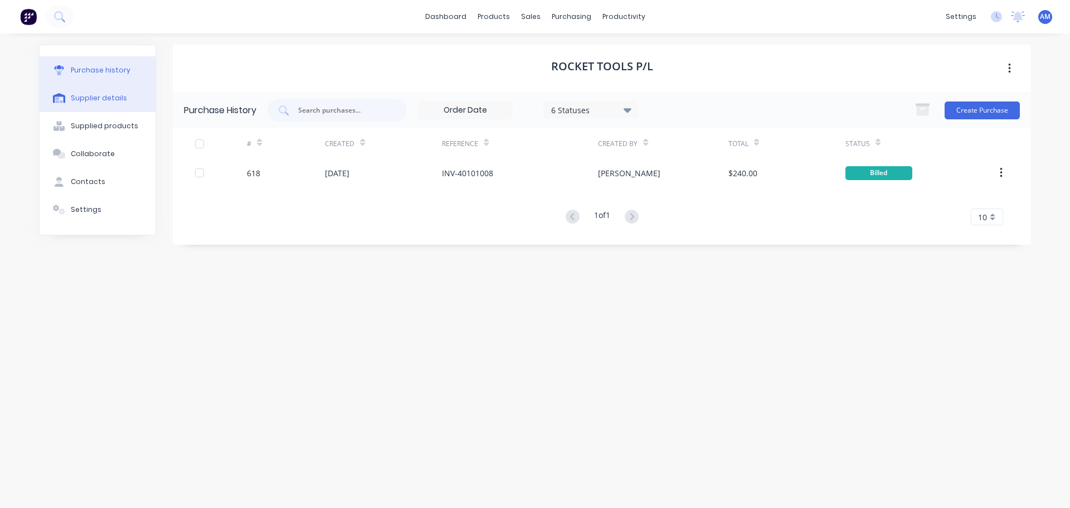
click at [89, 100] on div "Supplier details" at bounding box center [99, 98] width 56 height 10
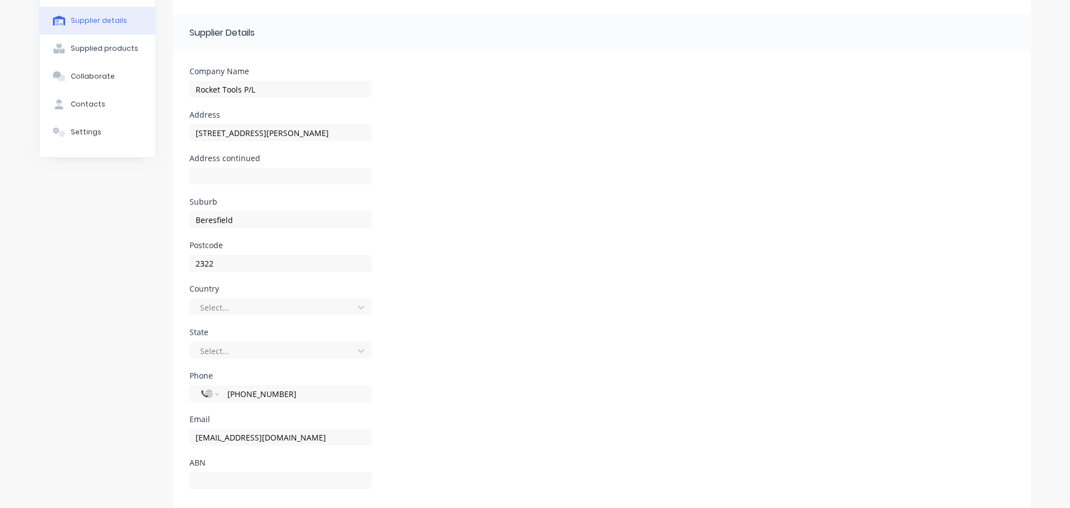
scroll to position [100, 0]
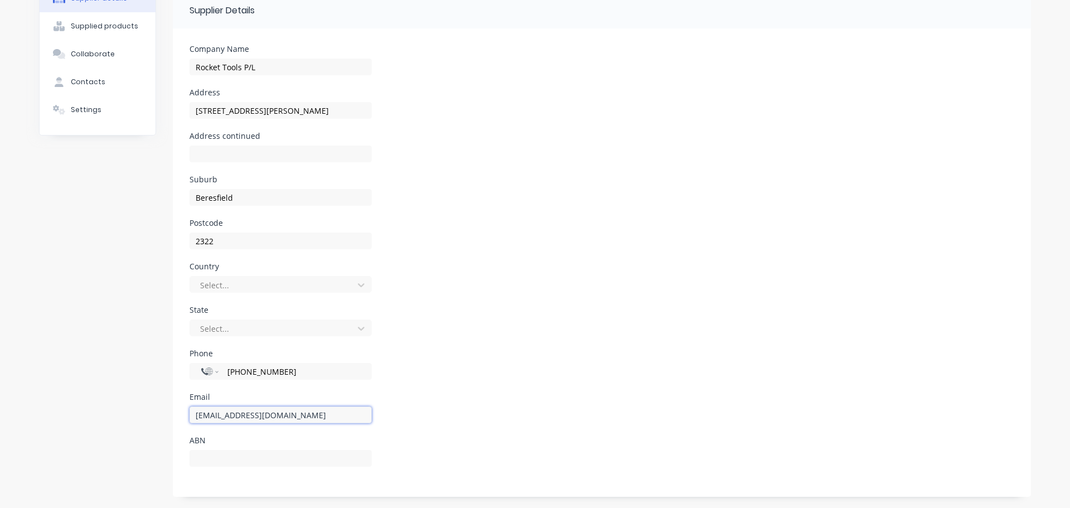
drag, startPoint x: 299, startPoint y: 417, endPoint x: 192, endPoint y: 416, distance: 107.6
click at [192, 416] on input "newcastlesales@tools.com.au" at bounding box center [280, 414] width 182 height 17
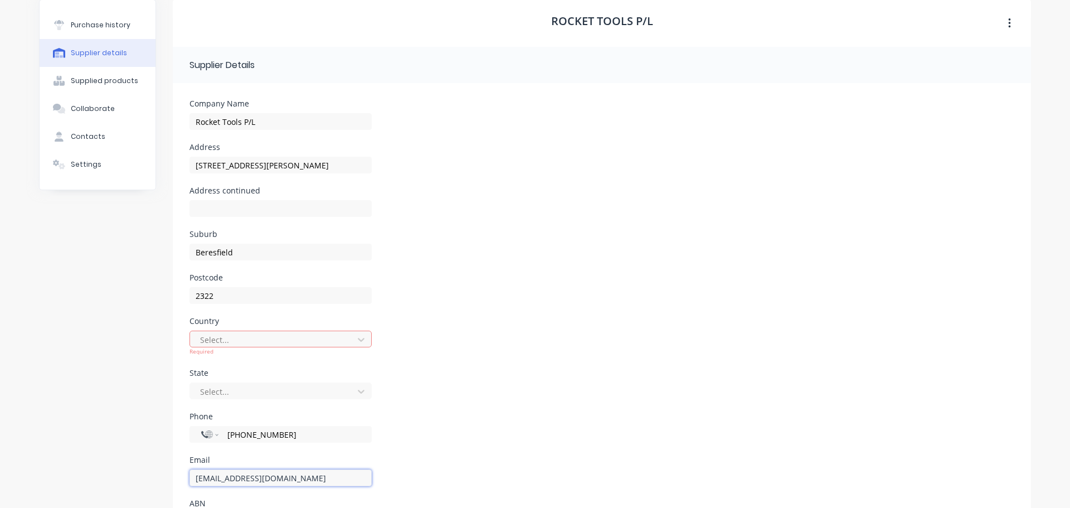
scroll to position [0, 0]
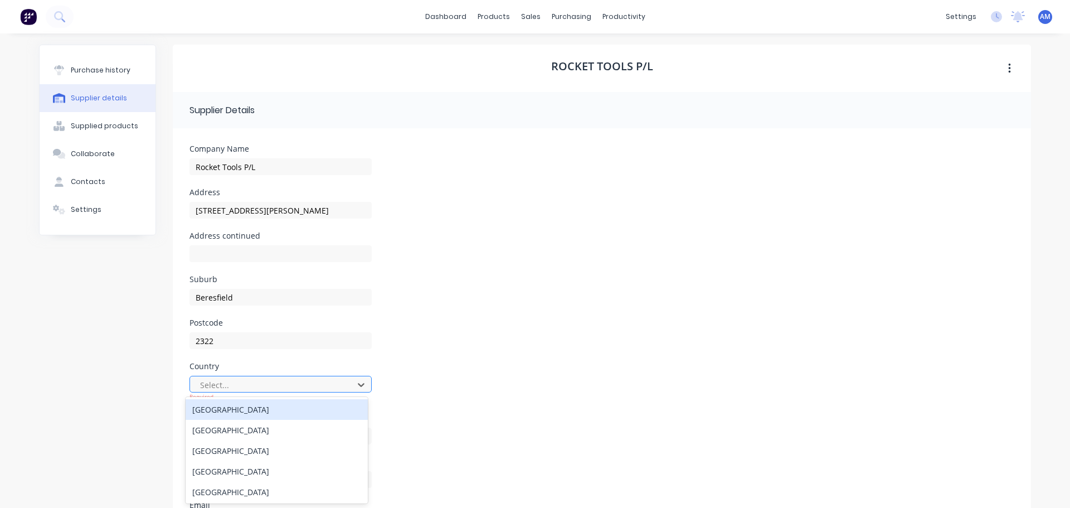
click at [342, 405] on div "Australia" at bounding box center [277, 409] width 182 height 21
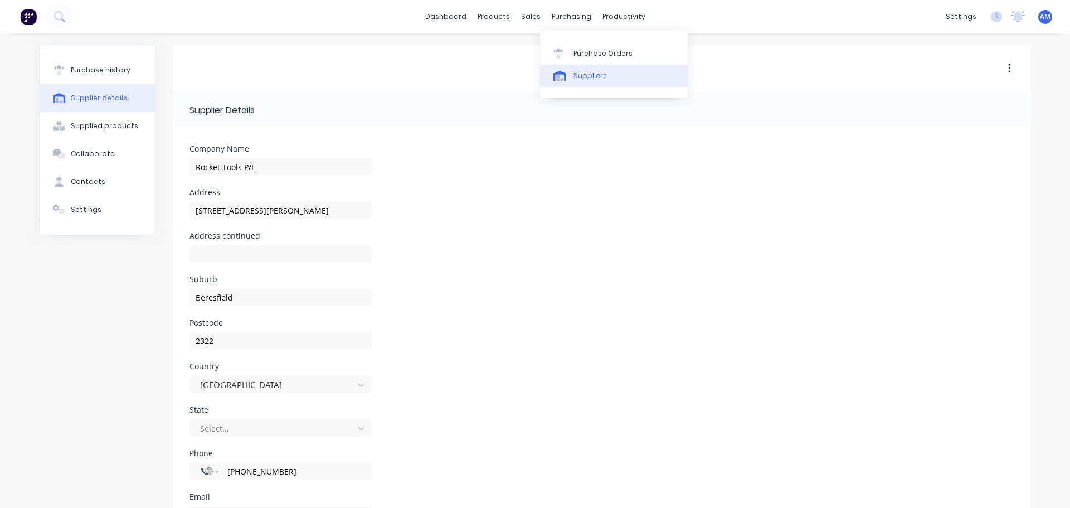
click at [587, 76] on div "Suppliers" at bounding box center [589, 76] width 33 height 10
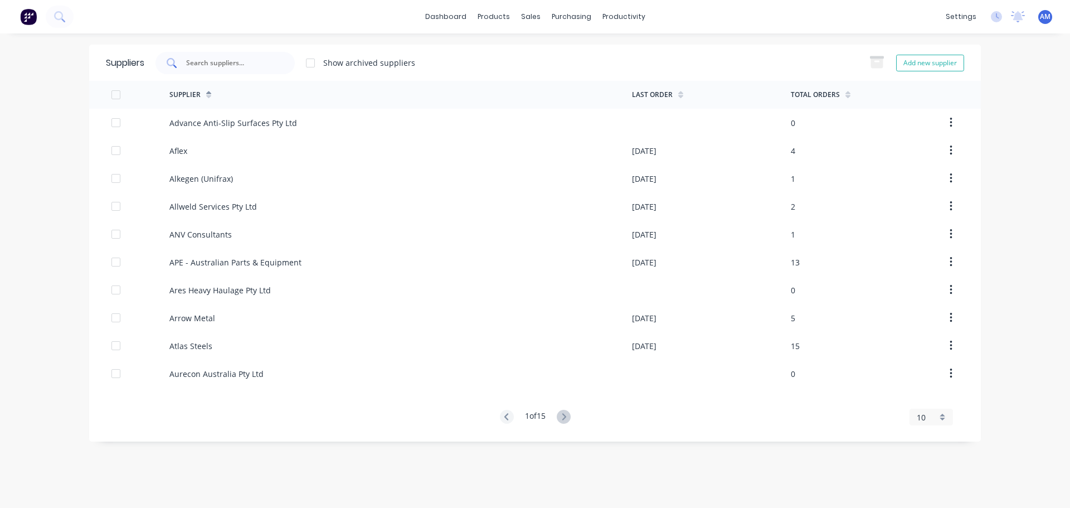
click at [246, 59] on input "text" at bounding box center [231, 62] width 93 height 11
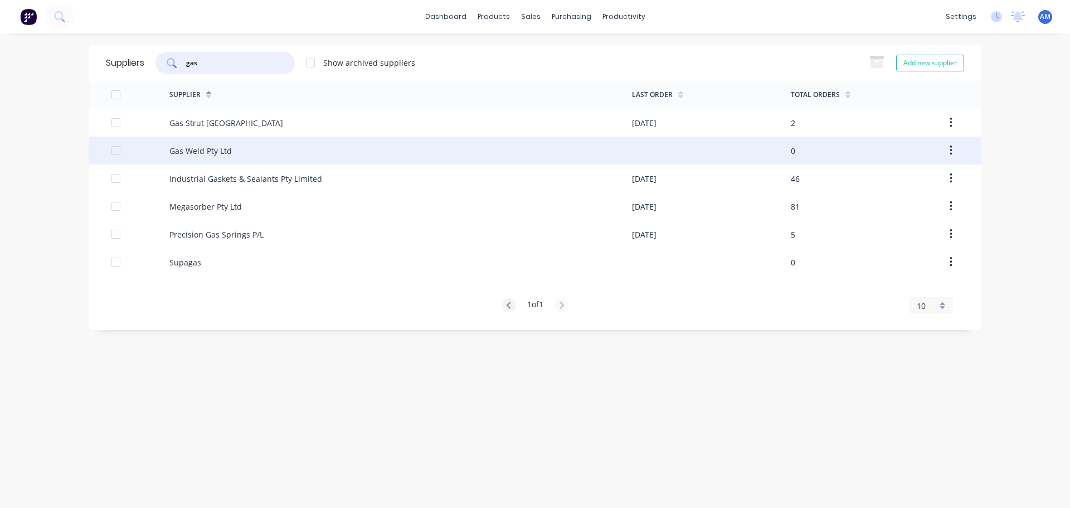
type input "gas"
click at [210, 149] on div "Gas Weld Pty Ltd" at bounding box center [200, 151] width 62 height 12
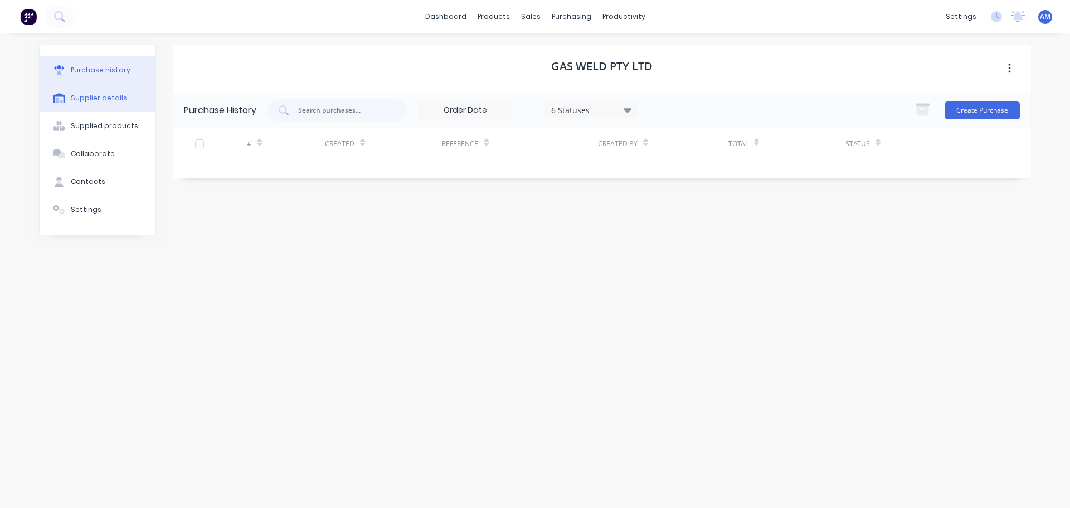
drag, startPoint x: 99, startPoint y: 93, endPoint x: 103, endPoint y: 108, distance: 15.5
click at [99, 96] on button "Supplier details" at bounding box center [98, 98] width 116 height 28
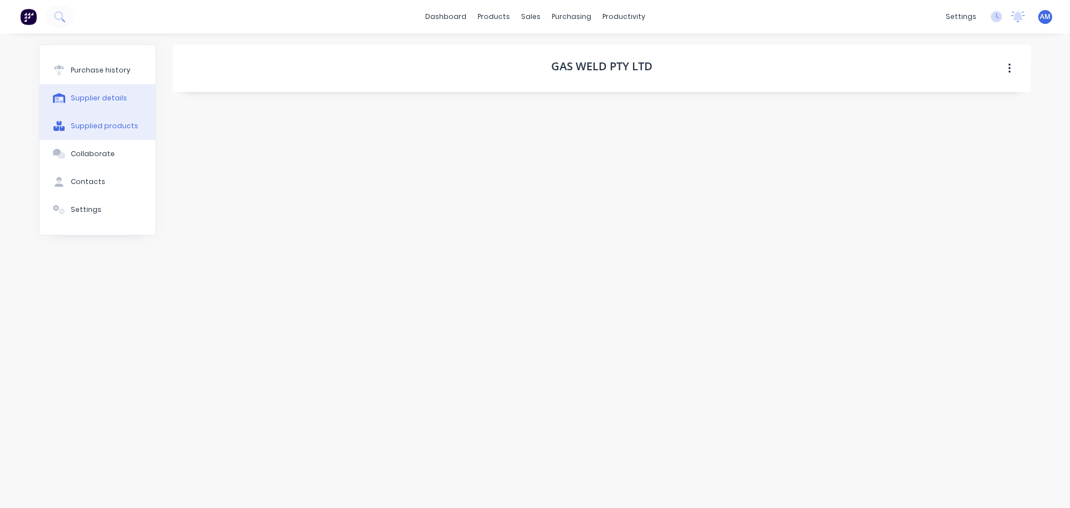
select select "AU"
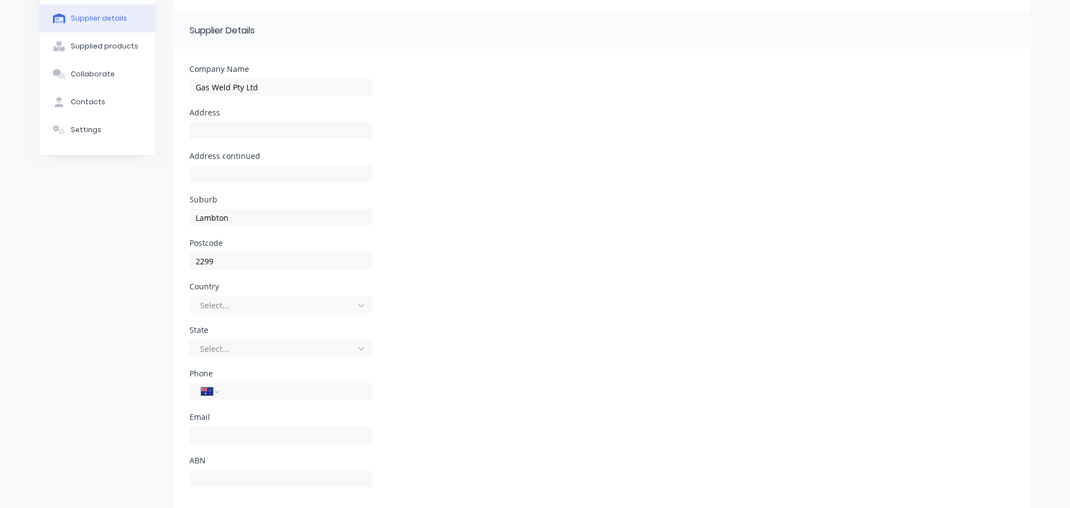
scroll to position [100, 0]
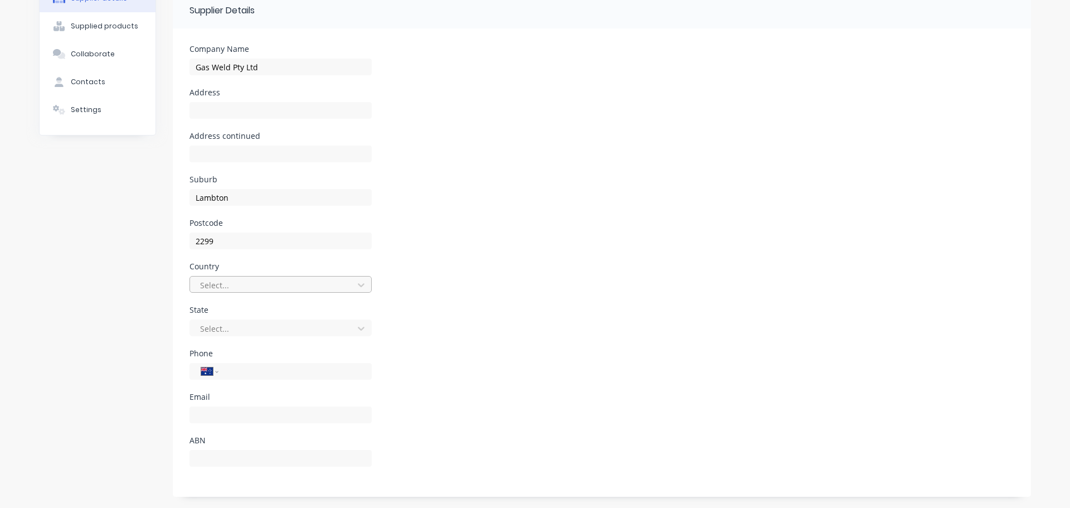
click at [344, 285] on div "Select..." at bounding box center [273, 284] width 155 height 17
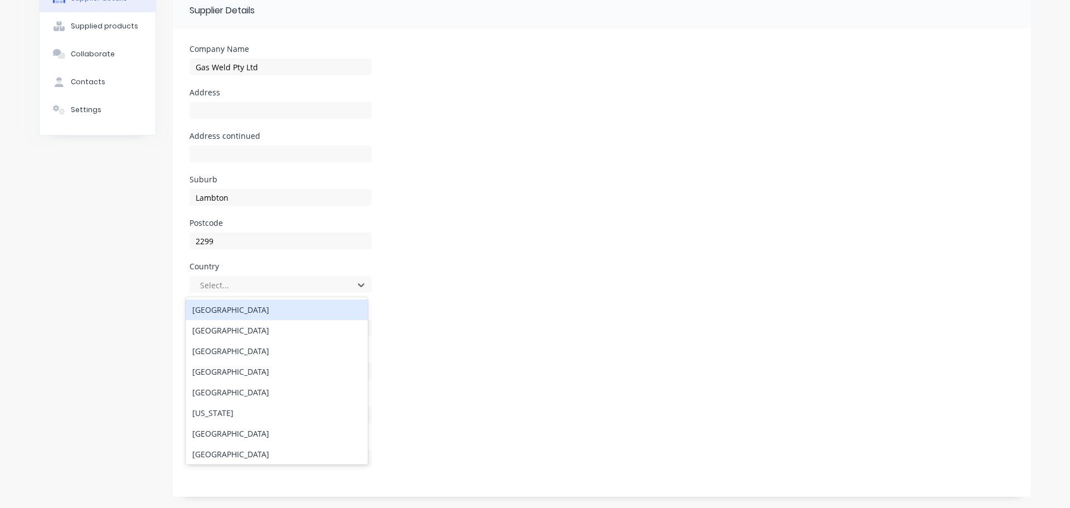
click at [328, 305] on div "Australia" at bounding box center [277, 309] width 182 height 21
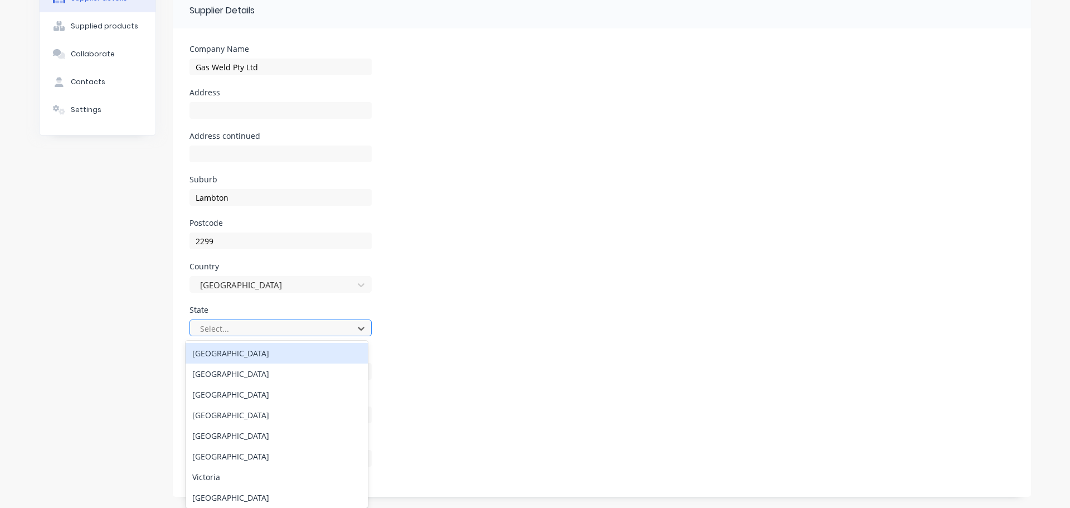
click at [296, 325] on div at bounding box center [273, 329] width 149 height 14
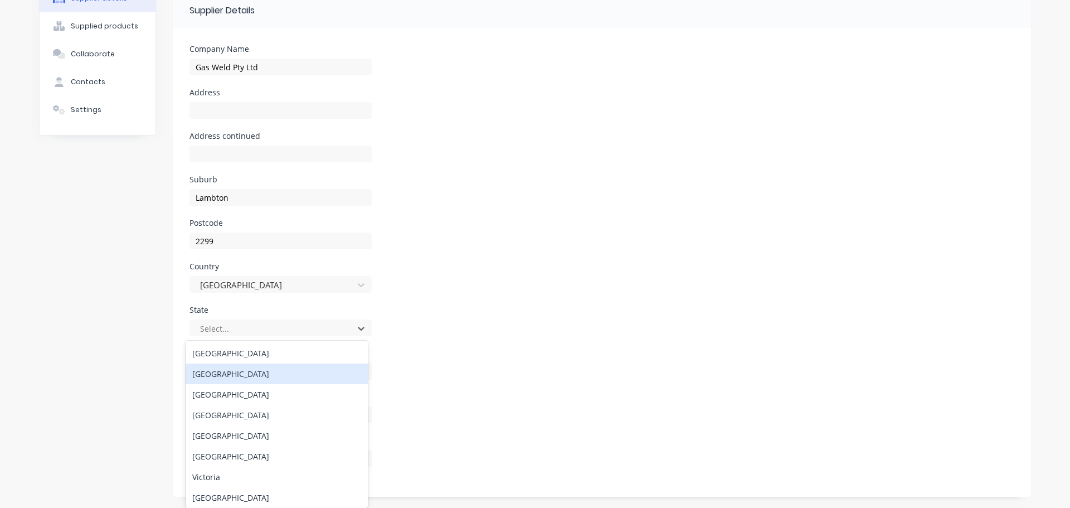
click at [286, 379] on div "New South Wales" at bounding box center [277, 373] width 182 height 21
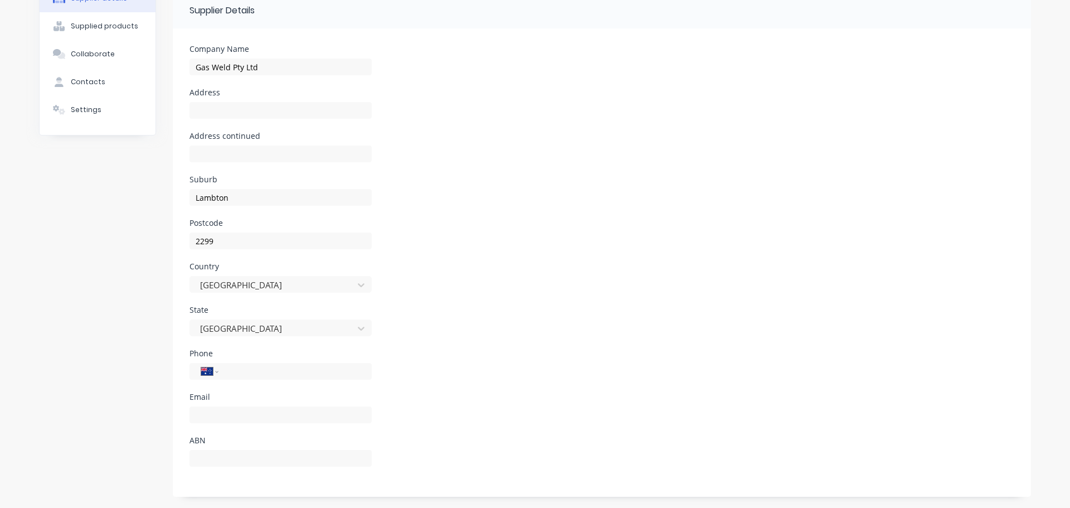
click at [214, 396] on div "Email" at bounding box center [280, 397] width 182 height 8
click at [203, 399] on div "Email" at bounding box center [280, 397] width 182 height 8
click at [196, 397] on div "Email" at bounding box center [280, 397] width 182 height 8
click at [193, 396] on div "Email" at bounding box center [280, 397] width 182 height 8
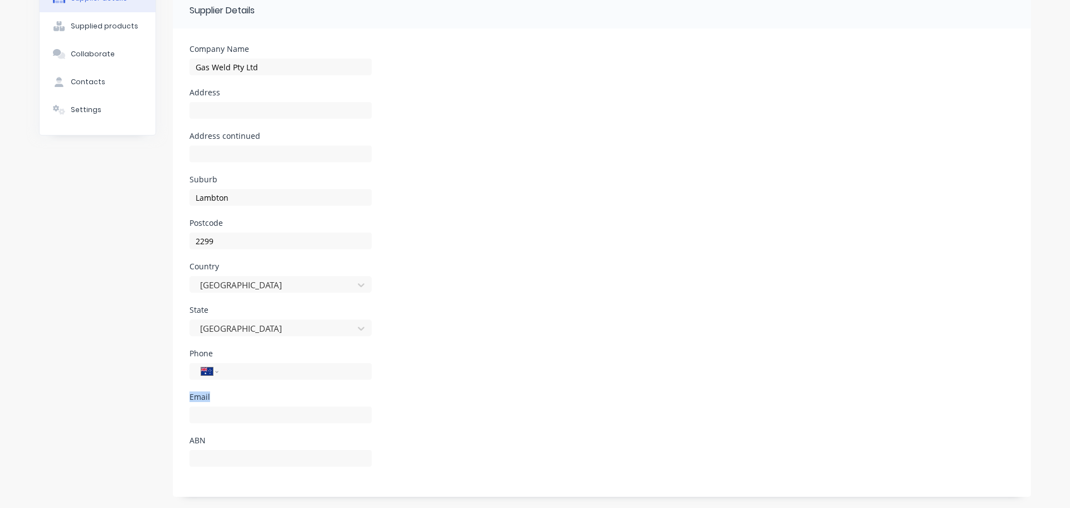
click at [233, 395] on div "Email" at bounding box center [280, 397] width 182 height 8
click at [215, 375] on div "International Afghanistan Åland Islands Albania Algeria American Samoa Andorra …" at bounding box center [280, 371] width 182 height 17
click at [212, 401] on div "Email" at bounding box center [280, 414] width 182 height 43
click at [207, 414] on input at bounding box center [280, 414] width 182 height 17
paste input "accounts@gasweld.com.au"
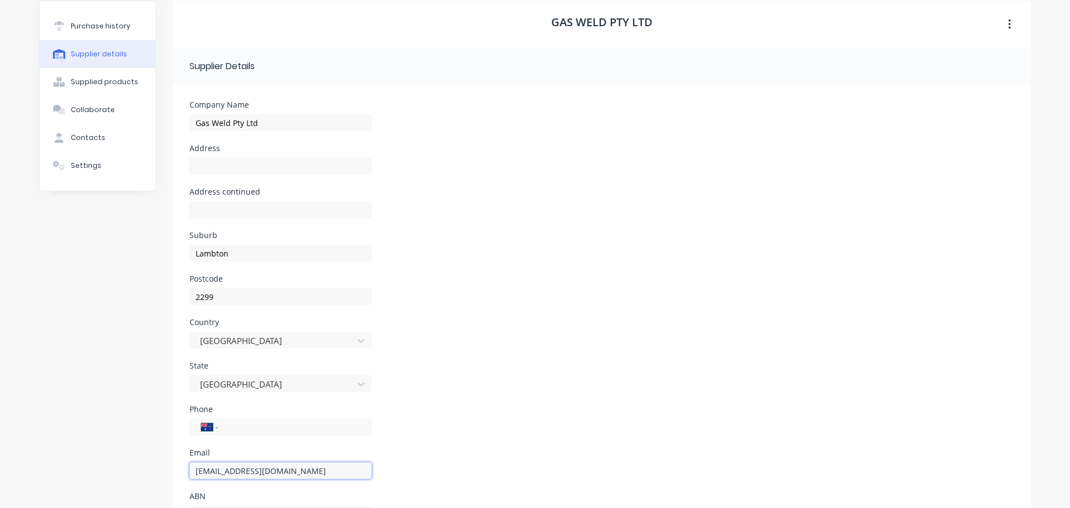
scroll to position [0, 0]
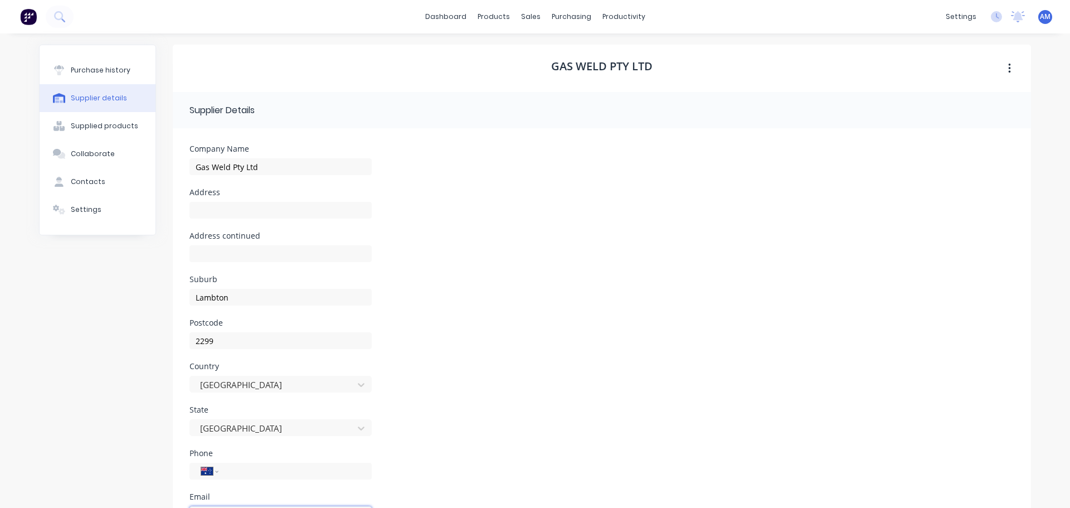
type input "accounts@gasweld.com.au"
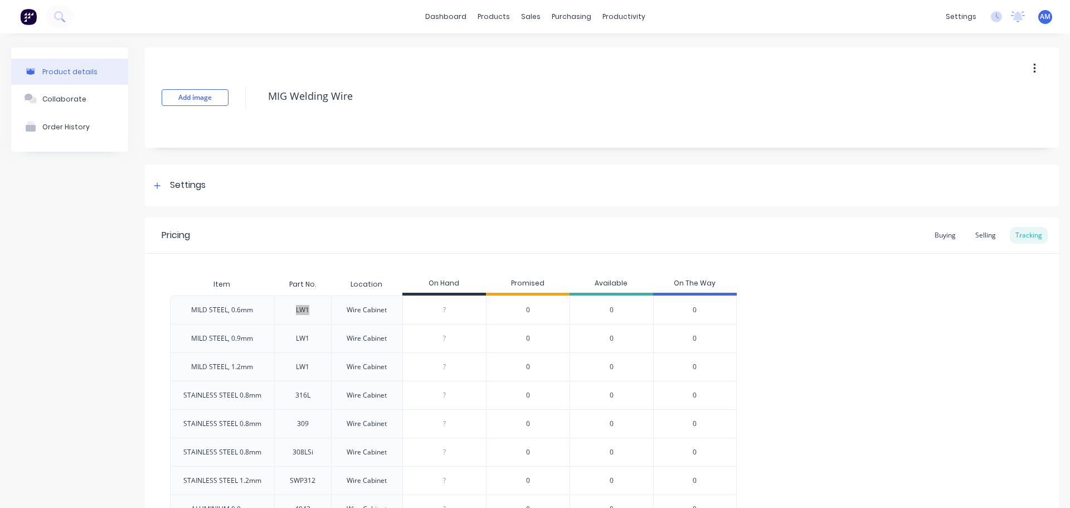
type textarea "x"
